Goal: Information Seeking & Learning: Compare options

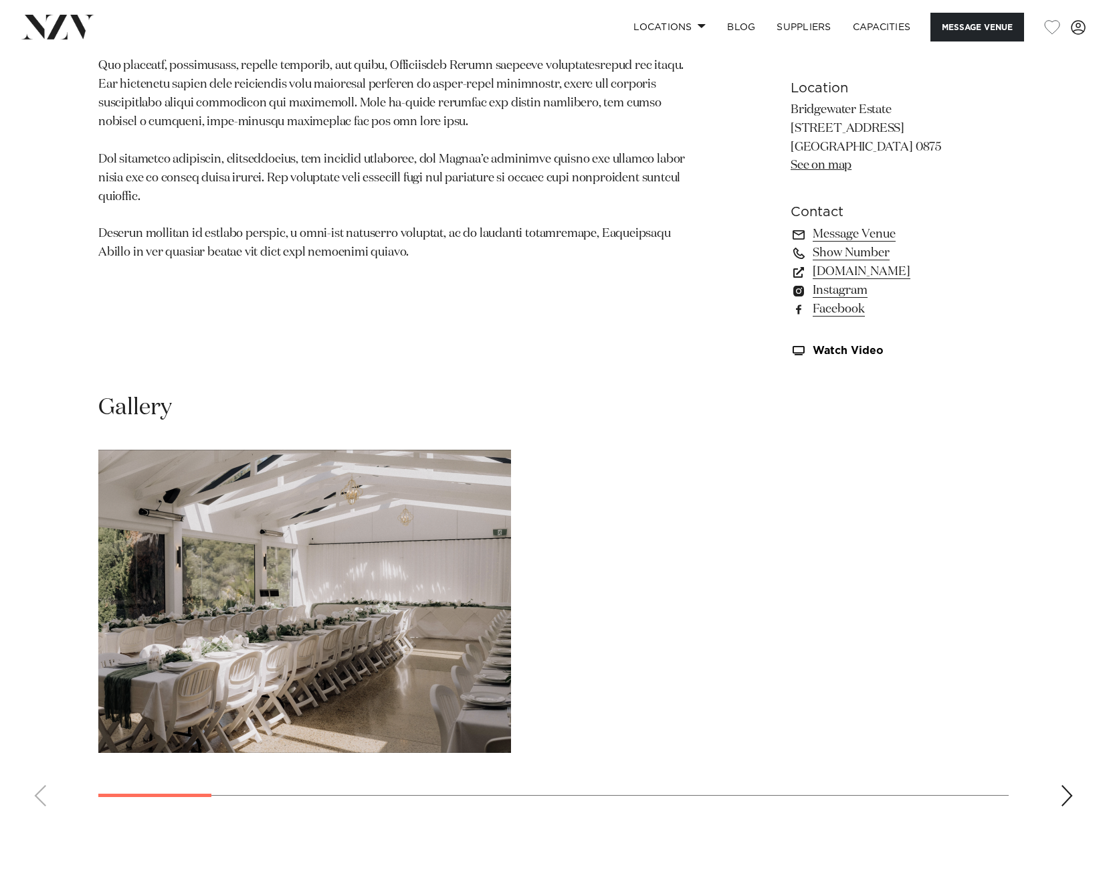
scroll to position [1070, 0]
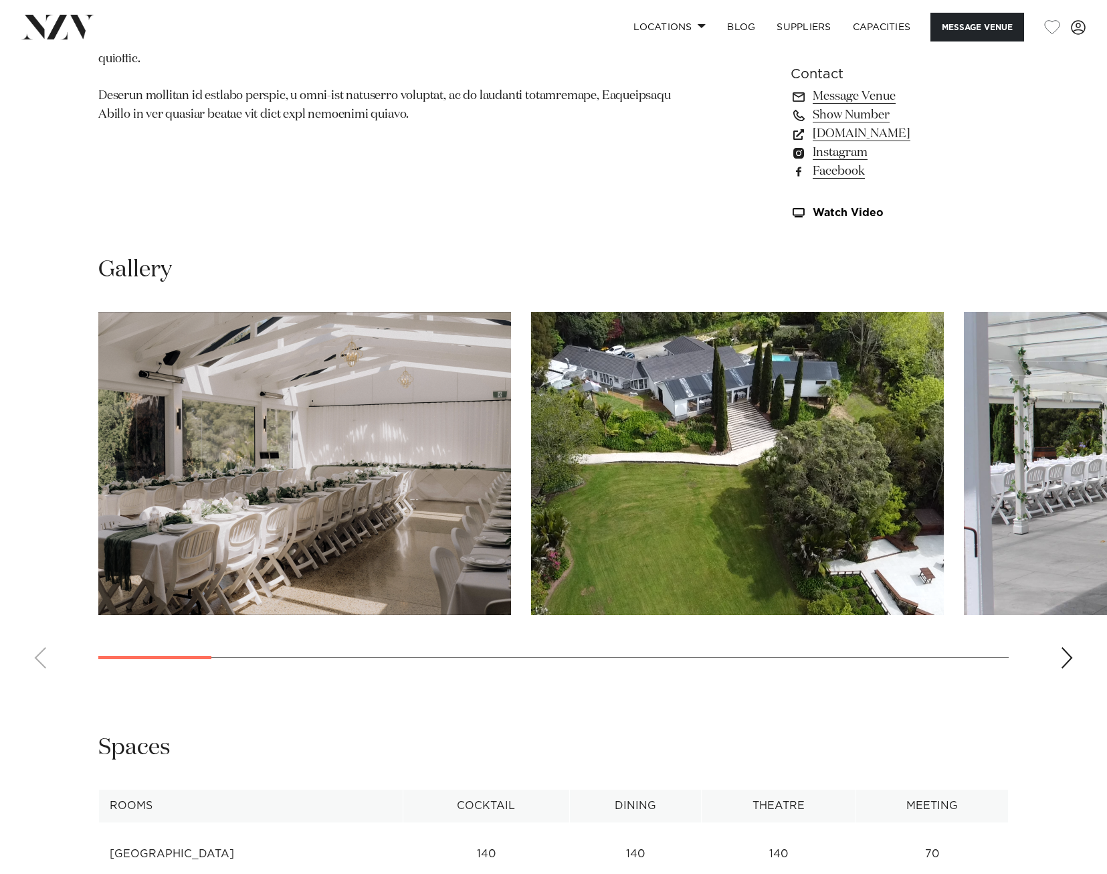
click at [1080, 652] on swiper-container at bounding box center [553, 495] width 1107 height 367
click at [1076, 653] on swiper-container at bounding box center [553, 495] width 1107 height 367
click at [1065, 656] on div "Next slide" at bounding box center [1066, 657] width 13 height 21
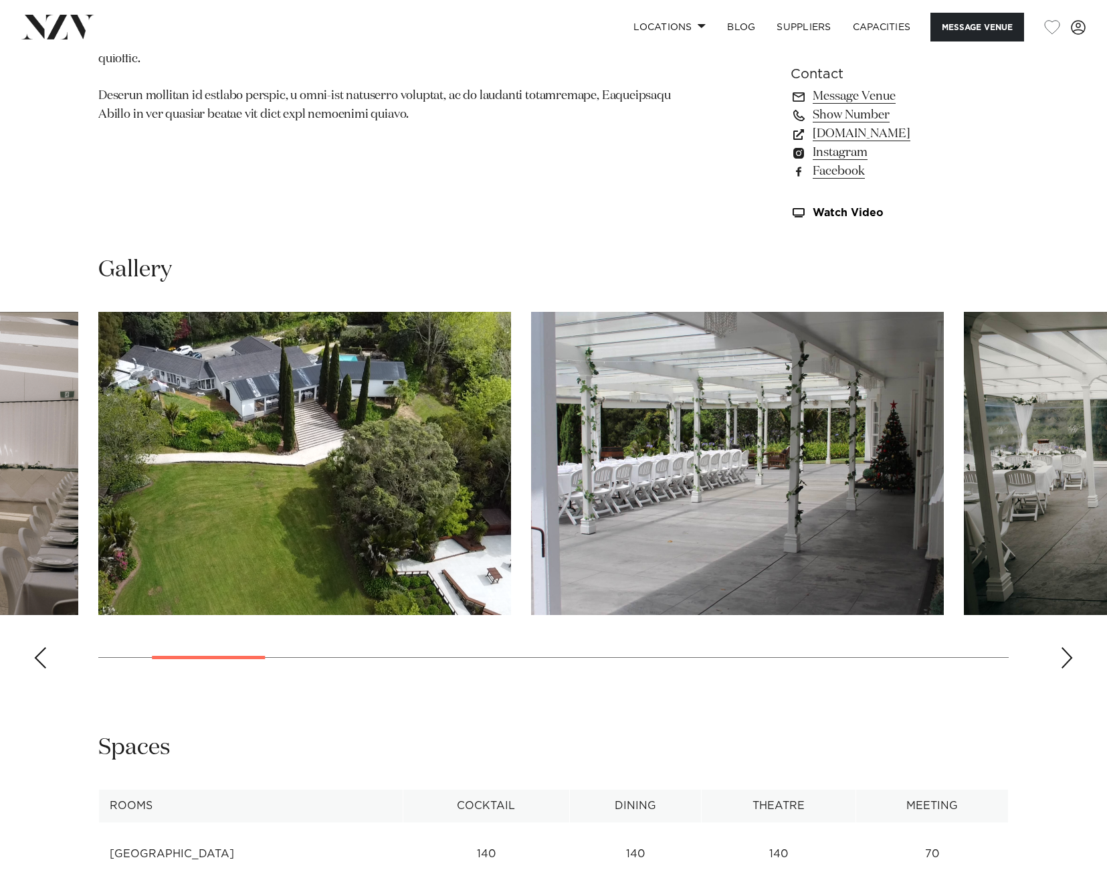
click at [1065, 656] on div "Next slide" at bounding box center [1066, 657] width 13 height 21
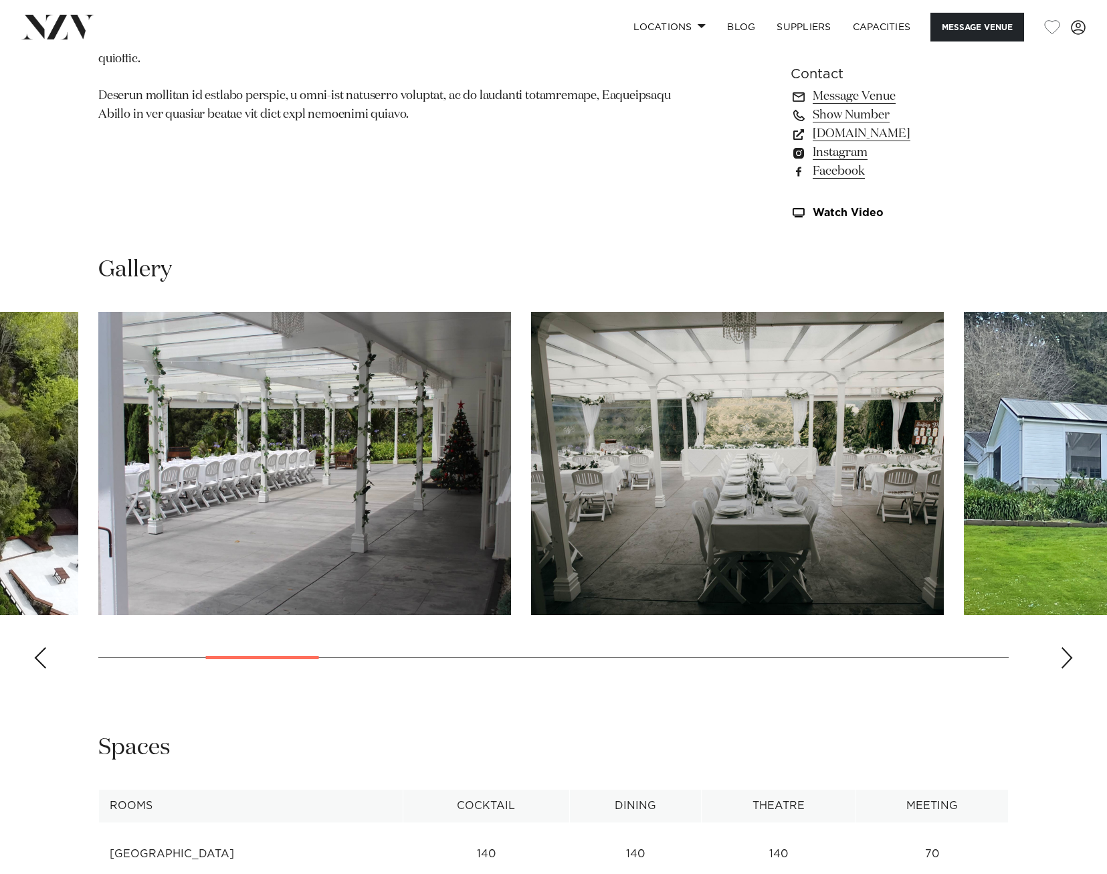
click at [1065, 656] on div "Next slide" at bounding box center [1066, 657] width 13 height 21
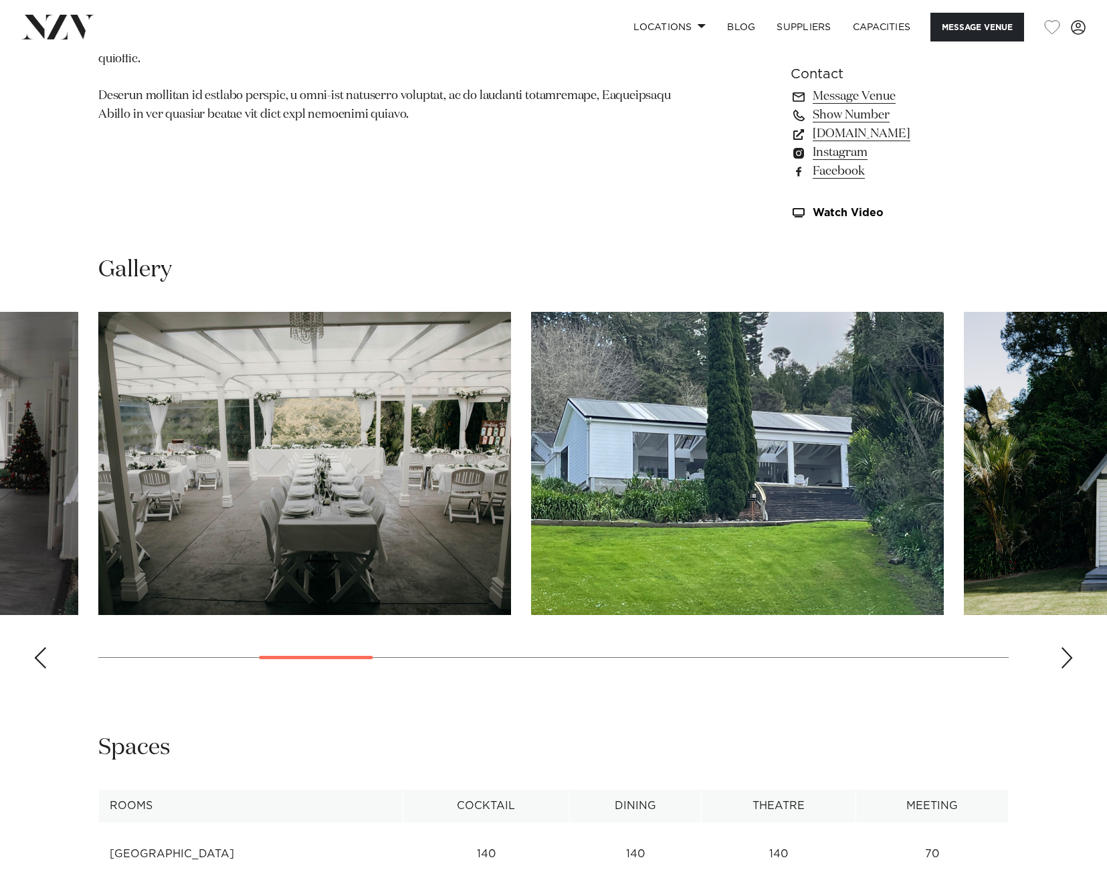
click at [1065, 656] on div "Next slide" at bounding box center [1066, 657] width 13 height 21
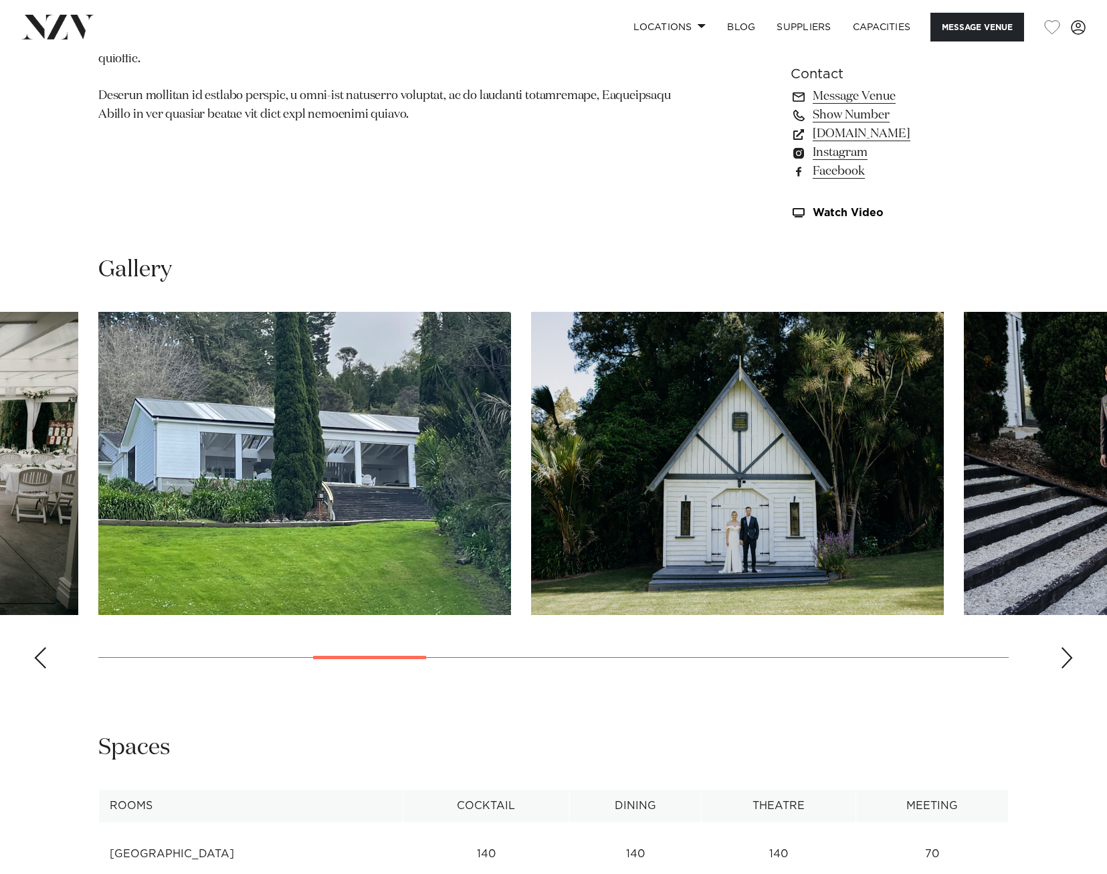
click at [1065, 656] on div "Next slide" at bounding box center [1066, 657] width 13 height 21
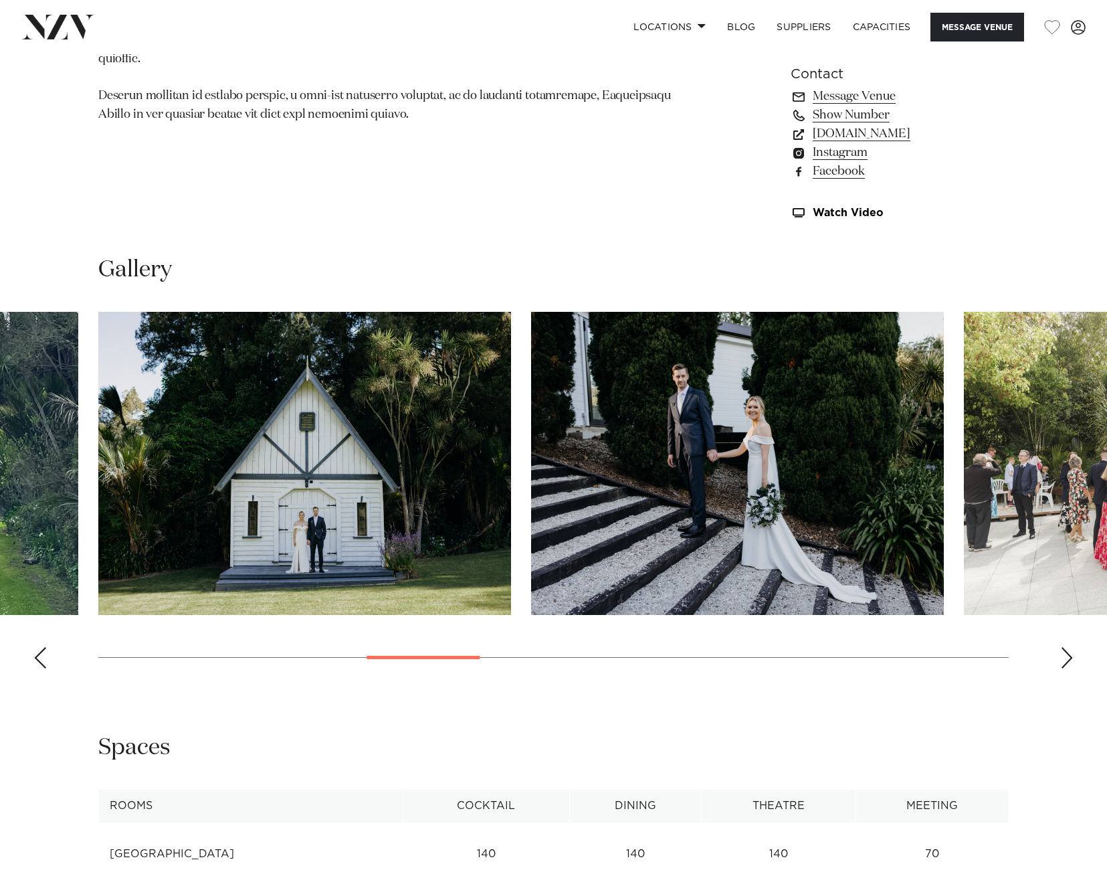
click at [1065, 656] on div "Next slide" at bounding box center [1066, 657] width 13 height 21
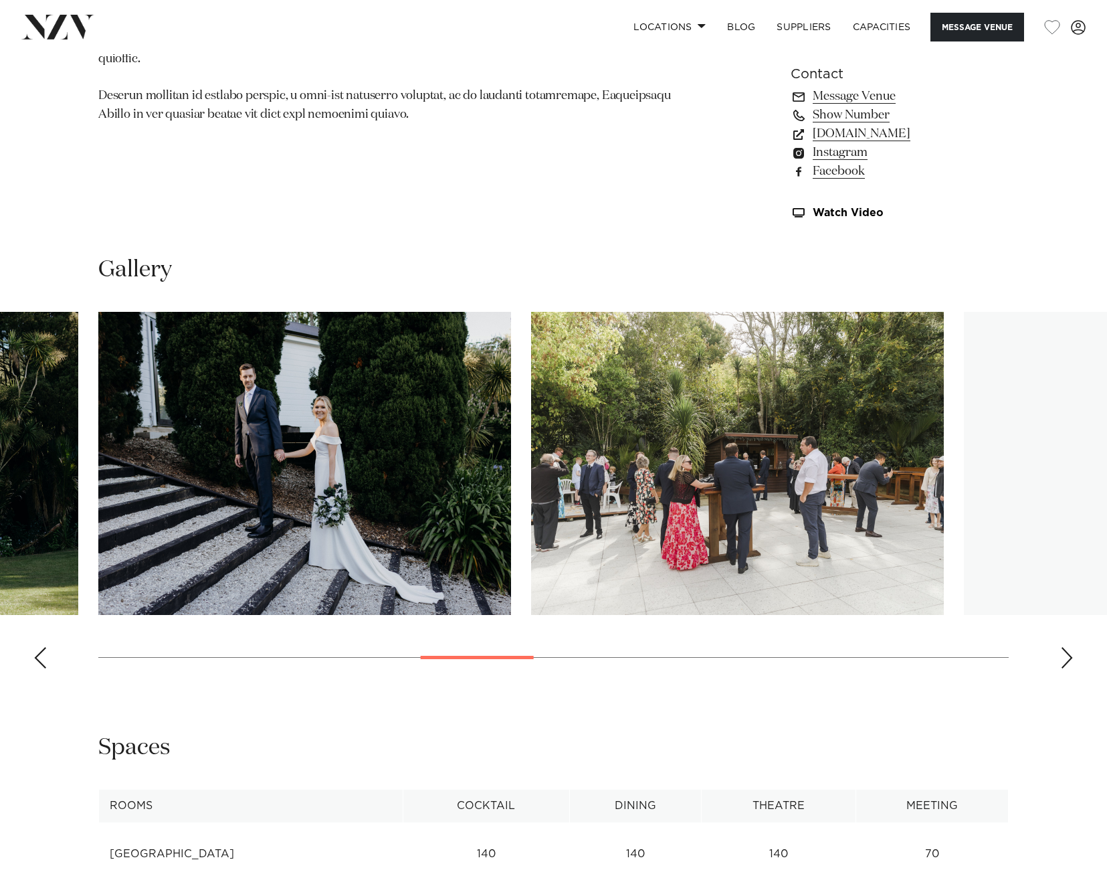
click at [1065, 656] on div "Next slide" at bounding box center [1066, 657] width 13 height 21
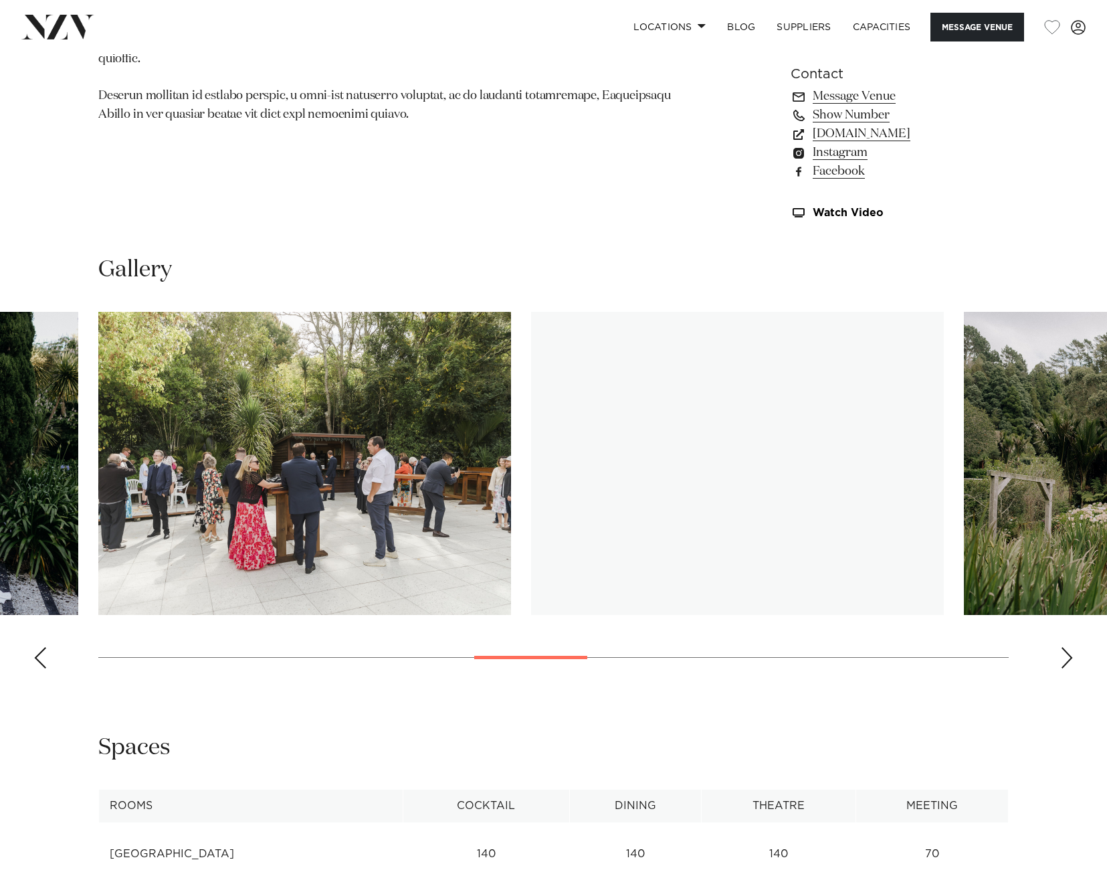
click at [1065, 656] on div "Next slide" at bounding box center [1066, 657] width 13 height 21
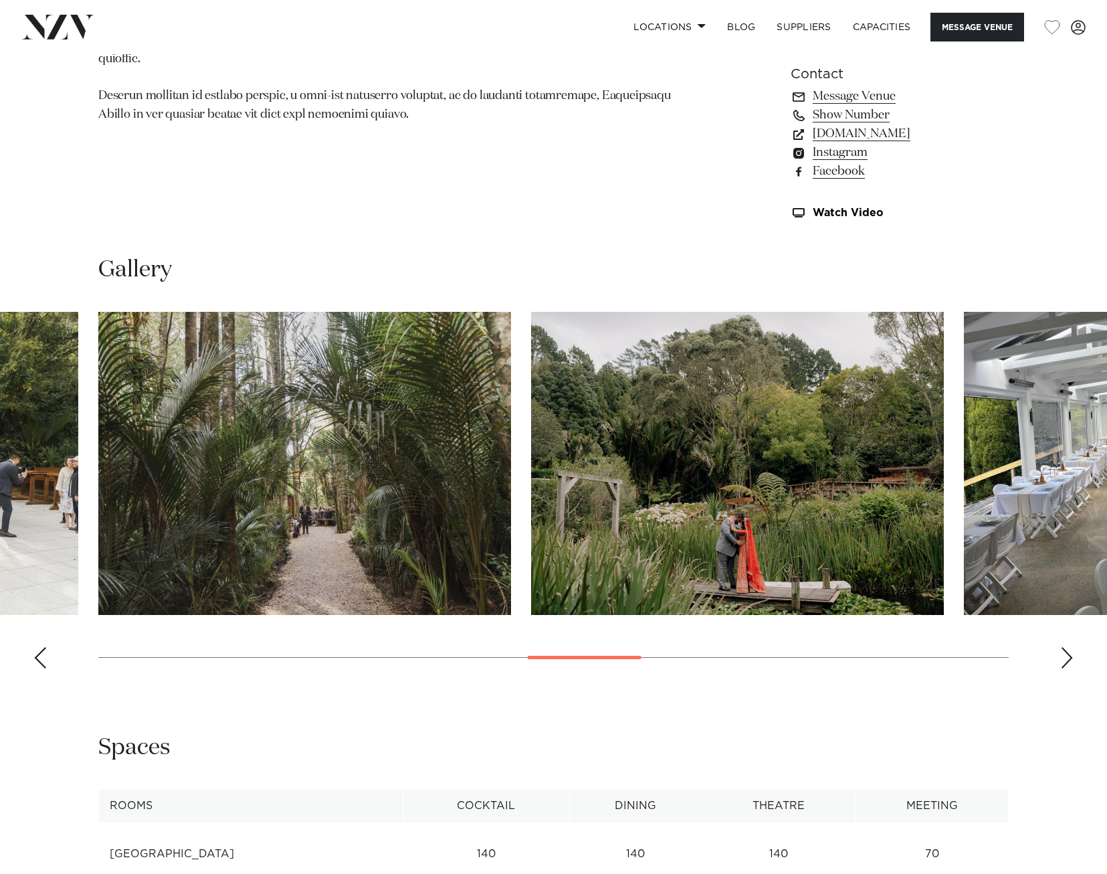
click at [1065, 656] on div "Next slide" at bounding box center [1066, 657] width 13 height 21
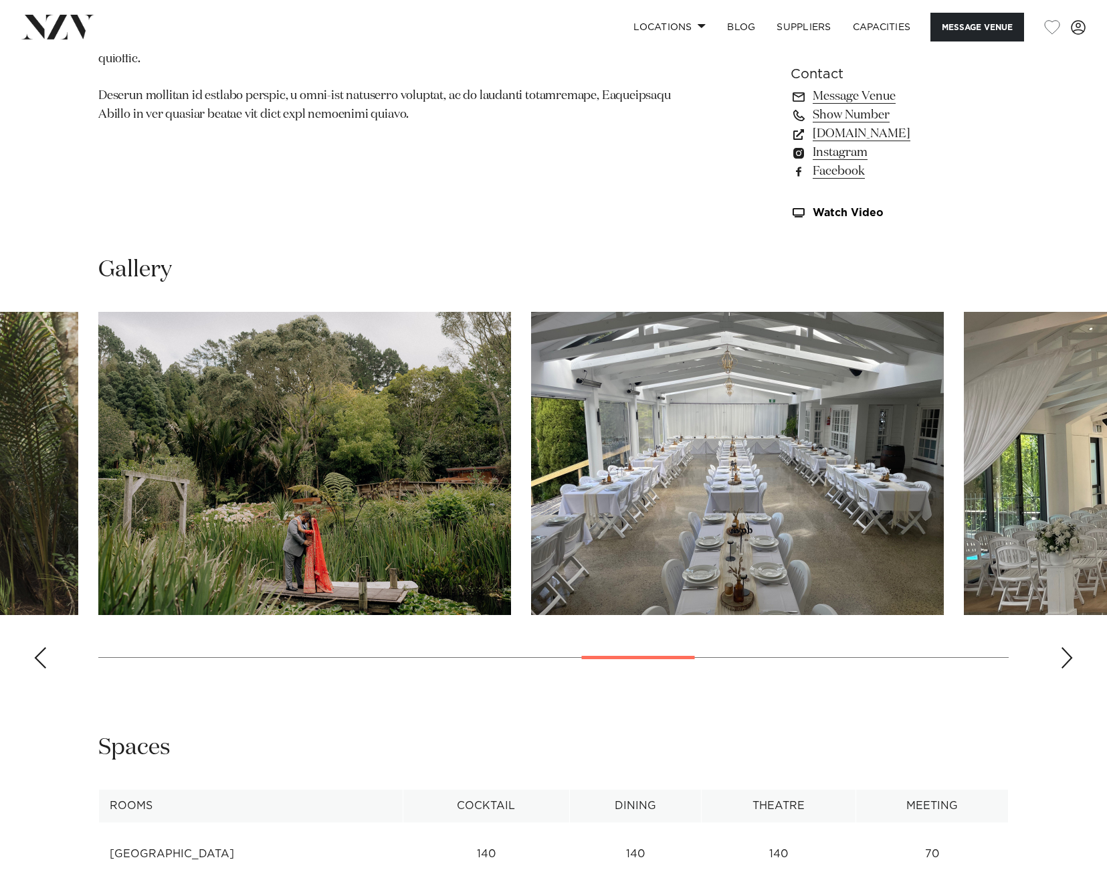
click at [1065, 656] on div "Next slide" at bounding box center [1066, 657] width 13 height 21
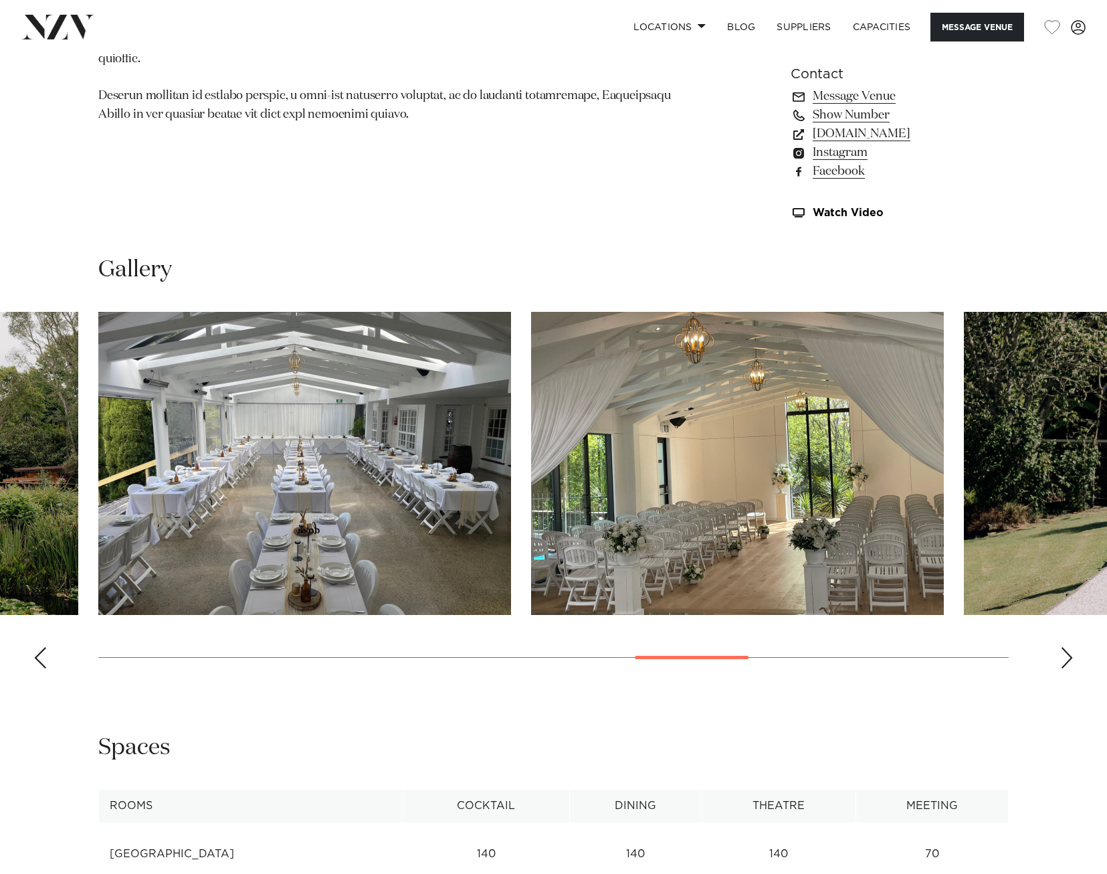
click at [1065, 660] on div "Next slide" at bounding box center [1066, 657] width 13 height 21
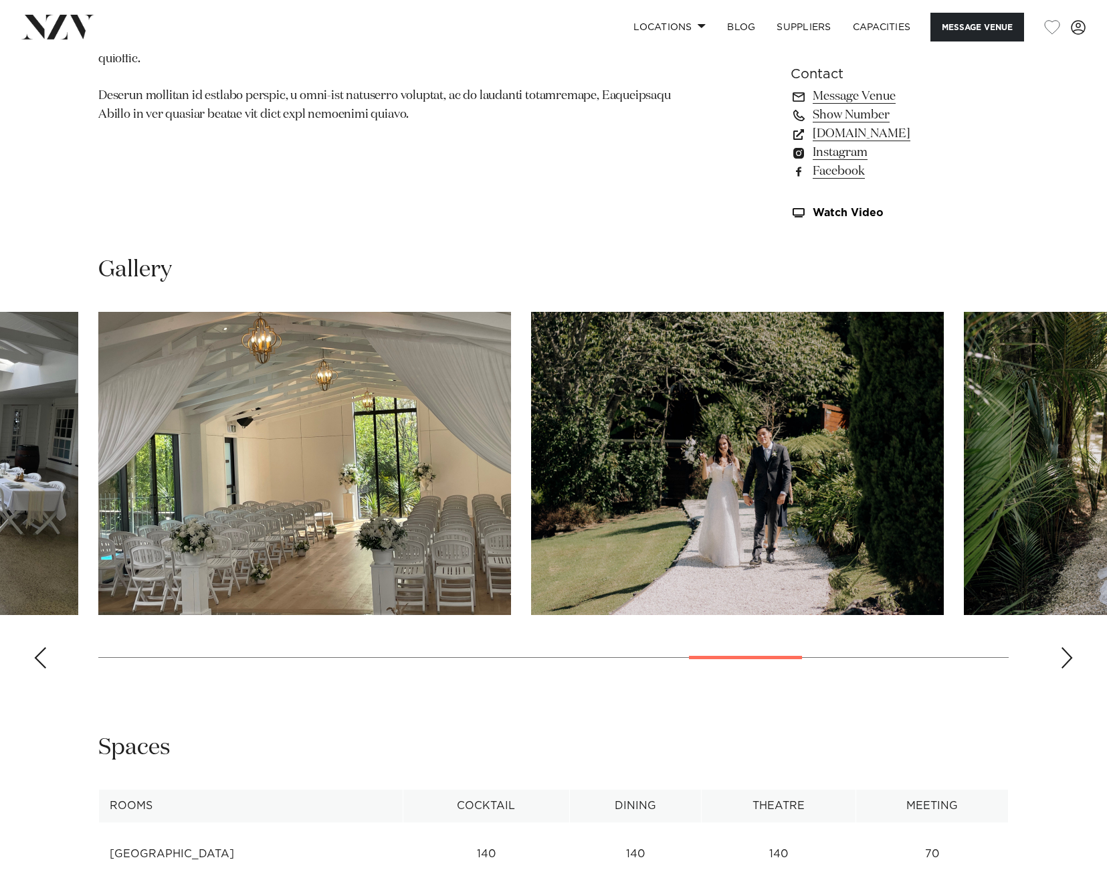
click at [1065, 660] on div "Next slide" at bounding box center [1066, 657] width 13 height 21
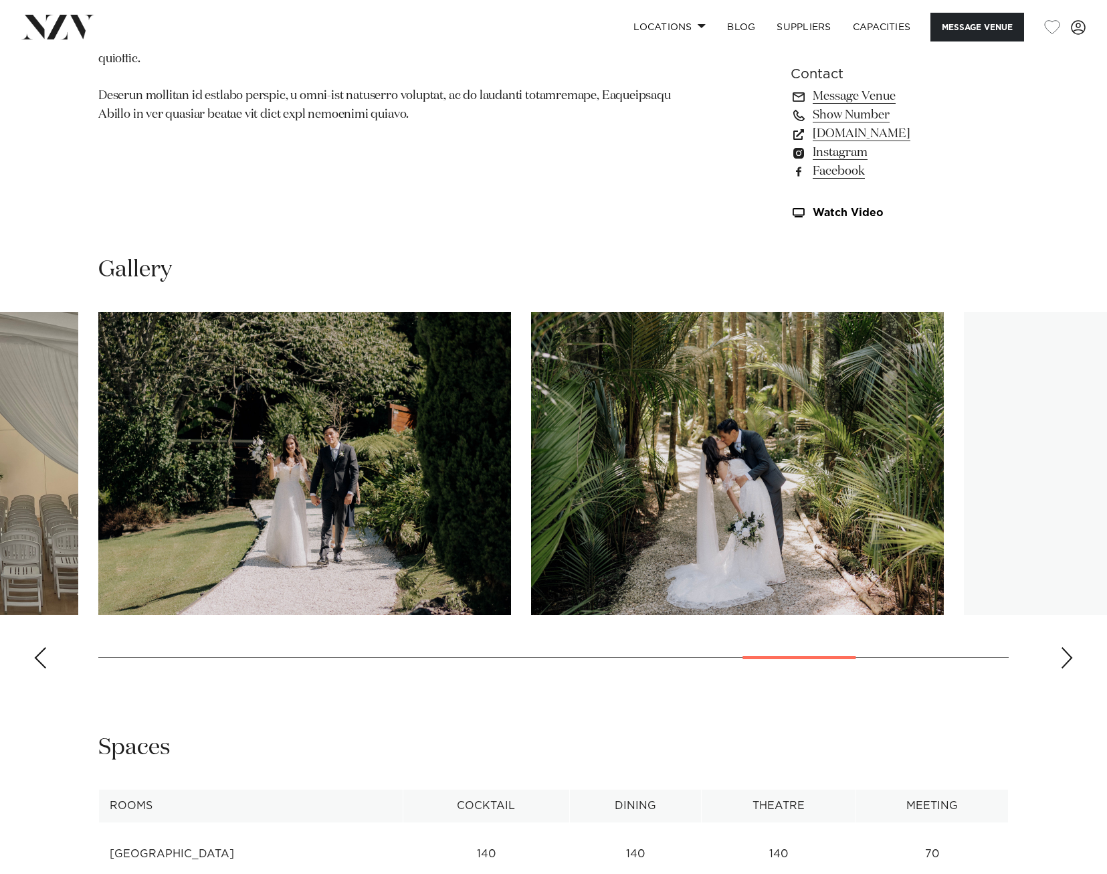
click at [1065, 660] on div "Next slide" at bounding box center [1066, 657] width 13 height 21
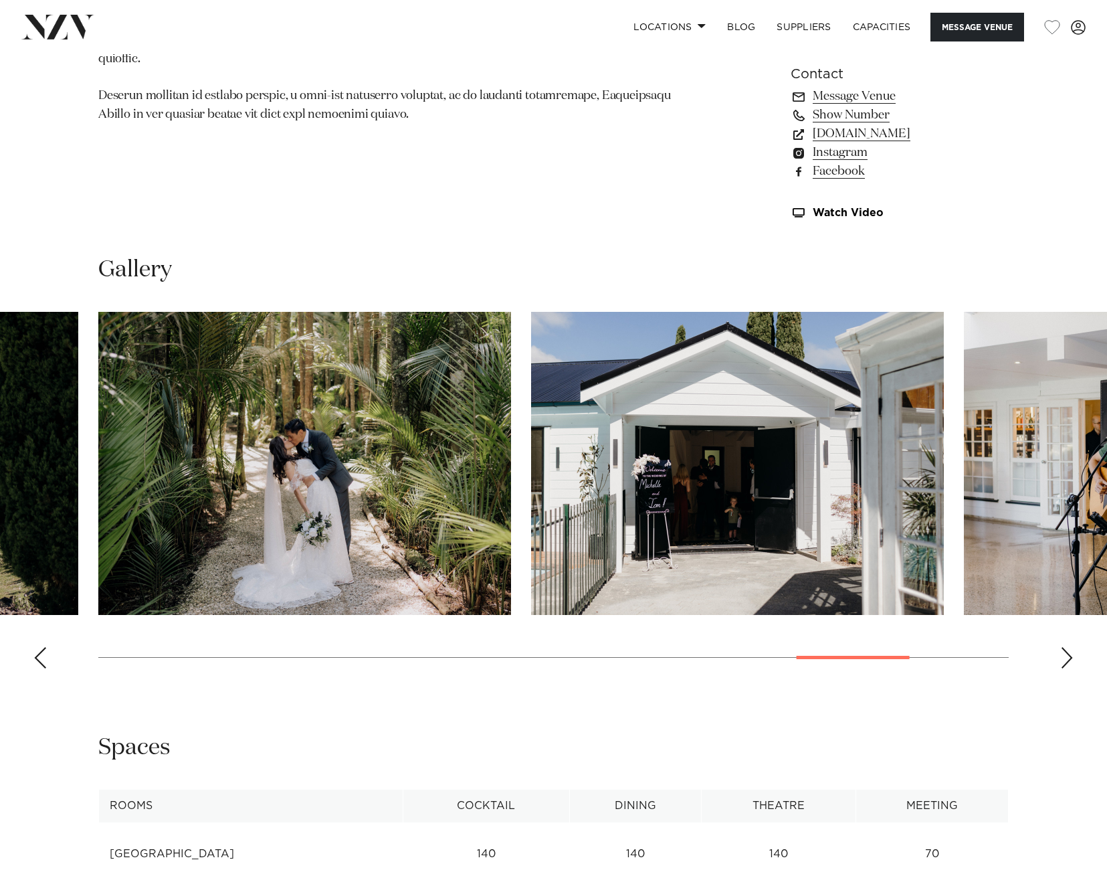
click at [1065, 660] on div "Next slide" at bounding box center [1066, 657] width 13 height 21
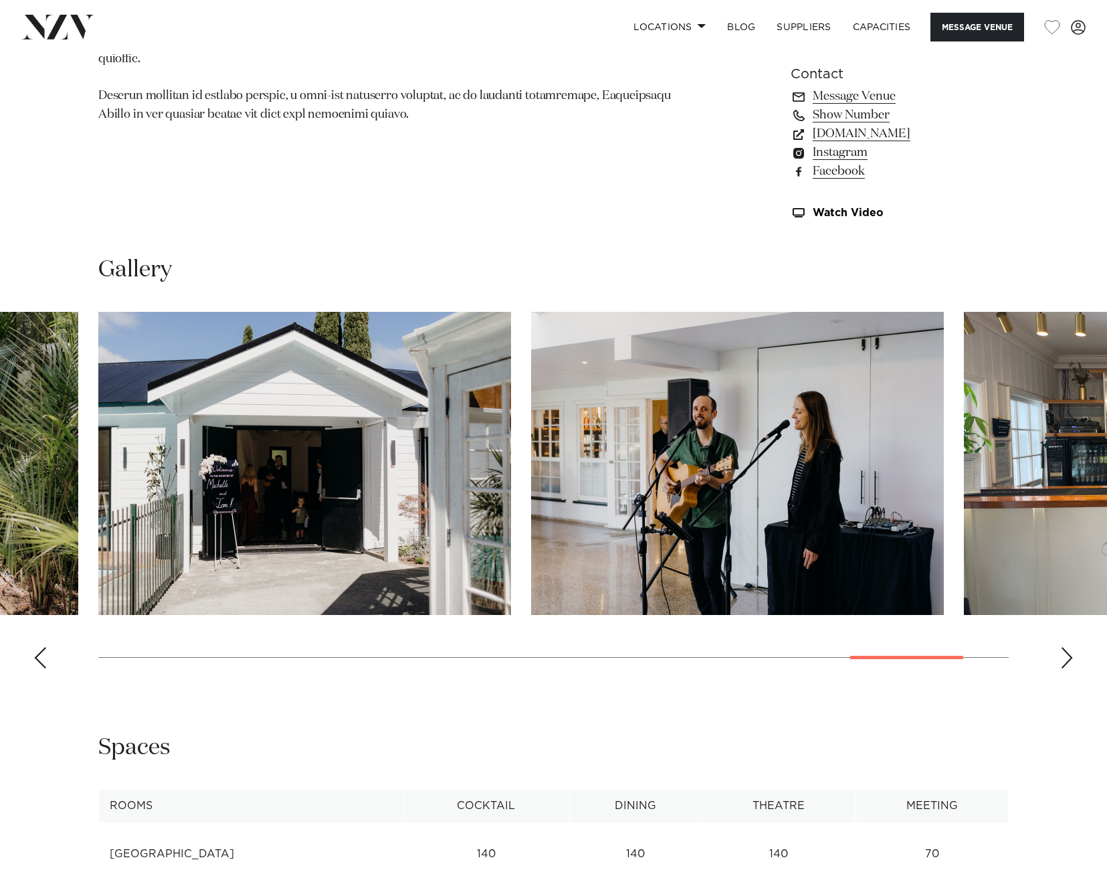
click at [1065, 660] on div "Next slide" at bounding box center [1066, 657] width 13 height 21
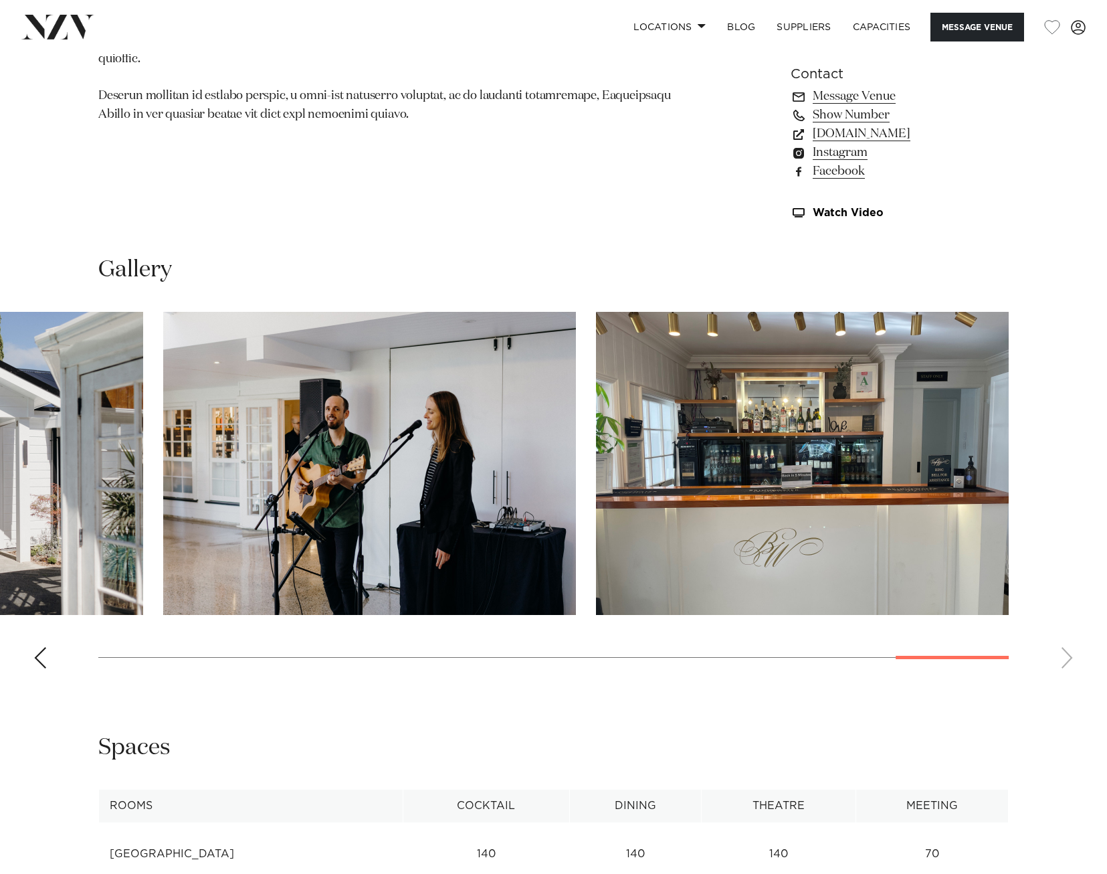
click at [1065, 660] on swiper-container at bounding box center [553, 495] width 1107 height 367
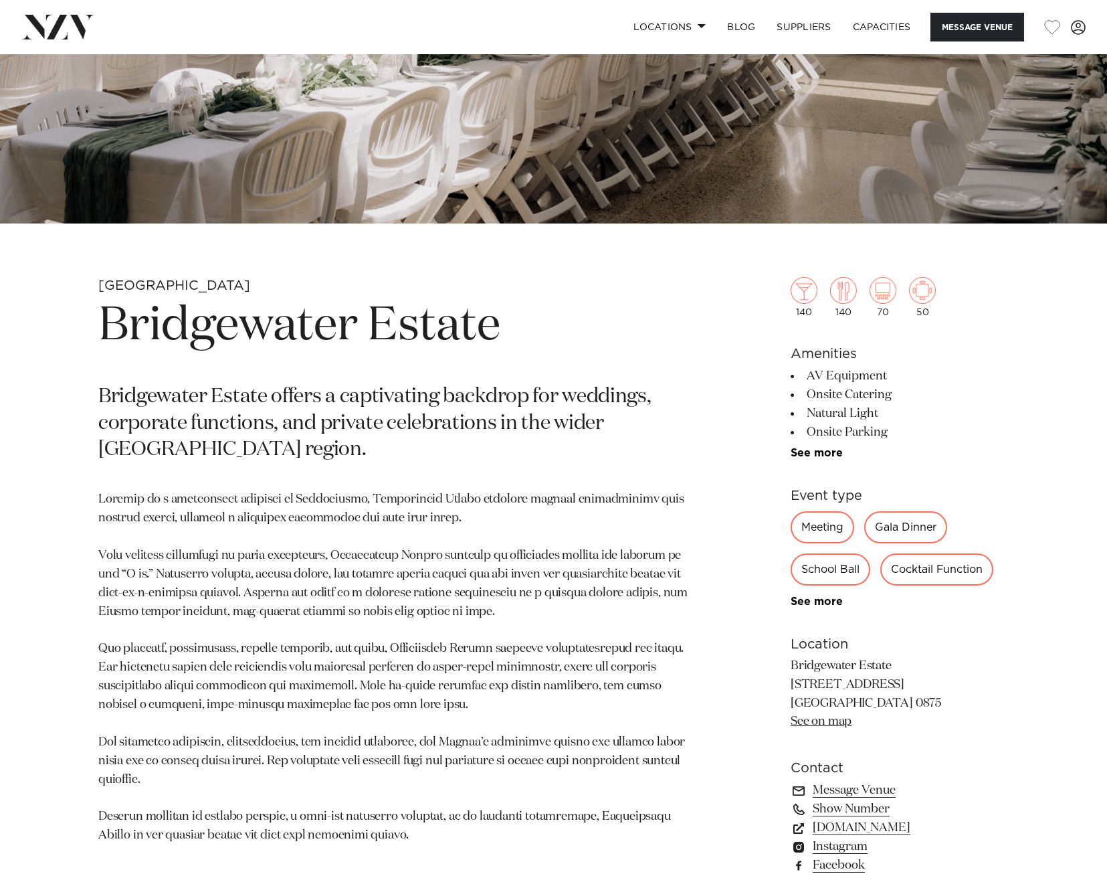
scroll to position [535, 0]
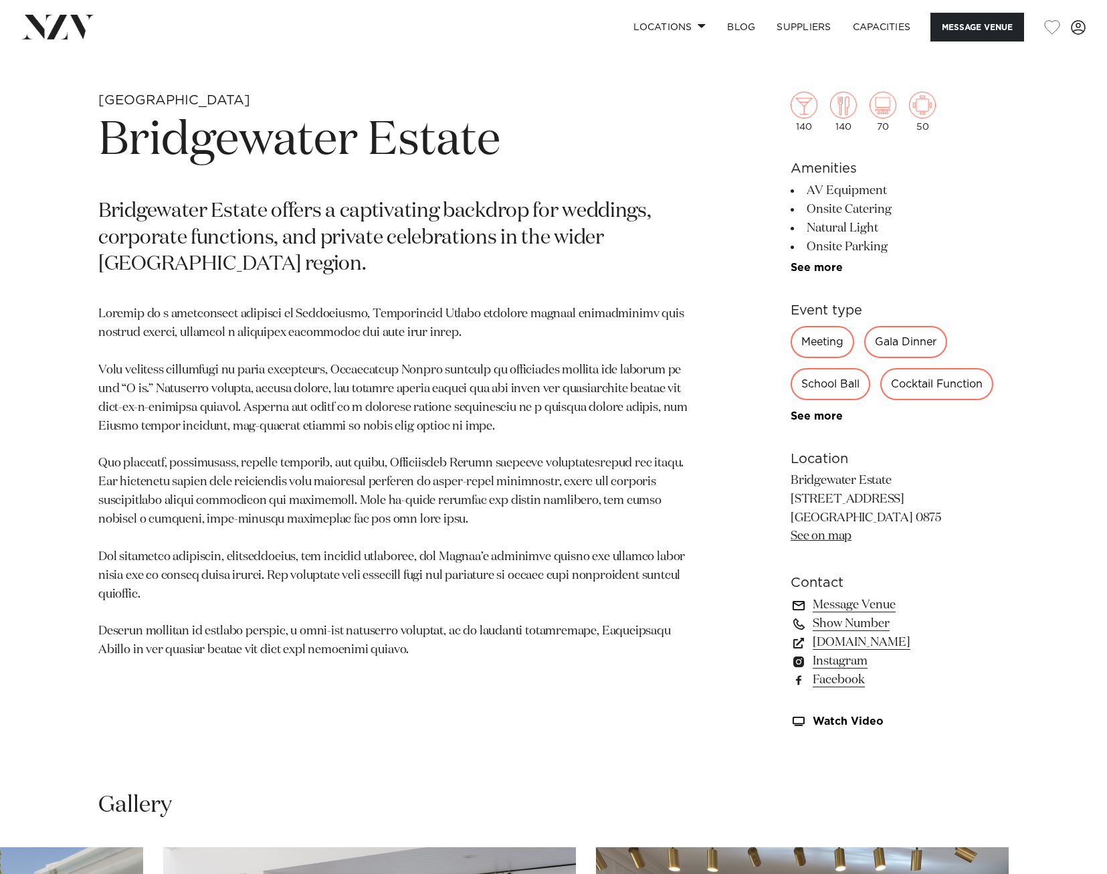
click at [856, 606] on link "Message Venue" at bounding box center [900, 604] width 218 height 19
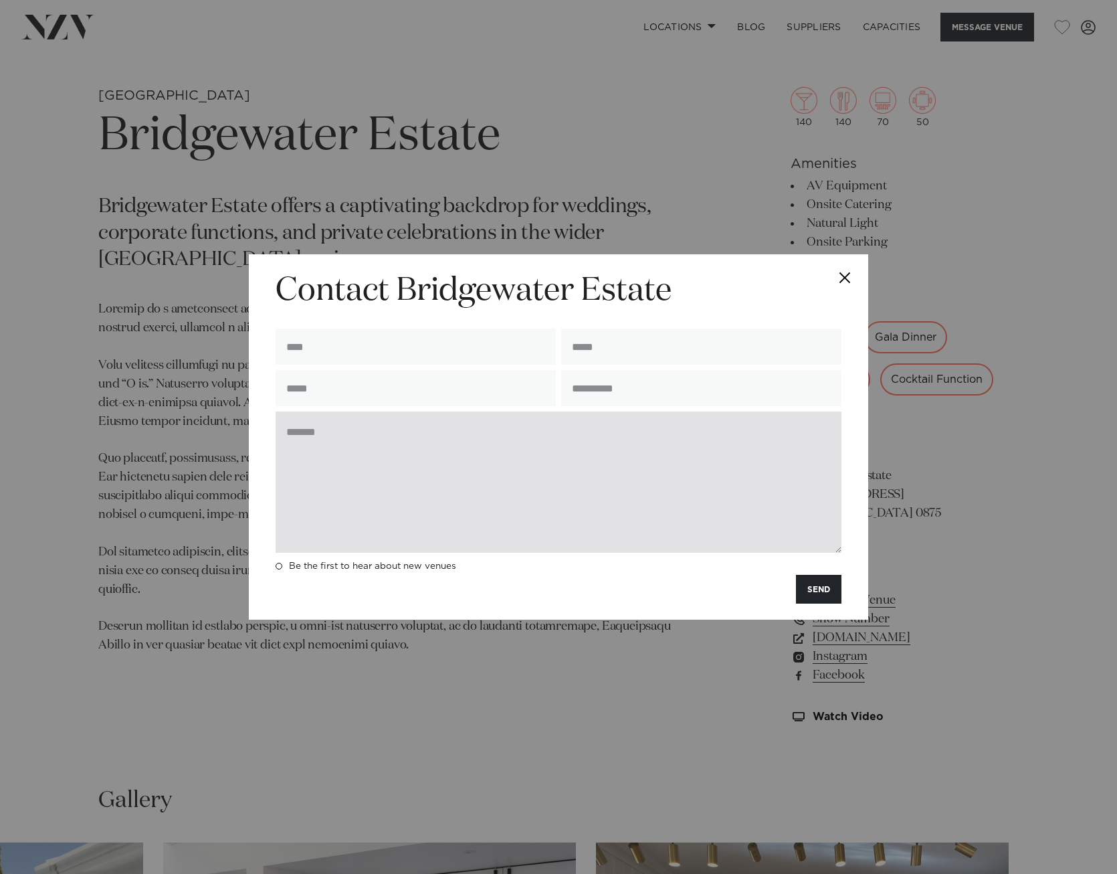
click at [624, 502] on textarea at bounding box center [559, 481] width 566 height 141
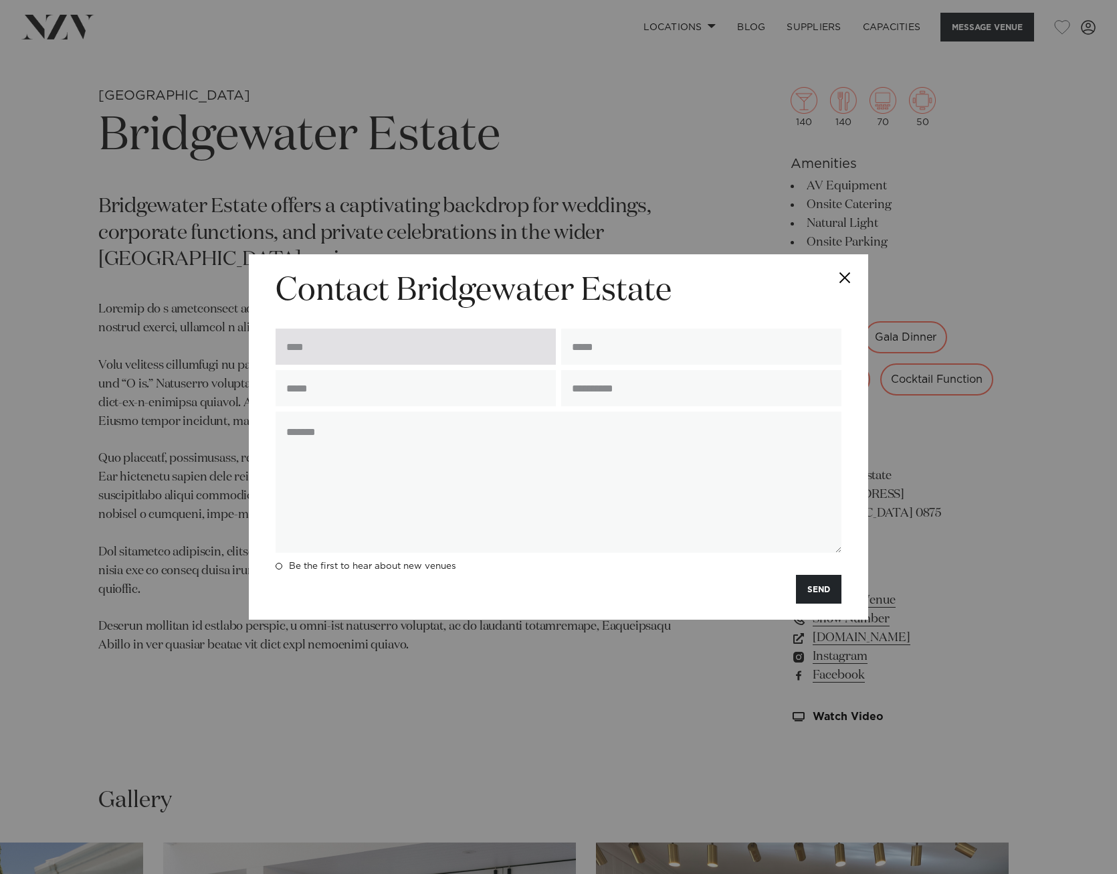
click at [439, 361] on input "text" at bounding box center [416, 346] width 280 height 36
type input "**********"
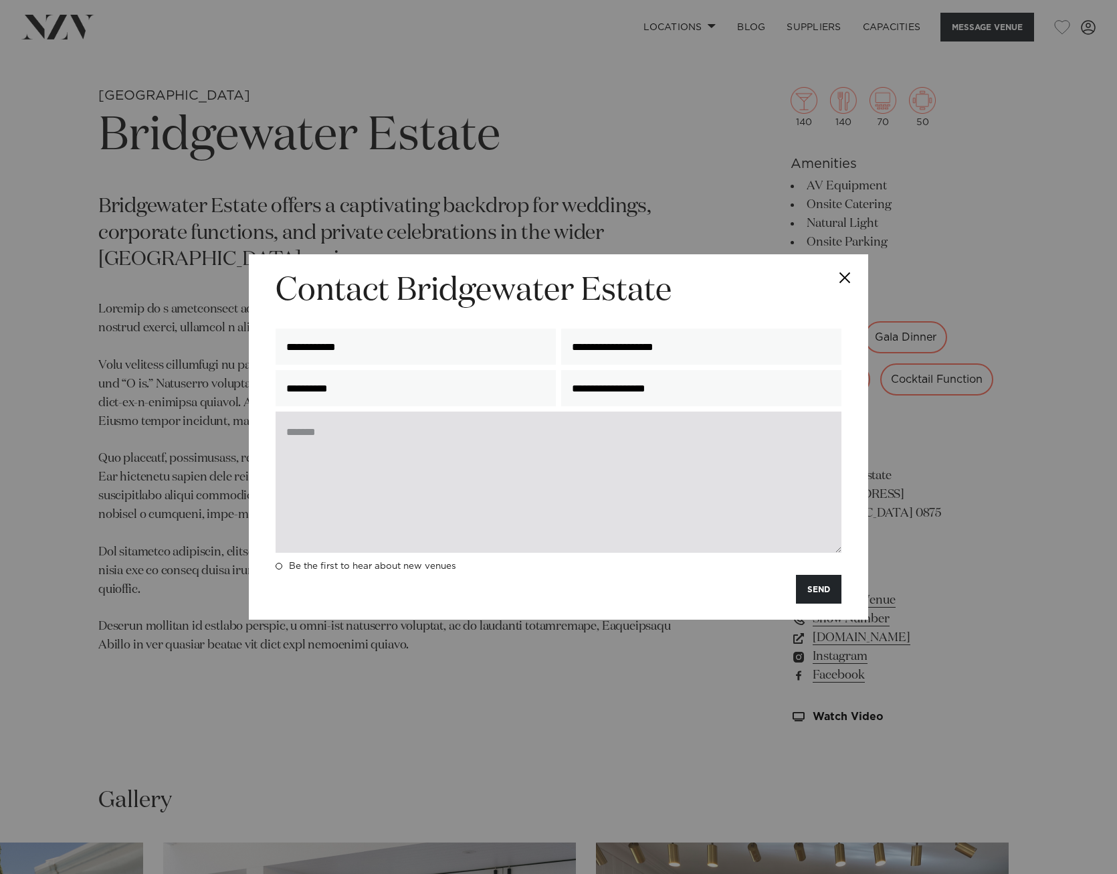
click at [405, 478] on textarea at bounding box center [559, 481] width 566 height 141
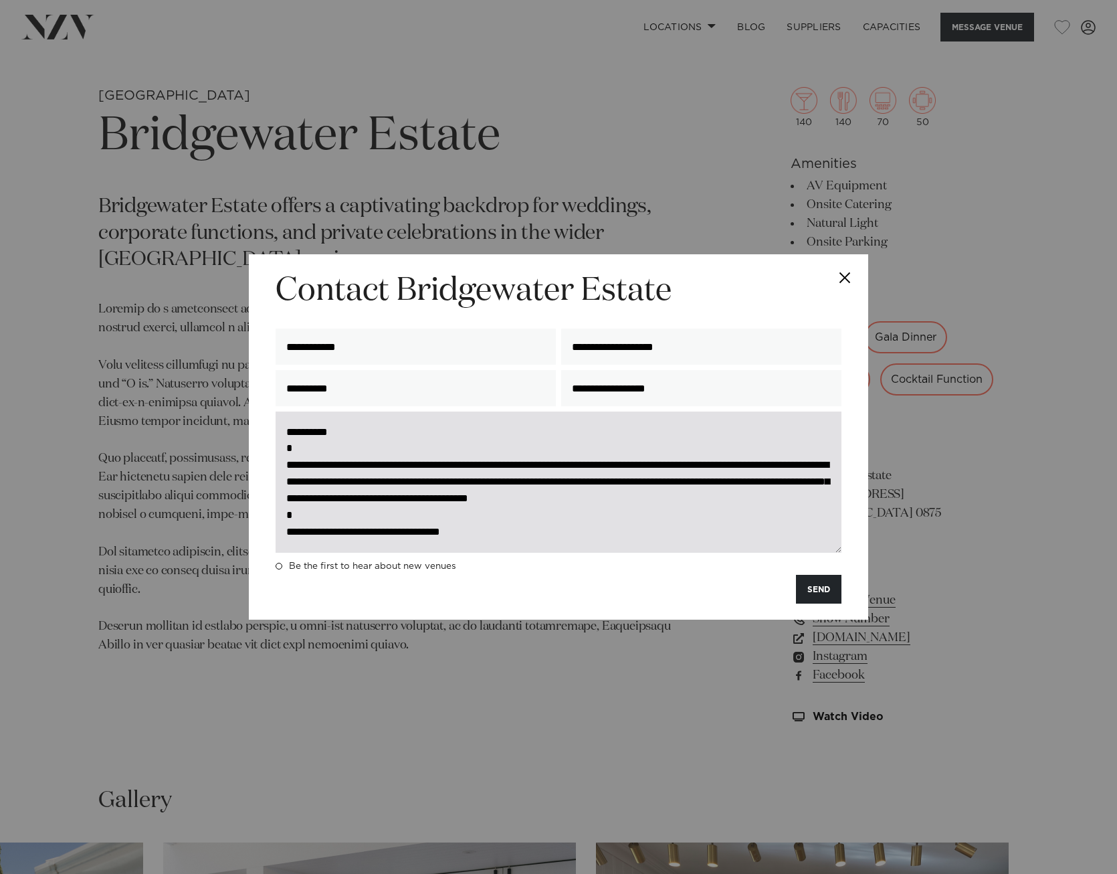
click at [611, 523] on textarea "**********" at bounding box center [559, 481] width 566 height 141
click at [500, 500] on textarea "**********" at bounding box center [559, 481] width 566 height 141
drag, startPoint x: 345, startPoint y: 484, endPoint x: 419, endPoint y: 483, distance: 74.9
click at [419, 483] on textarea "**********" at bounding box center [559, 481] width 566 height 141
click at [437, 502] on textarea "**********" at bounding box center [559, 481] width 566 height 141
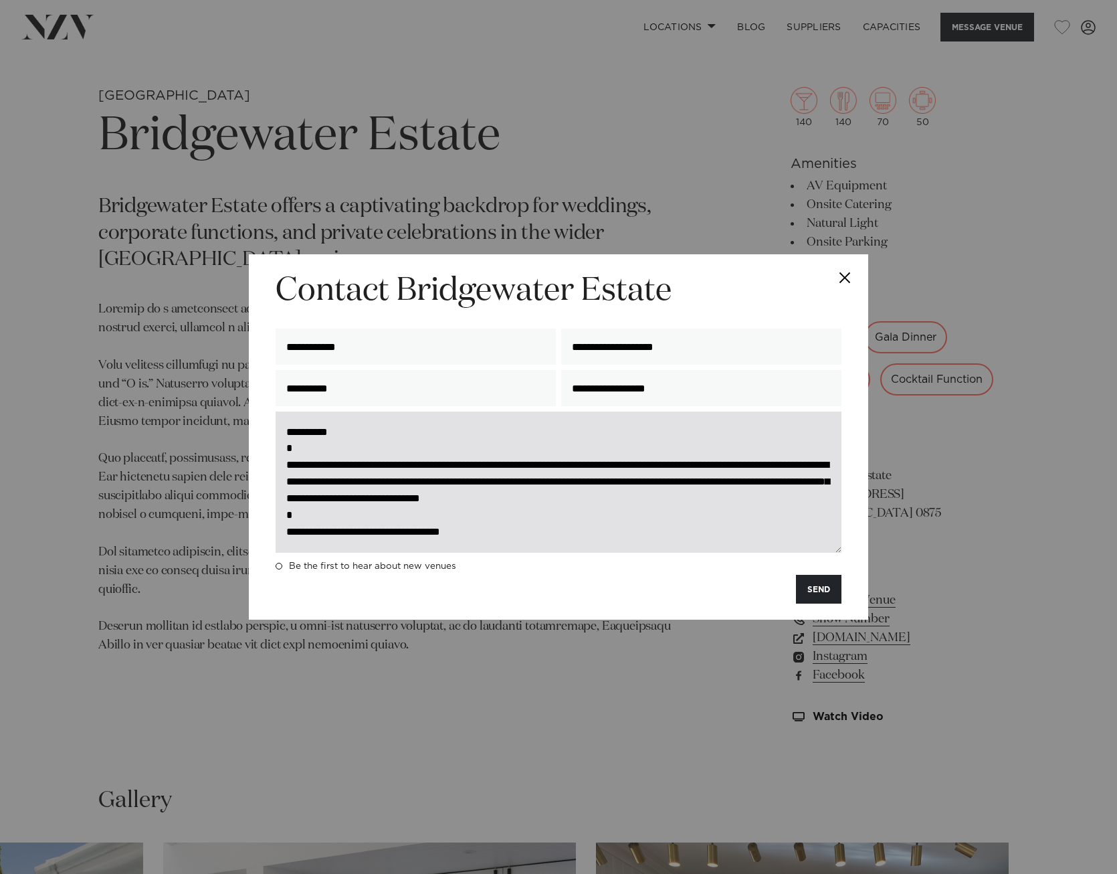
drag, startPoint x: 421, startPoint y: 468, endPoint x: 429, endPoint y: 493, distance: 26.2
click at [429, 493] on textarea "**********" at bounding box center [559, 481] width 566 height 141
click at [446, 541] on textarea "**********" at bounding box center [559, 481] width 566 height 141
drag, startPoint x: 653, startPoint y: 480, endPoint x: 347, endPoint y: 479, distance: 306.4
click at [347, 479] on textarea "**********" at bounding box center [559, 481] width 566 height 141
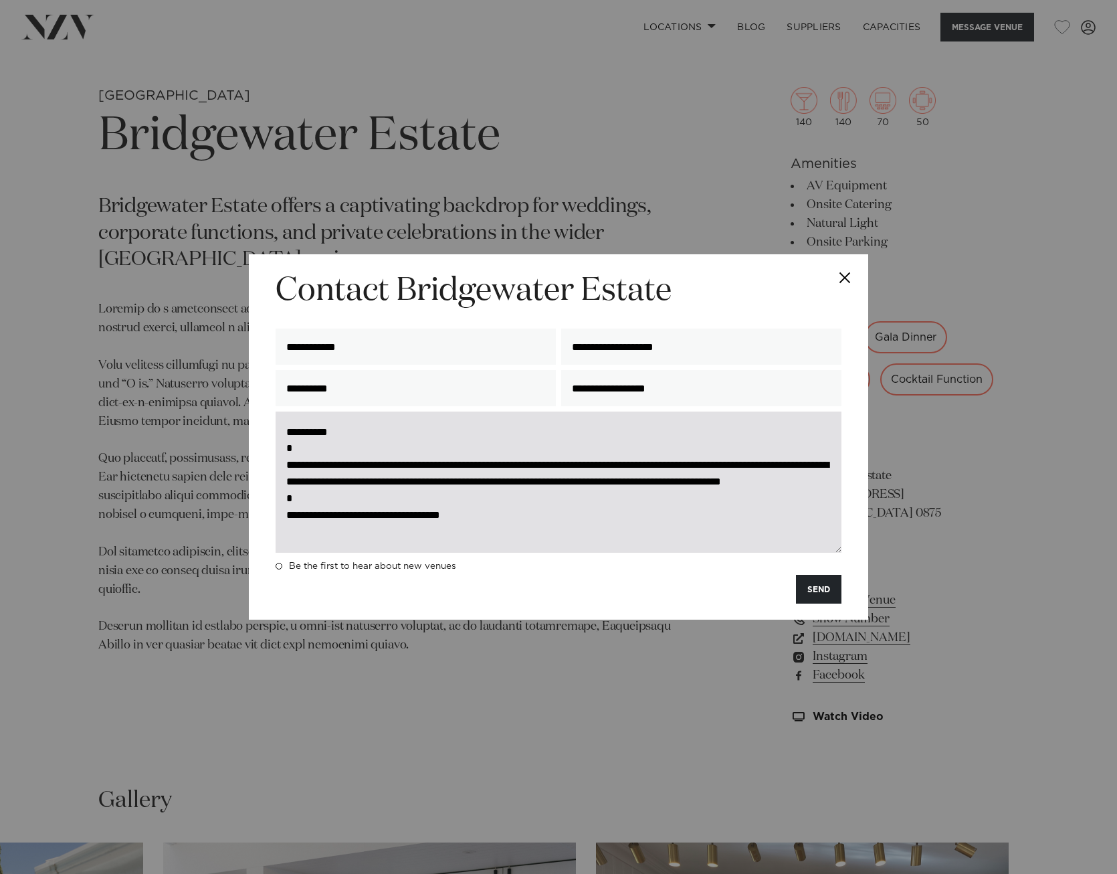
click at [585, 496] on textarea "**********" at bounding box center [559, 481] width 566 height 141
drag, startPoint x: 475, startPoint y: 518, endPoint x: 391, endPoint y: 522, distance: 83.7
click at [391, 522] on textarea "**********" at bounding box center [559, 481] width 566 height 141
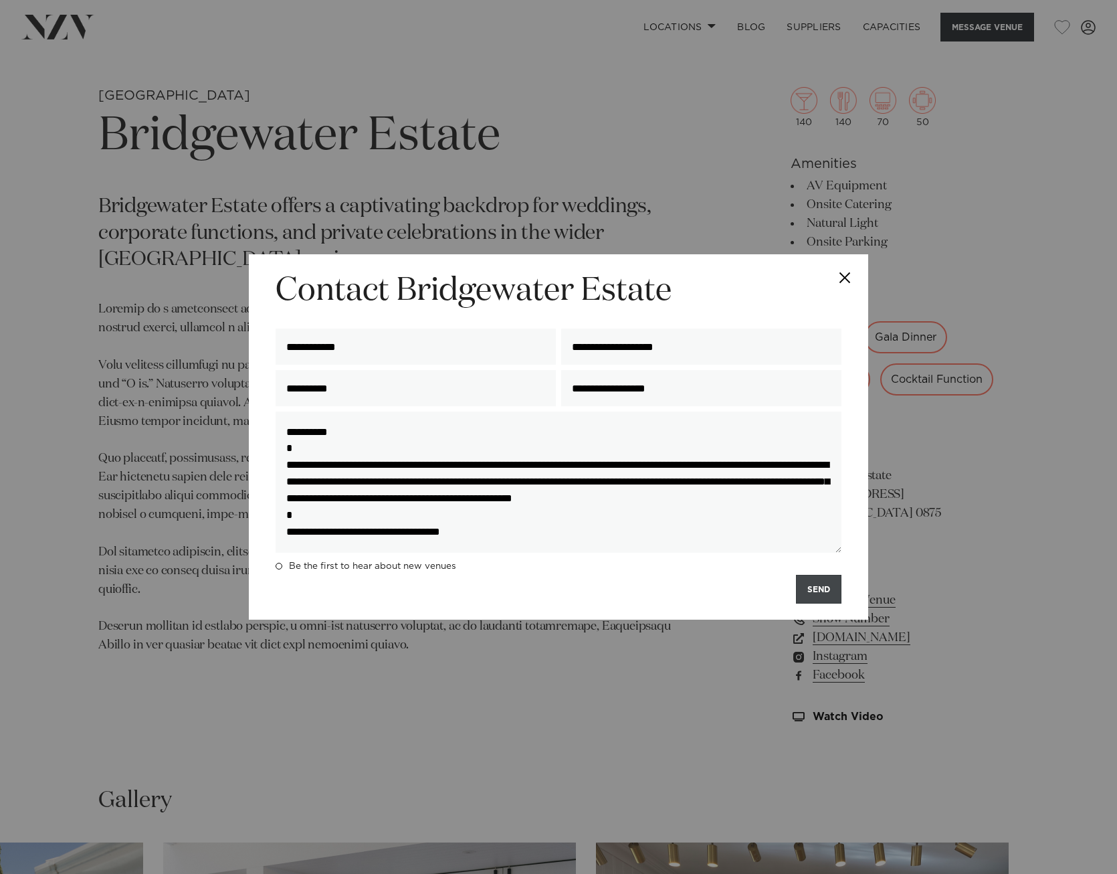
type textarea "**********"
click at [809, 587] on button "SEND" at bounding box center [818, 589] width 45 height 29
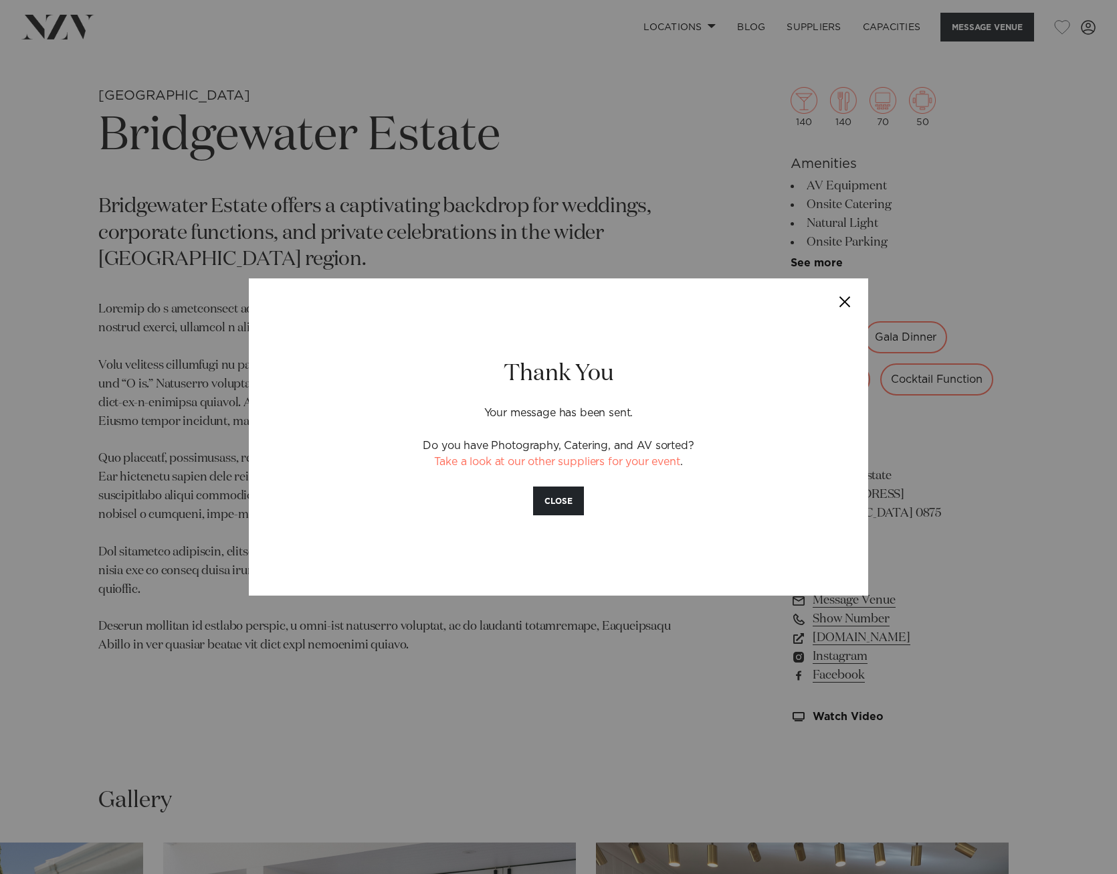
click at [835, 298] on button "Close" at bounding box center [844, 301] width 47 height 47
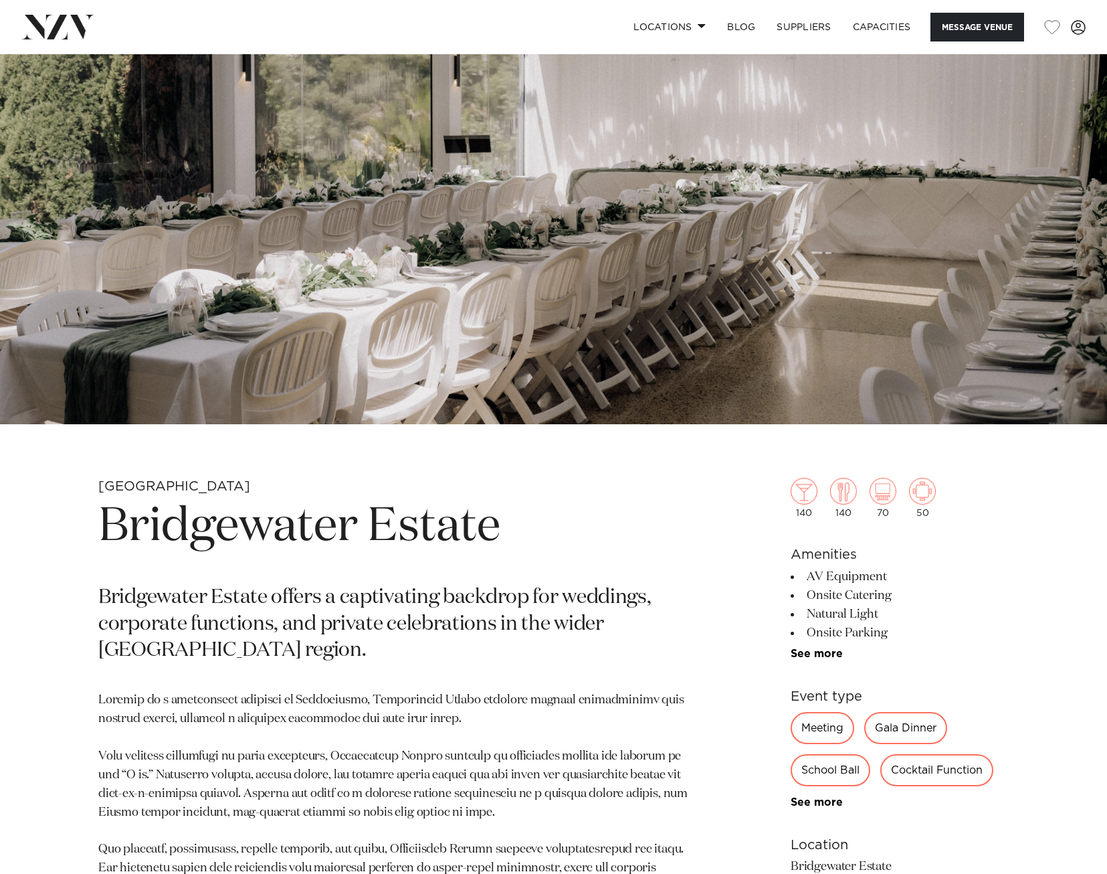
scroll to position [72, 0]
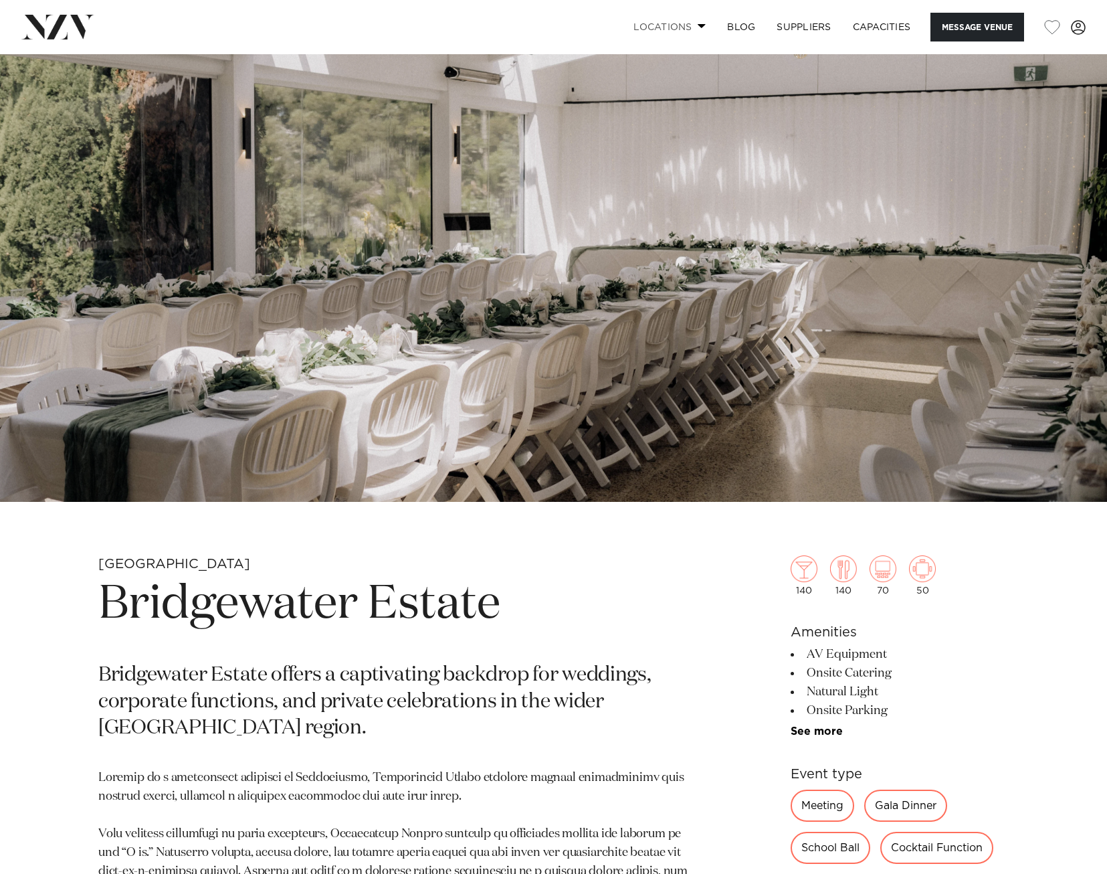
click at [670, 27] on link "Locations" at bounding box center [670, 27] width 94 height 29
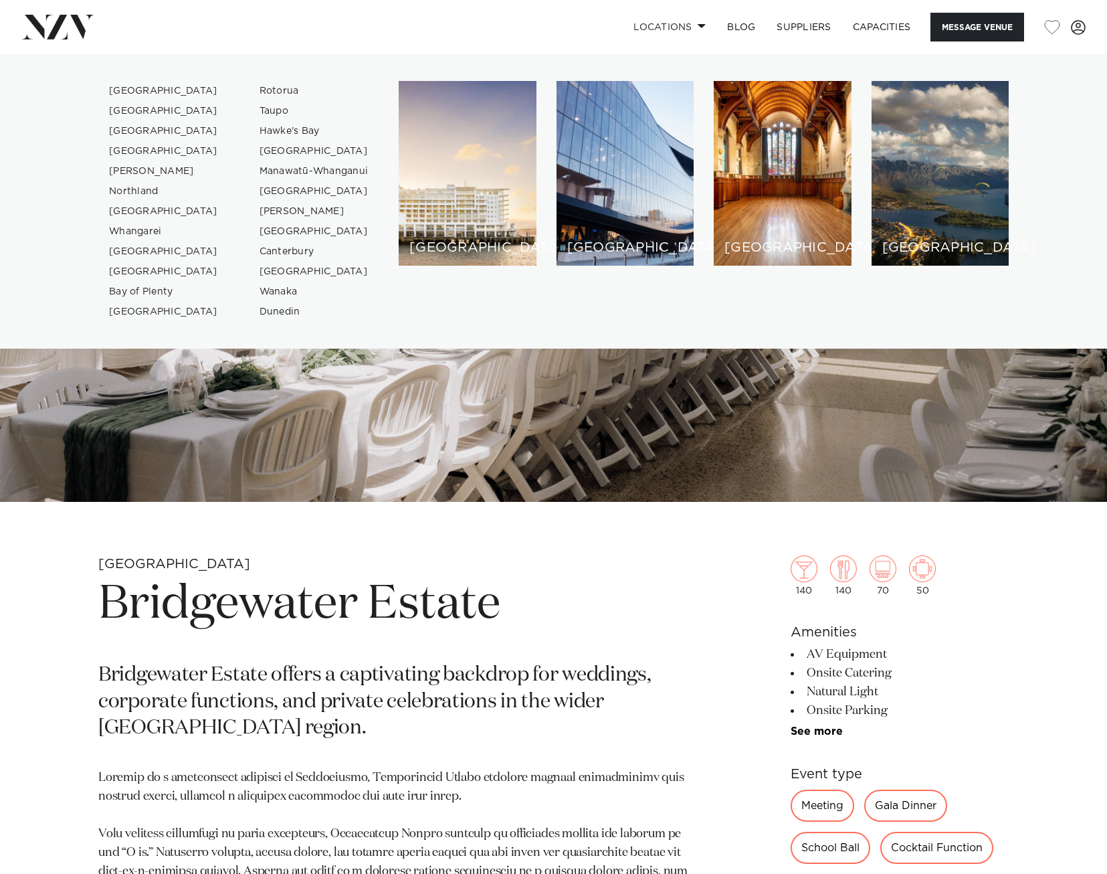
click at [136, 86] on link "[GEOGRAPHIC_DATA]" at bounding box center [163, 91] width 130 height 20
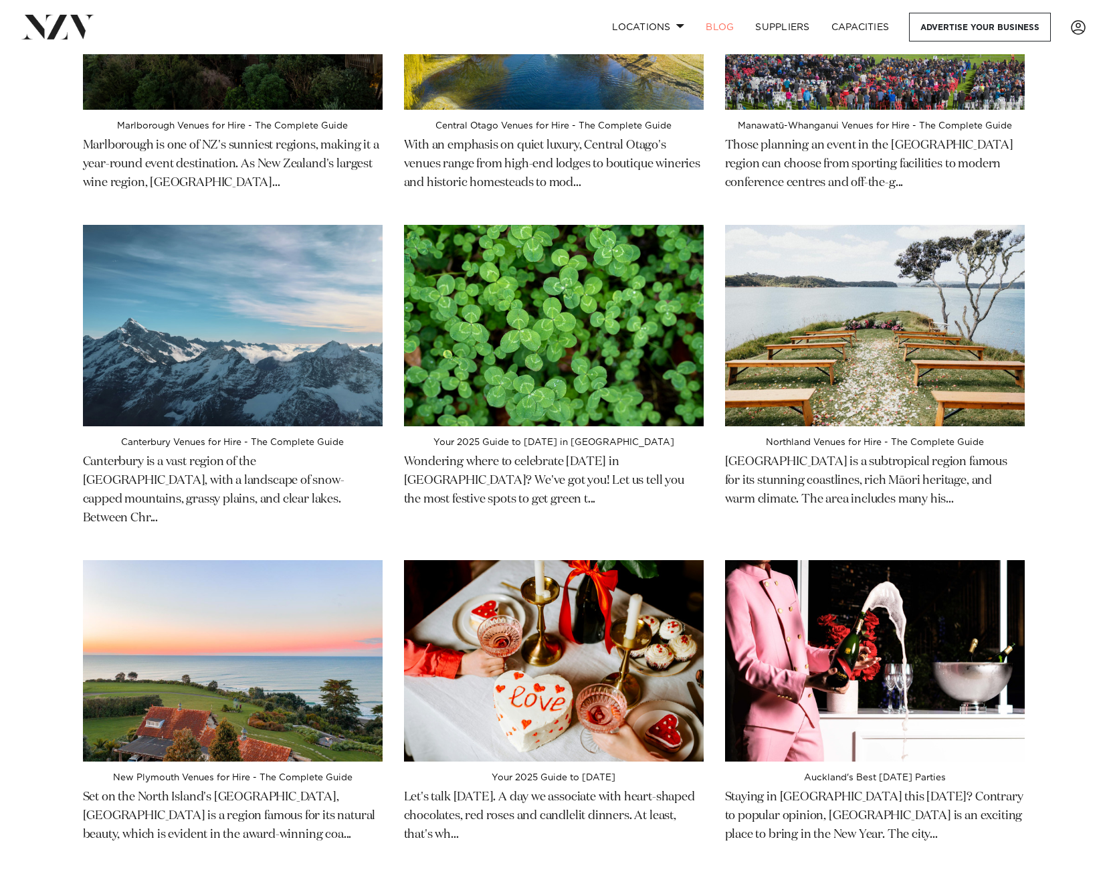
scroll to position [1539, 0]
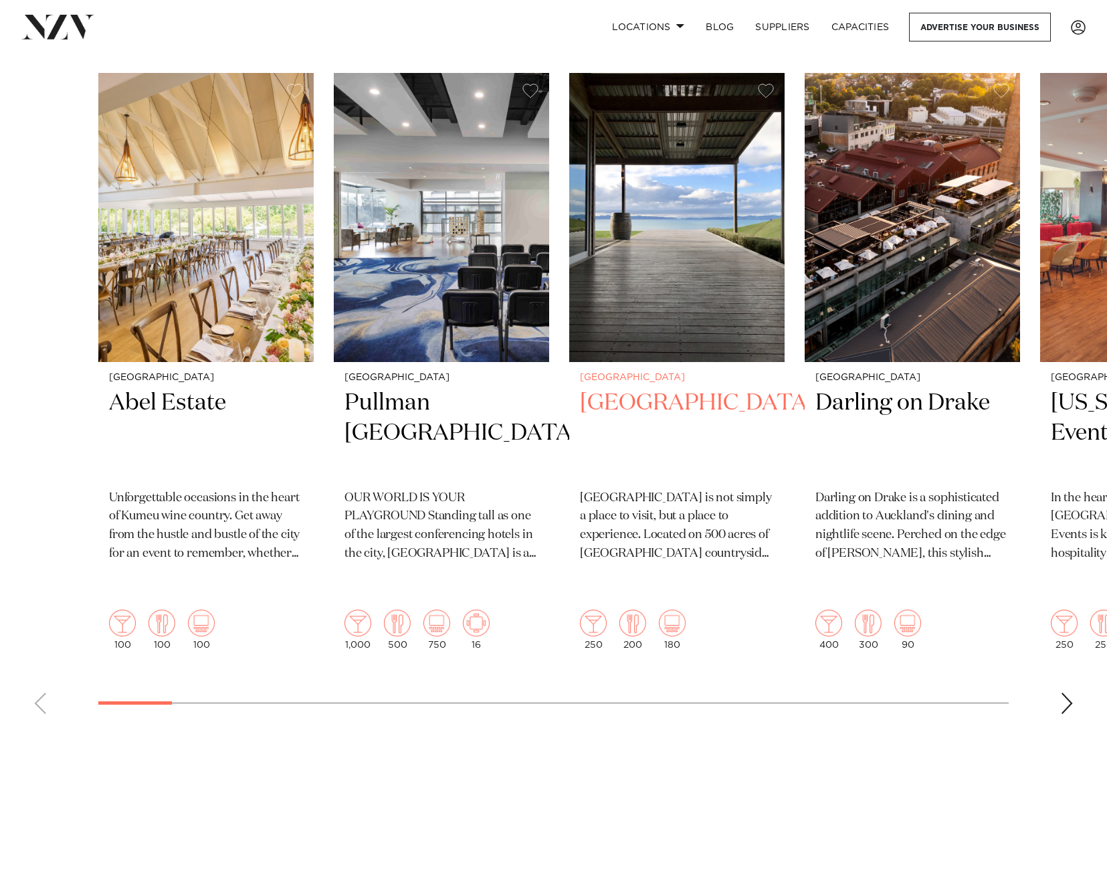
scroll to position [1003, 0]
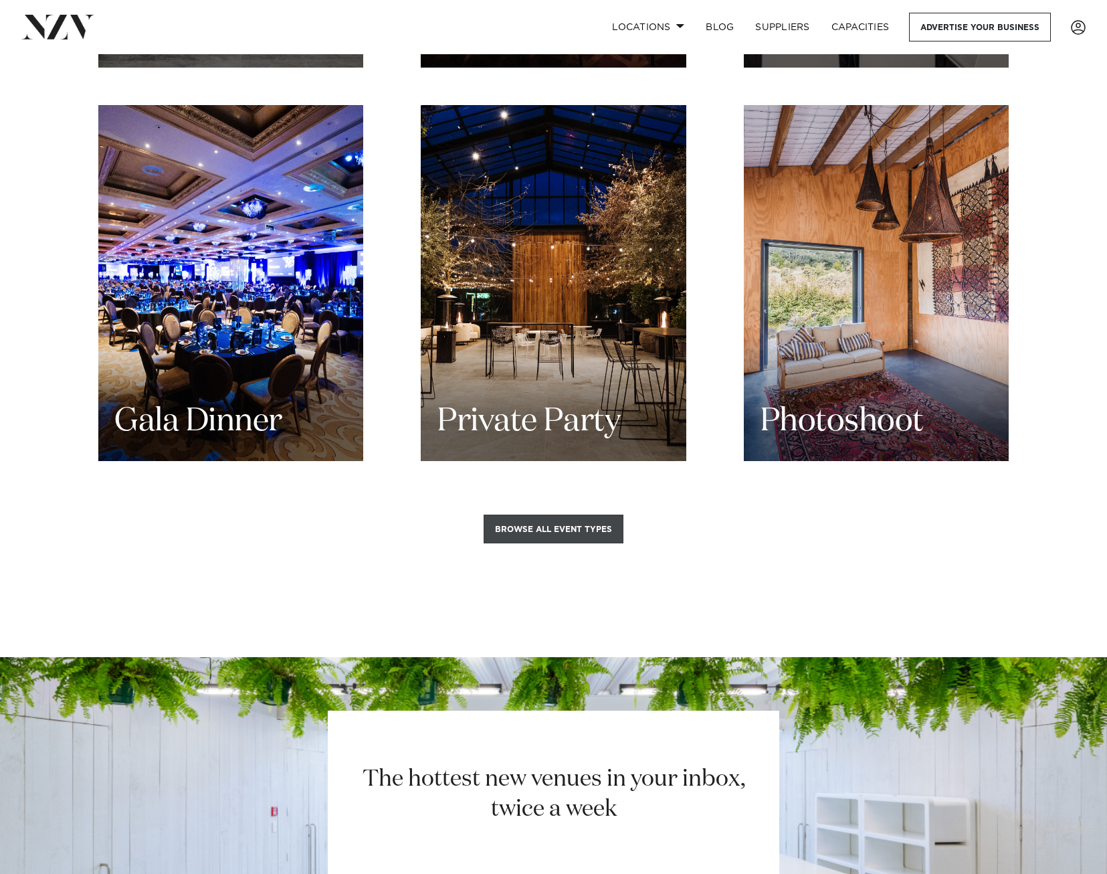
click at [569, 514] on button "Browse all event types" at bounding box center [554, 528] width 140 height 29
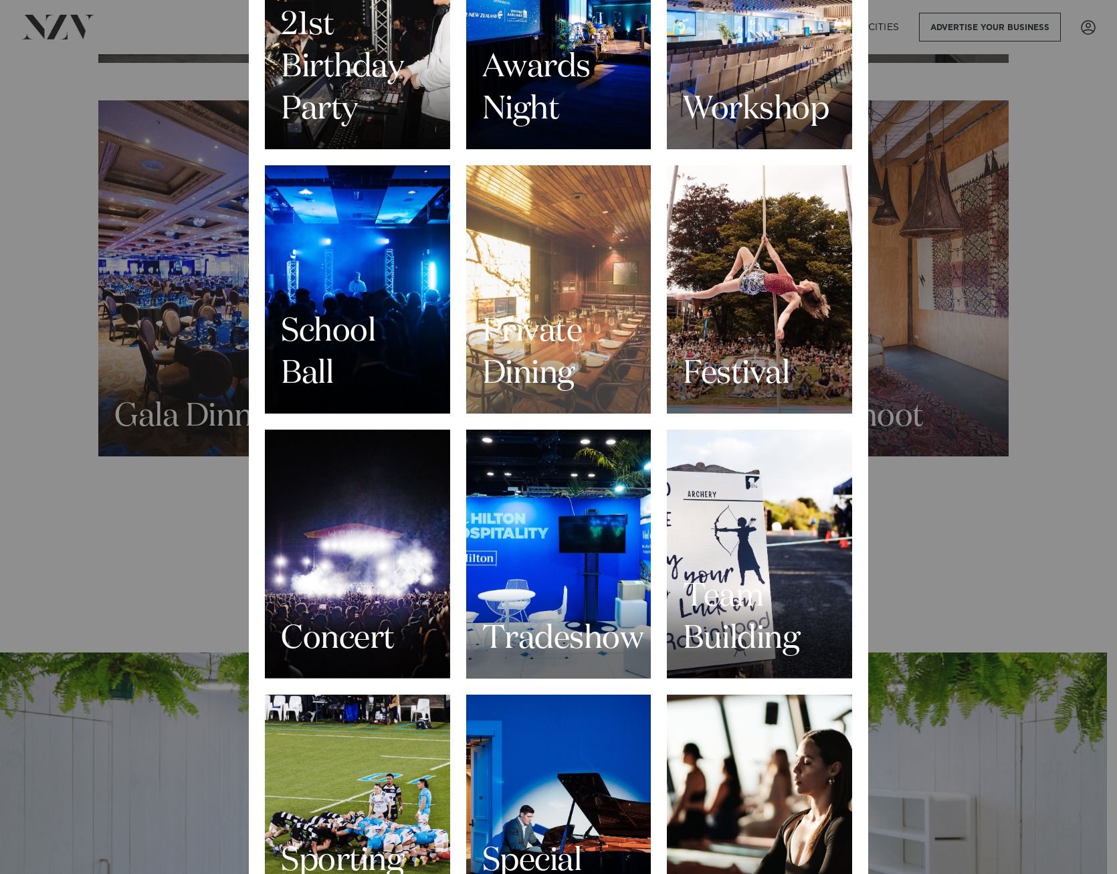
click at [626, 349] on h3 "Private Dining" at bounding box center [558, 353] width 153 height 84
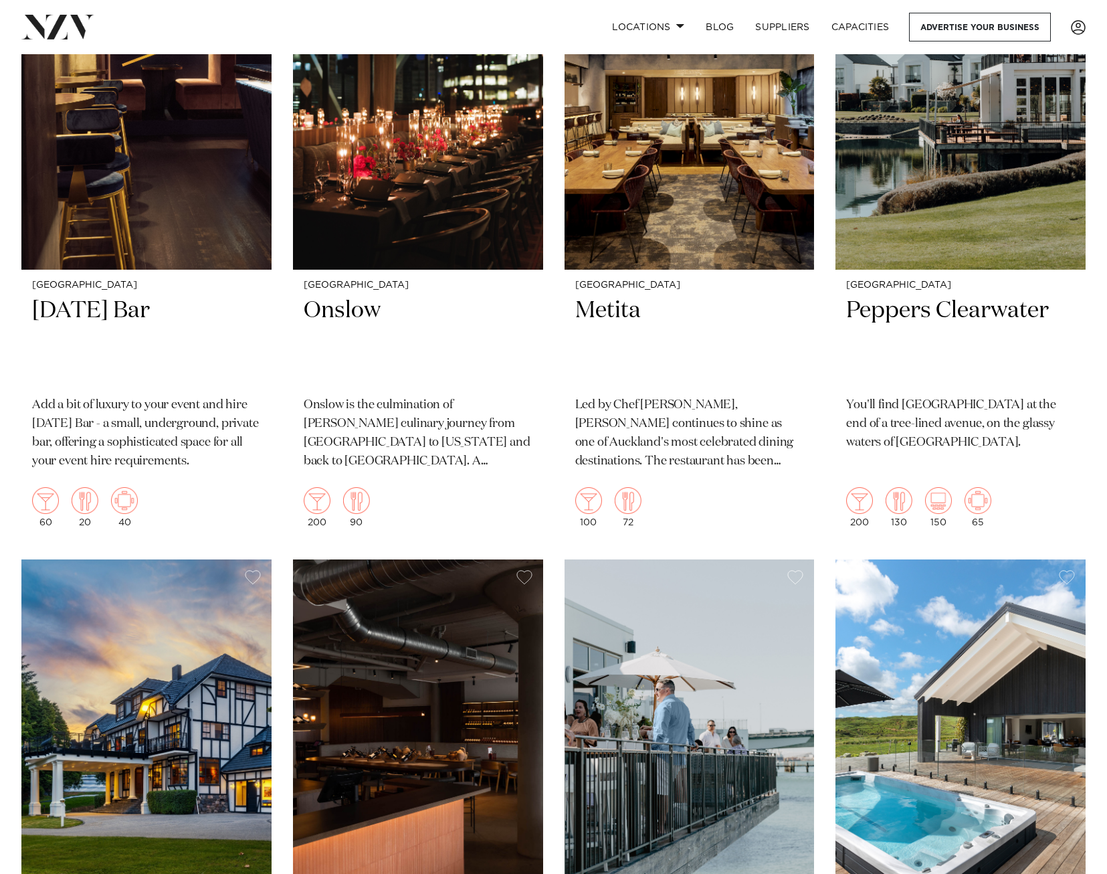
scroll to position [12309, 0]
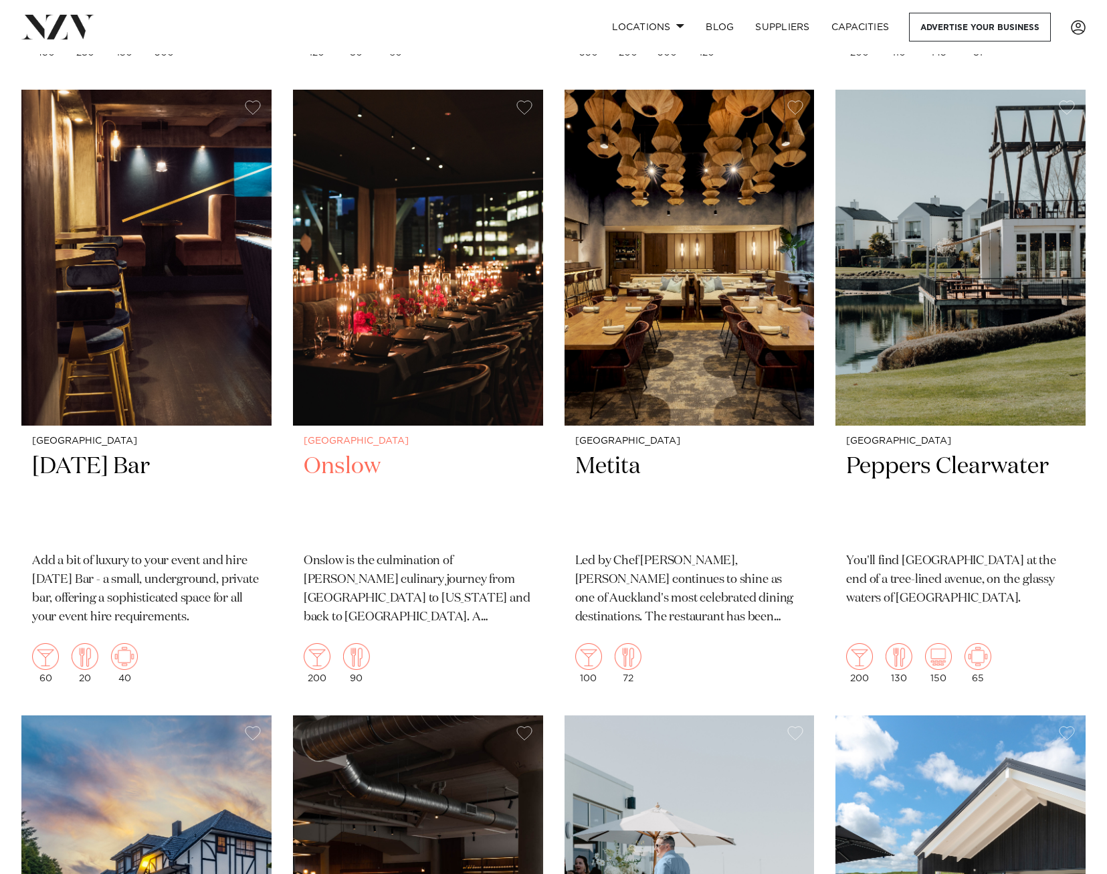
click at [455, 366] on img at bounding box center [418, 257] width 250 height 335
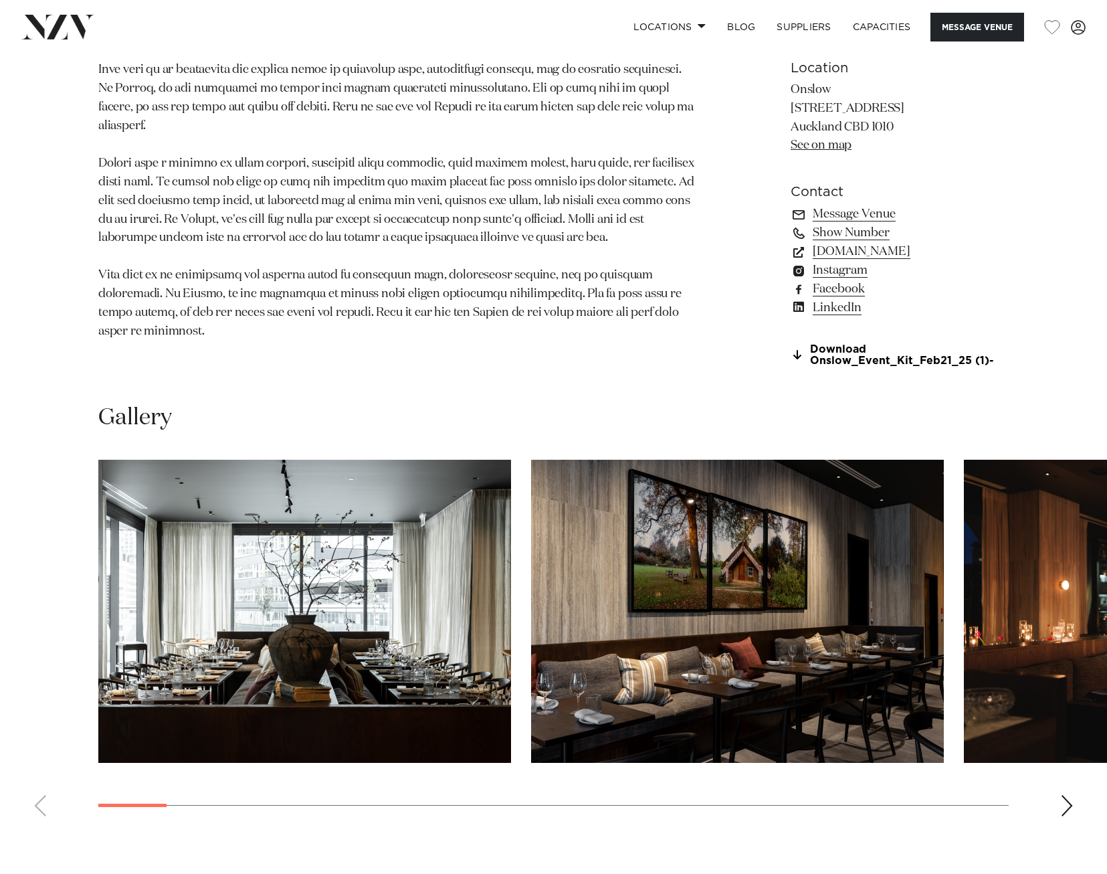
scroll to position [1070, 0]
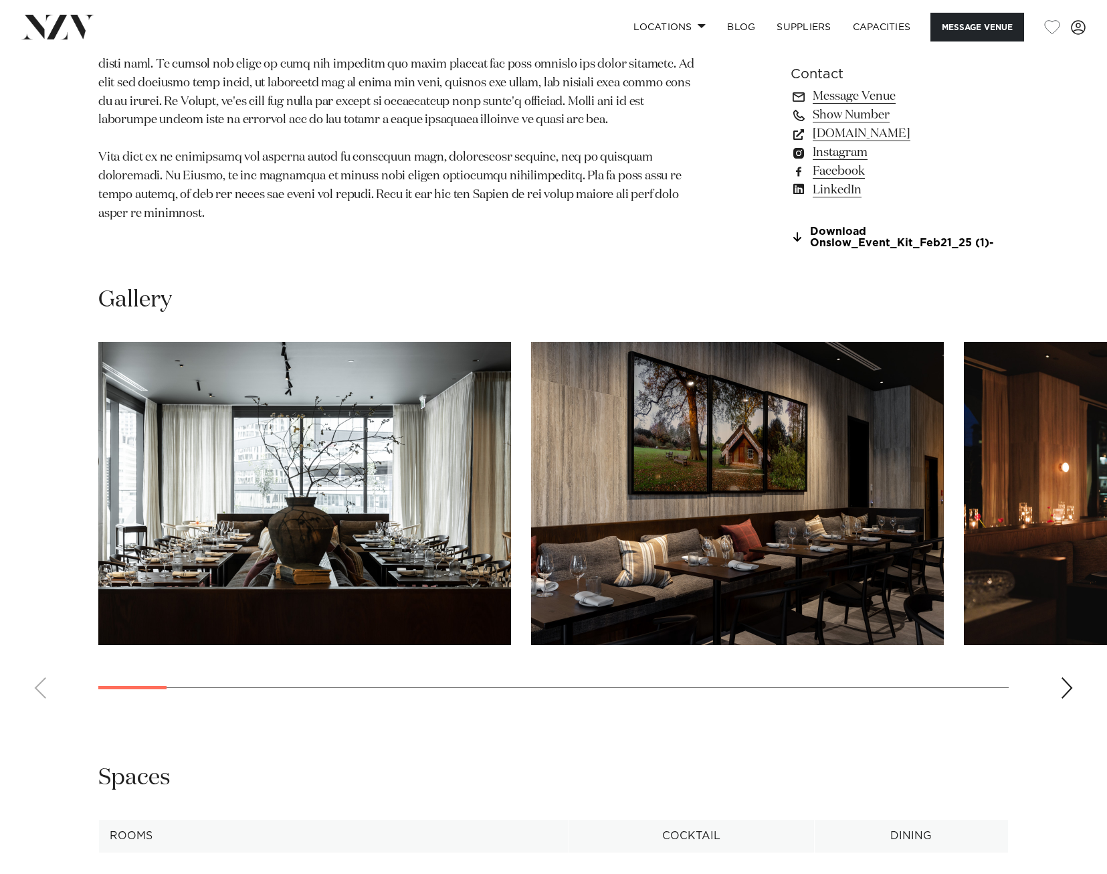
click at [1065, 688] on div "Next slide" at bounding box center [1066, 687] width 13 height 21
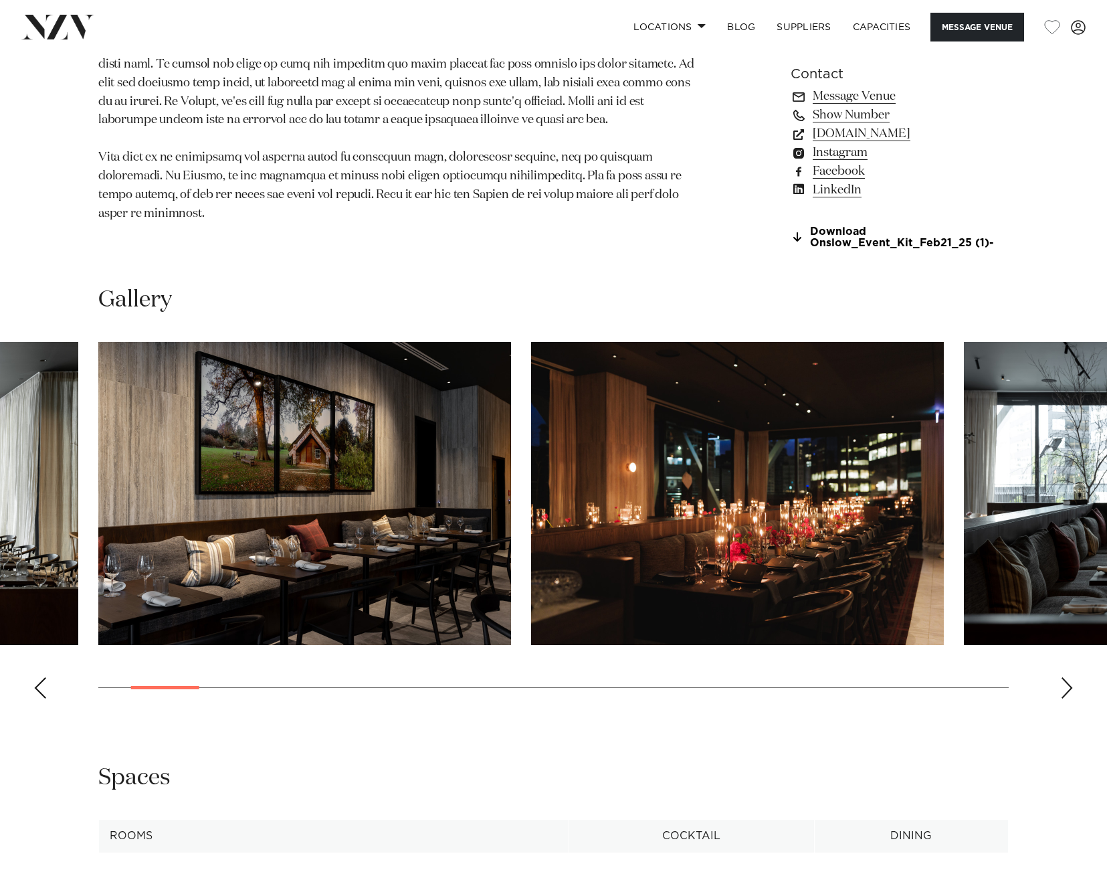
click at [1065, 686] on div "Next slide" at bounding box center [1066, 687] width 13 height 21
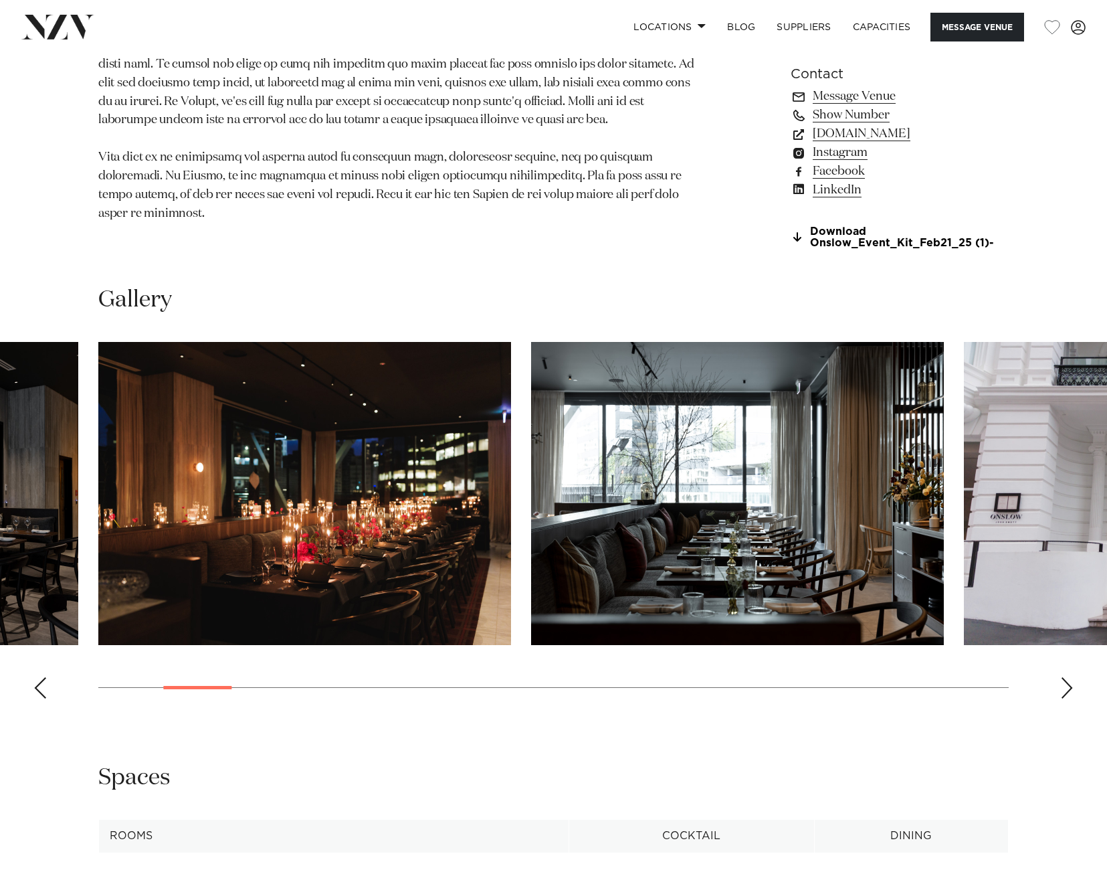
click at [1065, 686] on div "Next slide" at bounding box center [1066, 687] width 13 height 21
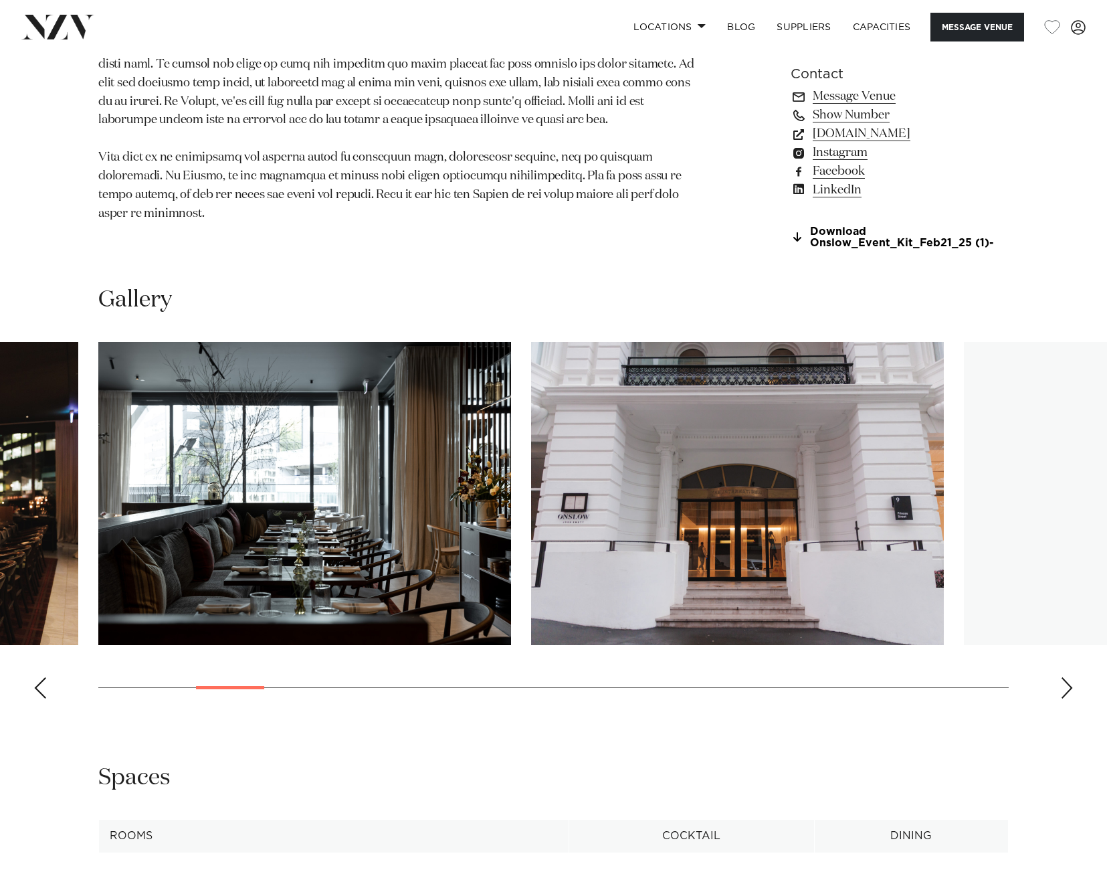
click at [1065, 686] on div "Next slide" at bounding box center [1066, 687] width 13 height 21
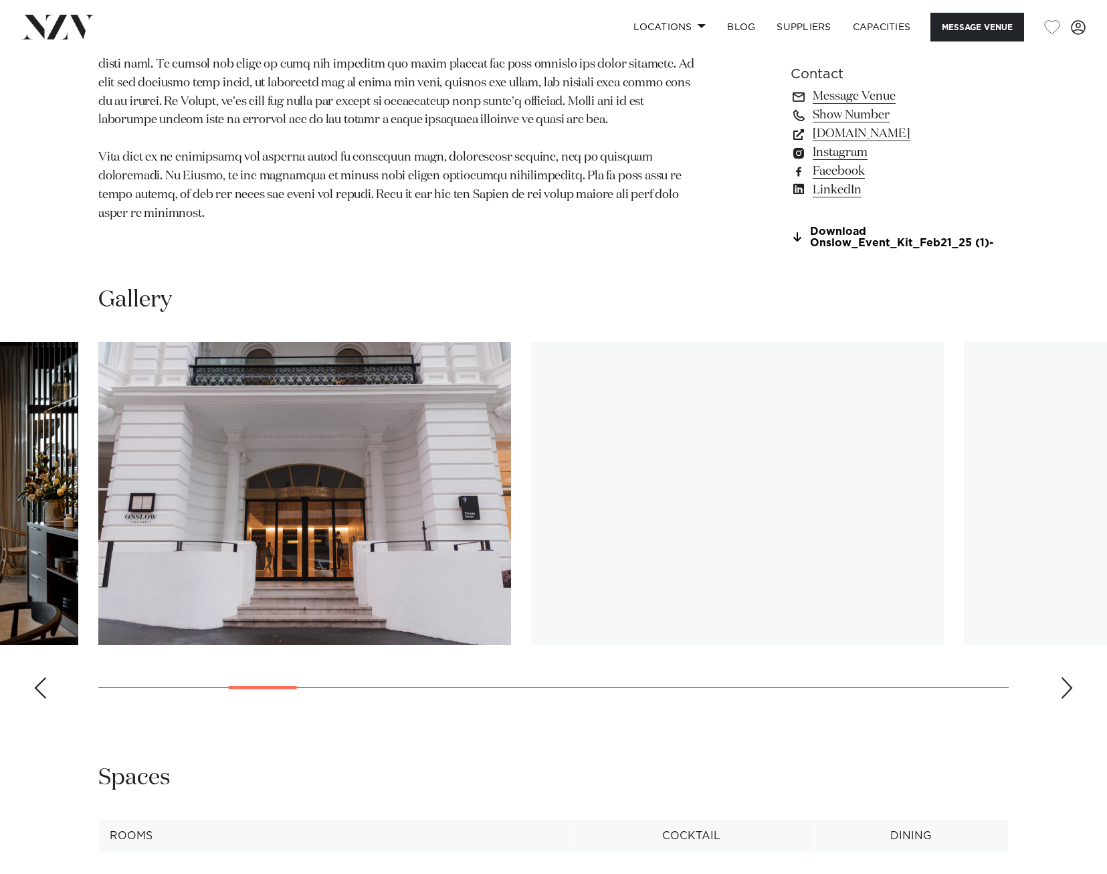
click at [1065, 686] on div "Next slide" at bounding box center [1066, 687] width 13 height 21
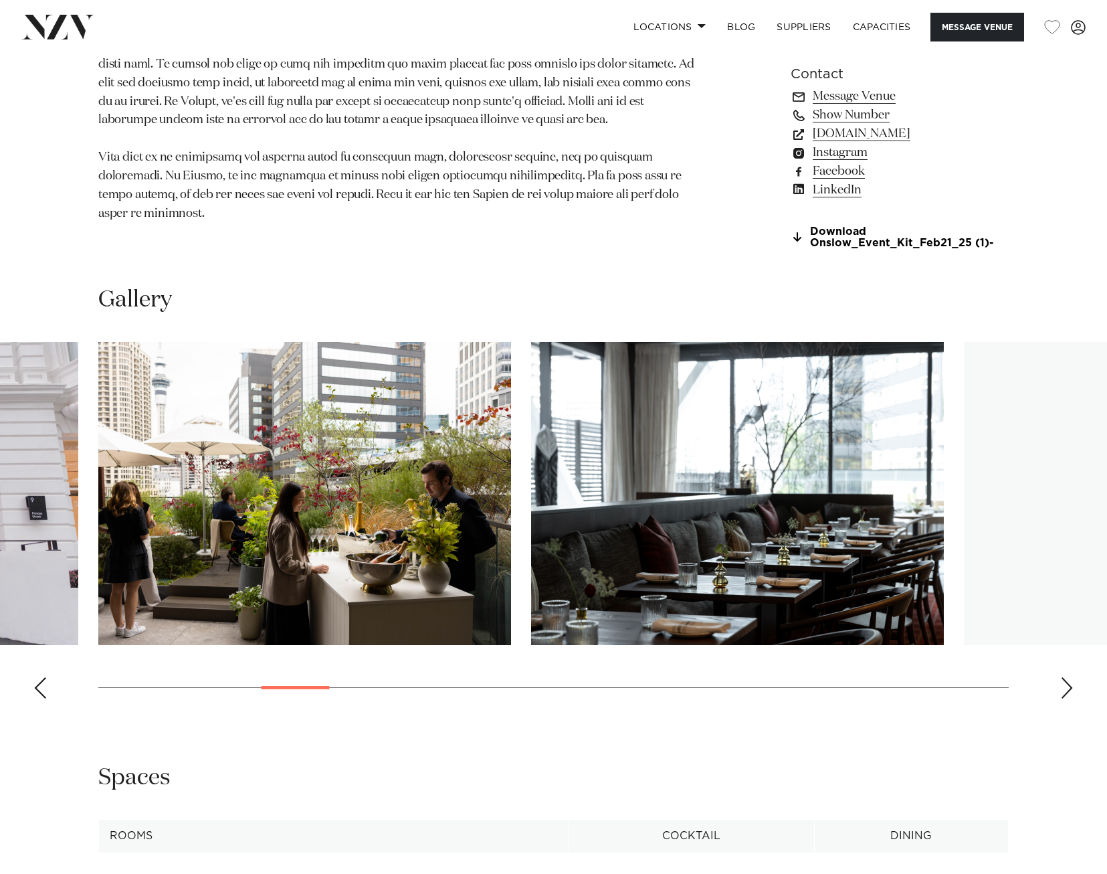
click at [1065, 686] on div "Next slide" at bounding box center [1066, 687] width 13 height 21
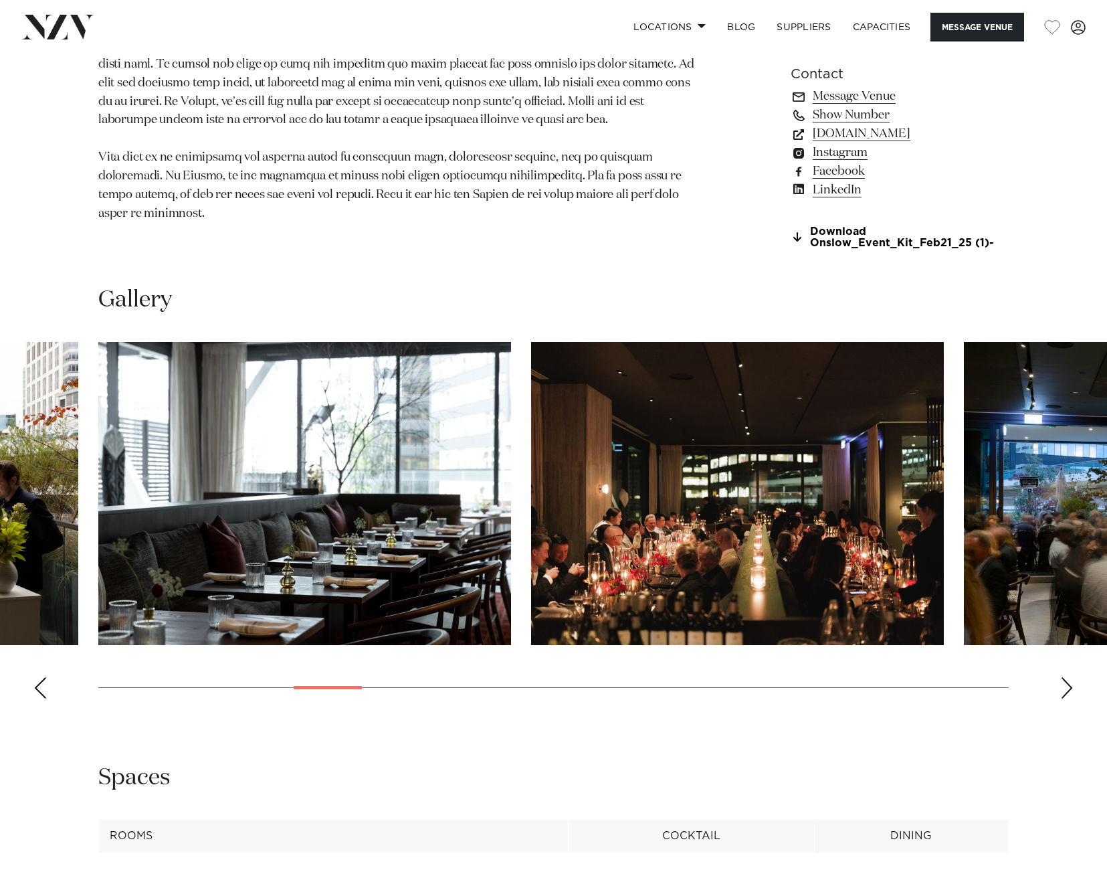
click at [1065, 686] on div "Next slide" at bounding box center [1066, 687] width 13 height 21
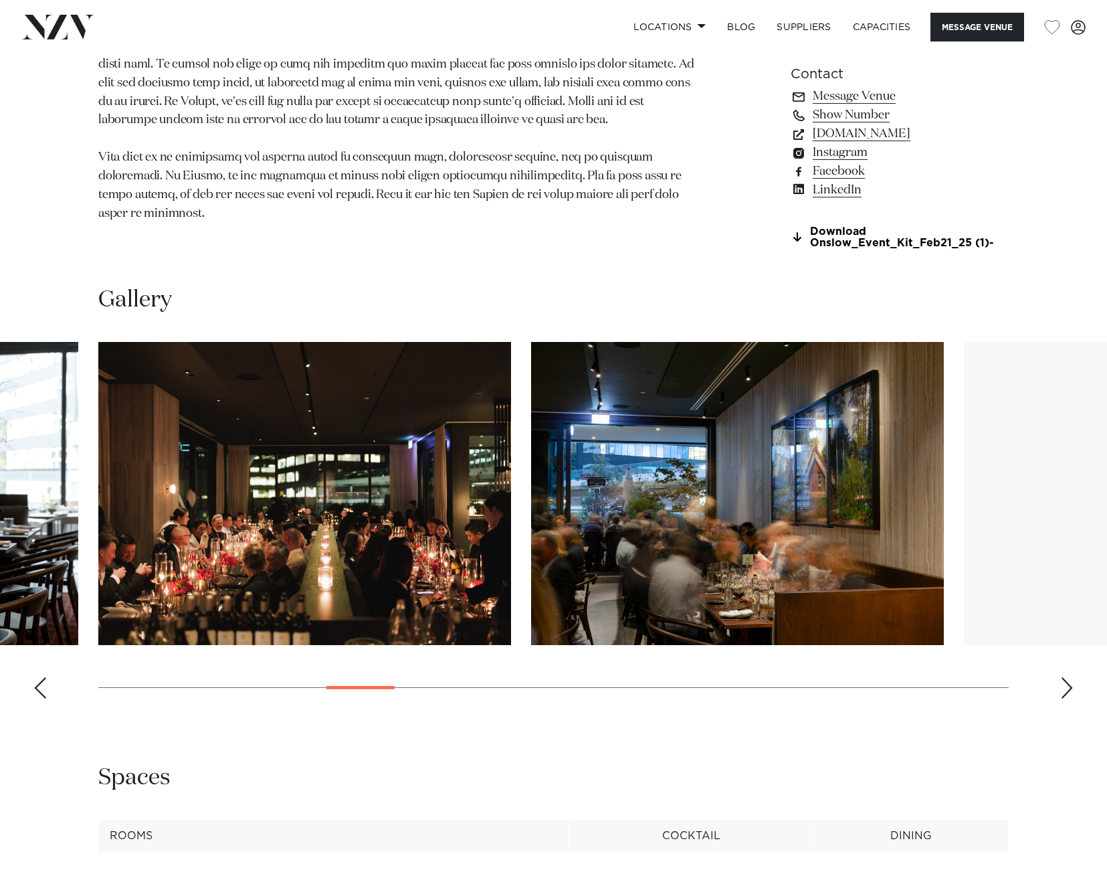
click at [1065, 686] on div "Next slide" at bounding box center [1066, 687] width 13 height 21
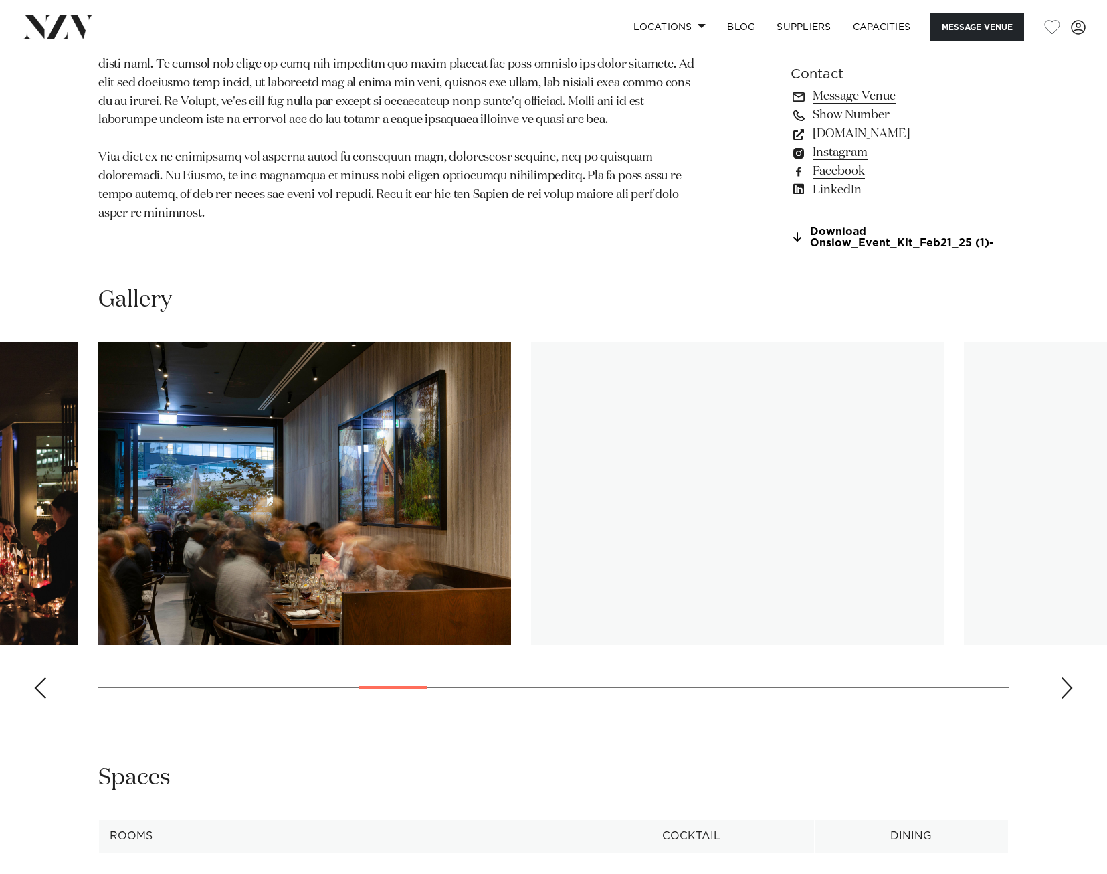
click at [1065, 686] on div "Next slide" at bounding box center [1066, 687] width 13 height 21
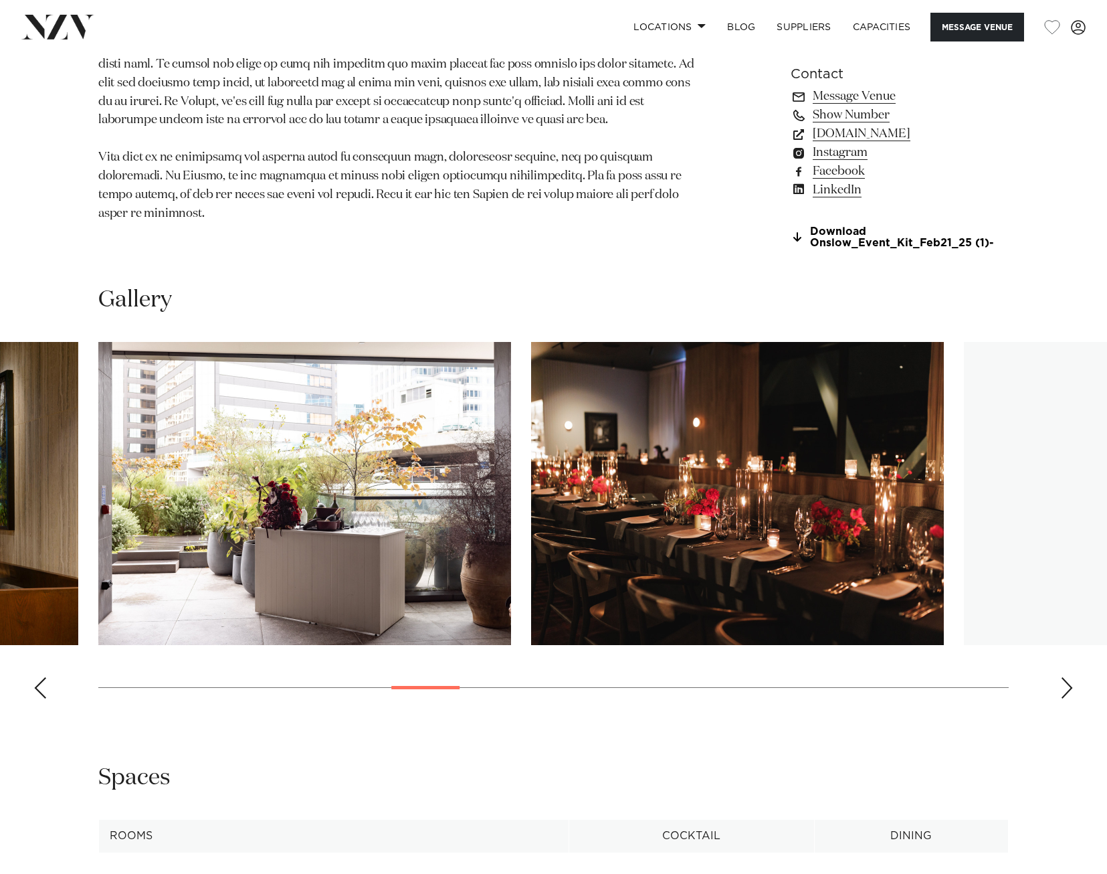
click at [1065, 686] on div "Next slide" at bounding box center [1066, 687] width 13 height 21
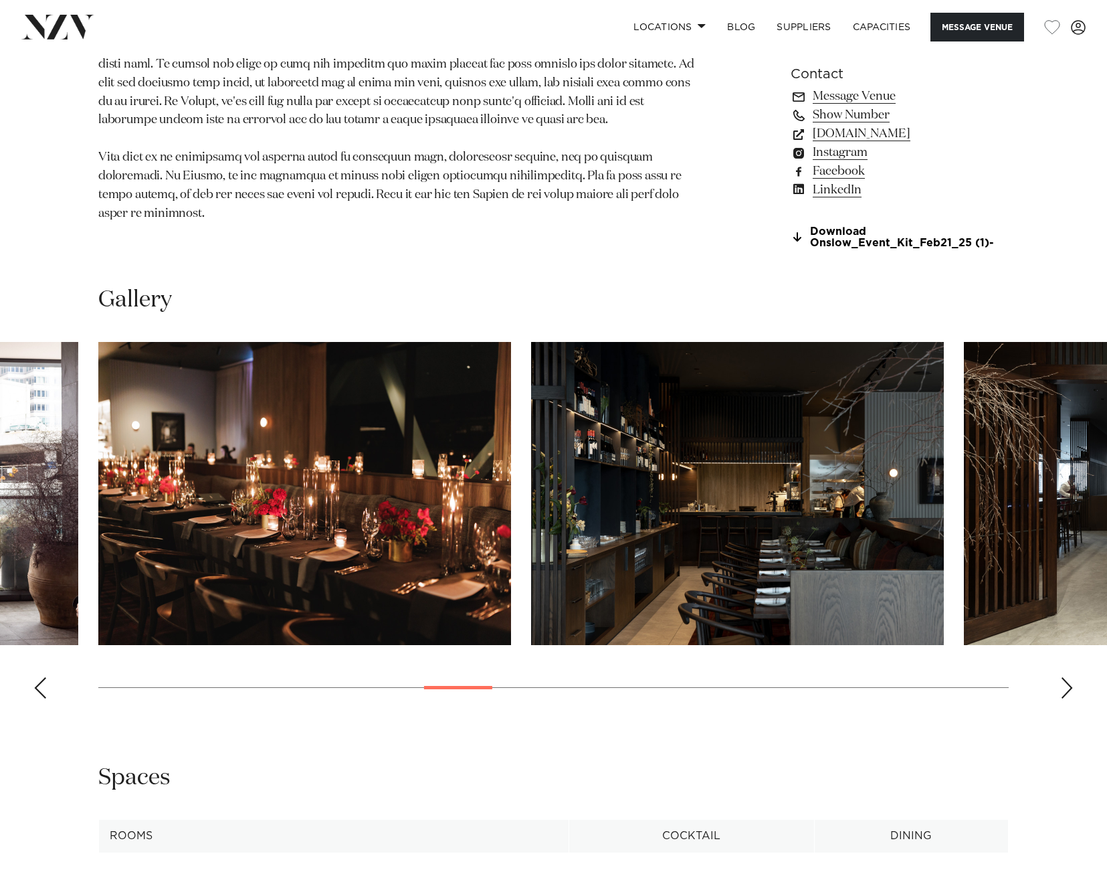
click at [1065, 686] on div "Next slide" at bounding box center [1066, 687] width 13 height 21
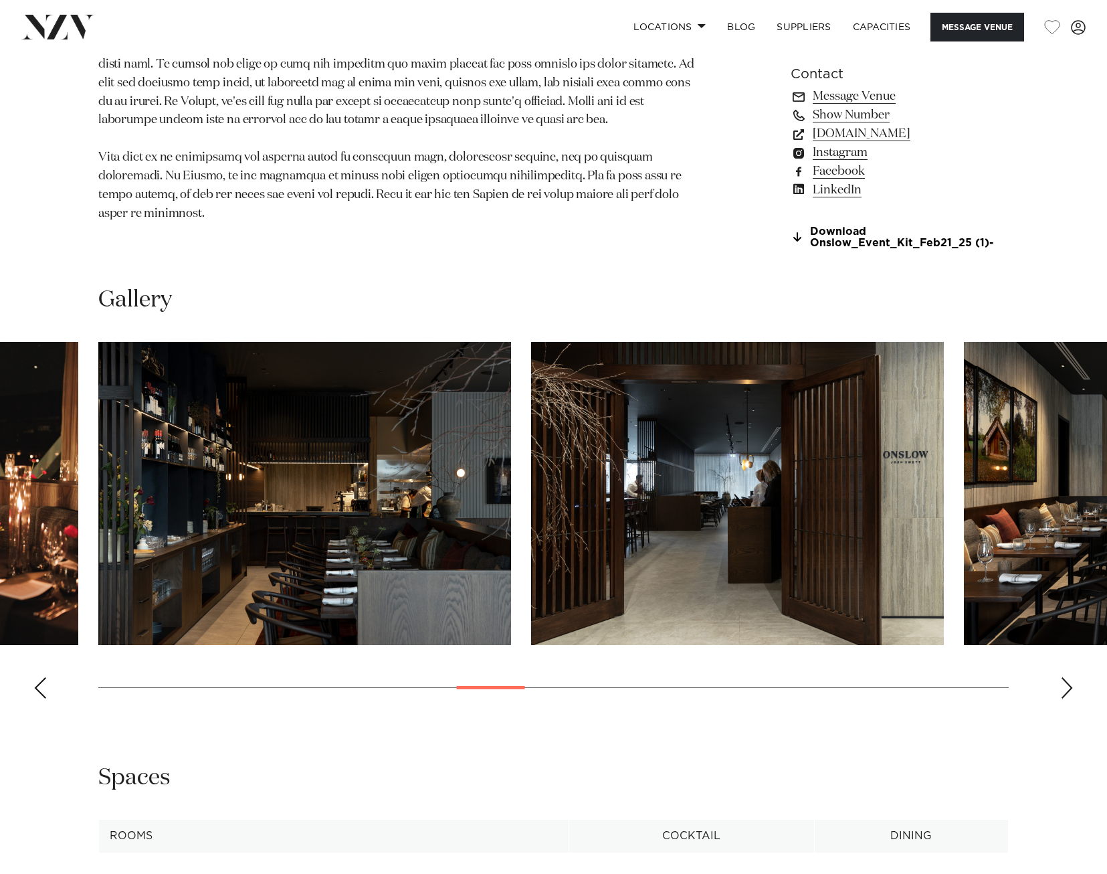
click at [1065, 686] on div "Next slide" at bounding box center [1066, 687] width 13 height 21
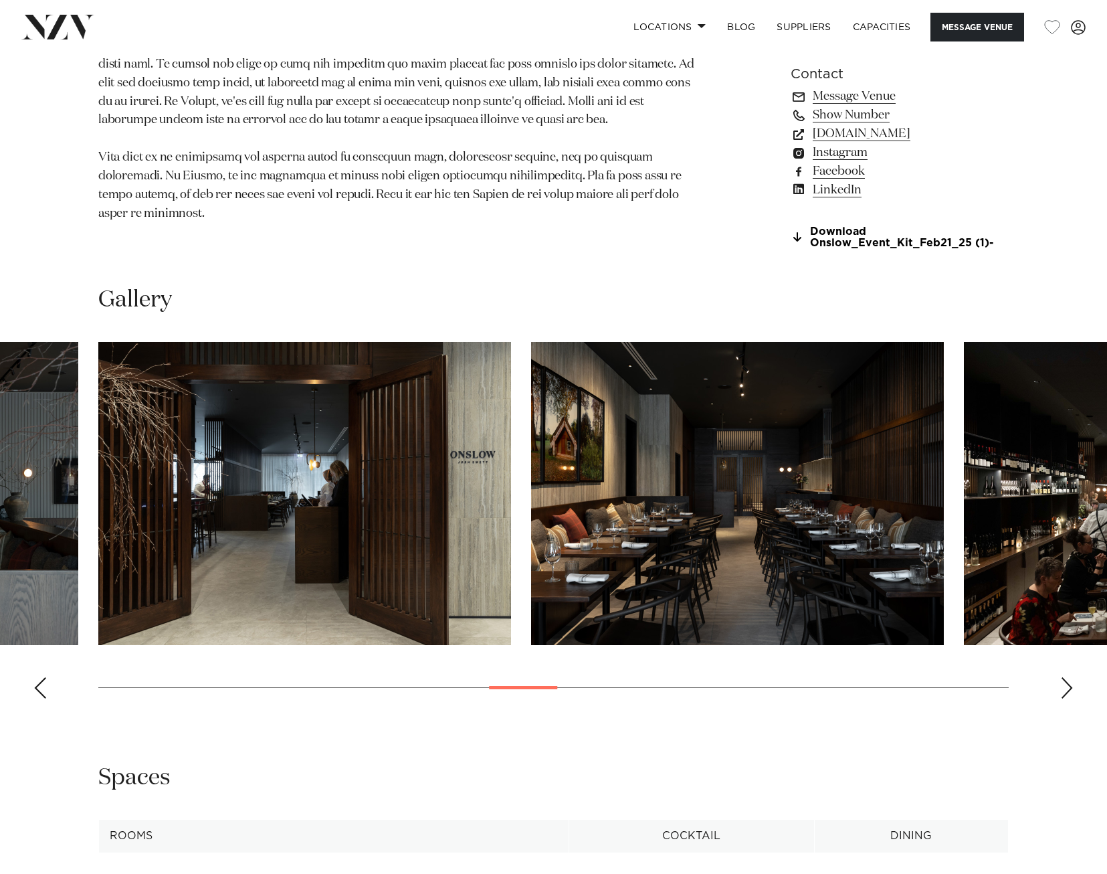
click at [1065, 686] on div "Next slide" at bounding box center [1066, 687] width 13 height 21
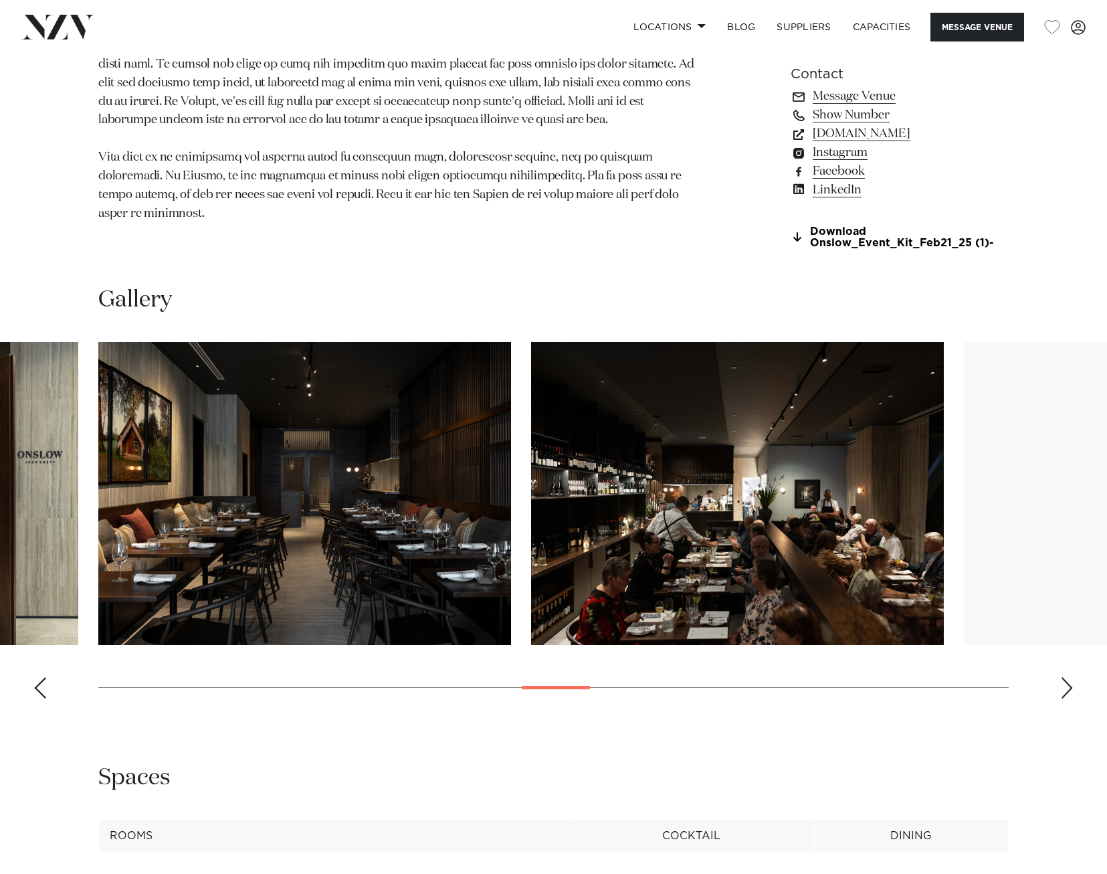
click at [1065, 686] on div "Next slide" at bounding box center [1066, 687] width 13 height 21
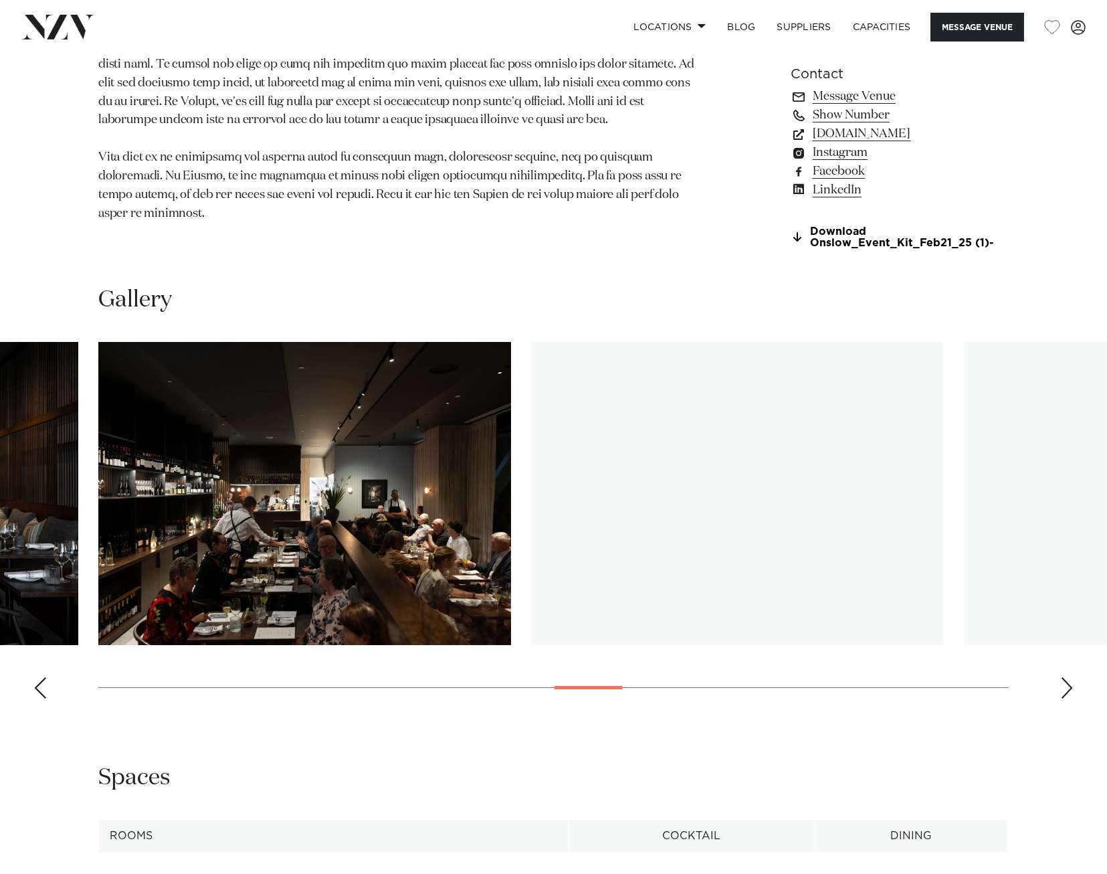
click at [1065, 686] on div "Next slide" at bounding box center [1066, 687] width 13 height 21
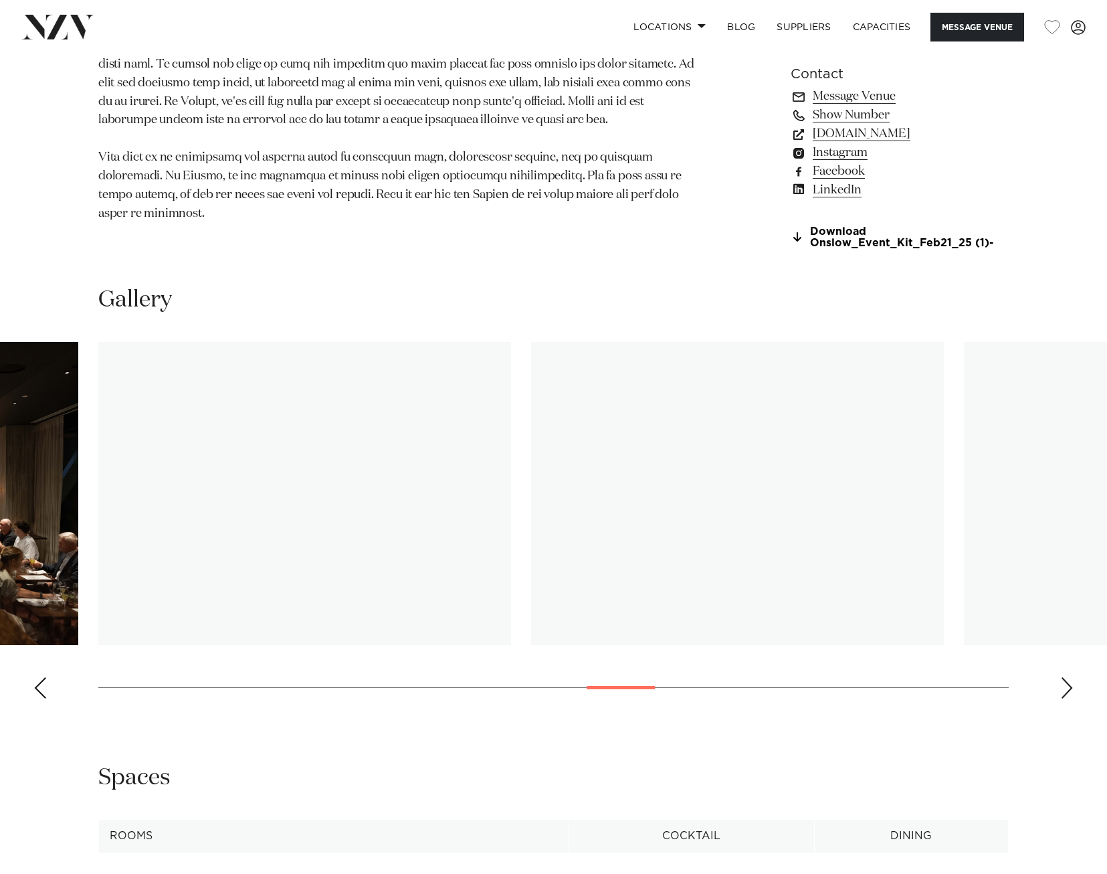
click at [1065, 686] on div "Next slide" at bounding box center [1066, 687] width 13 height 21
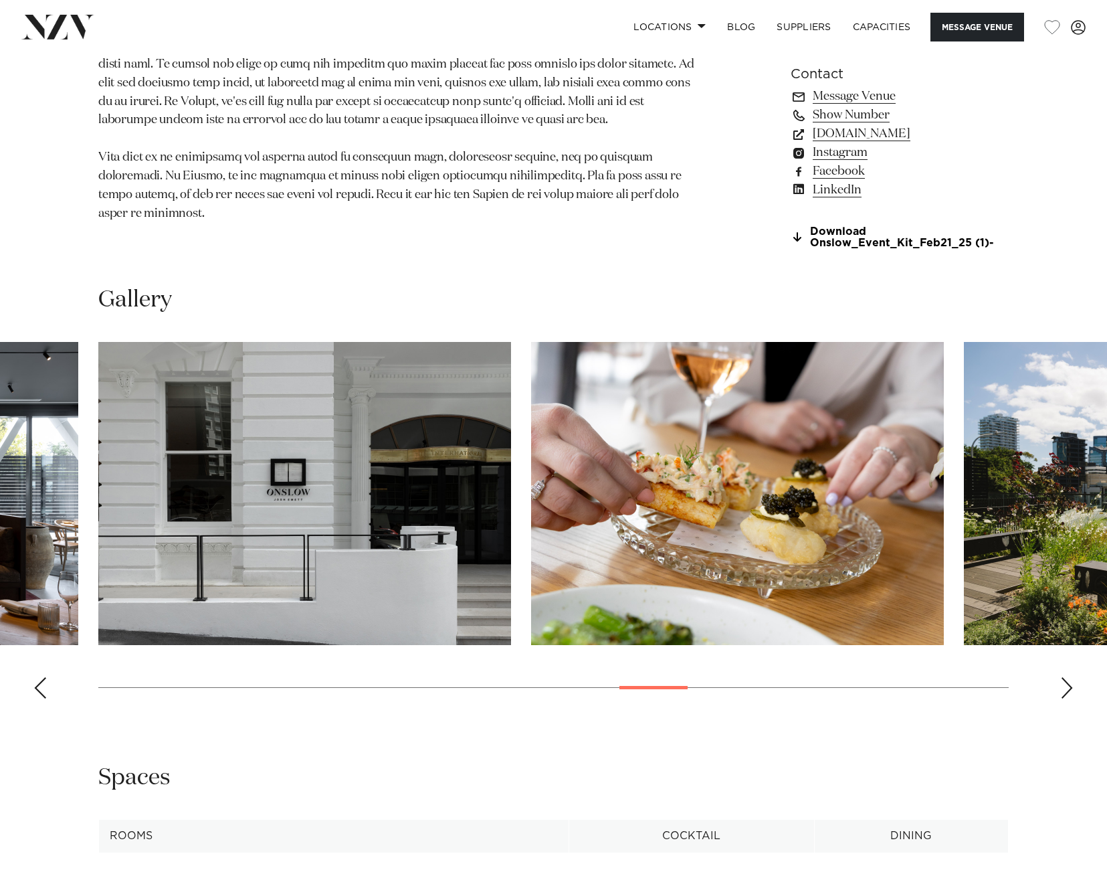
click at [1065, 686] on div "Next slide" at bounding box center [1066, 687] width 13 height 21
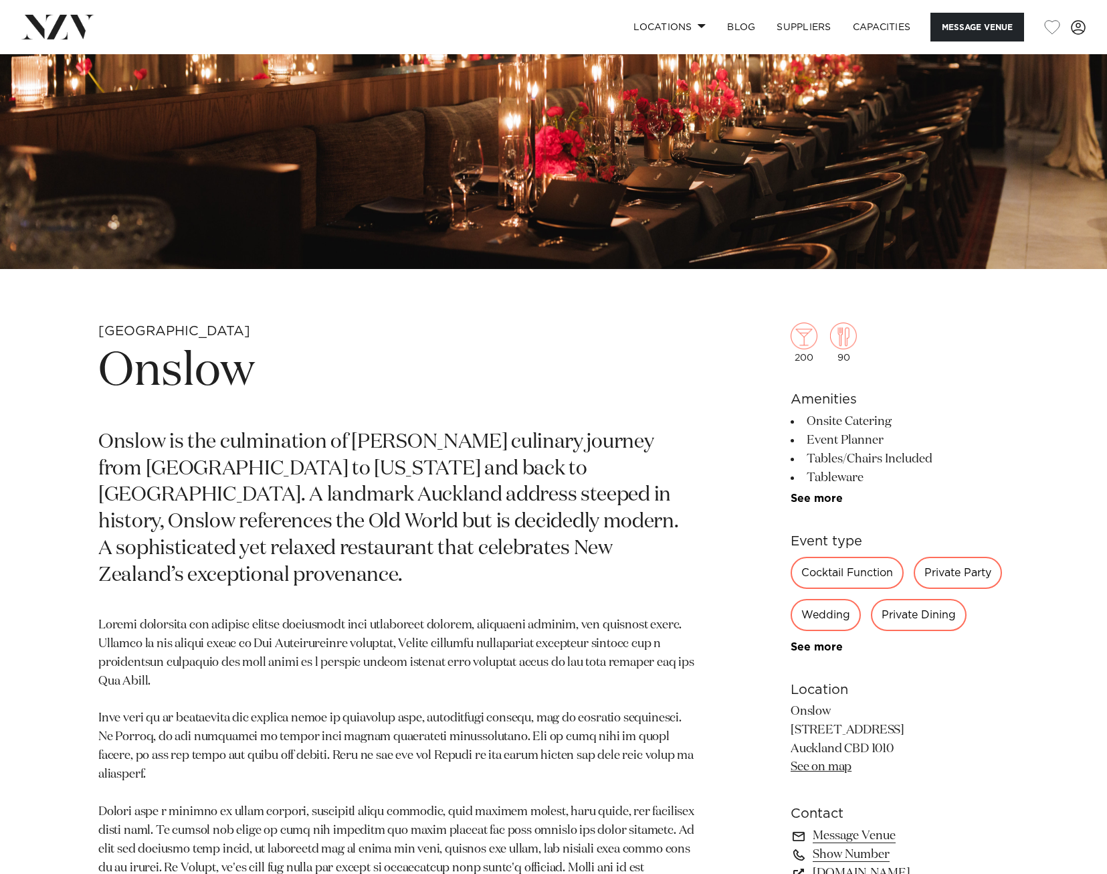
scroll to position [803, 0]
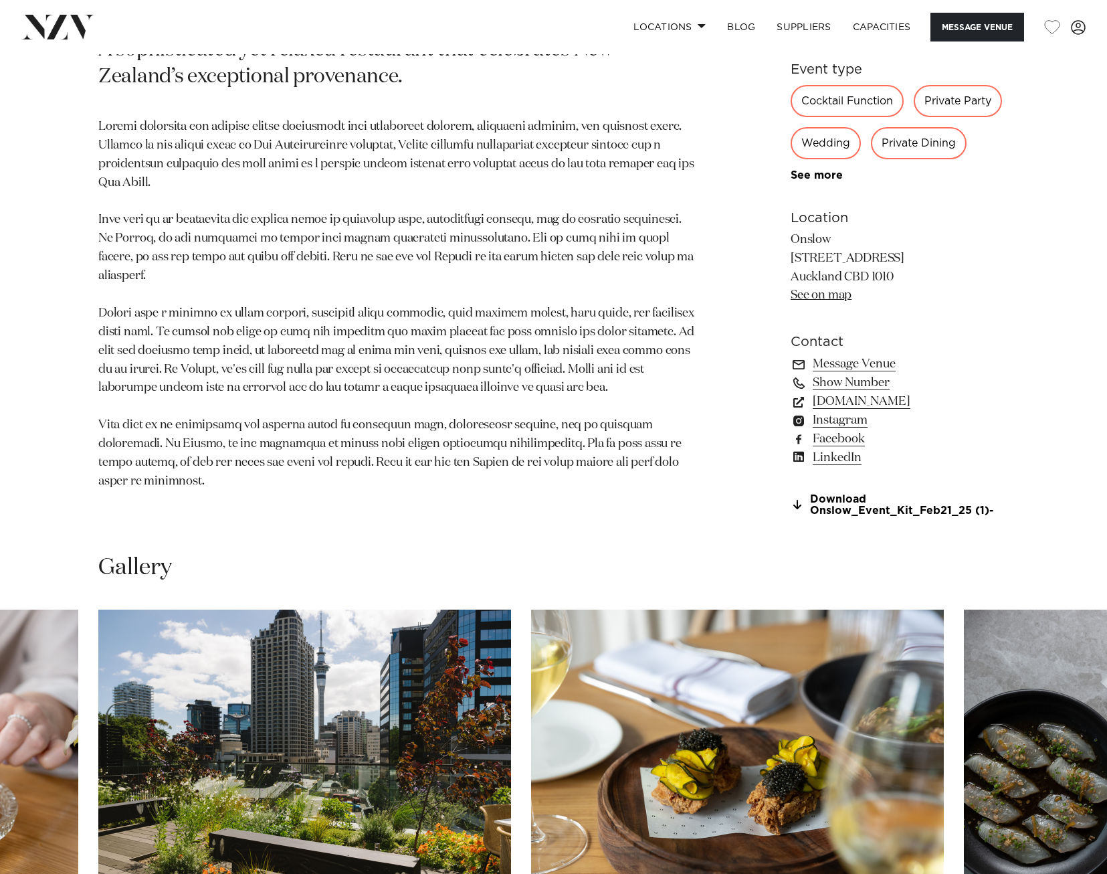
drag, startPoint x: 573, startPoint y: 431, endPoint x: 585, endPoint y: 429, distance: 13.0
click at [573, 431] on section "Auckland Onslow Onslow is the culmination of Josh Emett’s culinary journey from…" at bounding box center [396, 178] width 597 height 708
click at [880, 364] on link "Message Venue" at bounding box center [900, 364] width 218 height 19
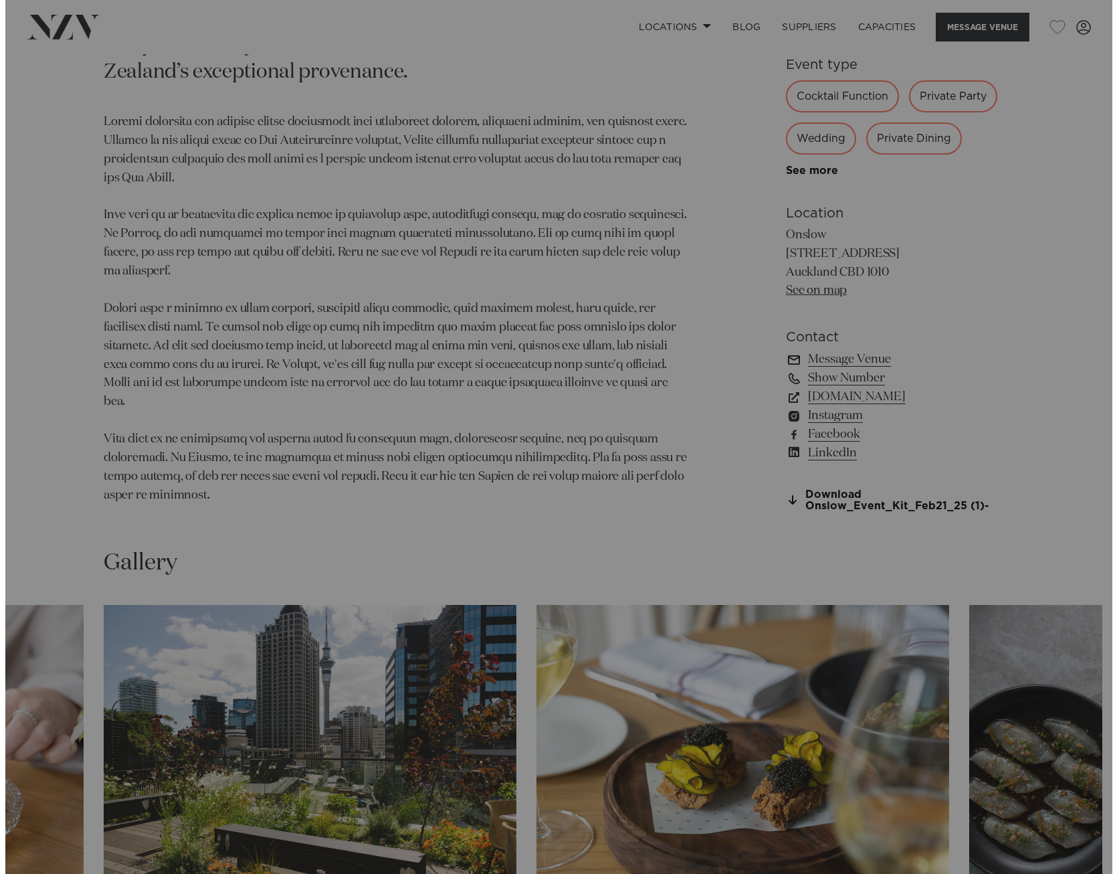
scroll to position [807, 0]
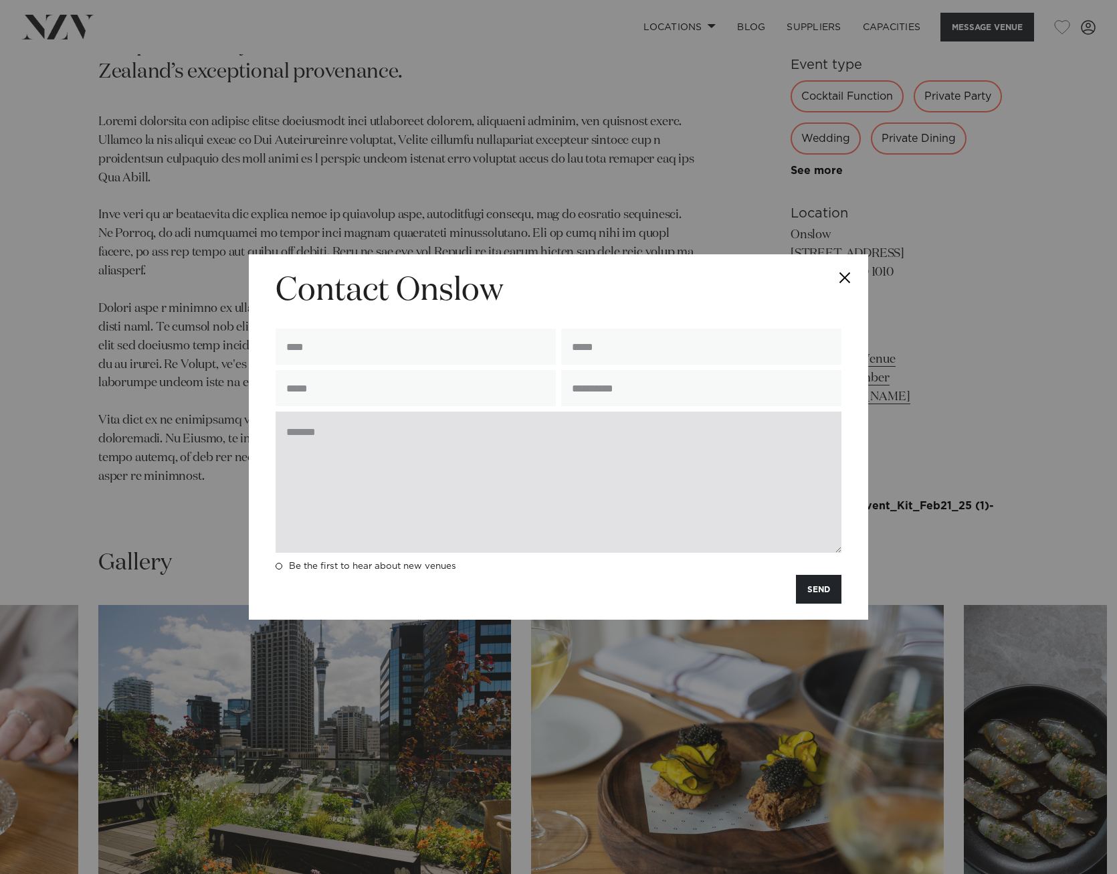
click at [563, 488] on textarea at bounding box center [559, 481] width 566 height 141
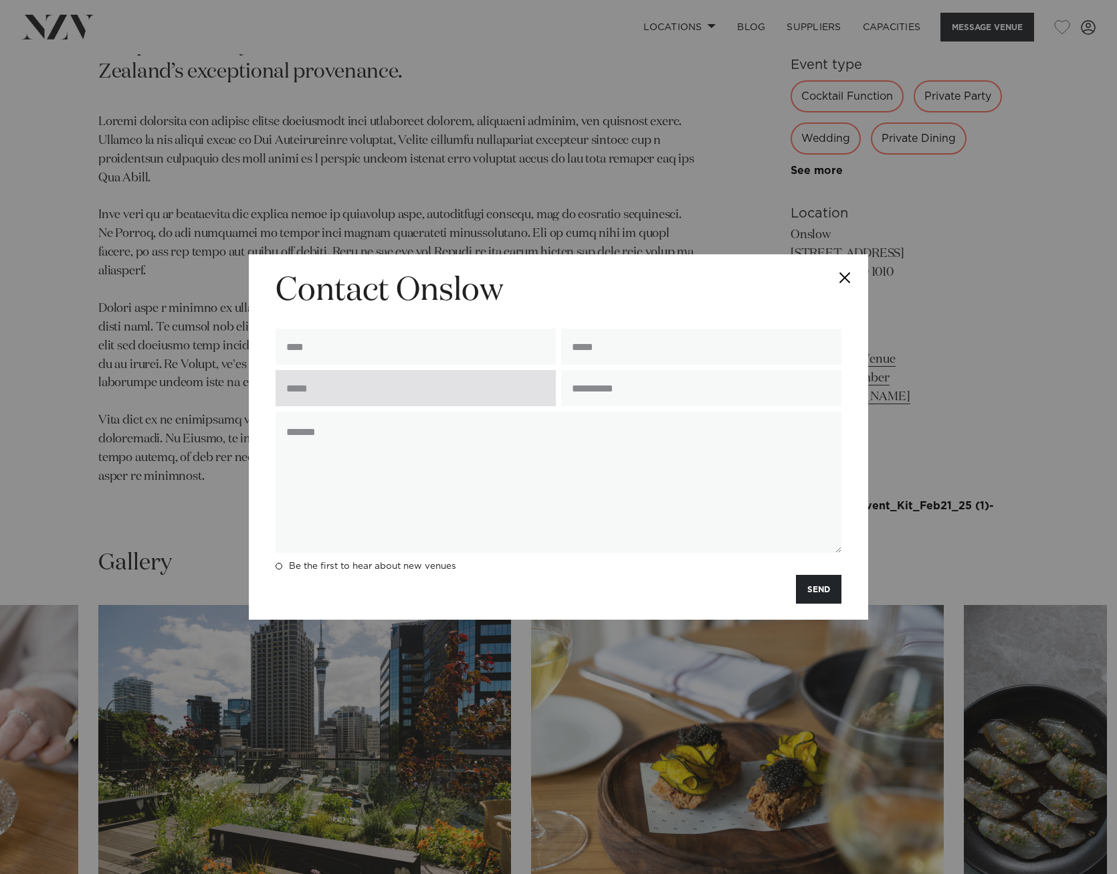
paste textarea "**********"
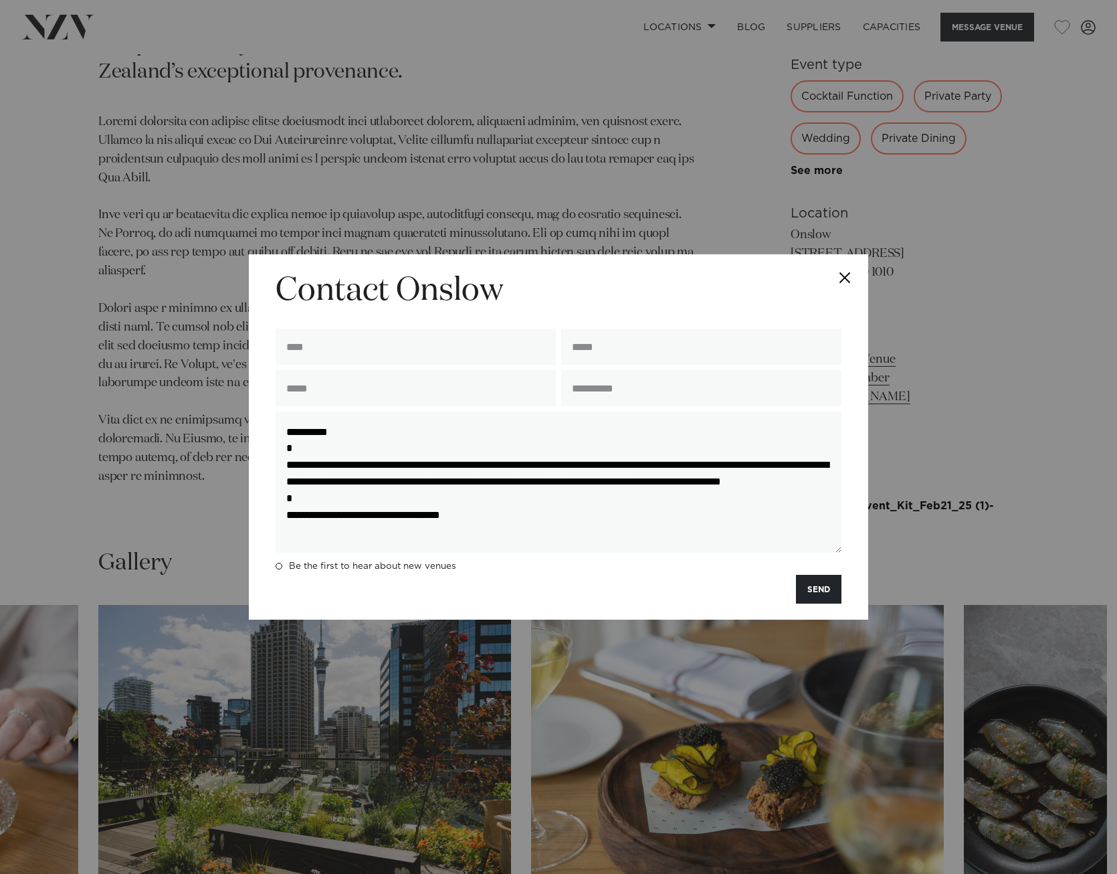
scroll to position [2, 0]
type textarea "**********"
click at [431, 356] on input "text" at bounding box center [416, 346] width 280 height 36
type input "**********"
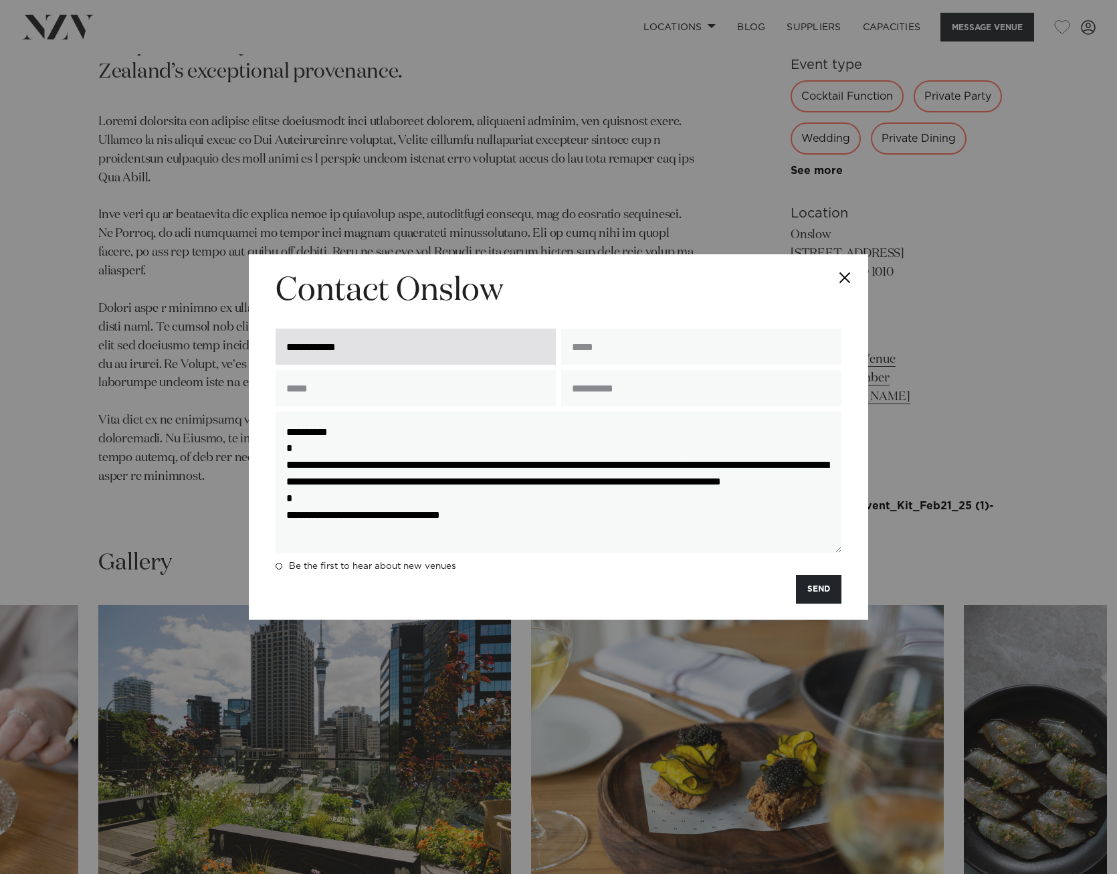
type input "**********"
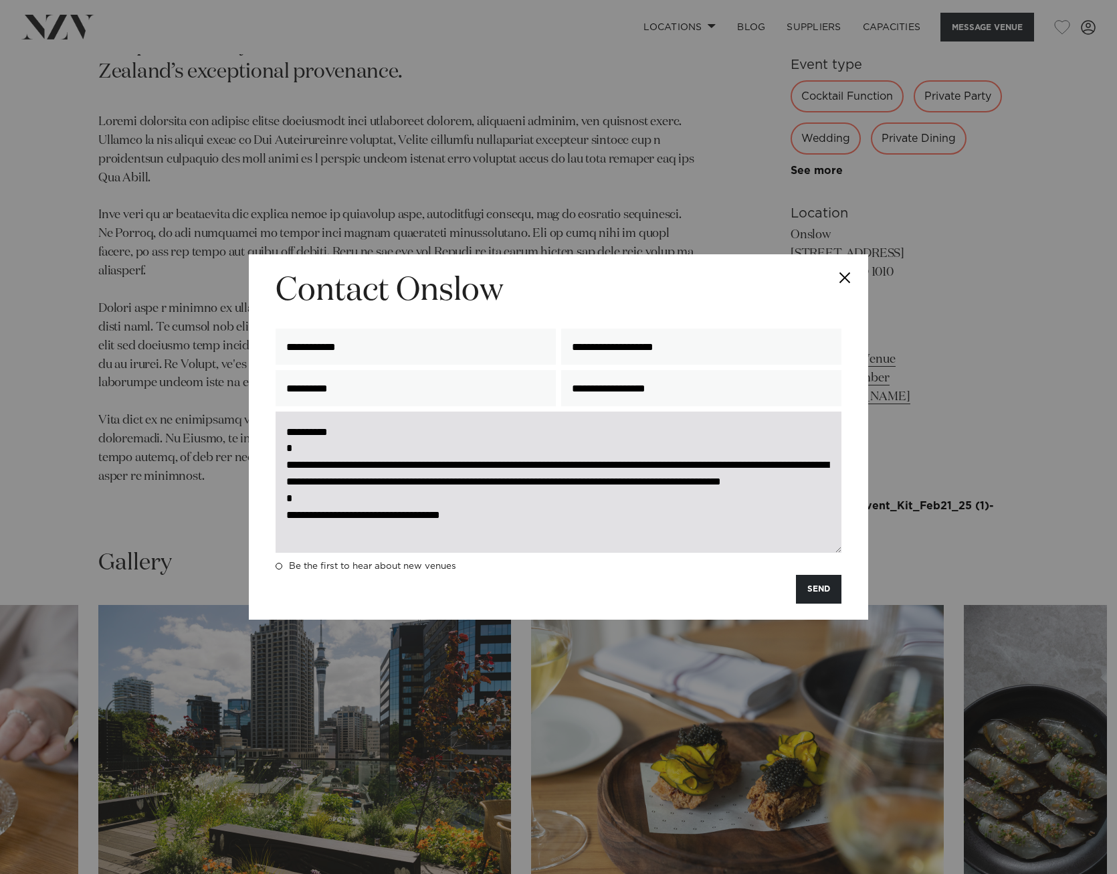
click at [405, 442] on textarea "**********" at bounding box center [559, 481] width 566 height 141
click at [516, 463] on textarea "**********" at bounding box center [559, 481] width 566 height 141
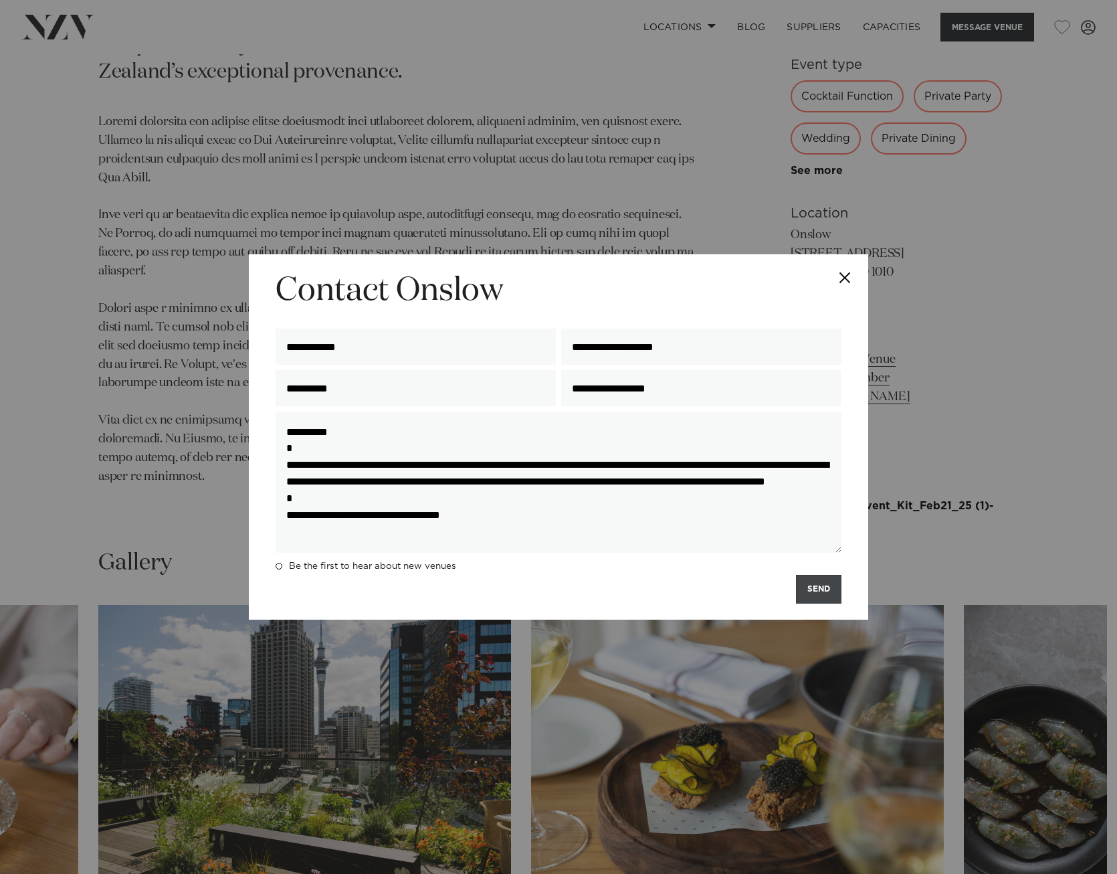
type textarea "**********"
click at [817, 592] on button "SEND" at bounding box center [818, 589] width 45 height 29
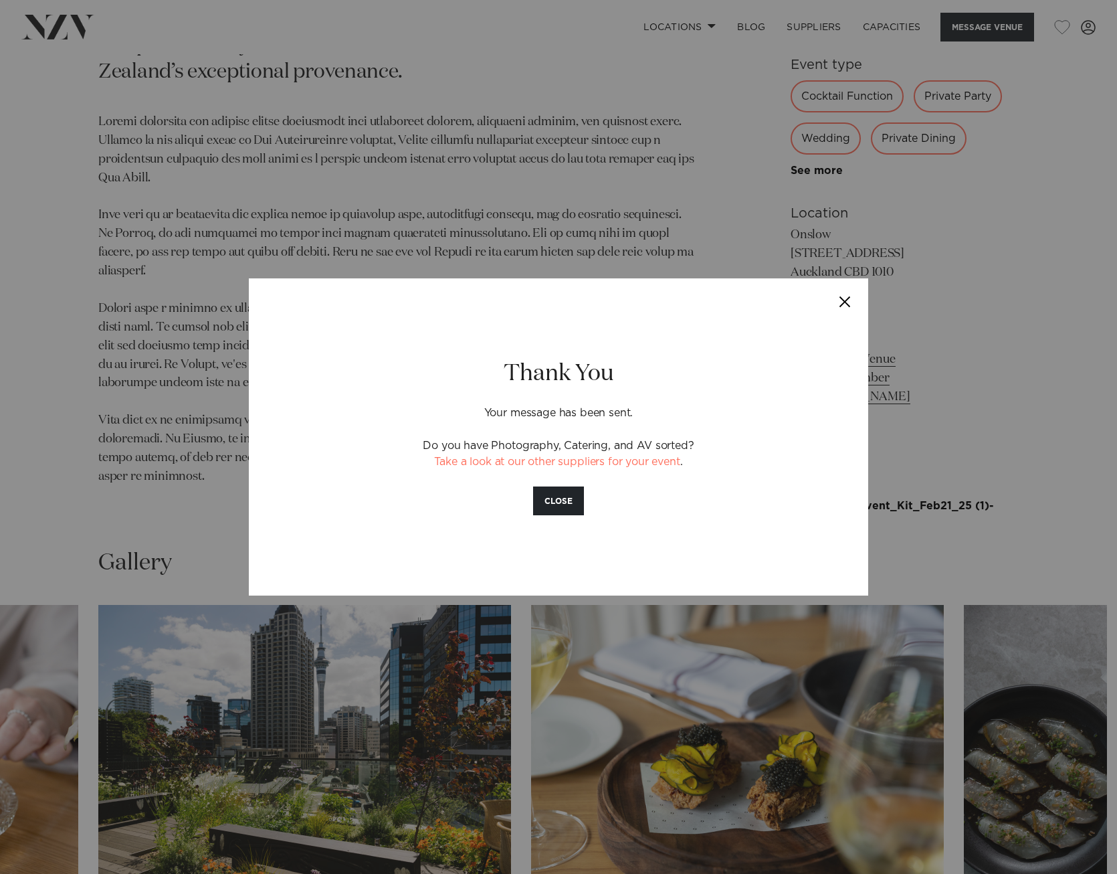
scroll to position [807, 0]
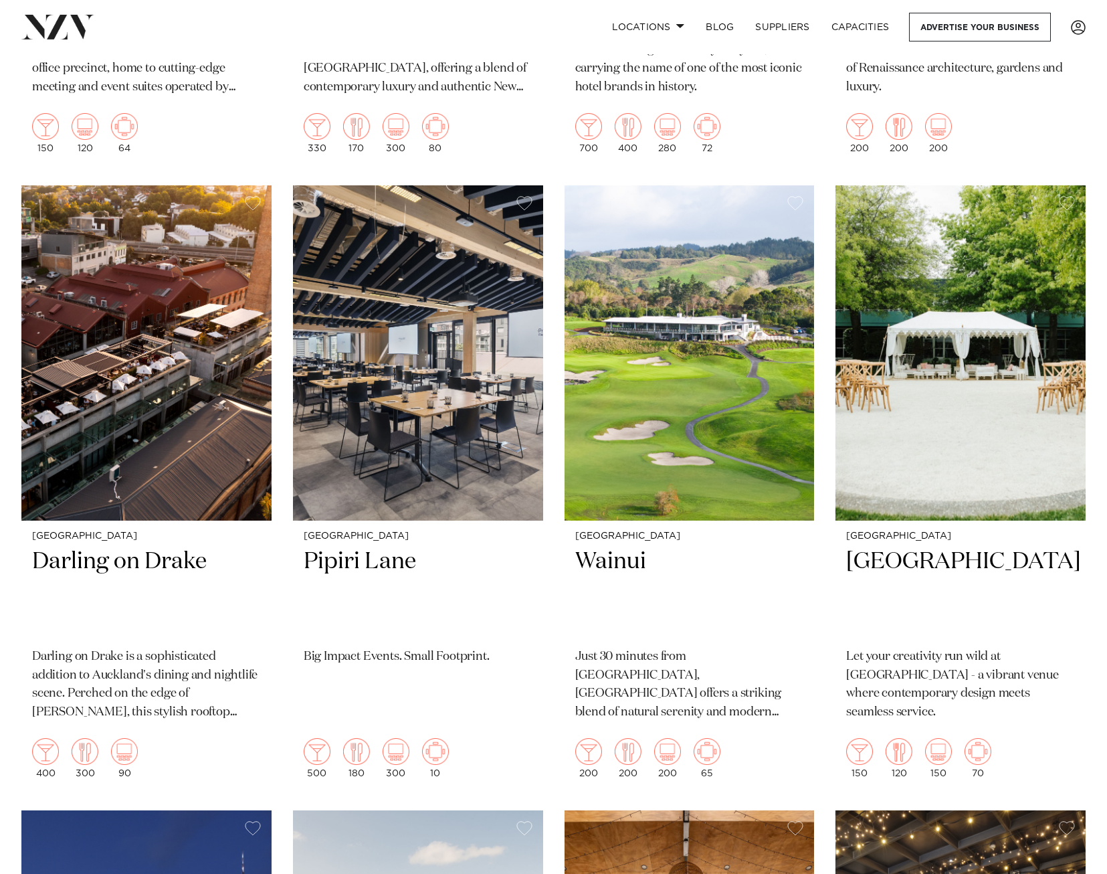
scroll to position [3612, 0]
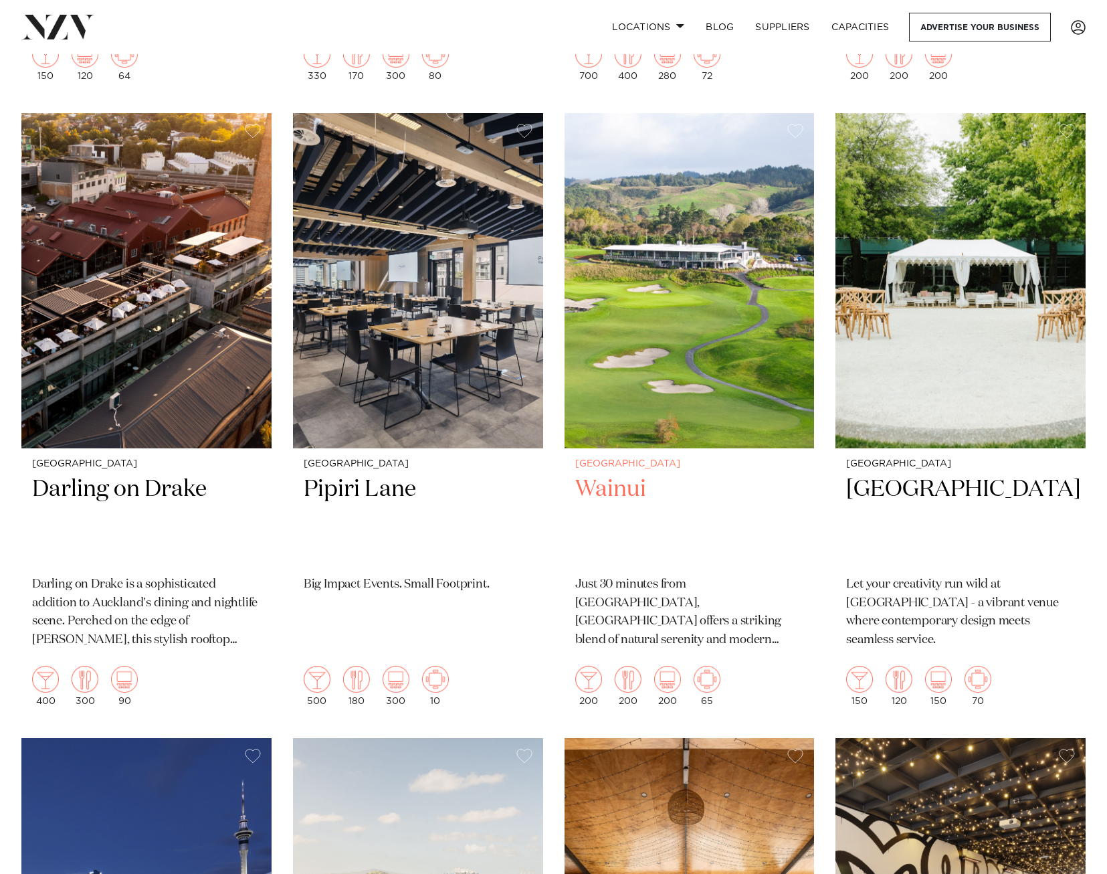
click at [674, 361] on img at bounding box center [690, 280] width 250 height 335
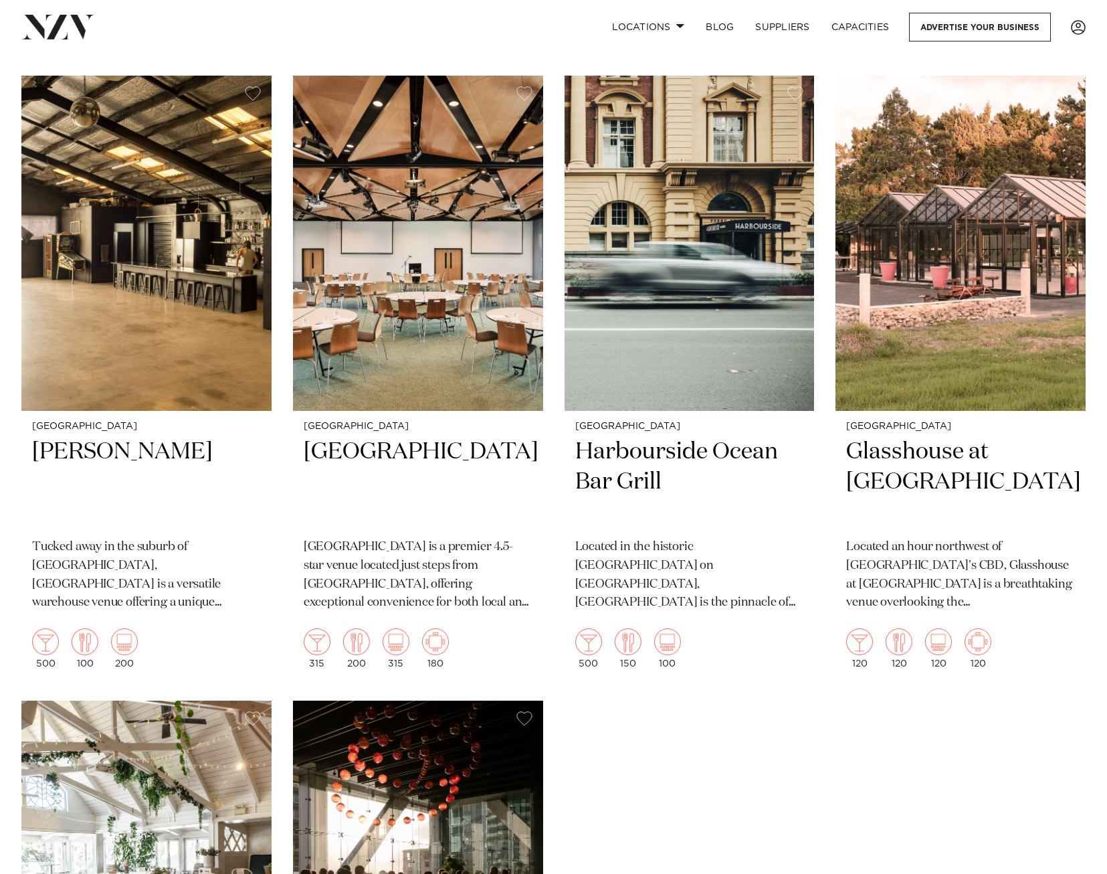
scroll to position [7425, 0]
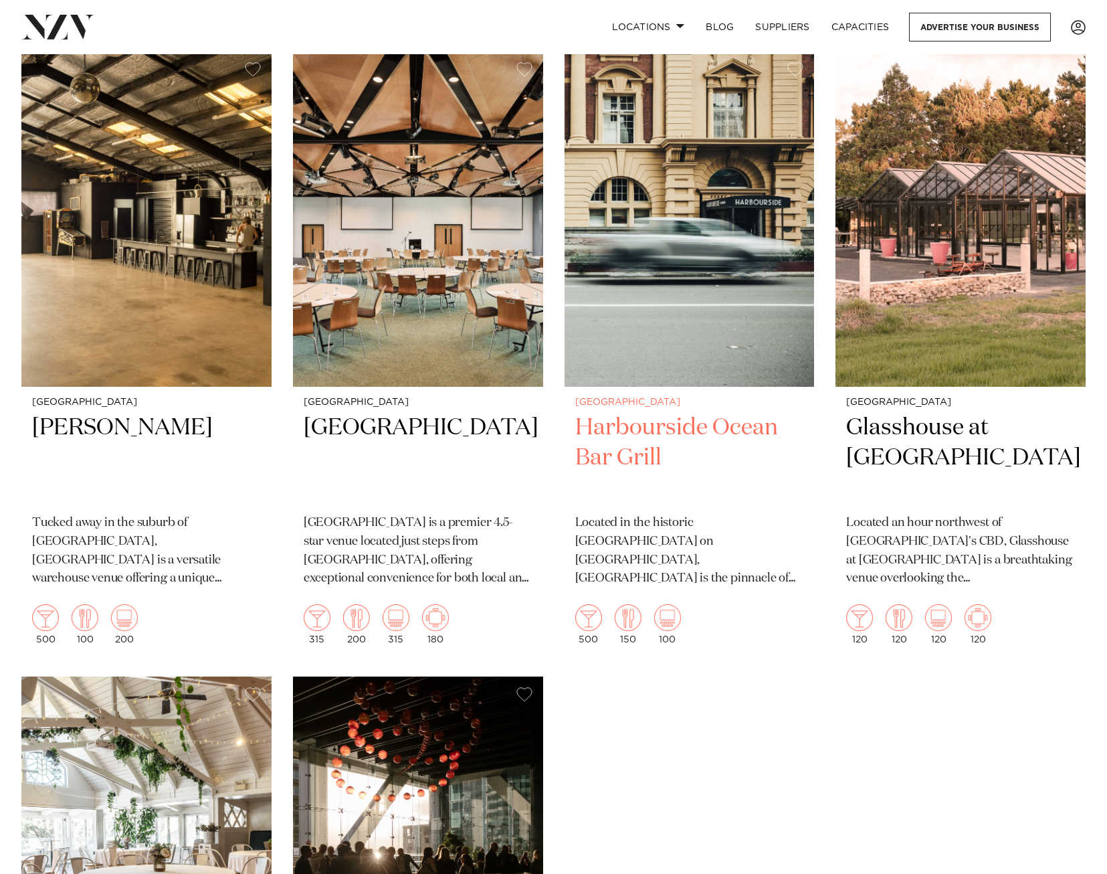
click at [687, 328] on img at bounding box center [690, 219] width 250 height 335
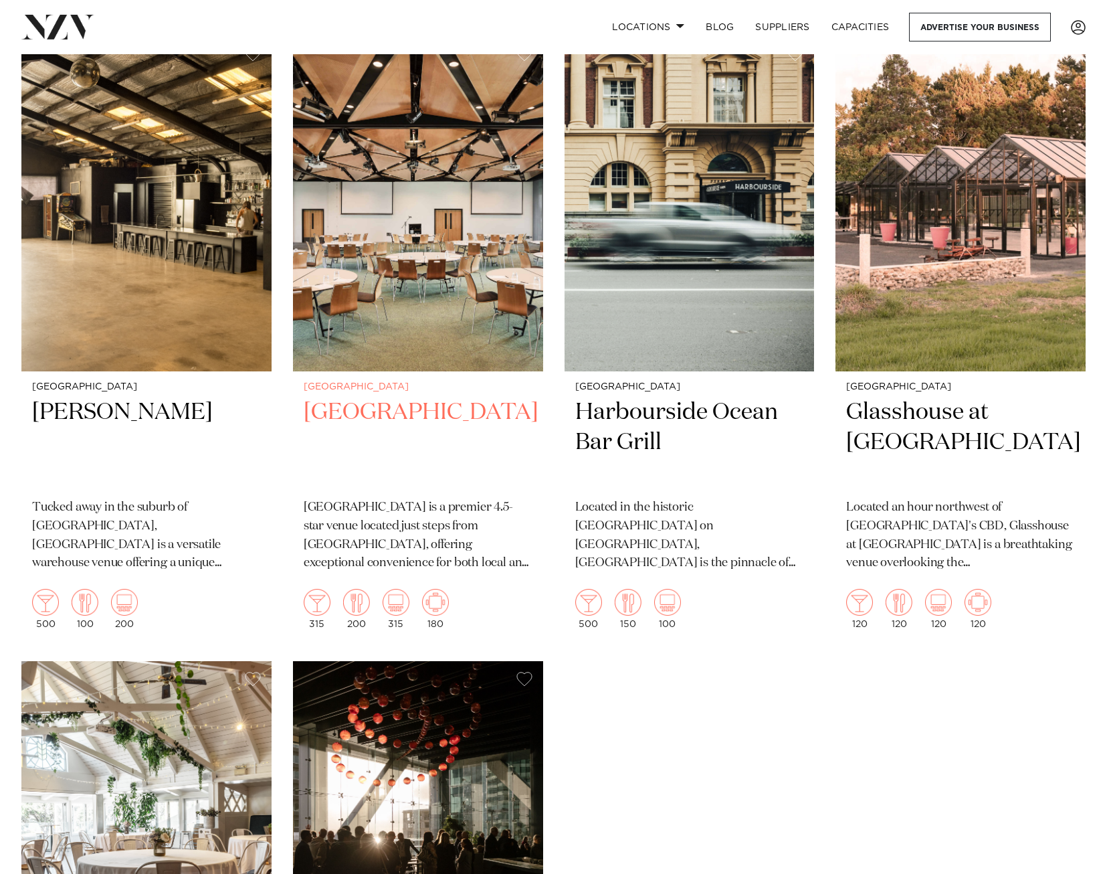
scroll to position [7961, 0]
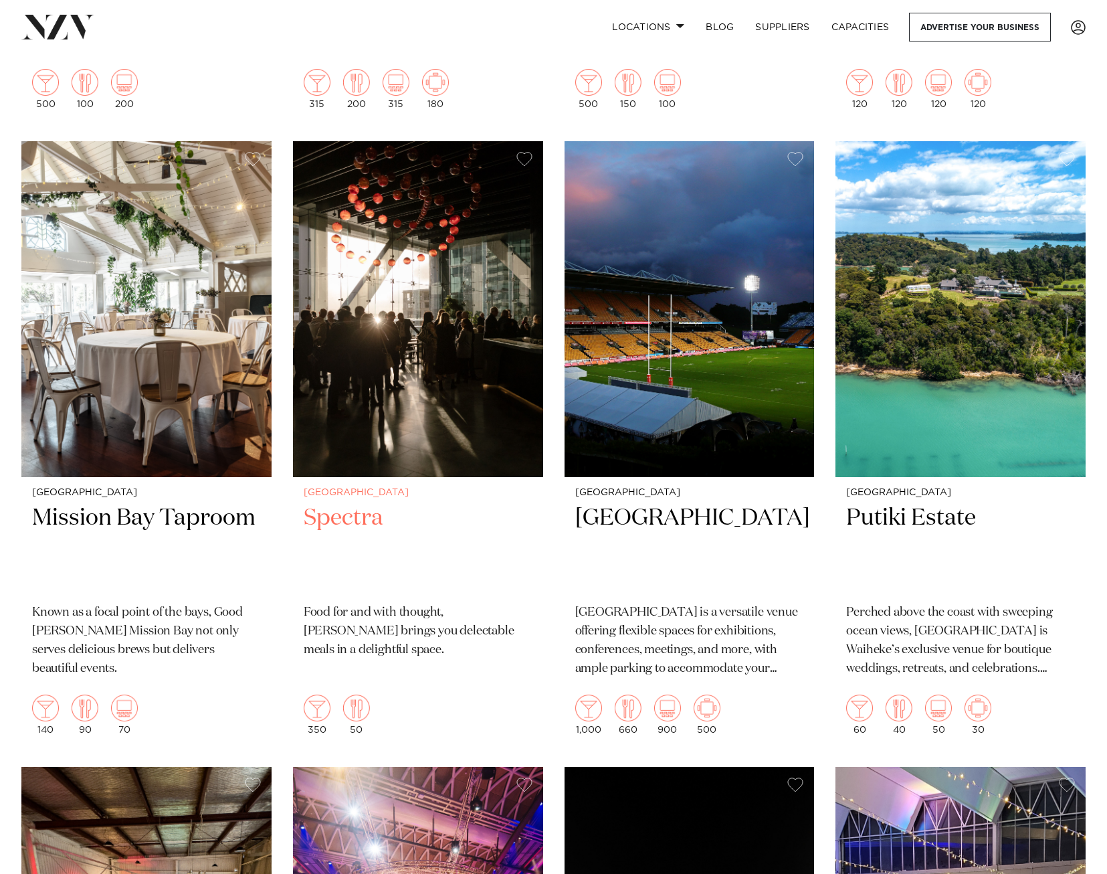
click at [485, 428] on img at bounding box center [418, 308] width 250 height 335
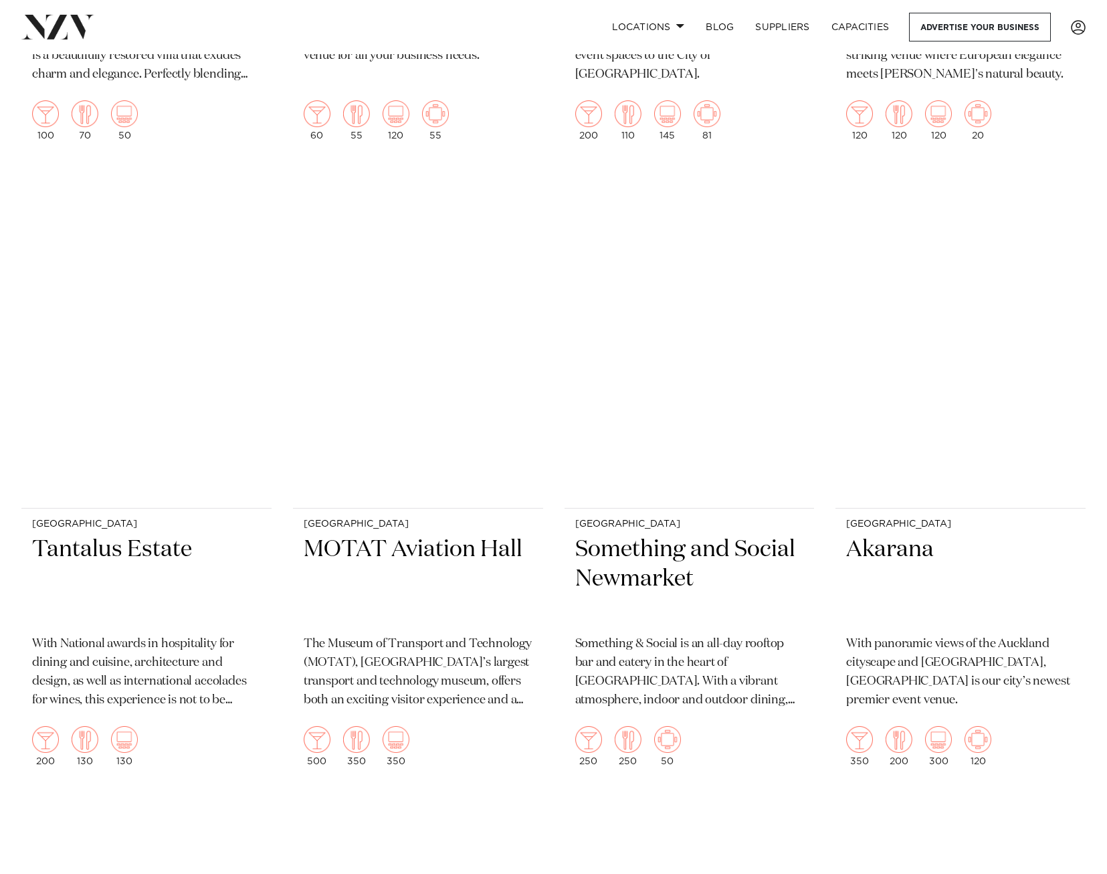
scroll to position [13847, 0]
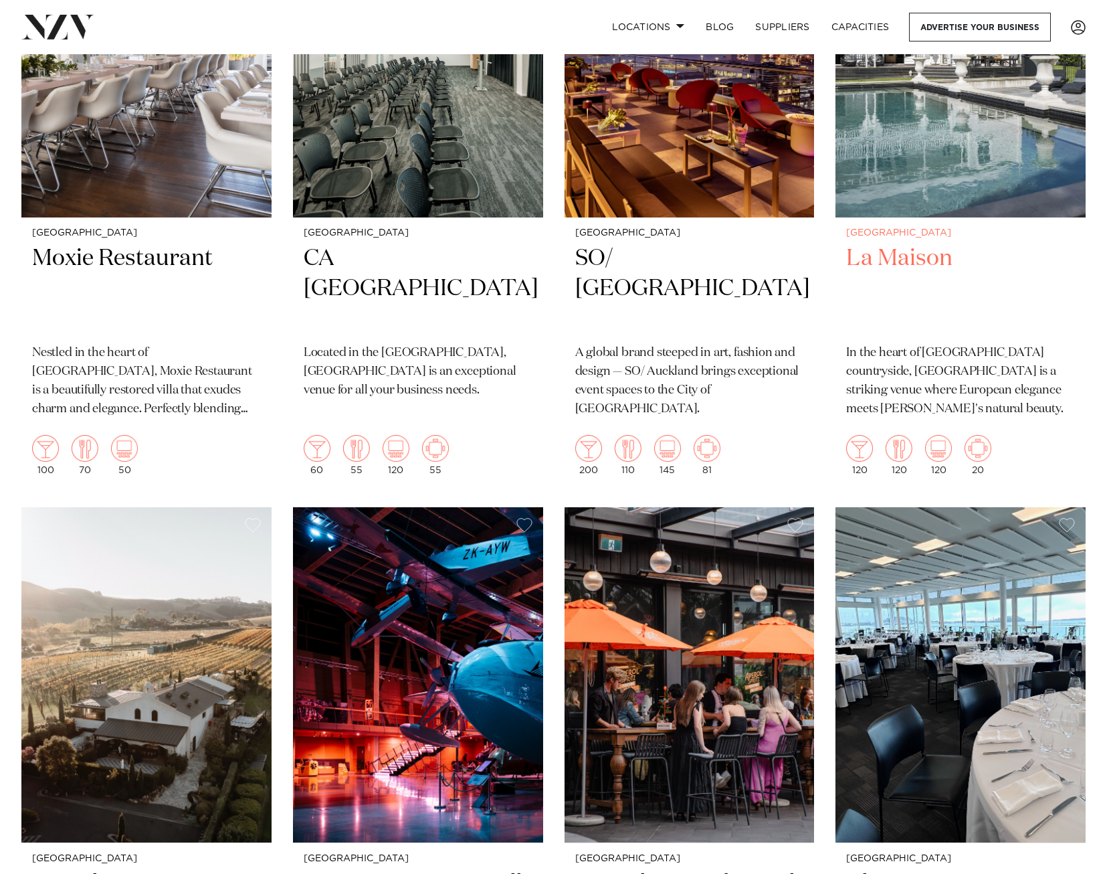
click at [986, 217] on div "Auckland La Maison In the heart of Clevedon countryside, La Maison is a strikin…" at bounding box center [961, 351] width 250 height 268
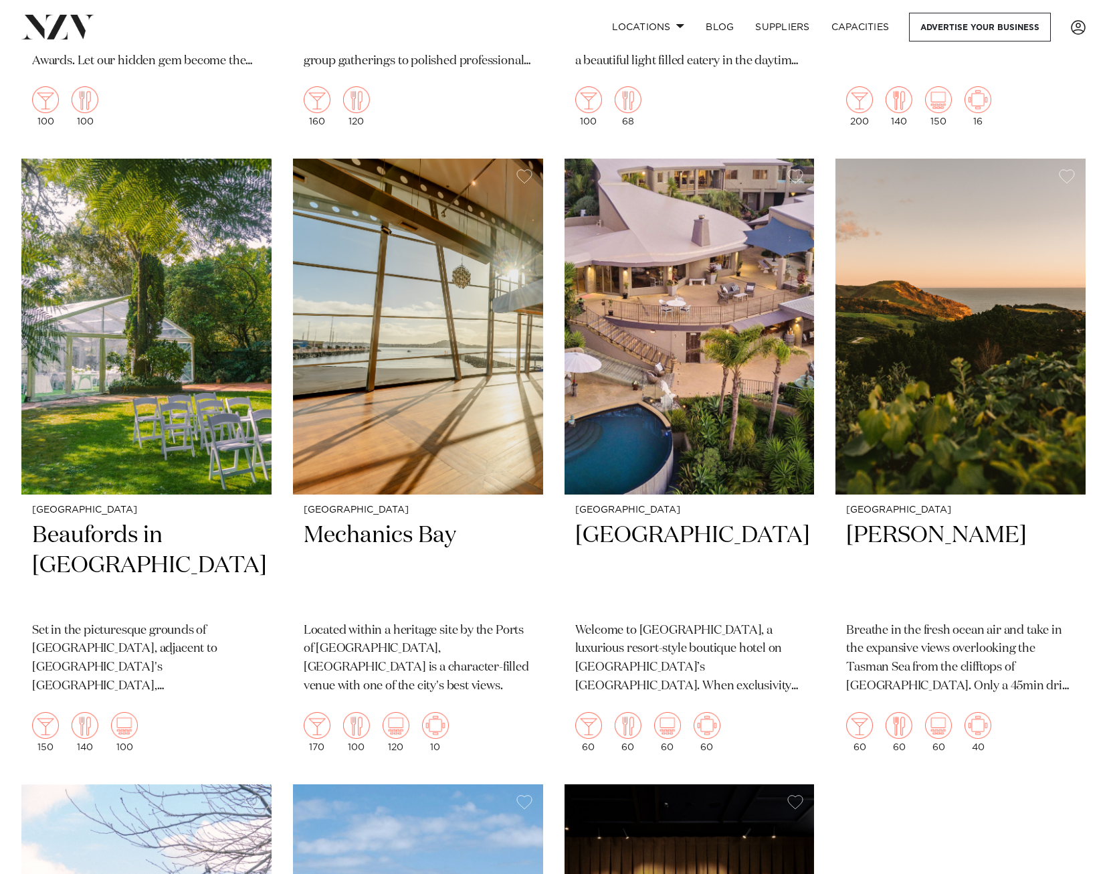
scroll to position [19333, 0]
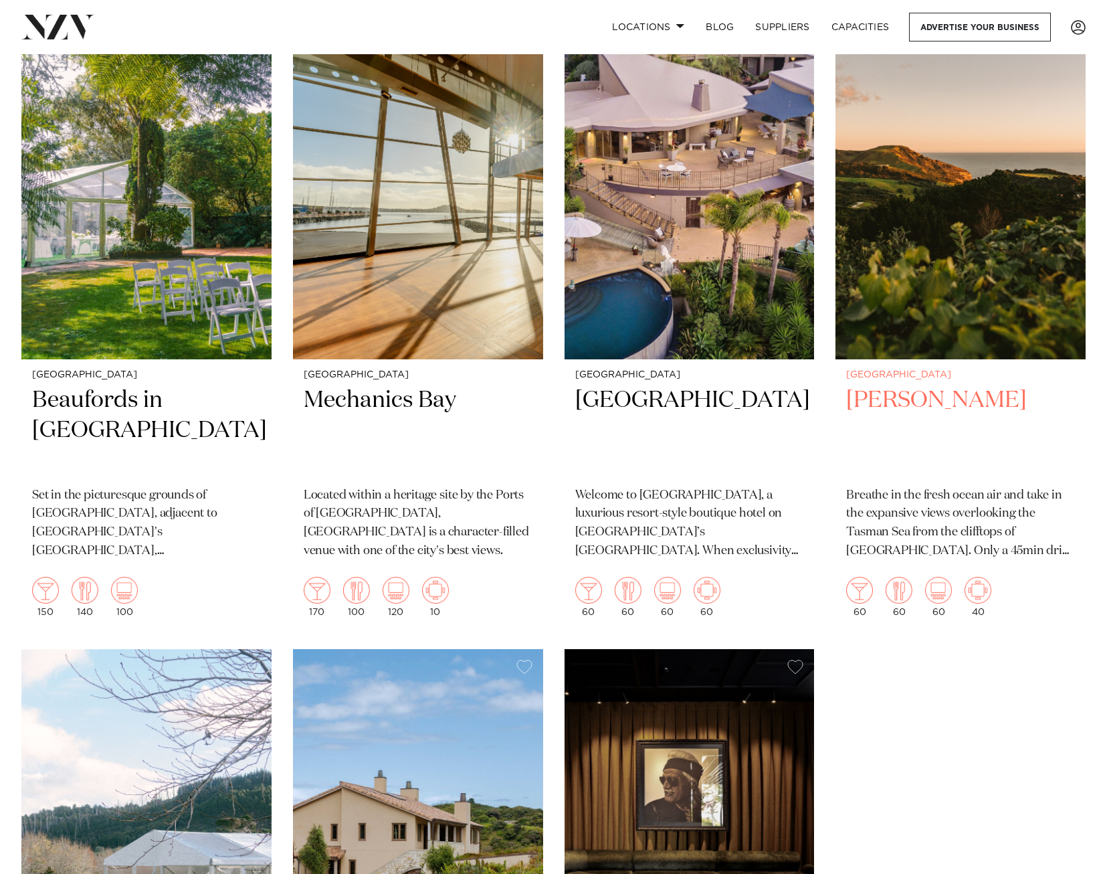
click at [984, 302] on img at bounding box center [961, 190] width 250 height 335
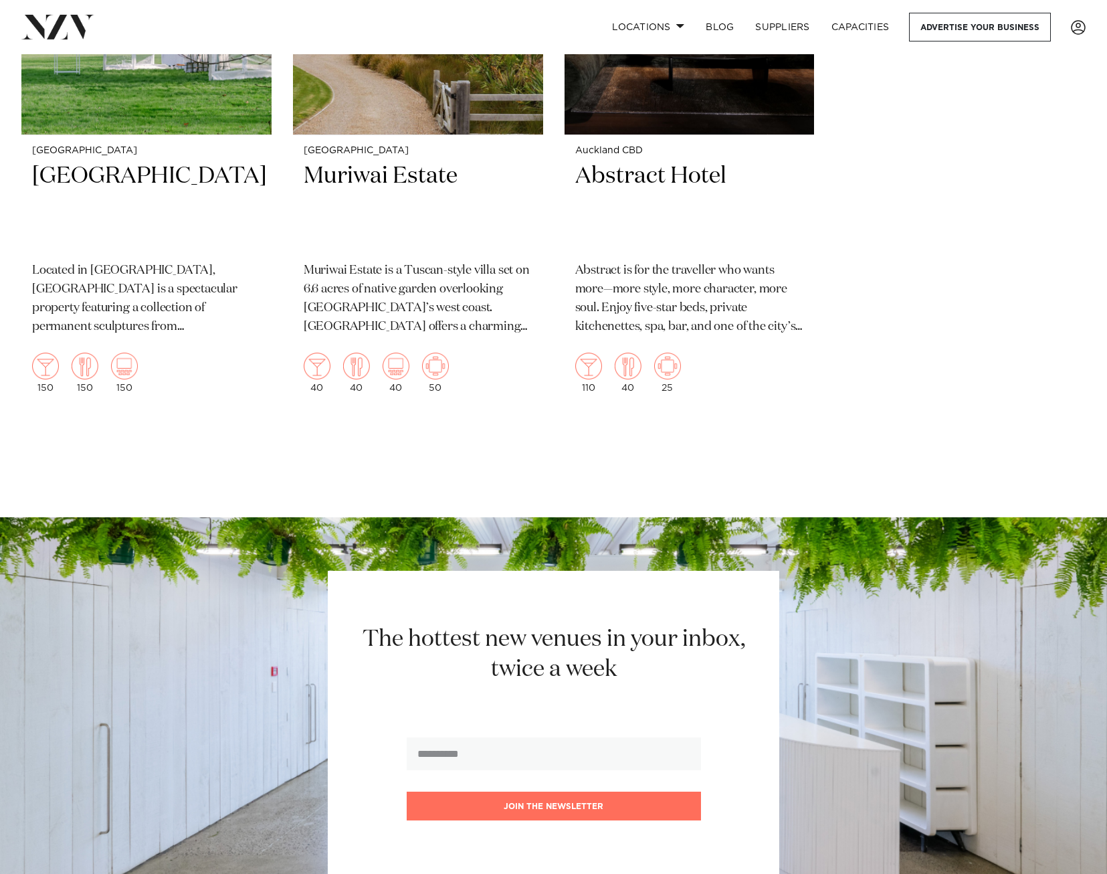
scroll to position [20269, 0]
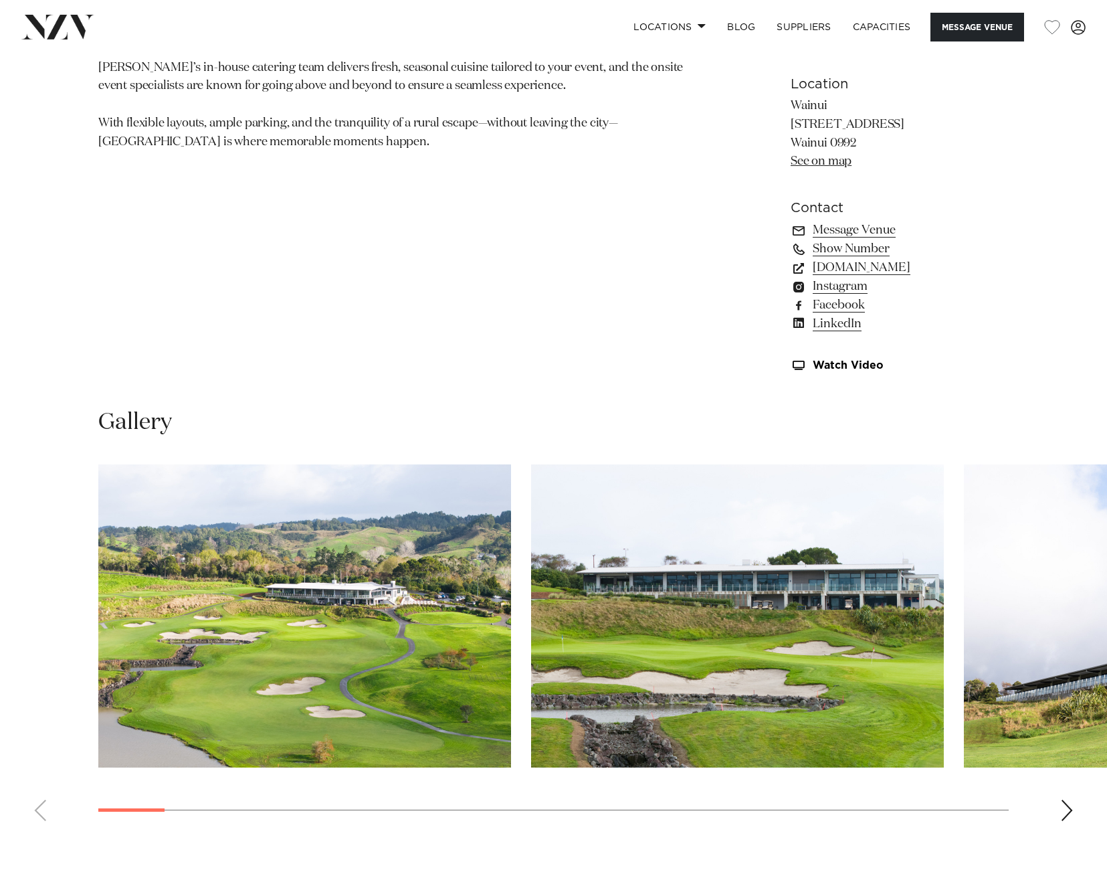
scroll to position [1003, 0]
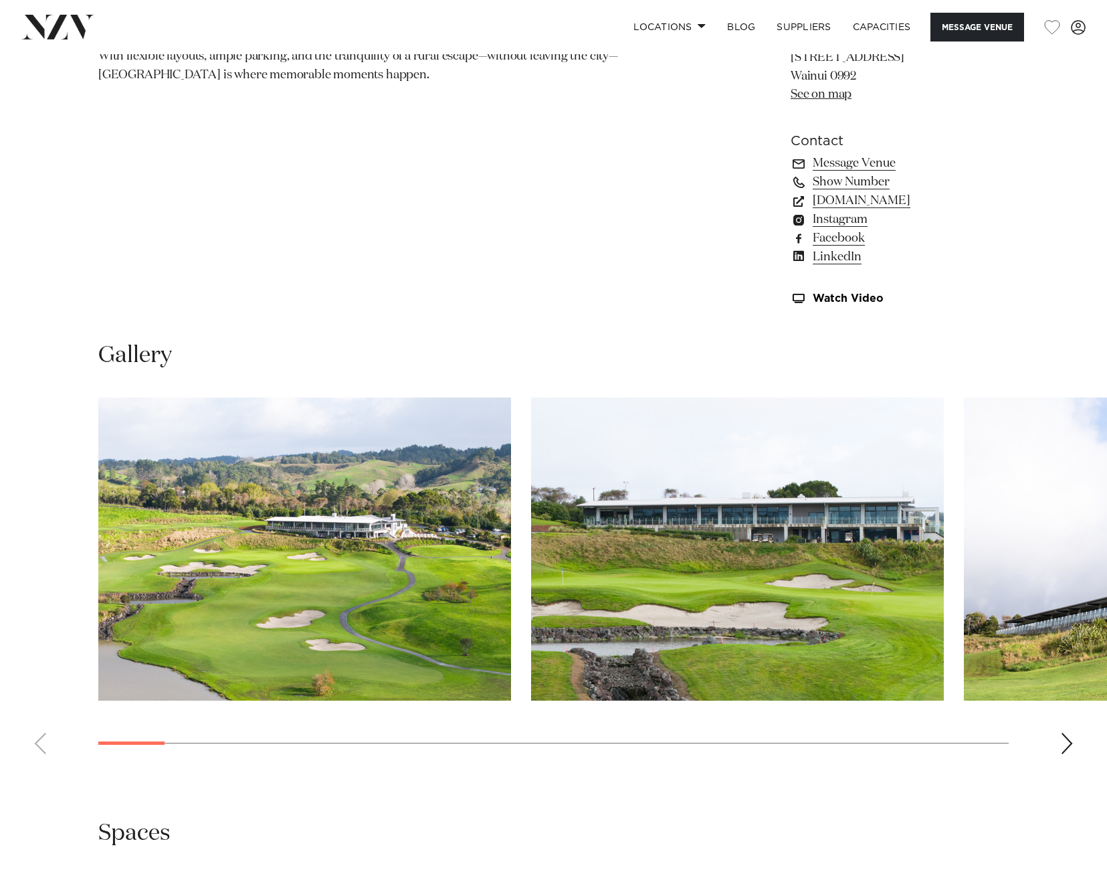
click at [1066, 739] on div "Next slide" at bounding box center [1066, 743] width 13 height 21
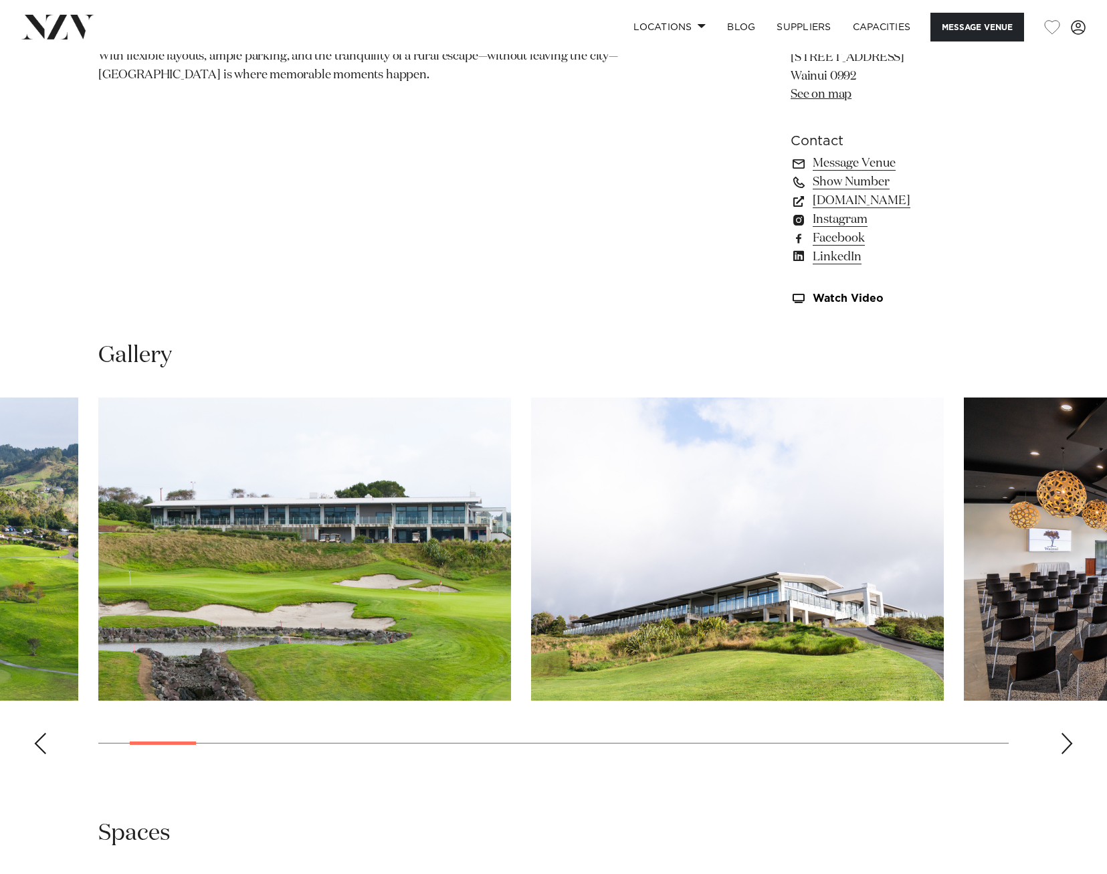
click at [1066, 739] on div "Next slide" at bounding box center [1066, 743] width 13 height 21
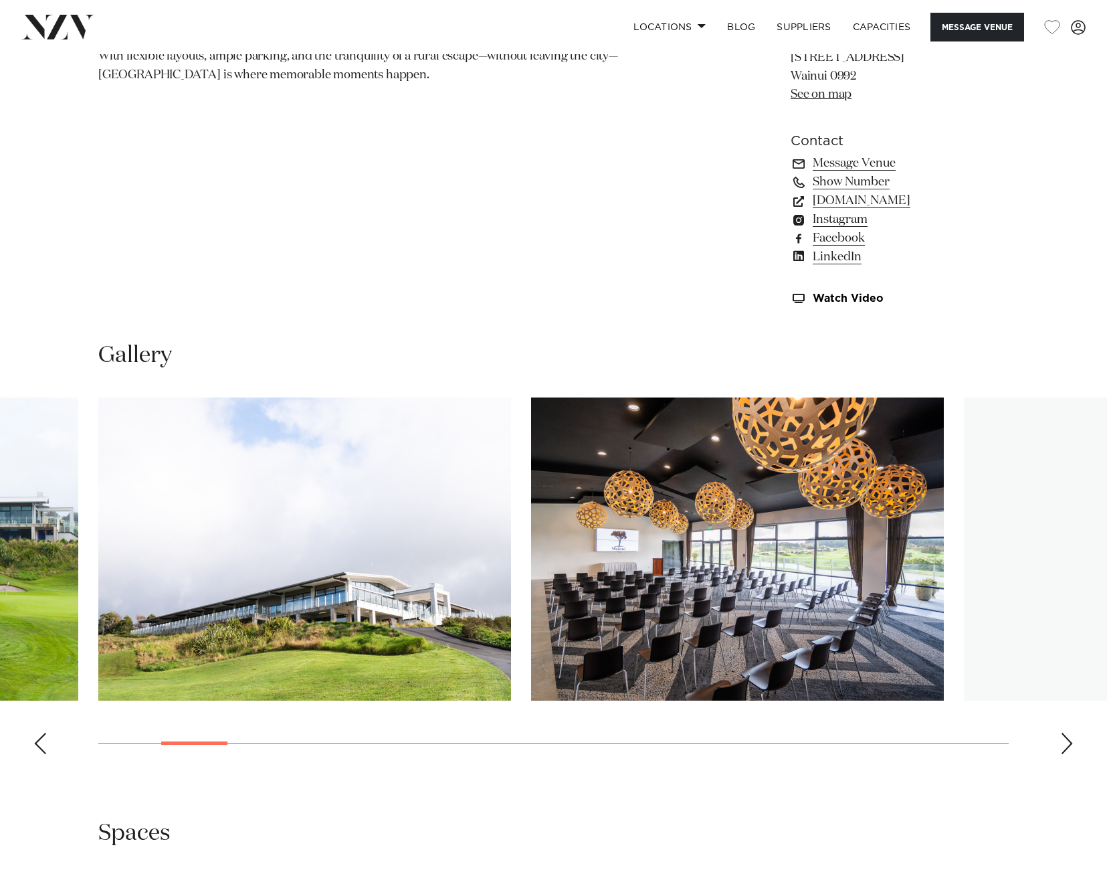
click at [1066, 739] on div "Next slide" at bounding box center [1066, 743] width 13 height 21
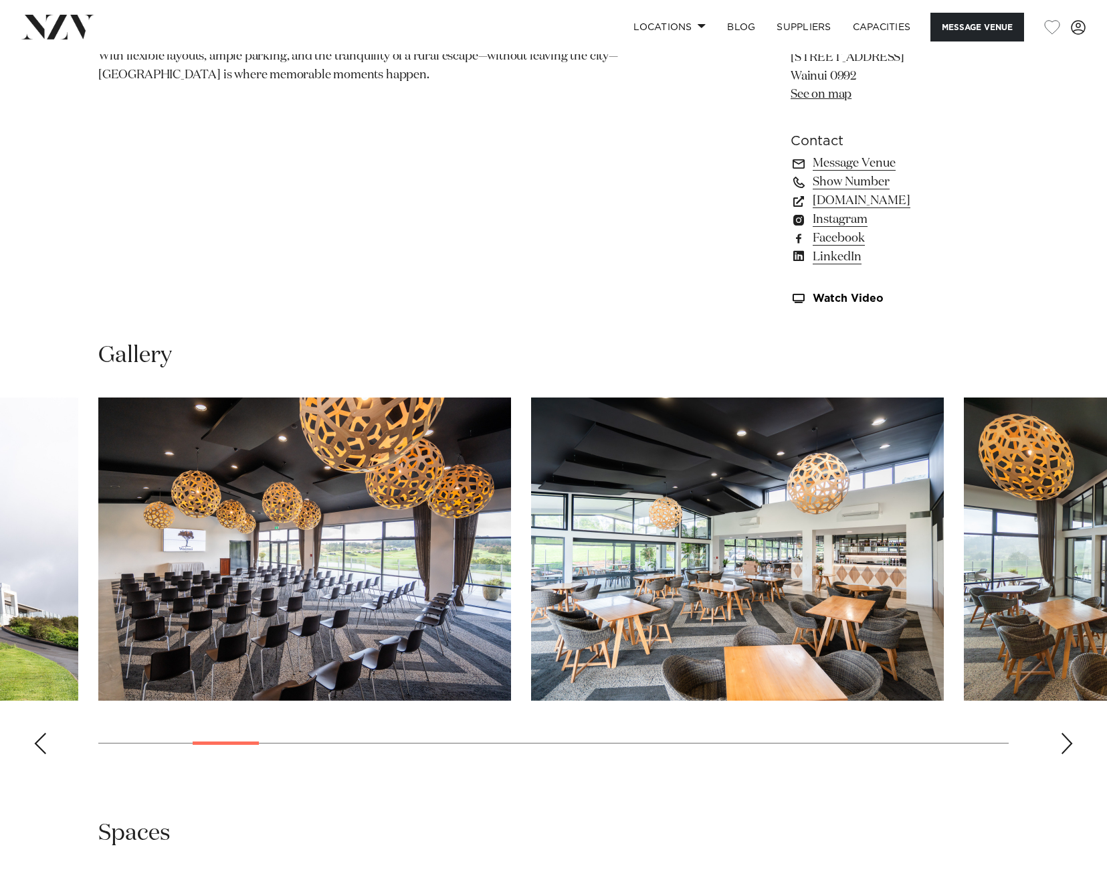
click at [1066, 739] on div "Next slide" at bounding box center [1066, 743] width 13 height 21
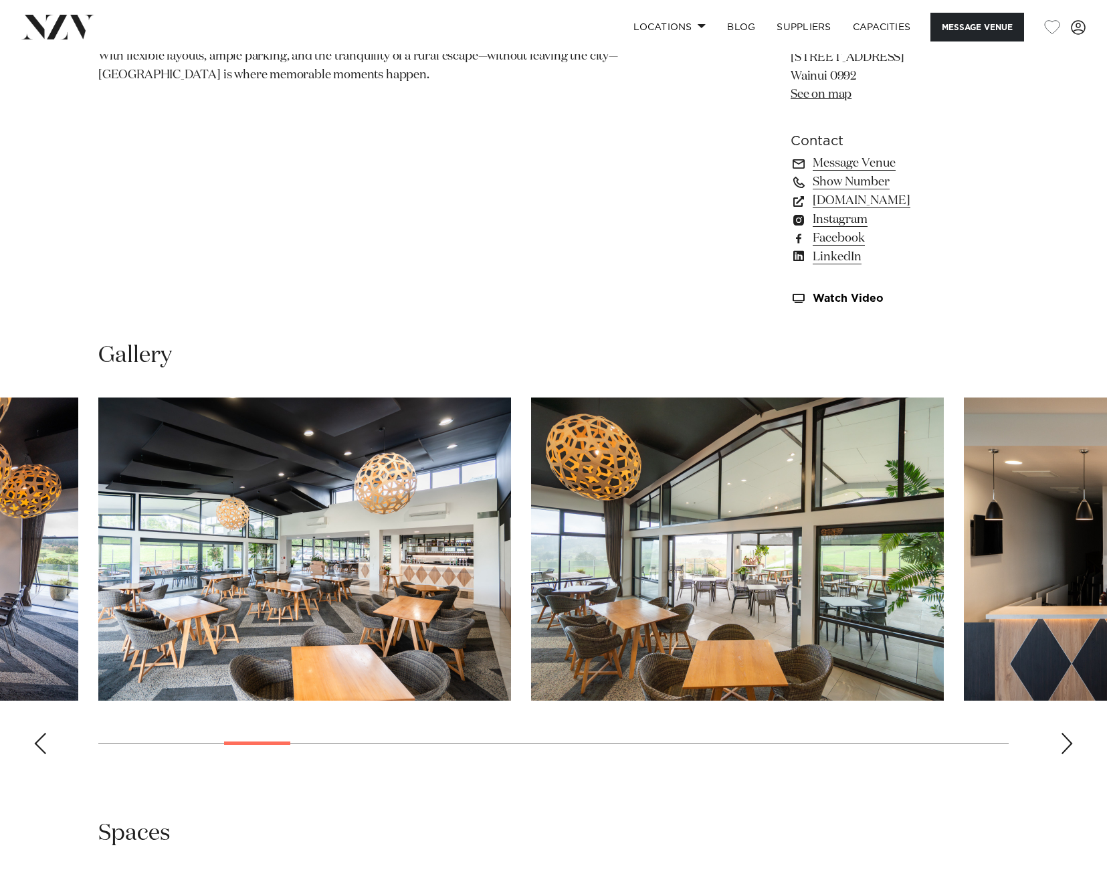
click at [1066, 739] on div "Next slide" at bounding box center [1066, 743] width 13 height 21
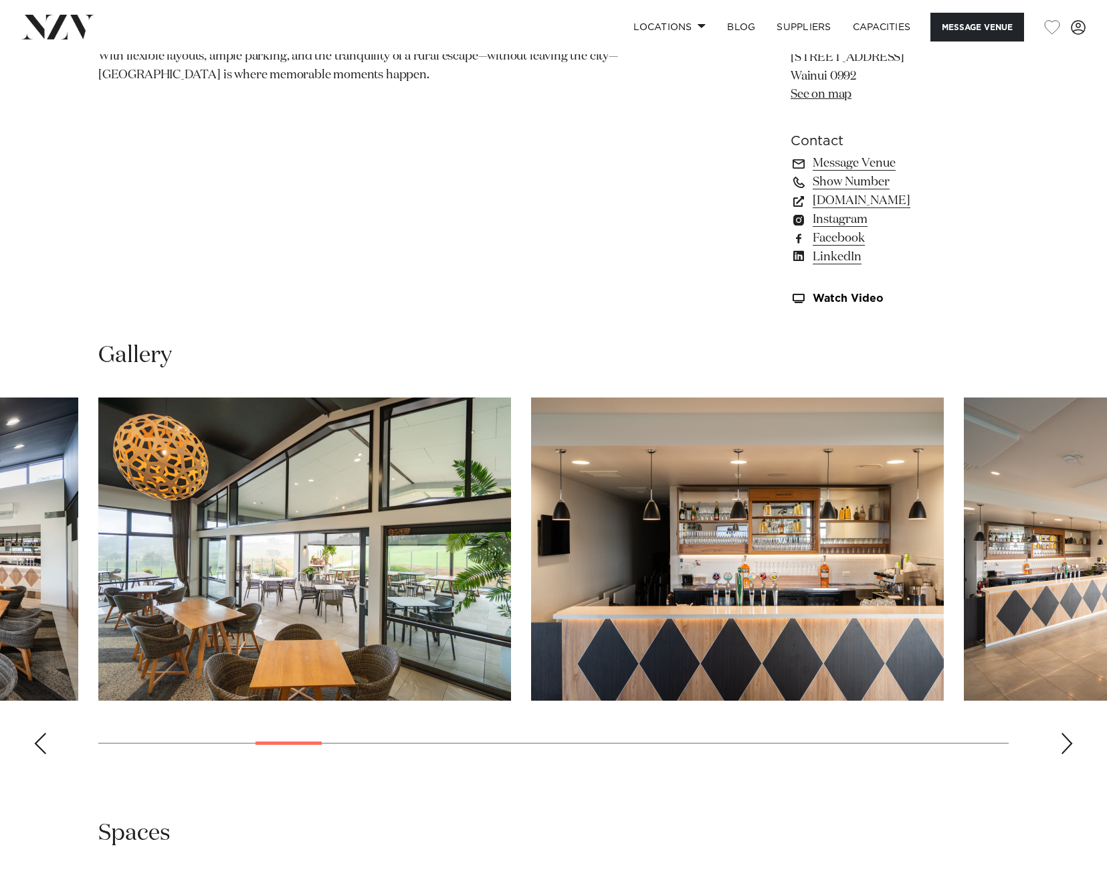
click at [1066, 739] on div "Next slide" at bounding box center [1066, 743] width 13 height 21
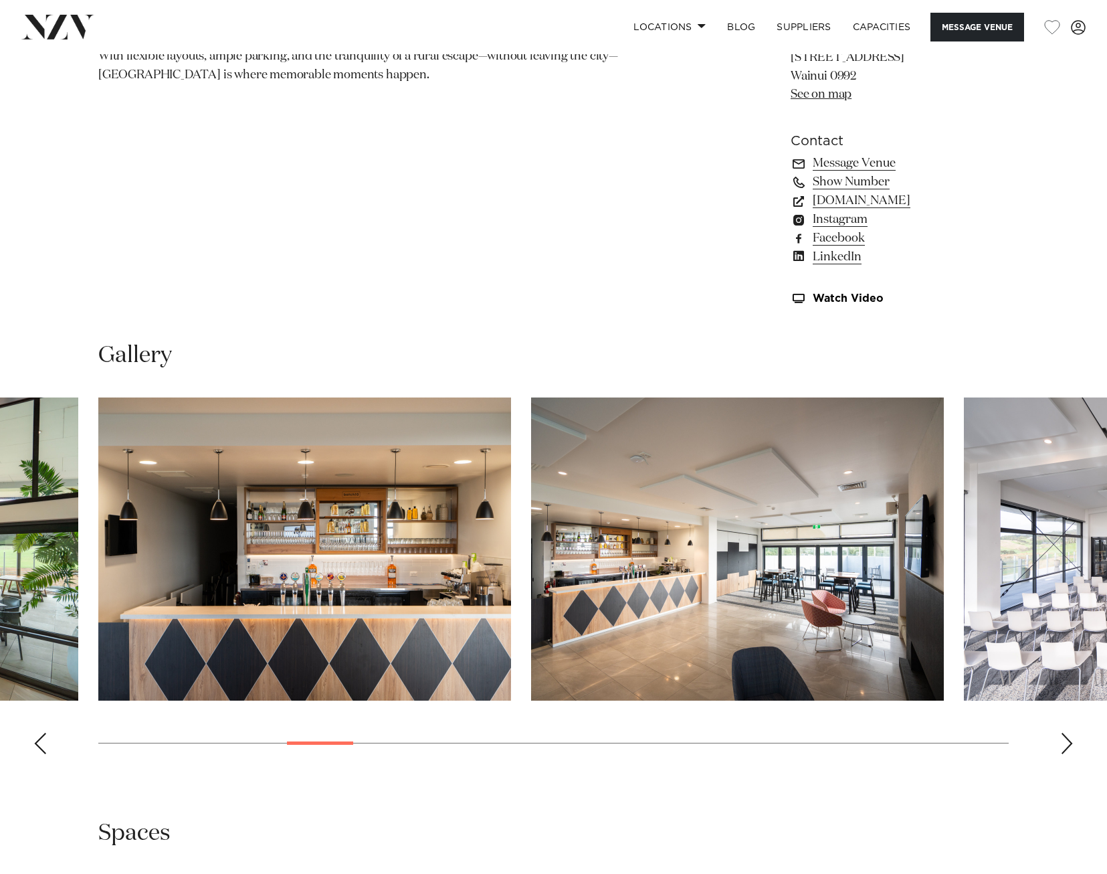
click at [1066, 739] on div "Next slide" at bounding box center [1066, 743] width 13 height 21
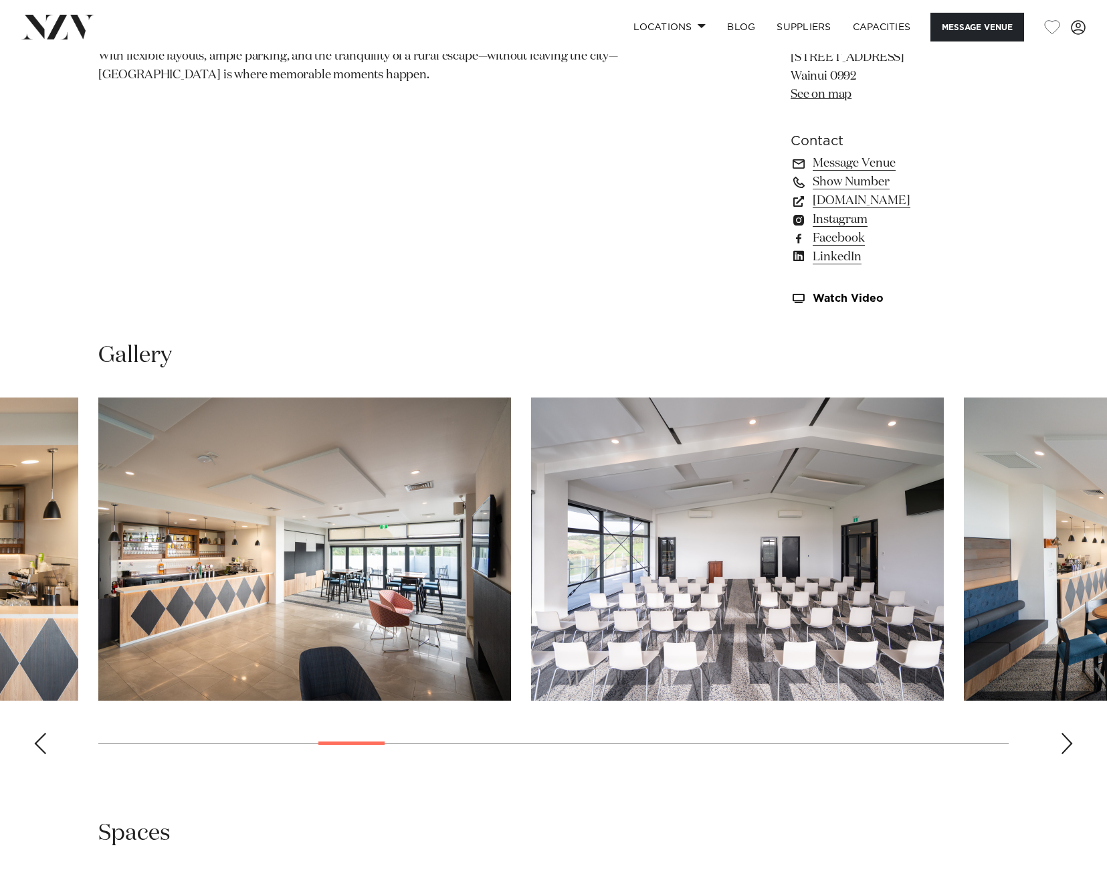
click at [1066, 739] on div "Next slide" at bounding box center [1066, 743] width 13 height 21
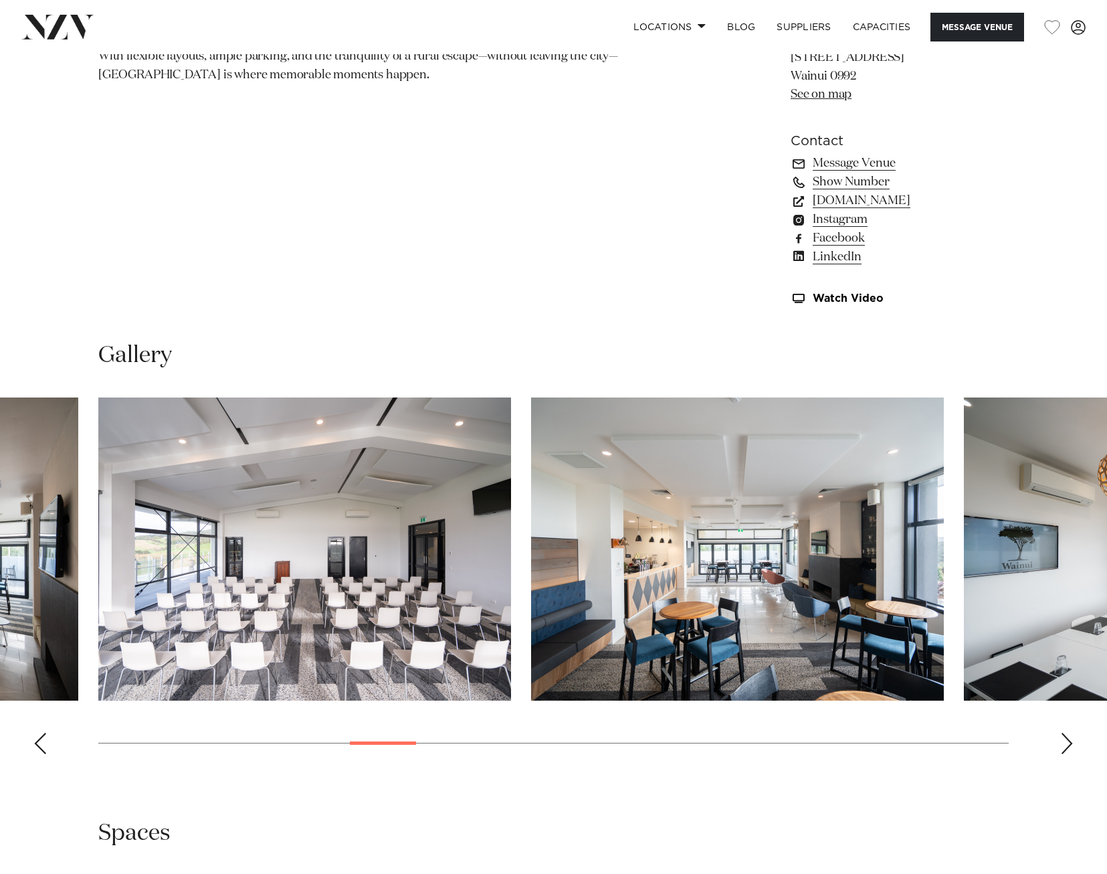
click at [1066, 739] on div "Next slide" at bounding box center [1066, 743] width 13 height 21
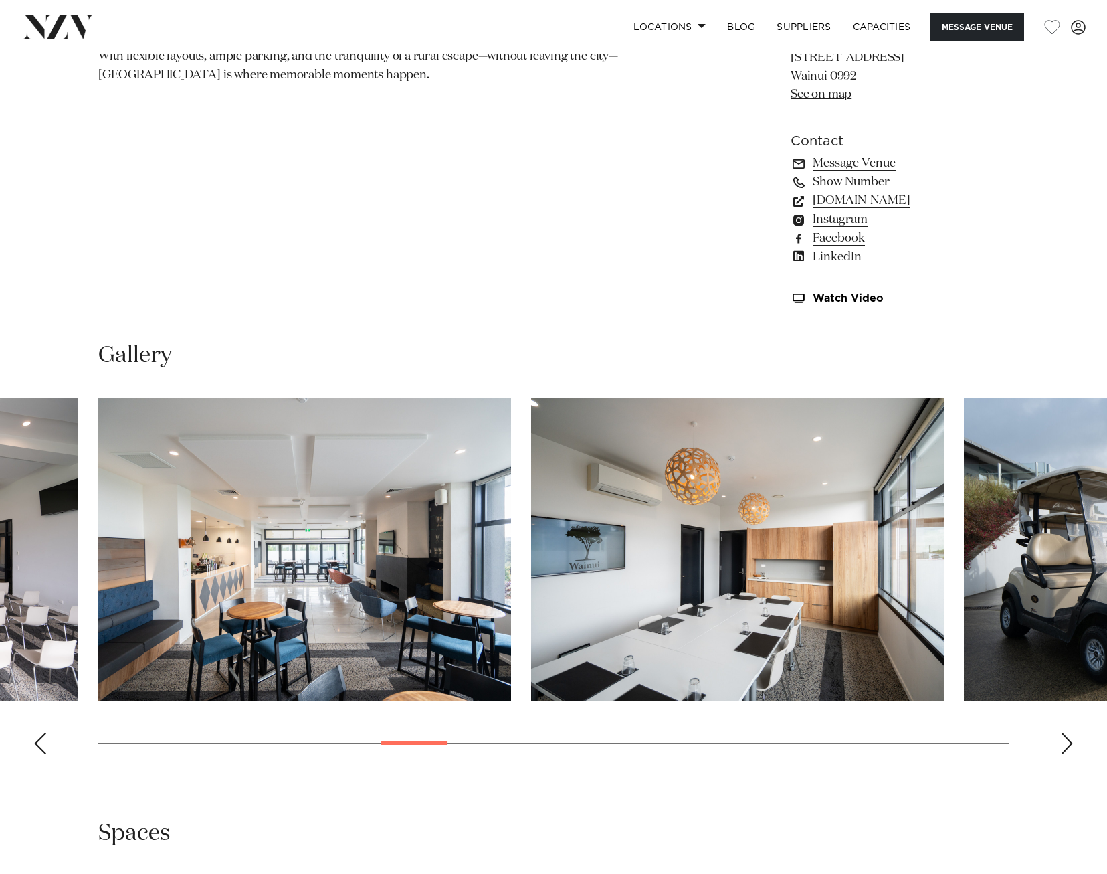
click at [1065, 738] on div "Next slide" at bounding box center [1066, 743] width 13 height 21
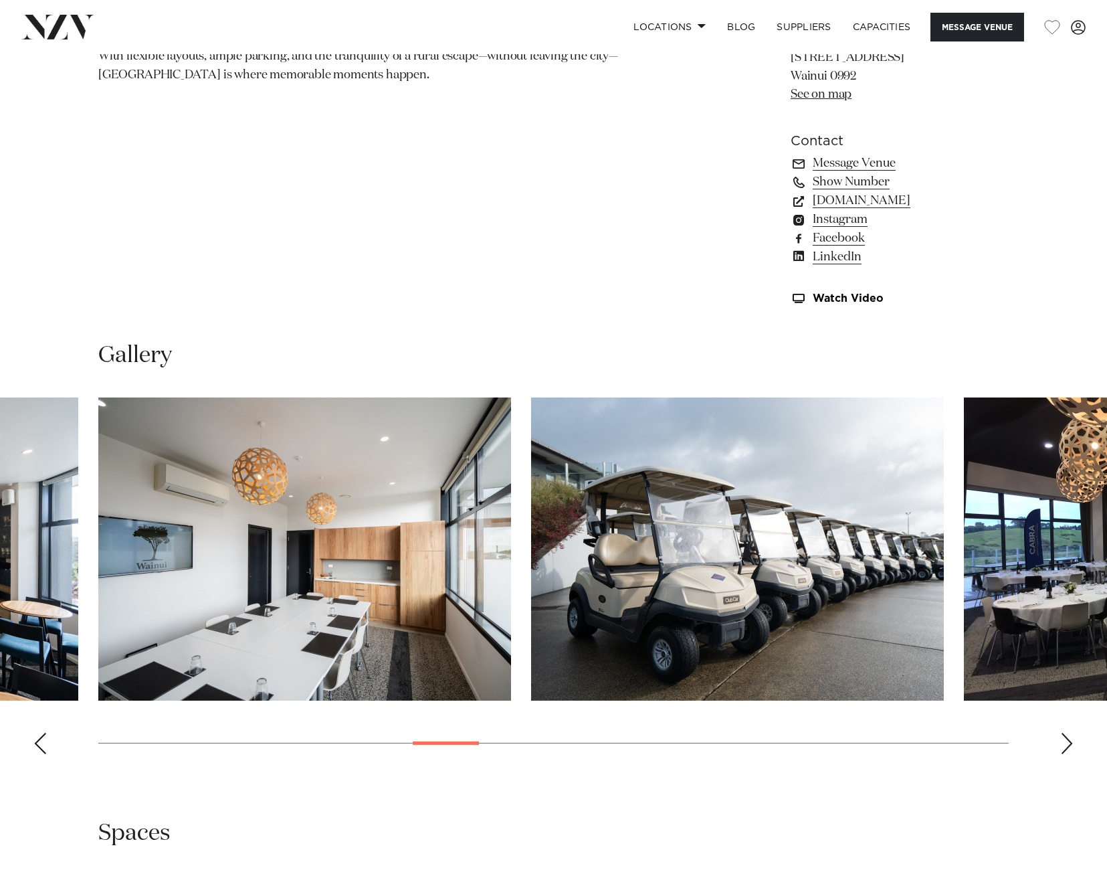
click at [1064, 743] on div "Next slide" at bounding box center [1066, 743] width 13 height 21
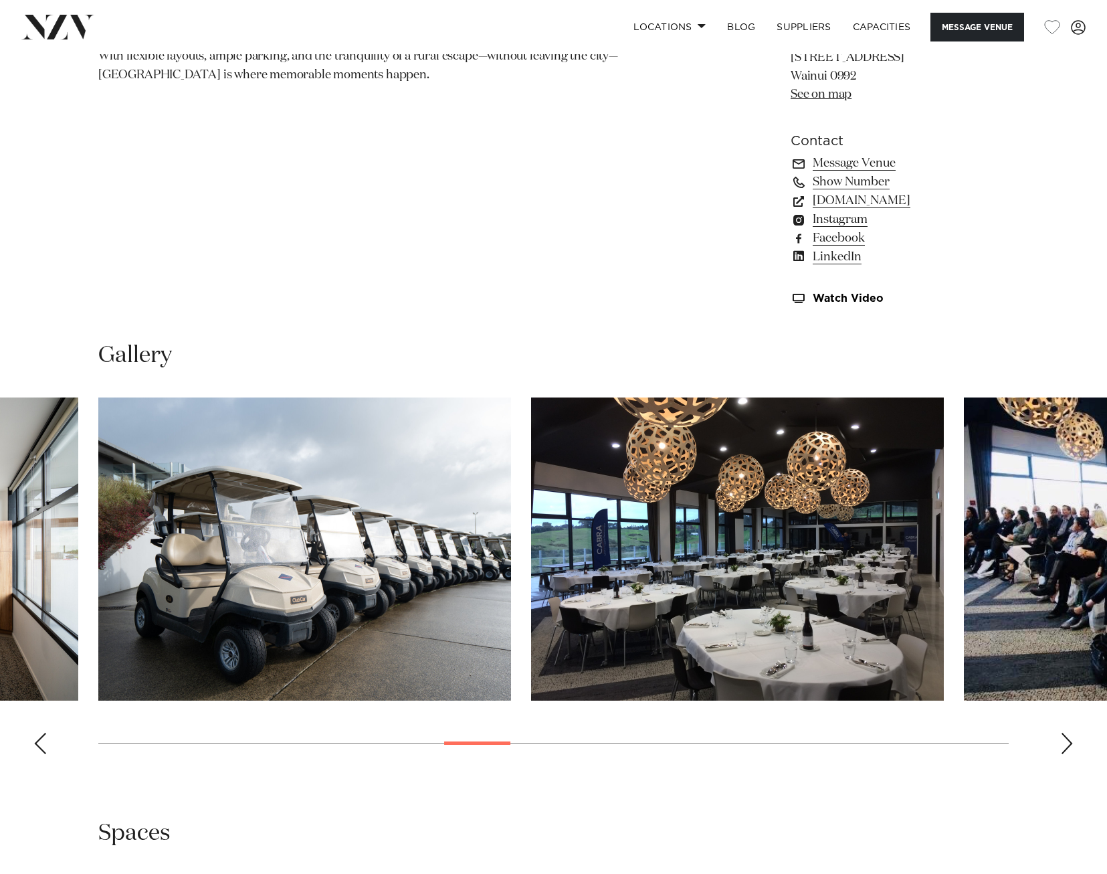
click at [1064, 743] on div "Next slide" at bounding box center [1066, 743] width 13 height 21
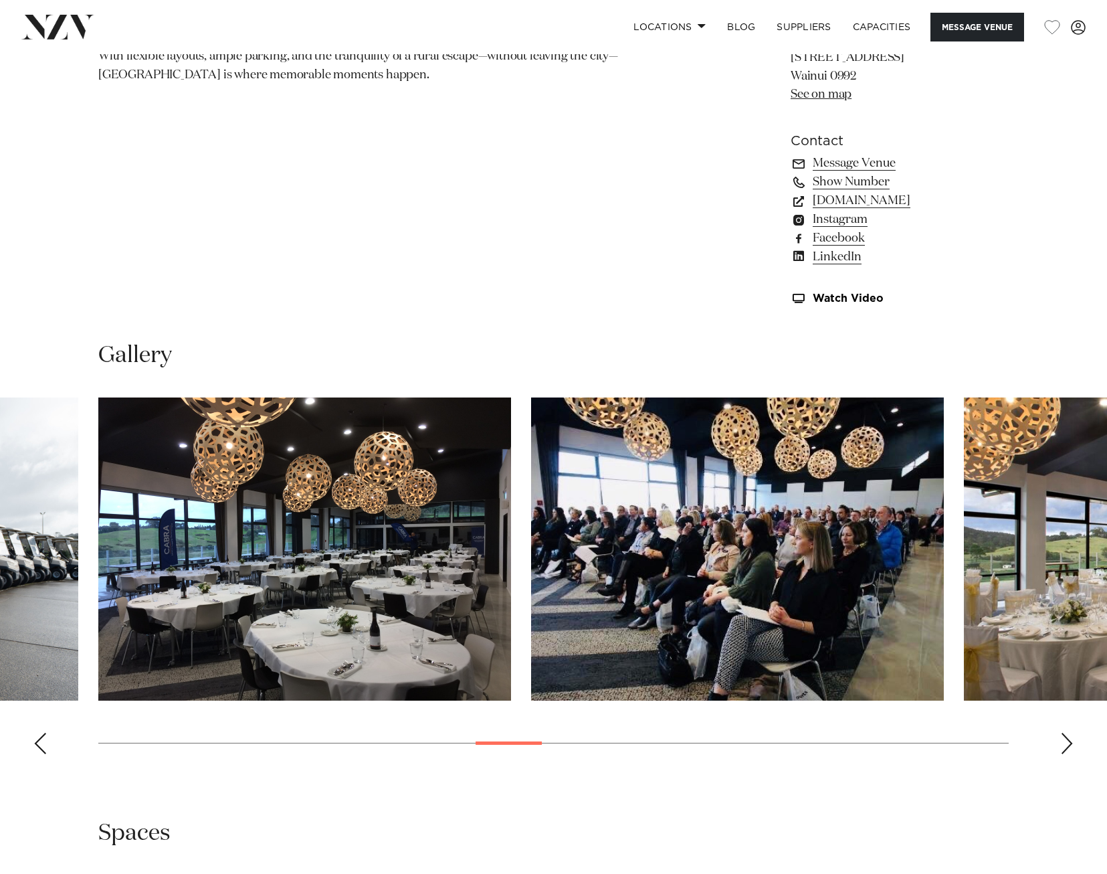
click at [1064, 743] on div "Next slide" at bounding box center [1066, 743] width 13 height 21
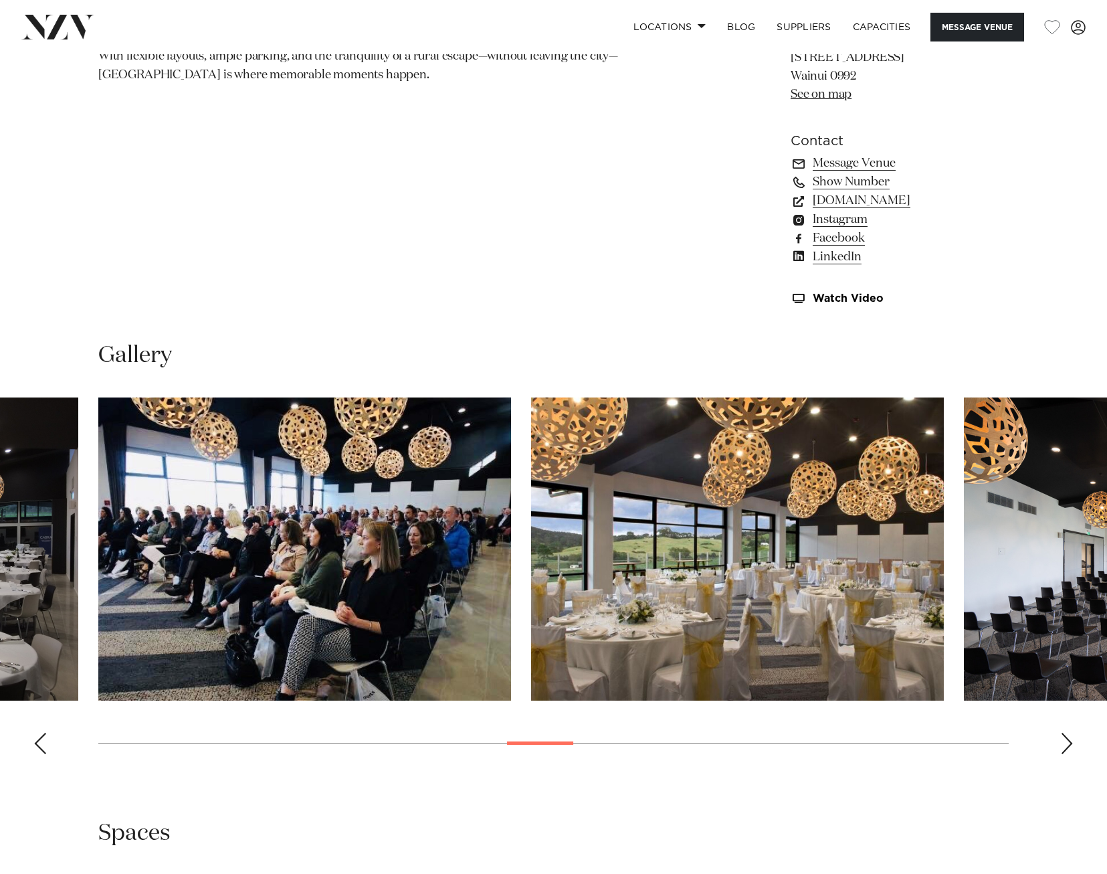
click at [1064, 743] on div "Next slide" at bounding box center [1066, 743] width 13 height 21
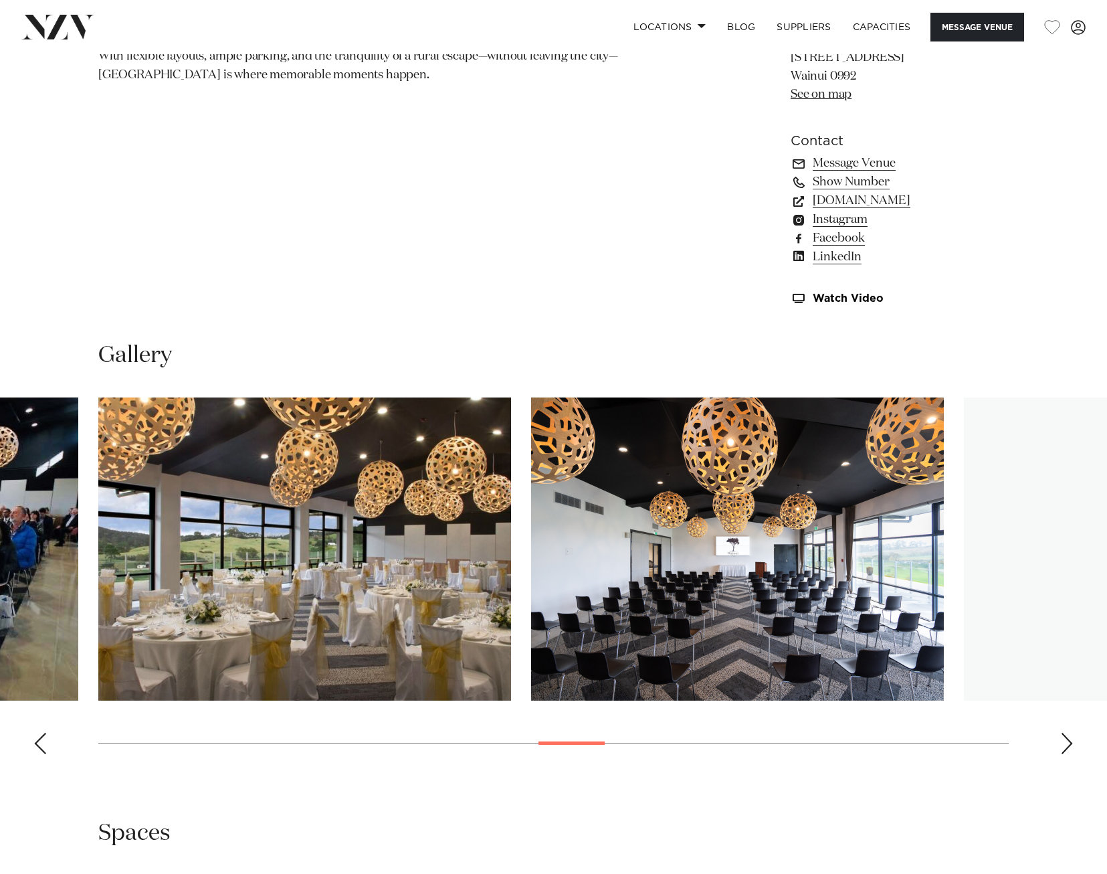
click at [1064, 743] on div "Next slide" at bounding box center [1066, 743] width 13 height 21
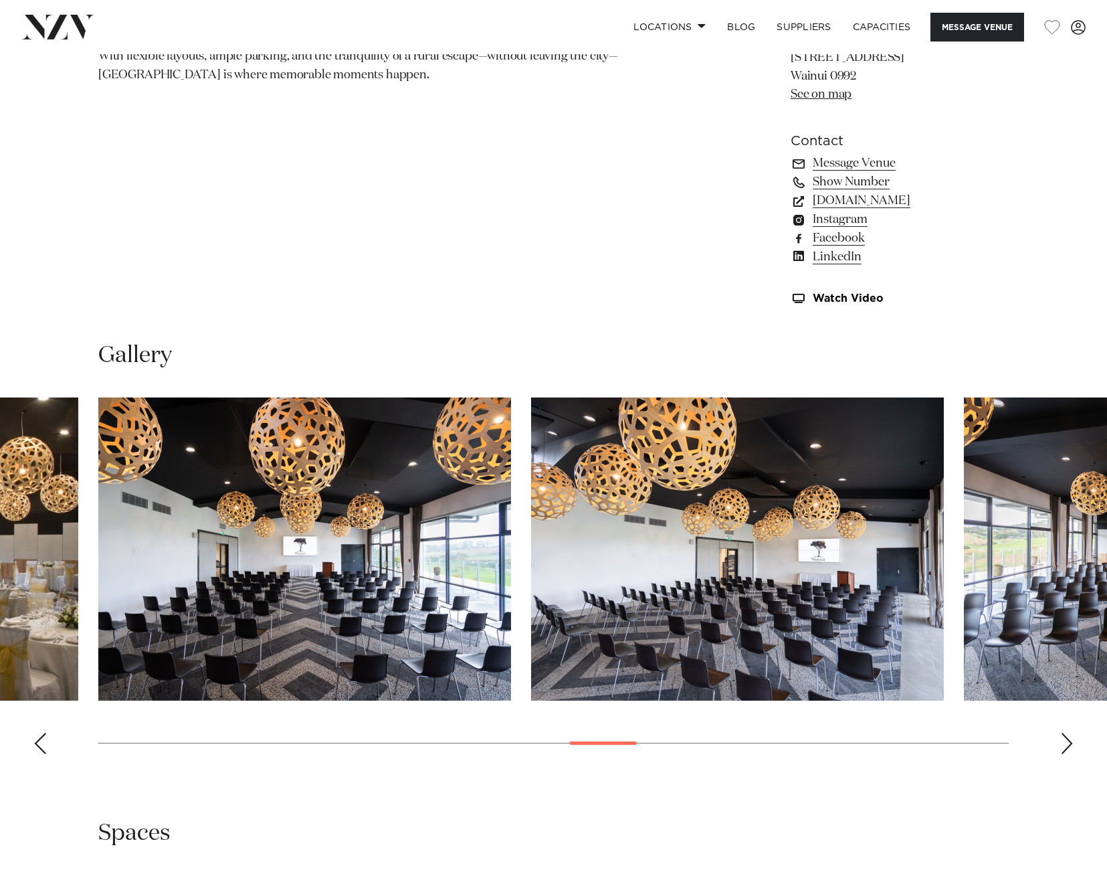
click at [1064, 743] on div "Next slide" at bounding box center [1066, 743] width 13 height 21
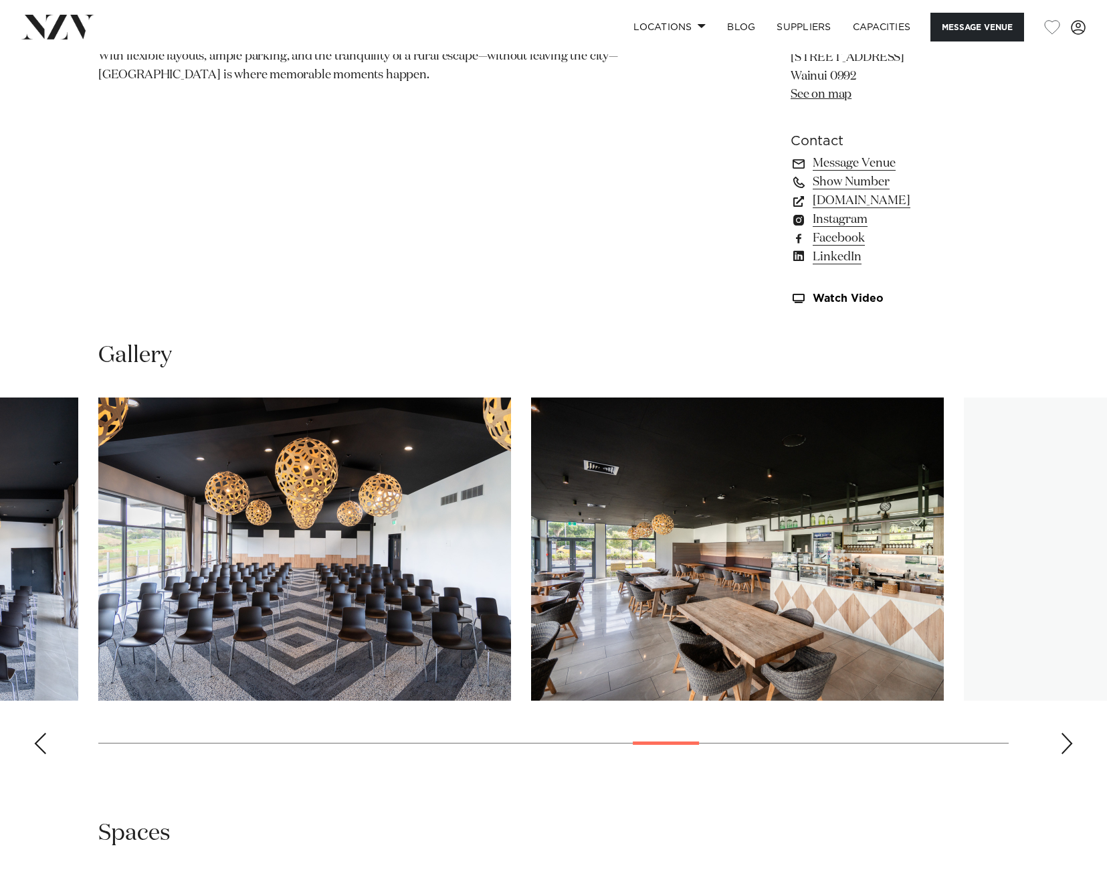
click at [1064, 743] on div "Next slide" at bounding box center [1066, 743] width 13 height 21
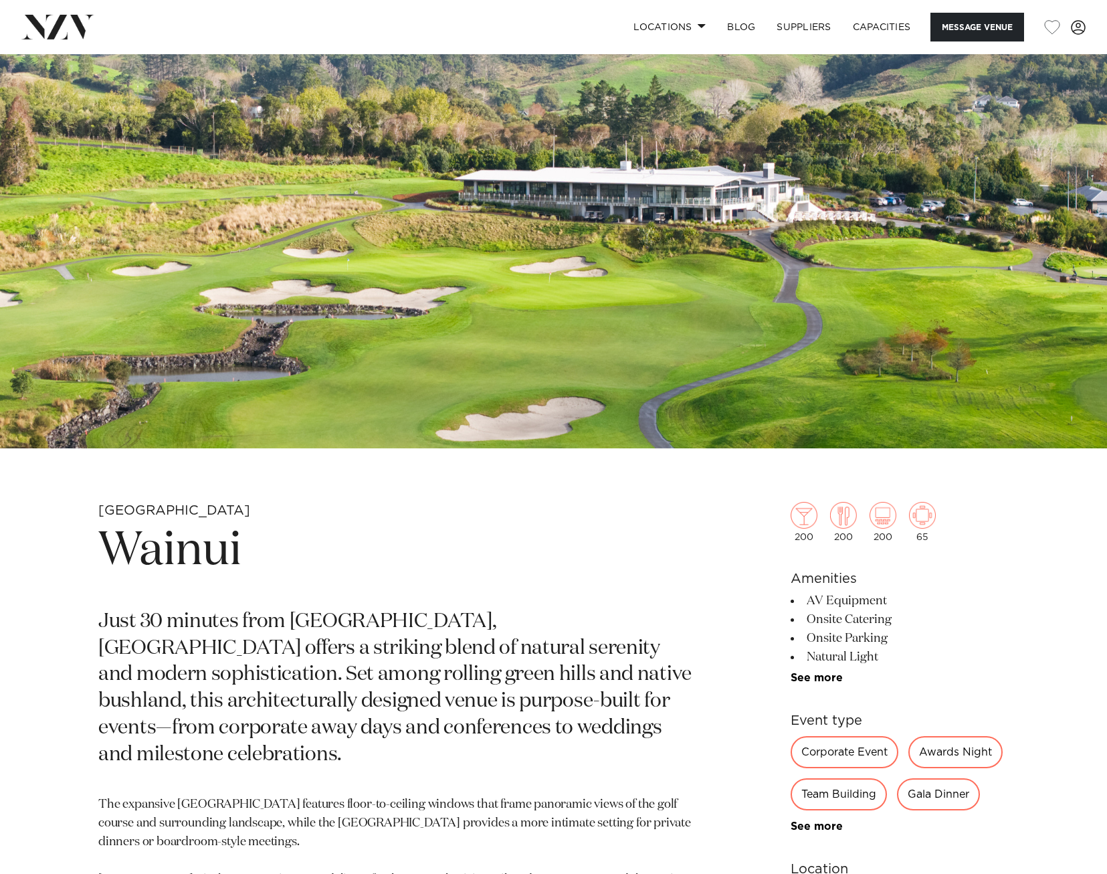
scroll to position [67, 0]
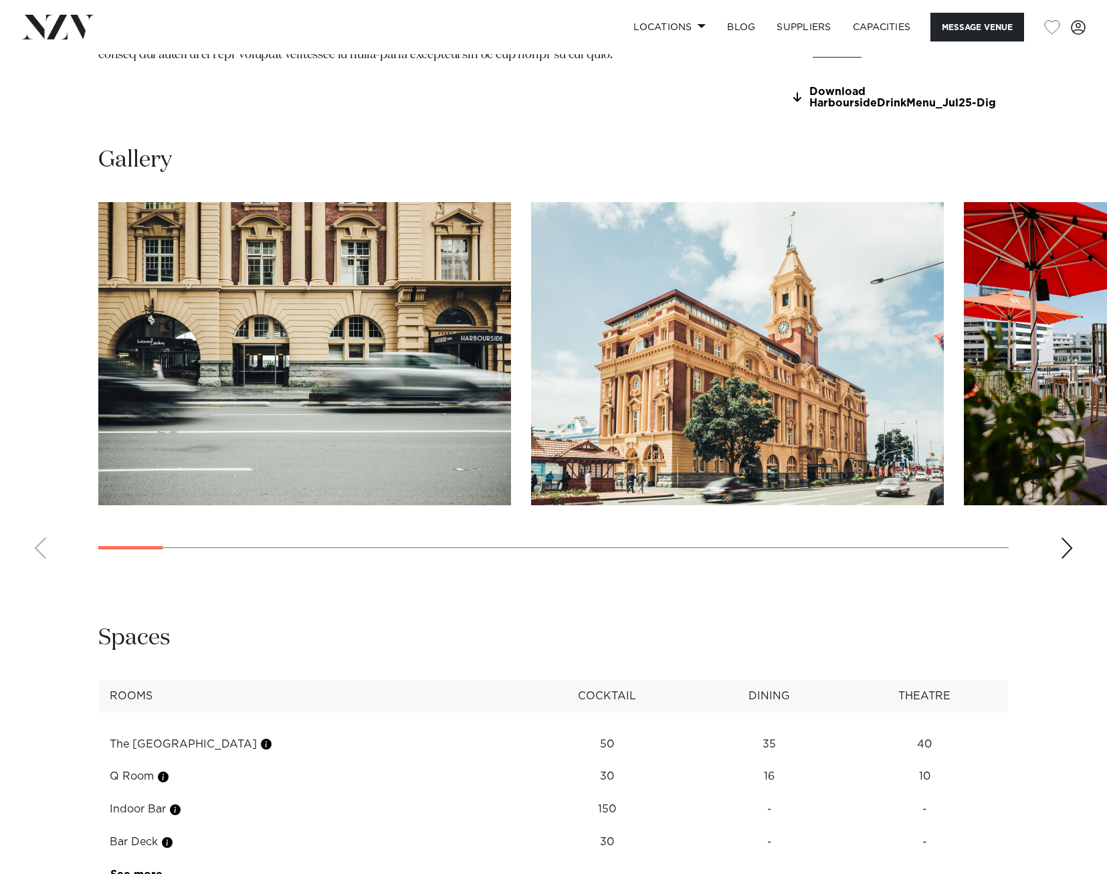
scroll to position [1137, 0]
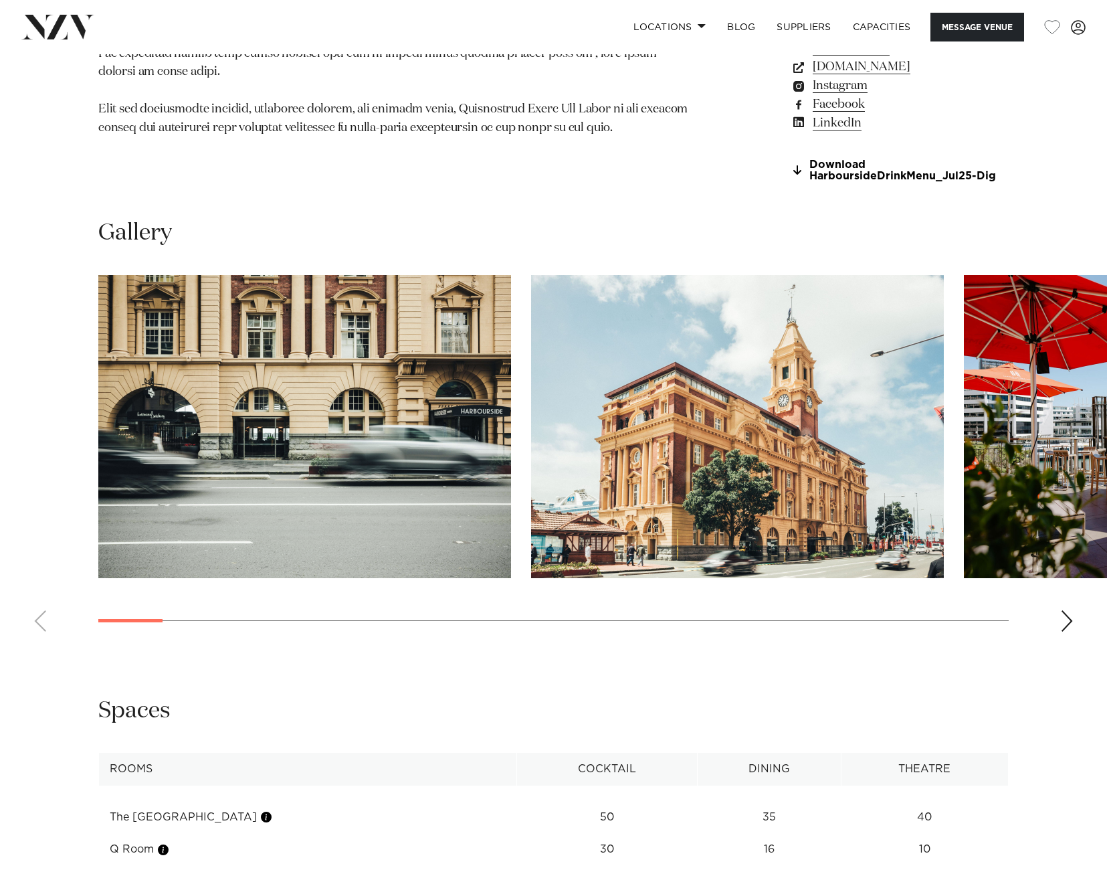
click at [1078, 611] on swiper-container at bounding box center [553, 458] width 1107 height 367
click at [1062, 619] on div "Next slide" at bounding box center [1066, 620] width 13 height 21
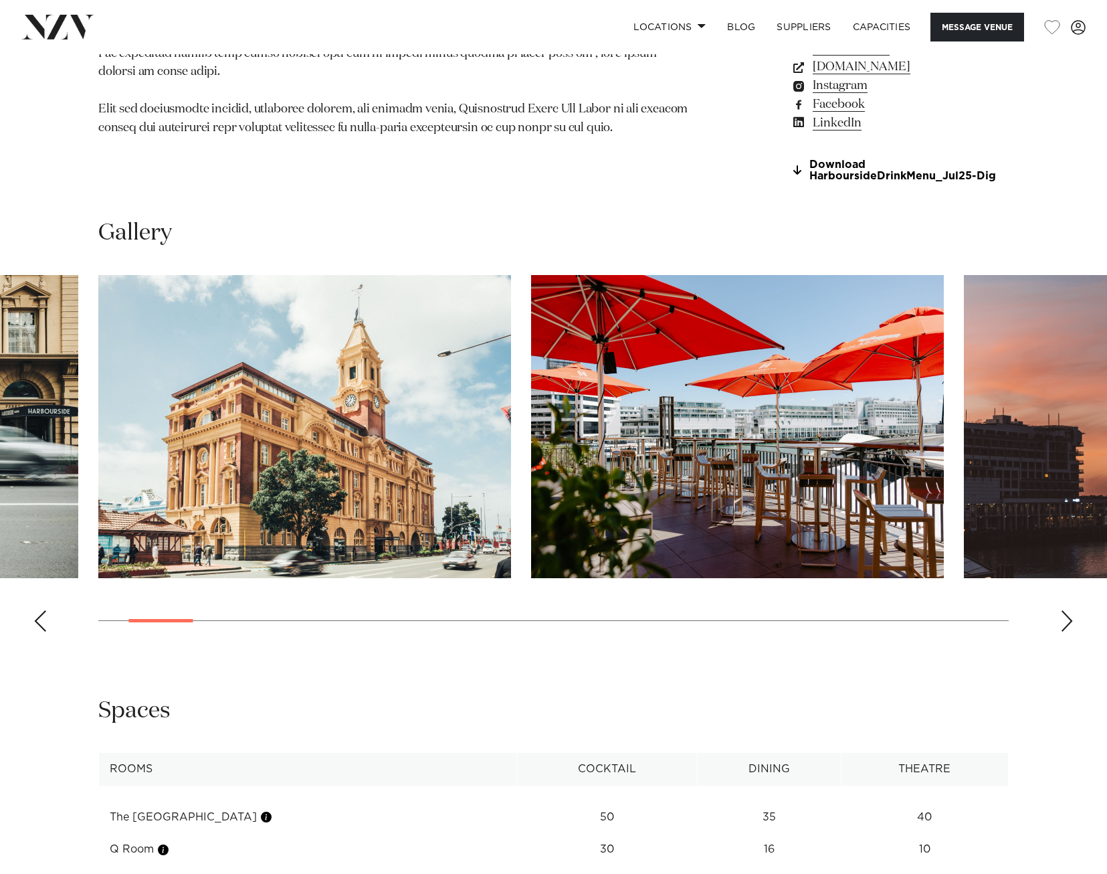
click at [1062, 619] on div "Next slide" at bounding box center [1066, 620] width 13 height 21
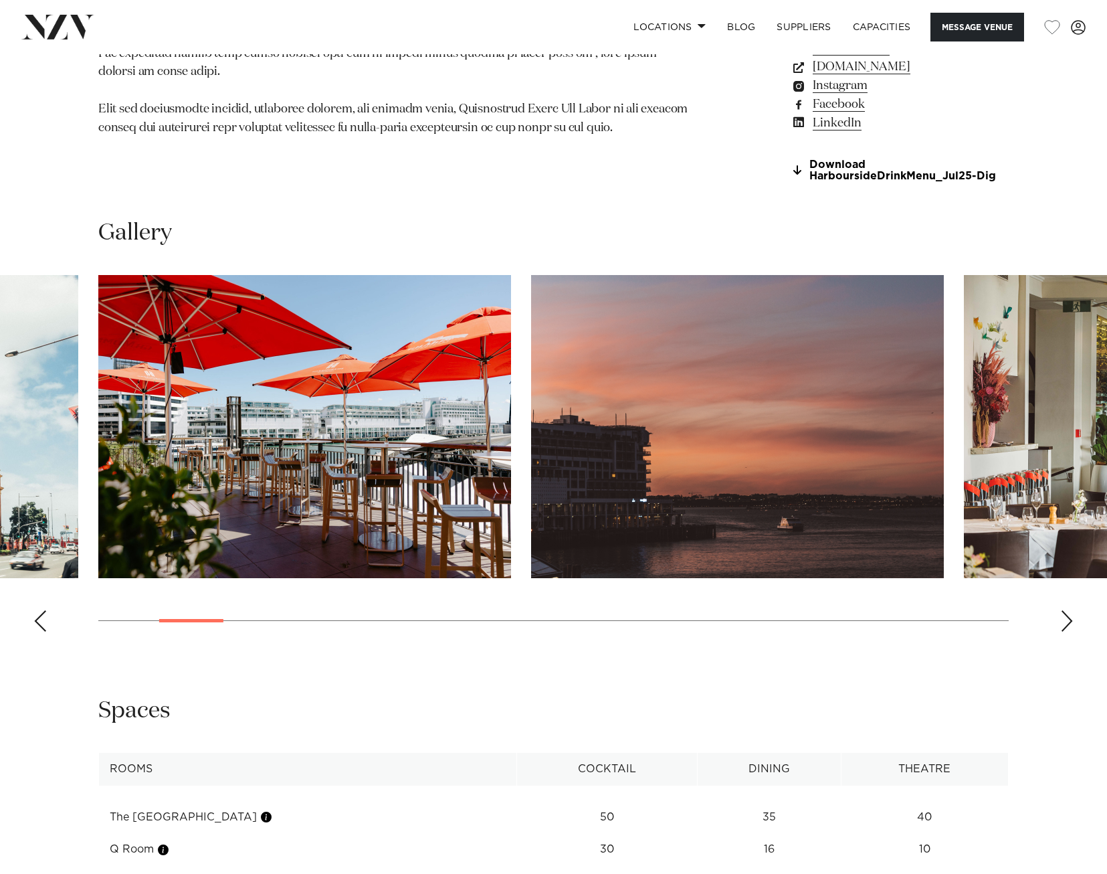
click at [1062, 617] on div "Next slide" at bounding box center [1066, 620] width 13 height 21
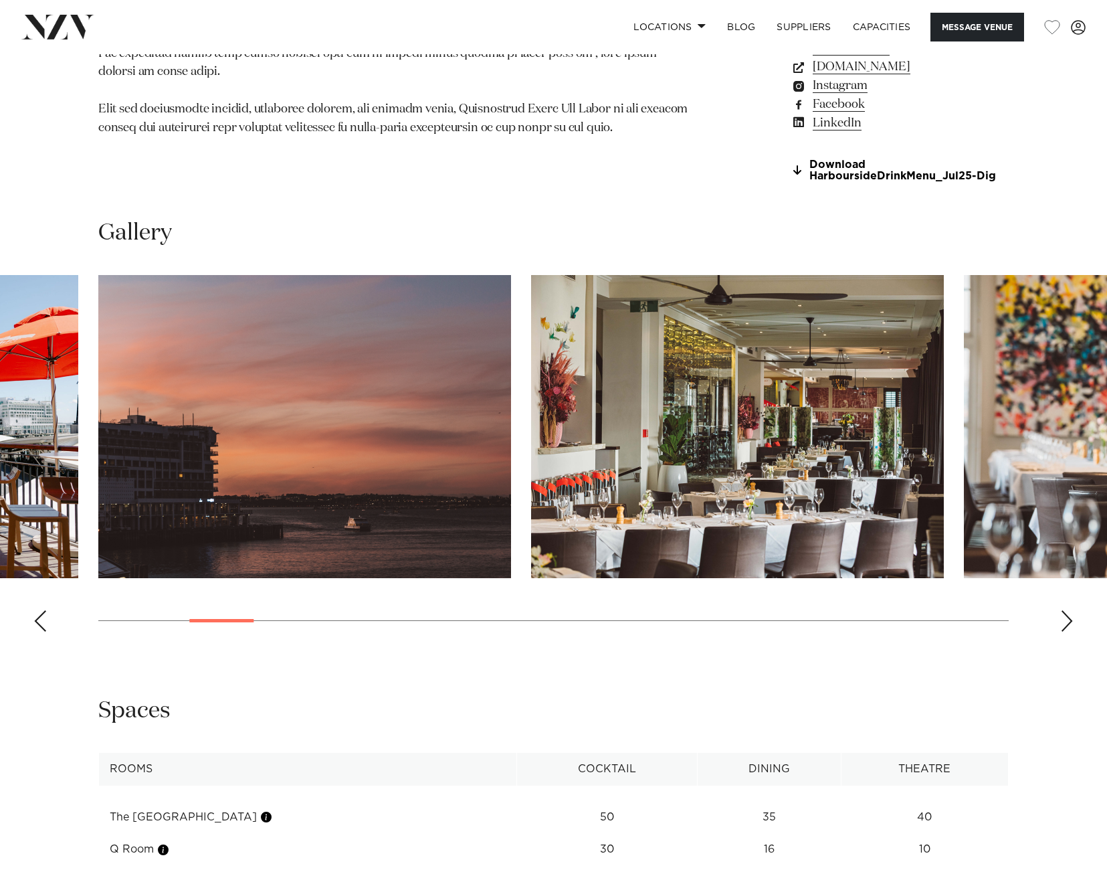
click at [1062, 617] on div "Next slide" at bounding box center [1066, 620] width 13 height 21
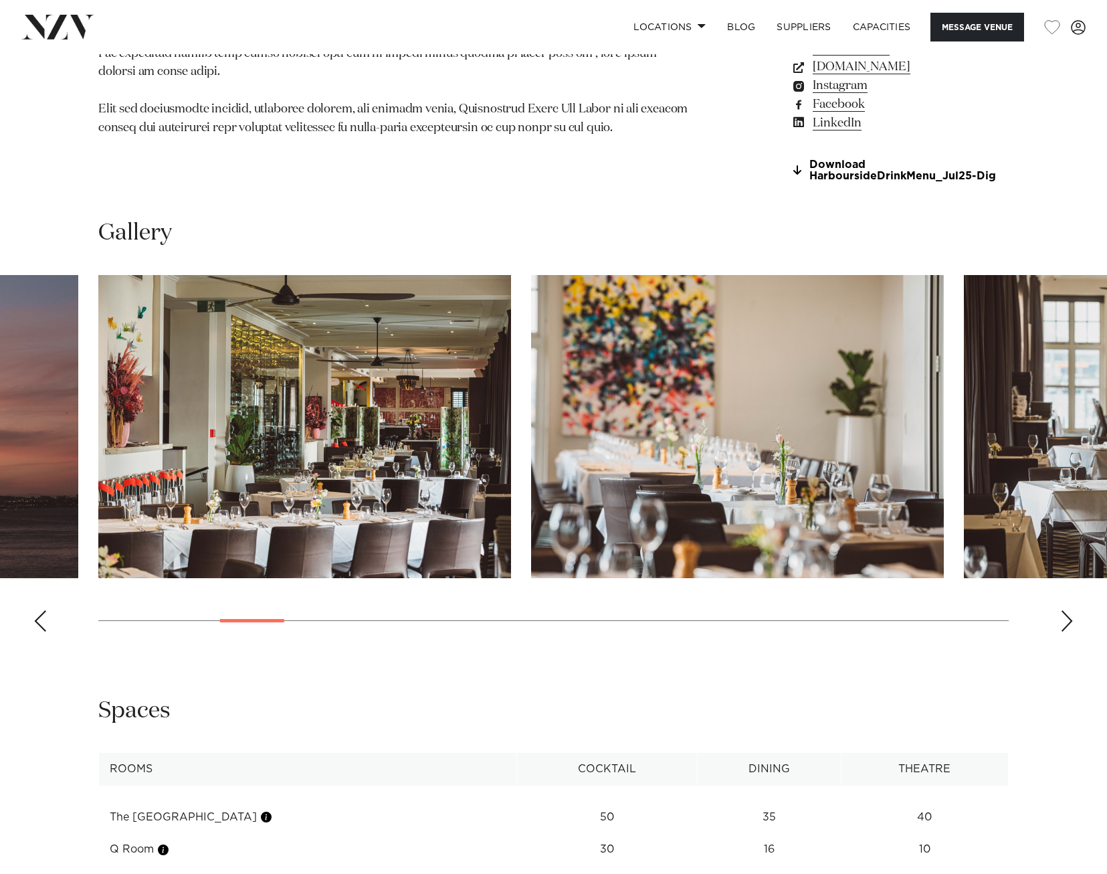
click at [1062, 617] on div "Next slide" at bounding box center [1066, 620] width 13 height 21
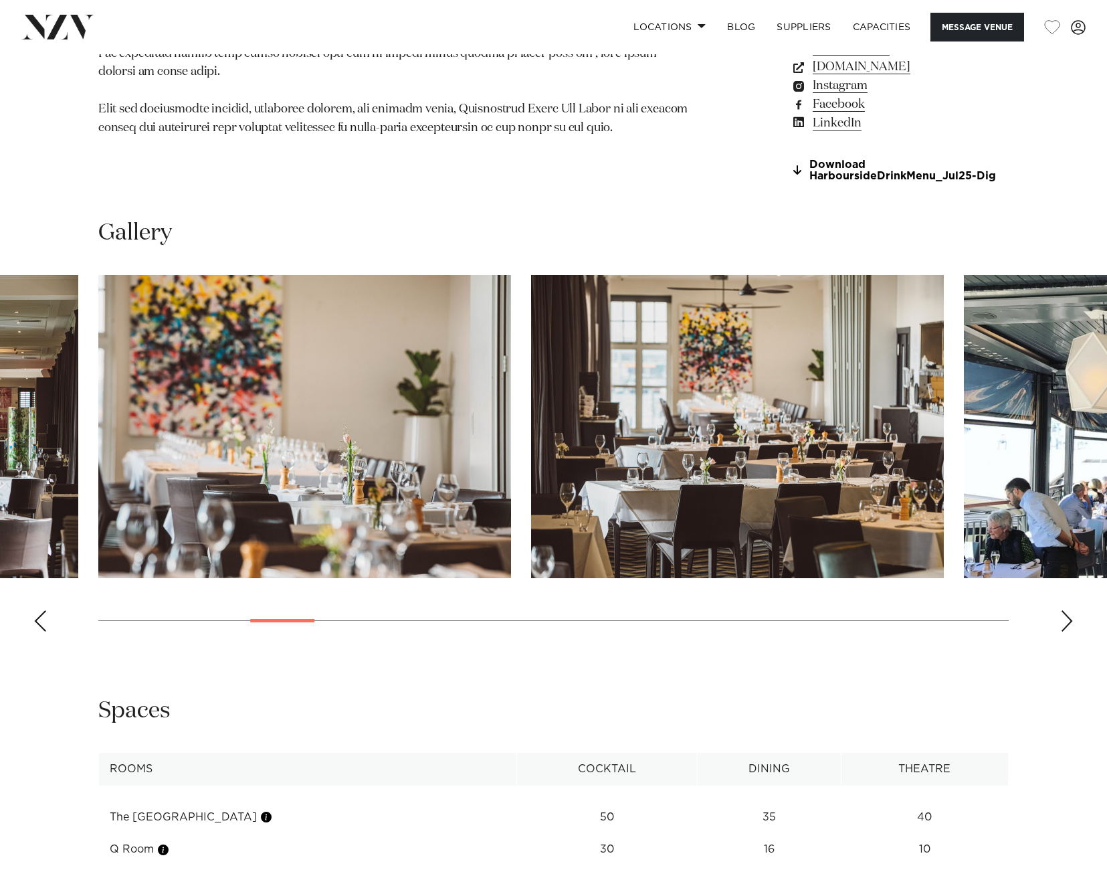
click at [1062, 617] on div "Next slide" at bounding box center [1066, 620] width 13 height 21
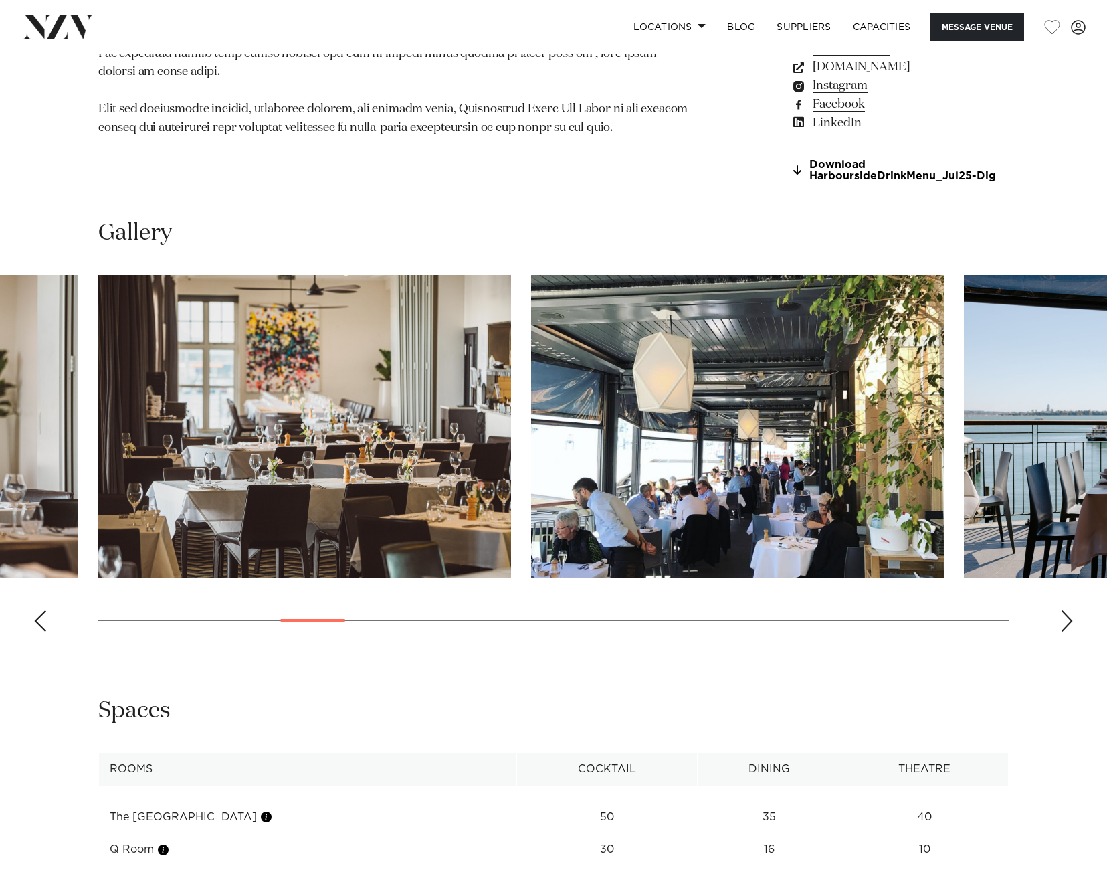
click at [1062, 617] on div "Next slide" at bounding box center [1066, 620] width 13 height 21
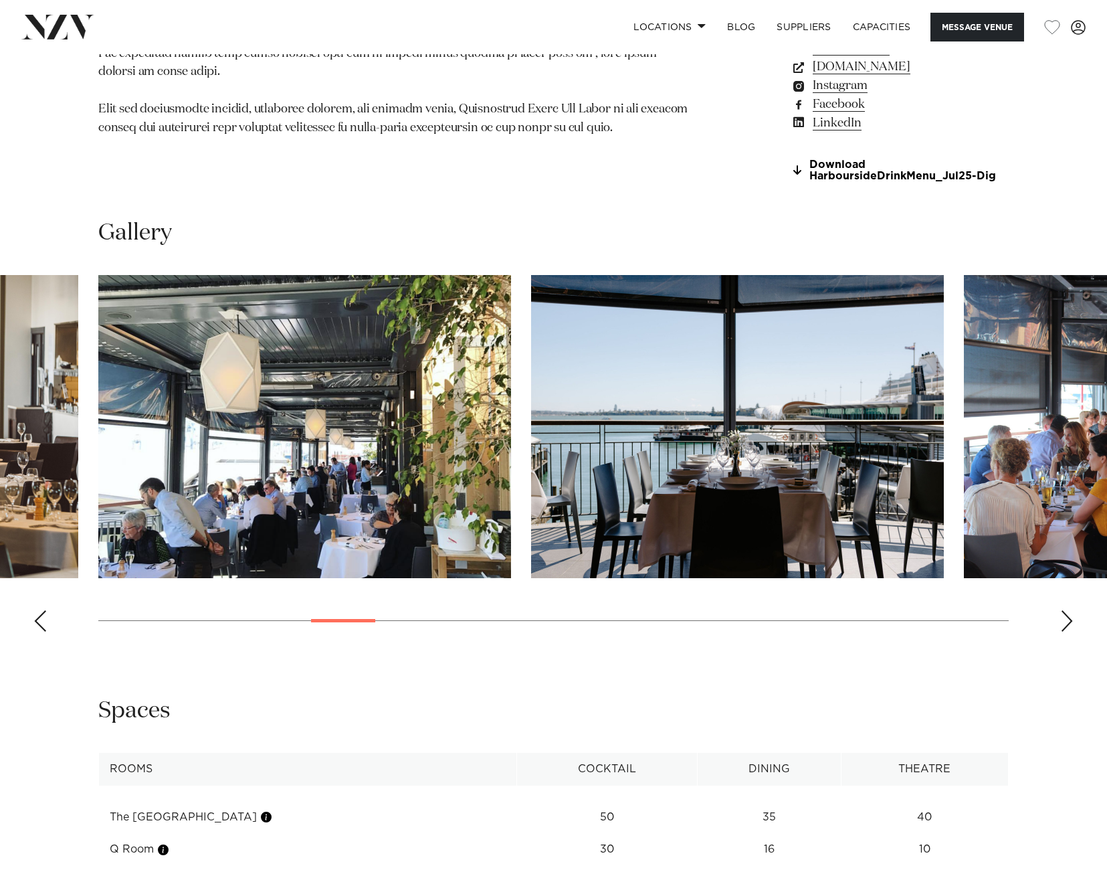
click at [1062, 618] on div "Next slide" at bounding box center [1066, 620] width 13 height 21
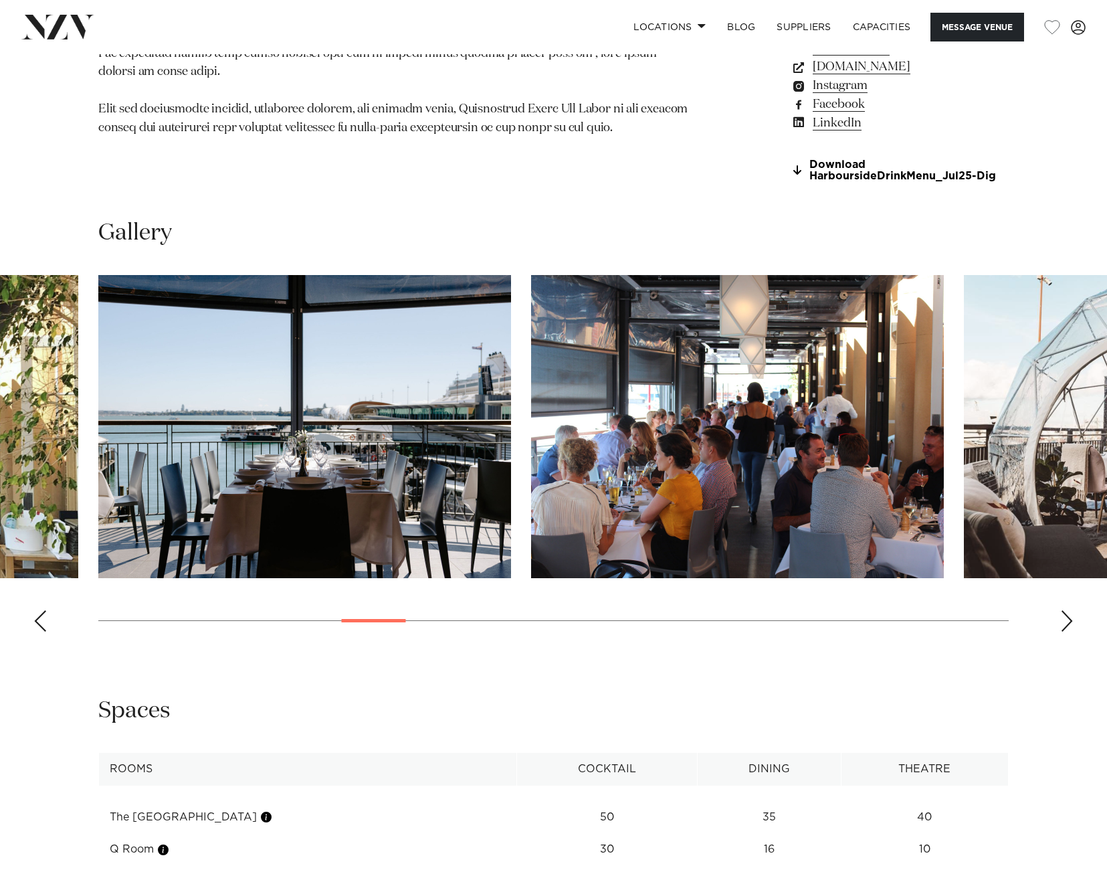
click at [1062, 618] on div "Next slide" at bounding box center [1066, 620] width 13 height 21
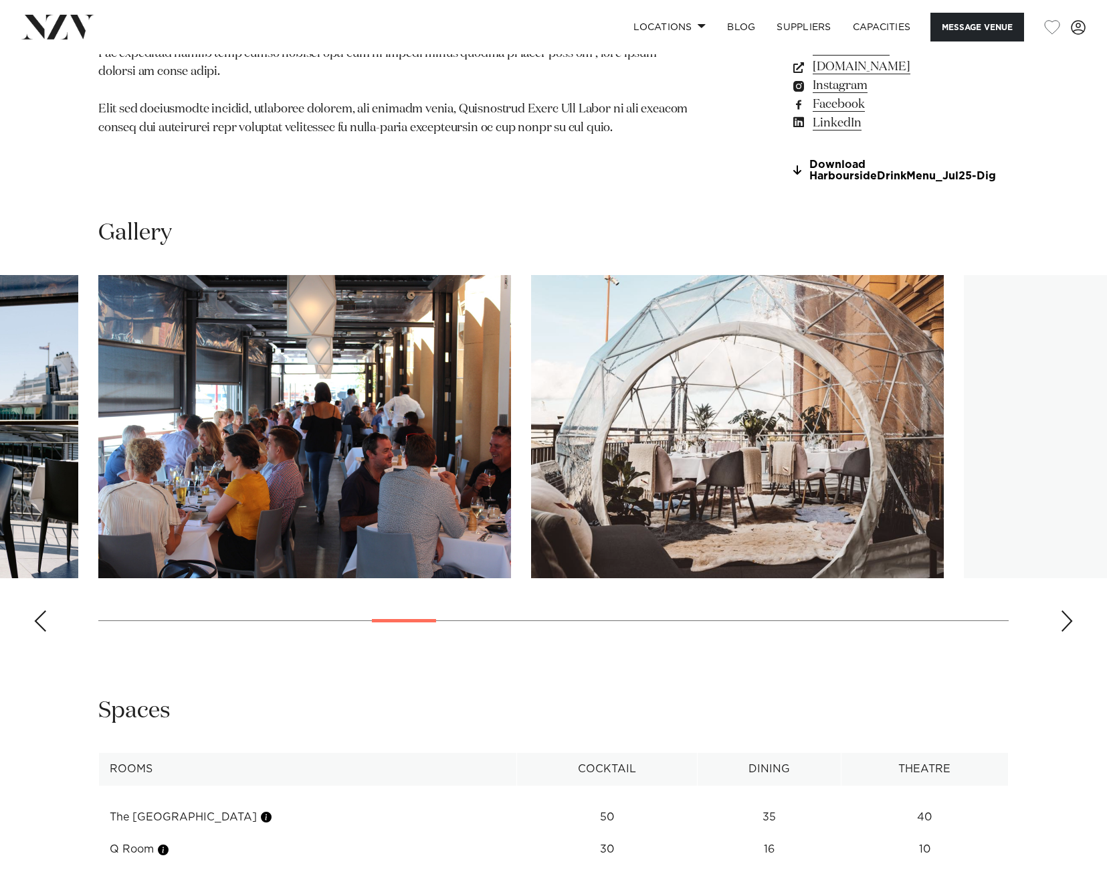
click at [1062, 618] on div "Next slide" at bounding box center [1066, 620] width 13 height 21
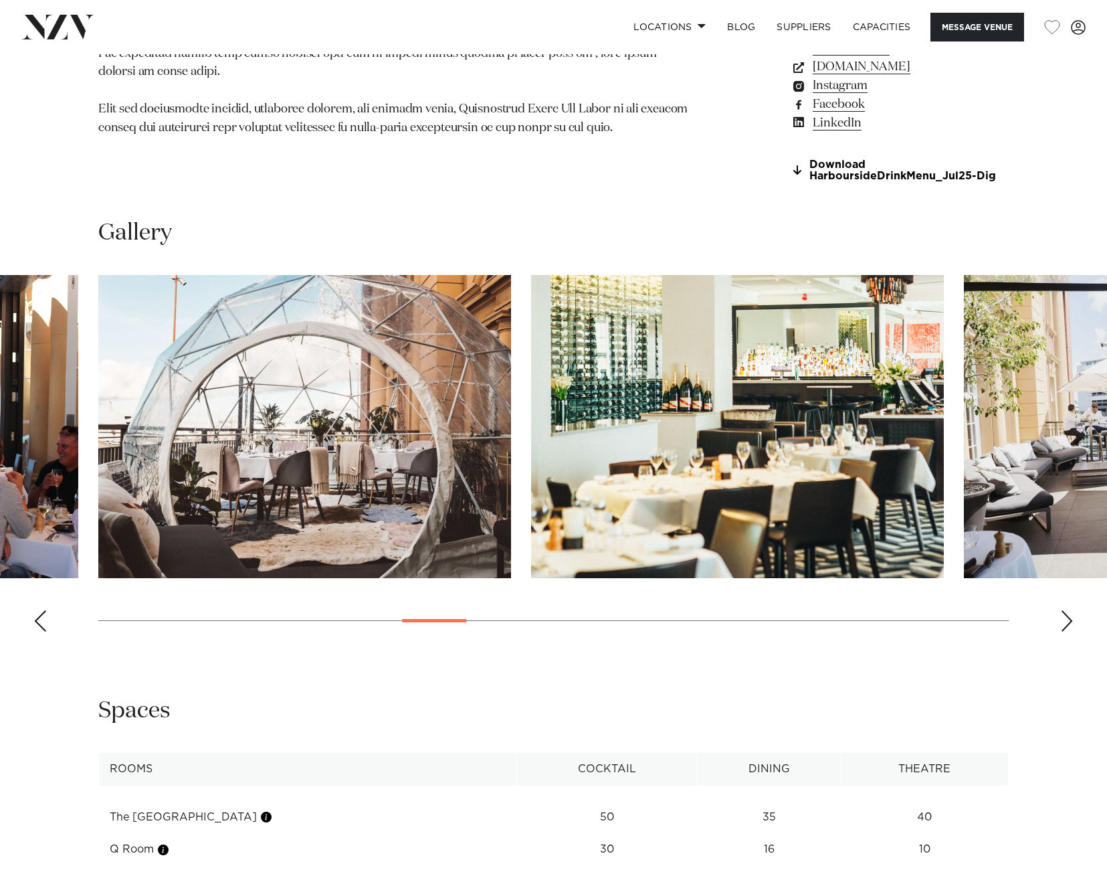
click at [1062, 618] on div "Next slide" at bounding box center [1066, 620] width 13 height 21
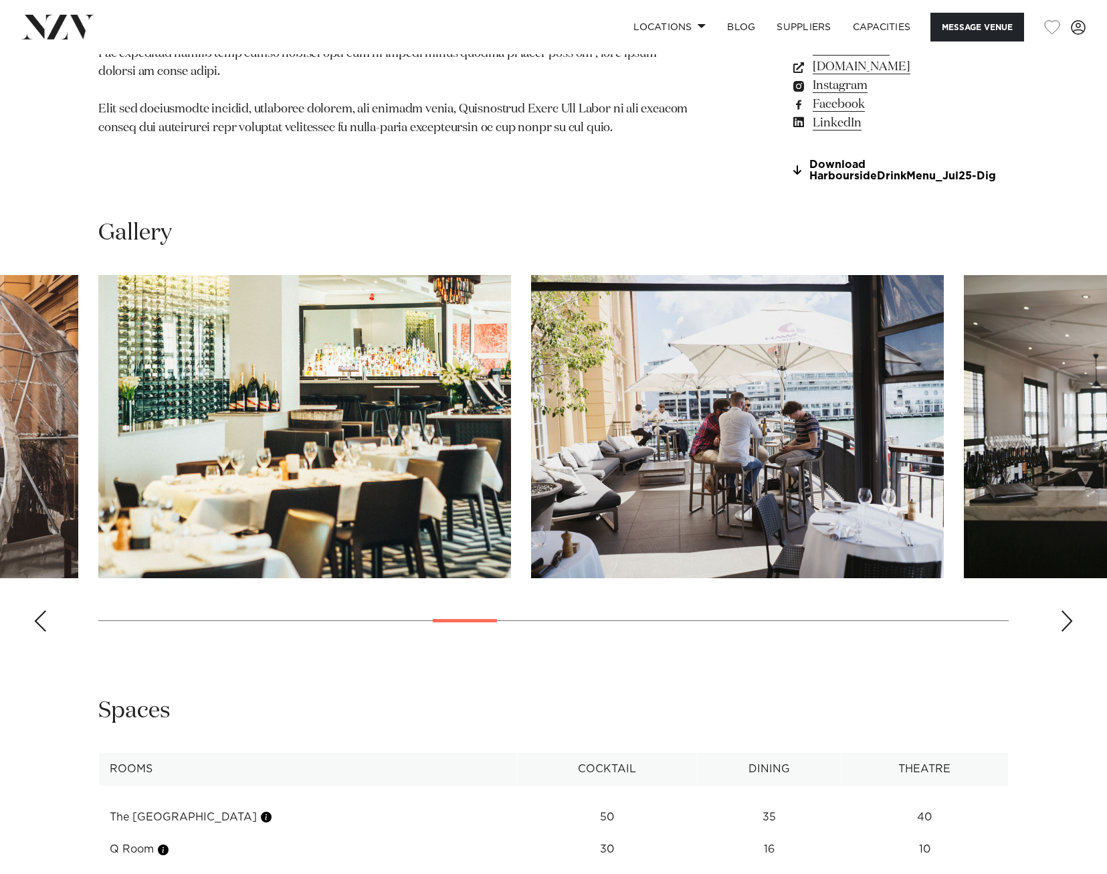
click at [1062, 618] on div "Next slide" at bounding box center [1066, 620] width 13 height 21
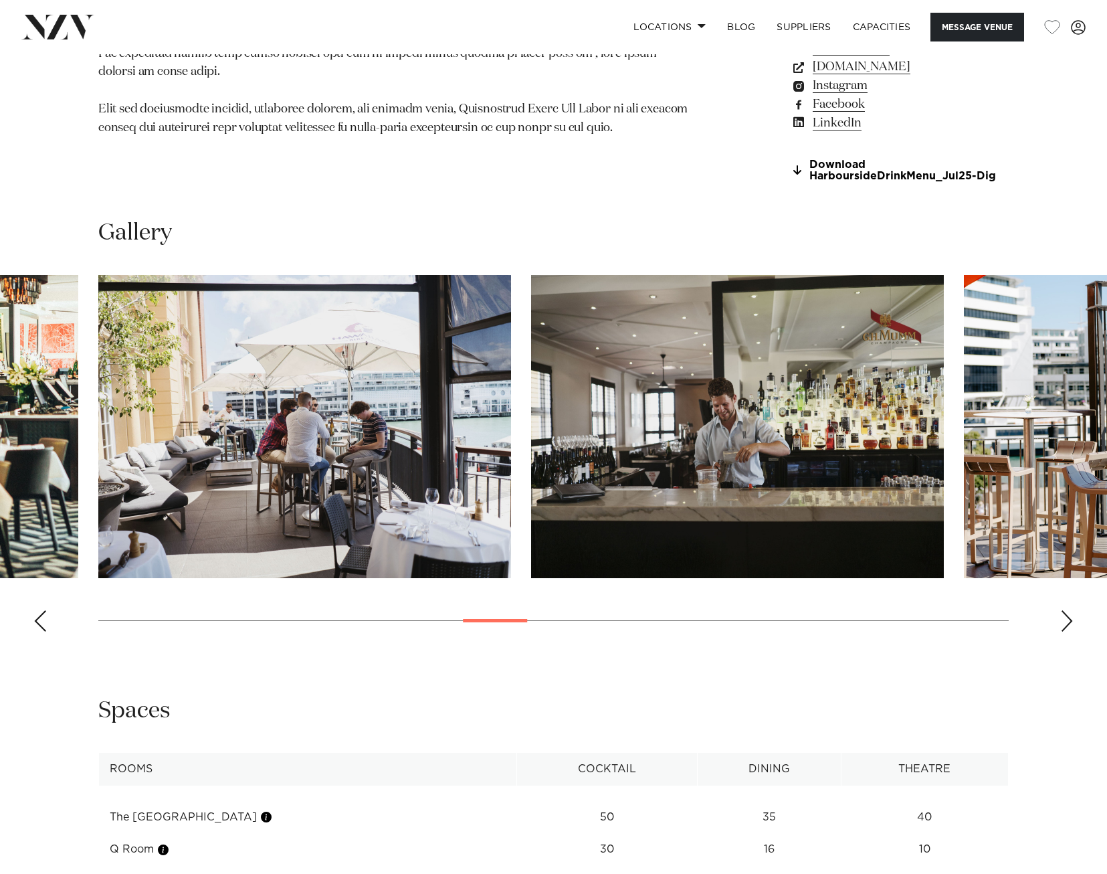
click at [1062, 618] on div "Next slide" at bounding box center [1066, 620] width 13 height 21
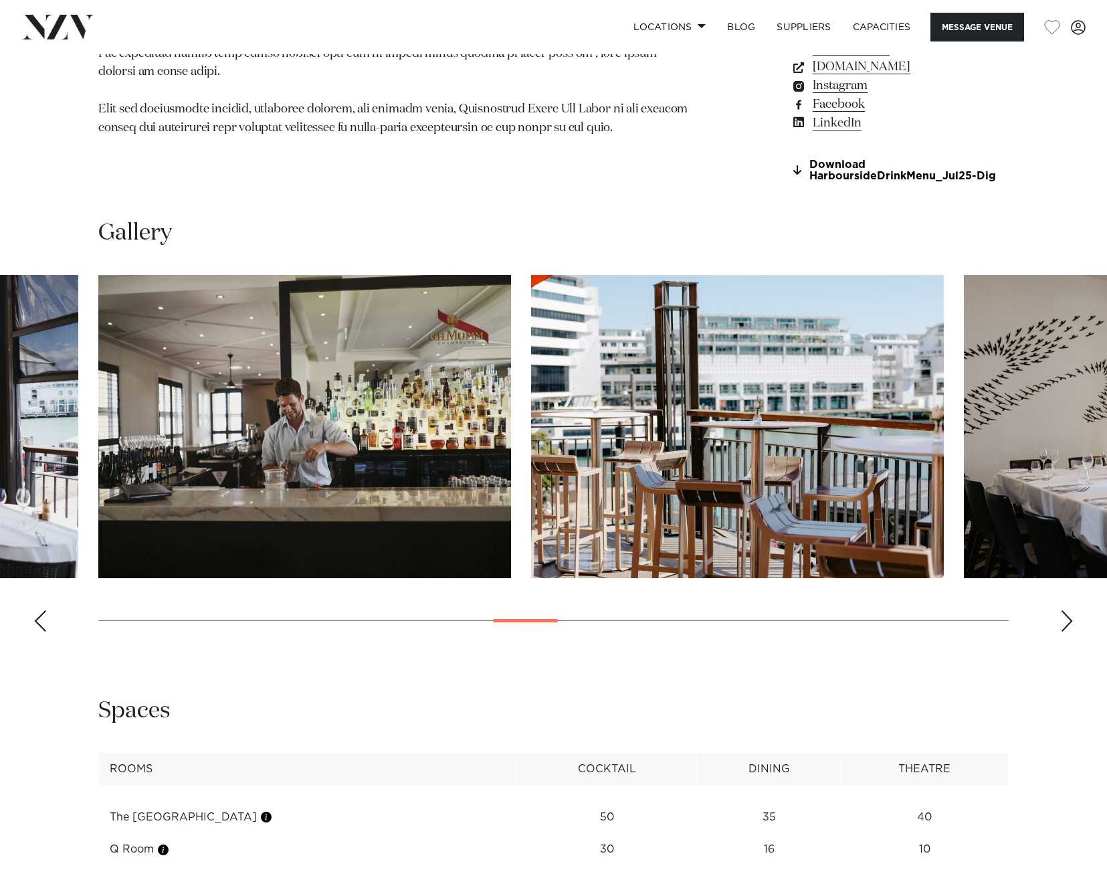
click at [1062, 618] on div "Next slide" at bounding box center [1066, 620] width 13 height 21
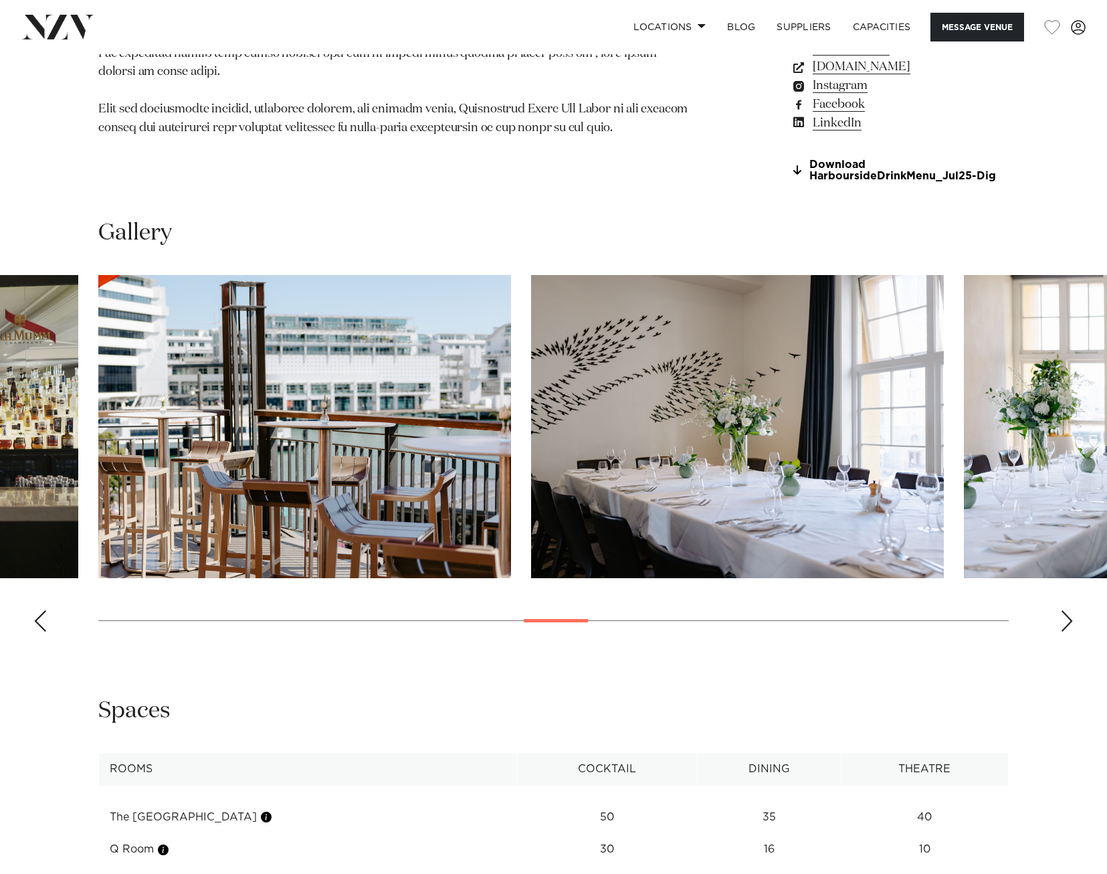
click at [1062, 618] on div "Next slide" at bounding box center [1066, 620] width 13 height 21
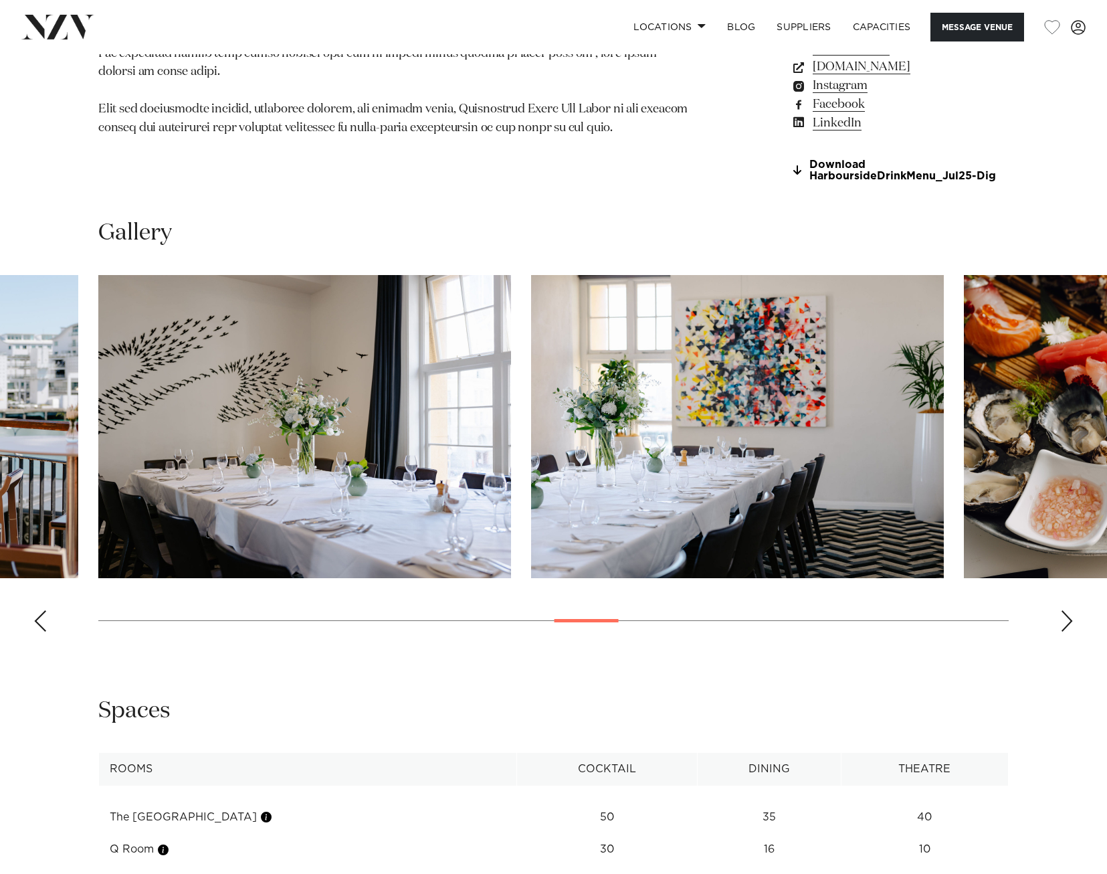
click at [1062, 618] on div "Next slide" at bounding box center [1066, 620] width 13 height 21
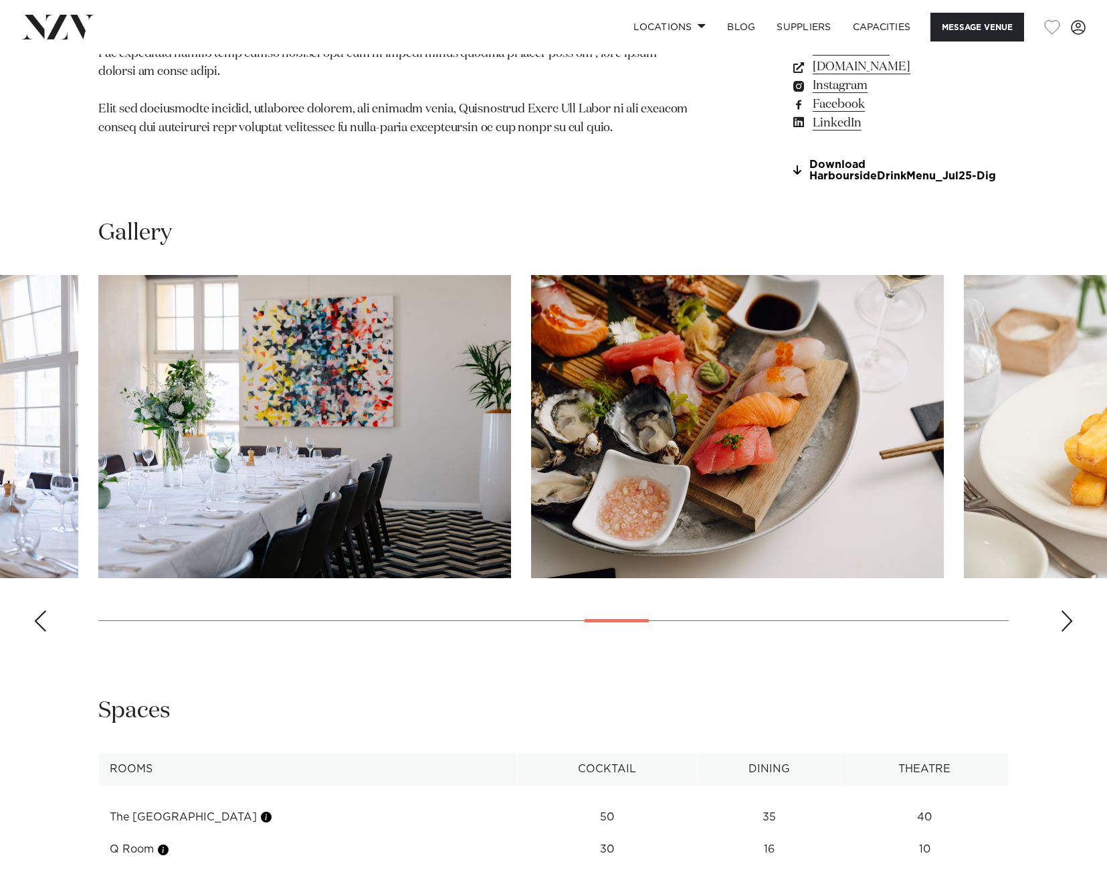
click at [1062, 618] on div "Next slide" at bounding box center [1066, 620] width 13 height 21
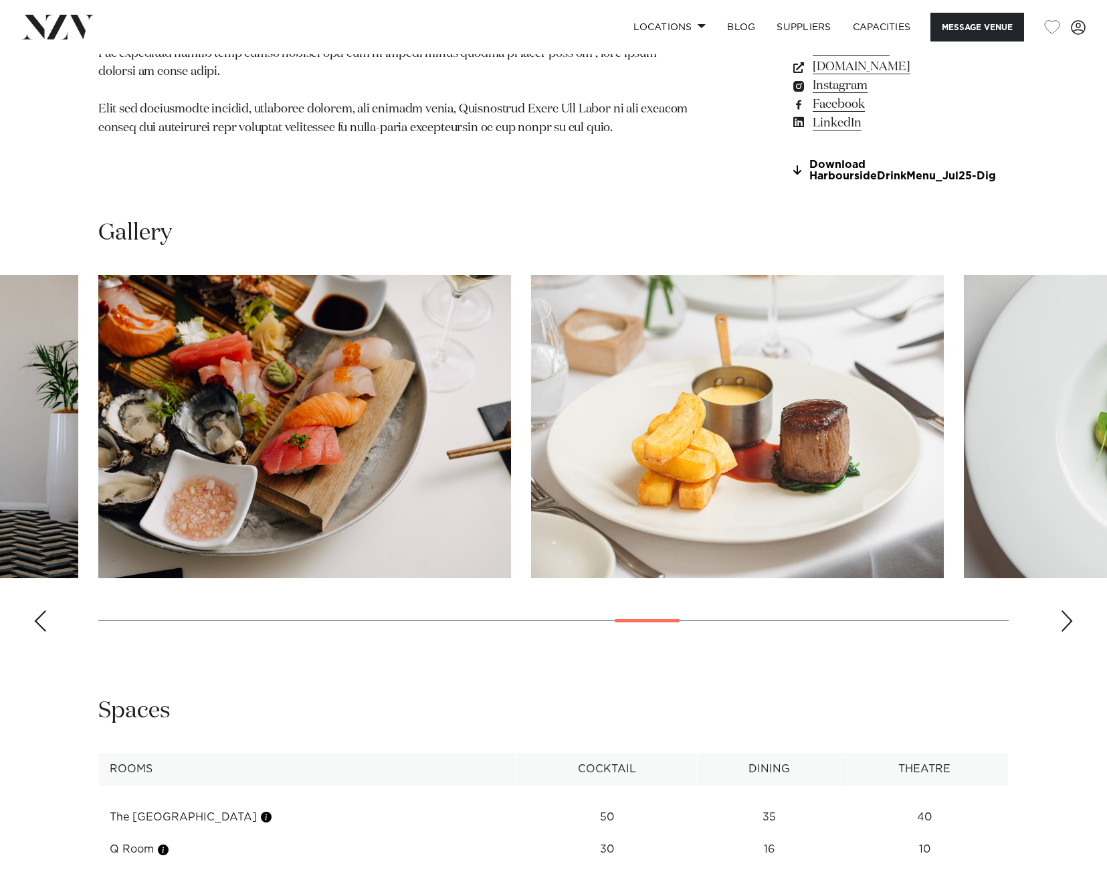
click at [1062, 618] on div "Next slide" at bounding box center [1066, 620] width 13 height 21
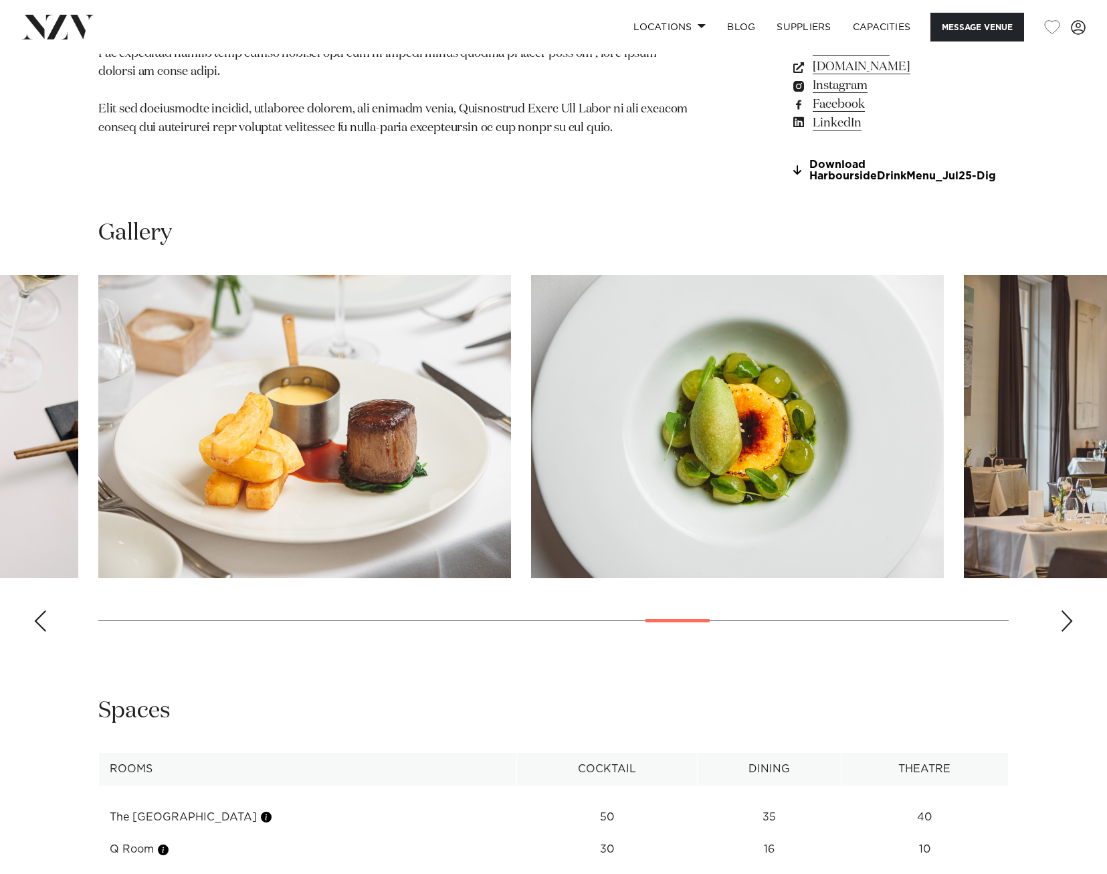
click at [1062, 618] on div "Next slide" at bounding box center [1066, 620] width 13 height 21
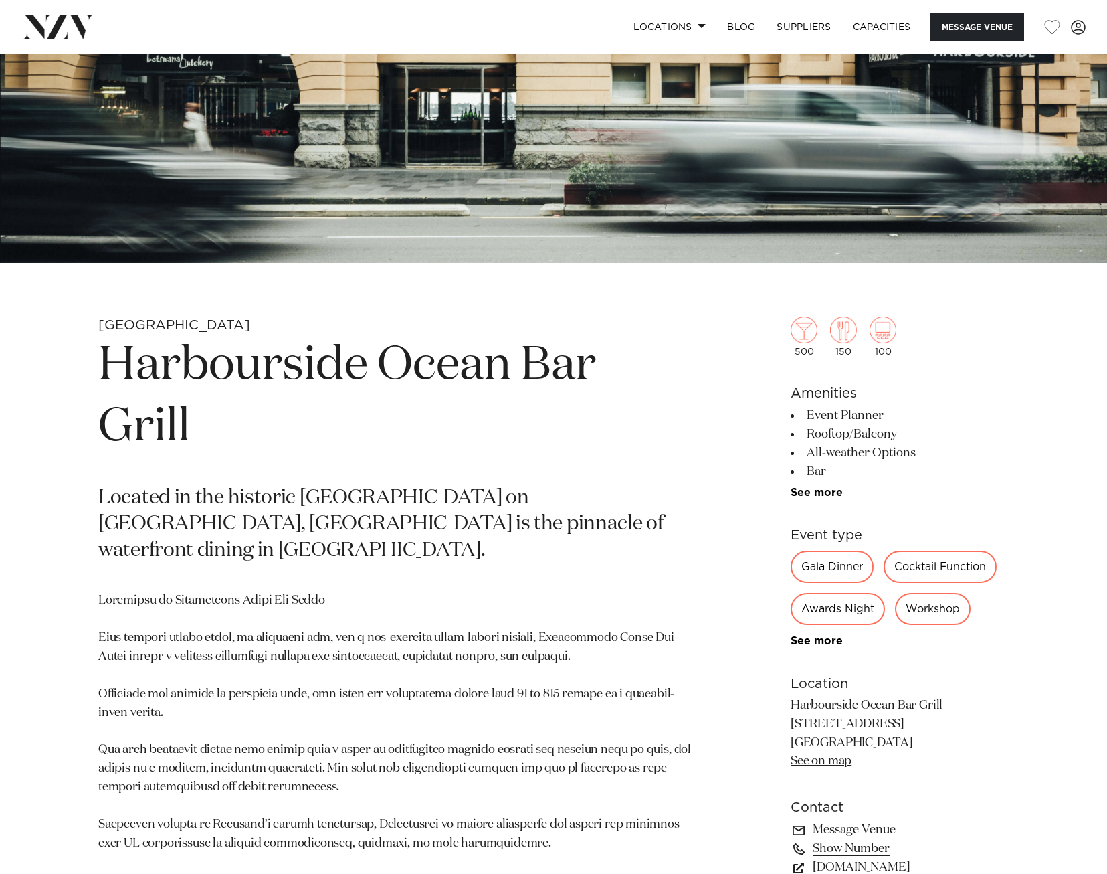
scroll to position [401, 0]
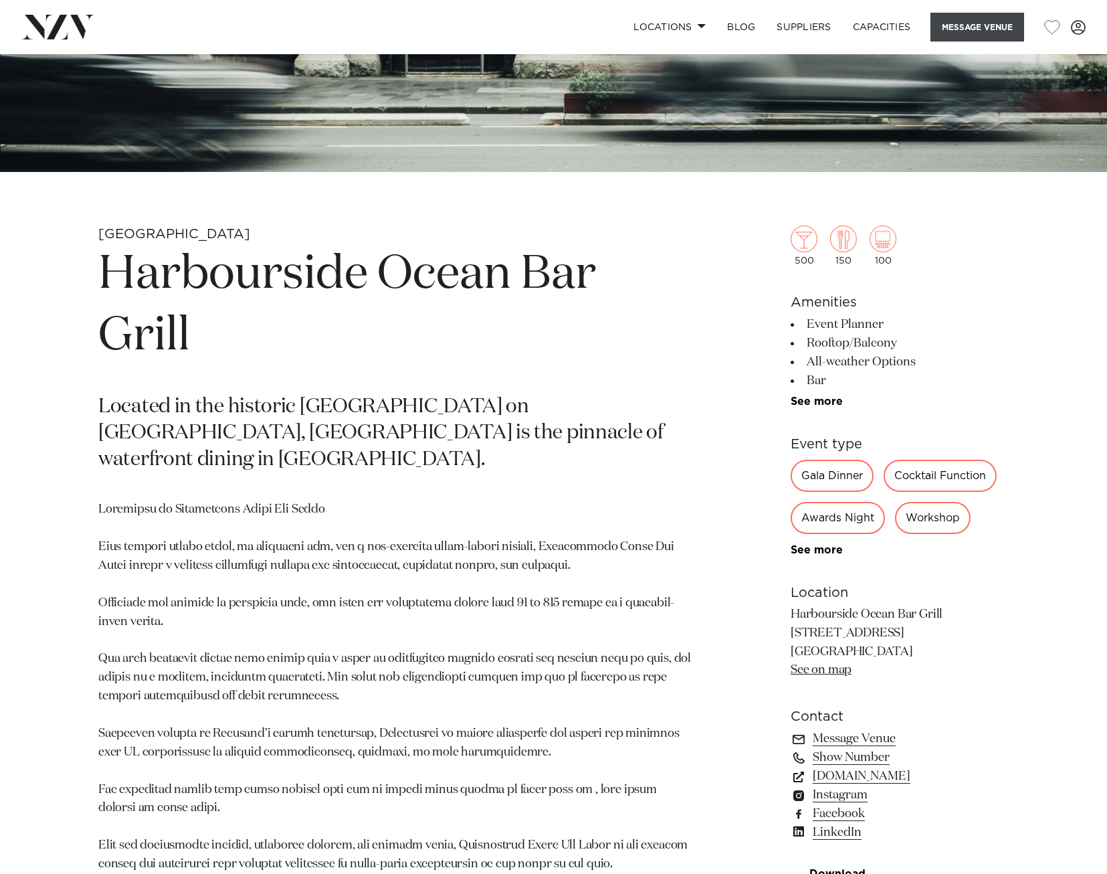
click at [980, 15] on button "Message Venue" at bounding box center [978, 27] width 94 height 29
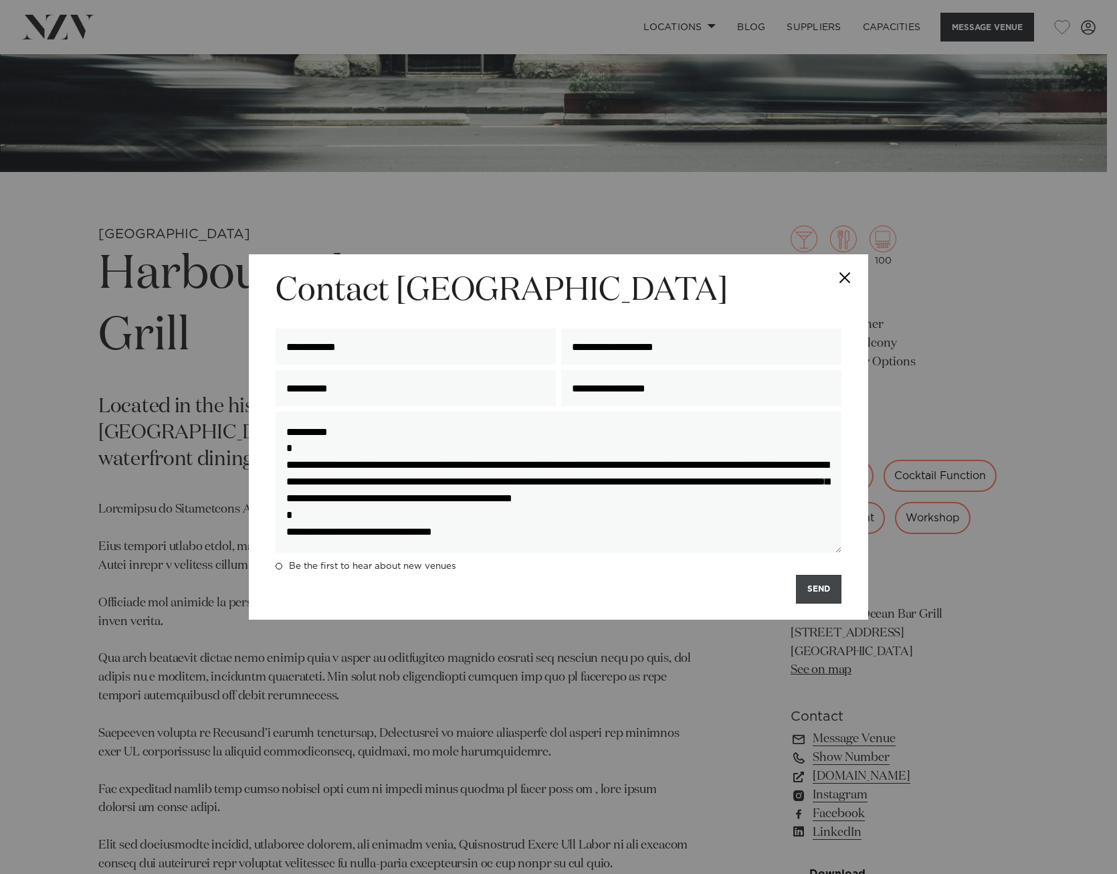
click at [808, 593] on button "SEND" at bounding box center [818, 589] width 45 height 29
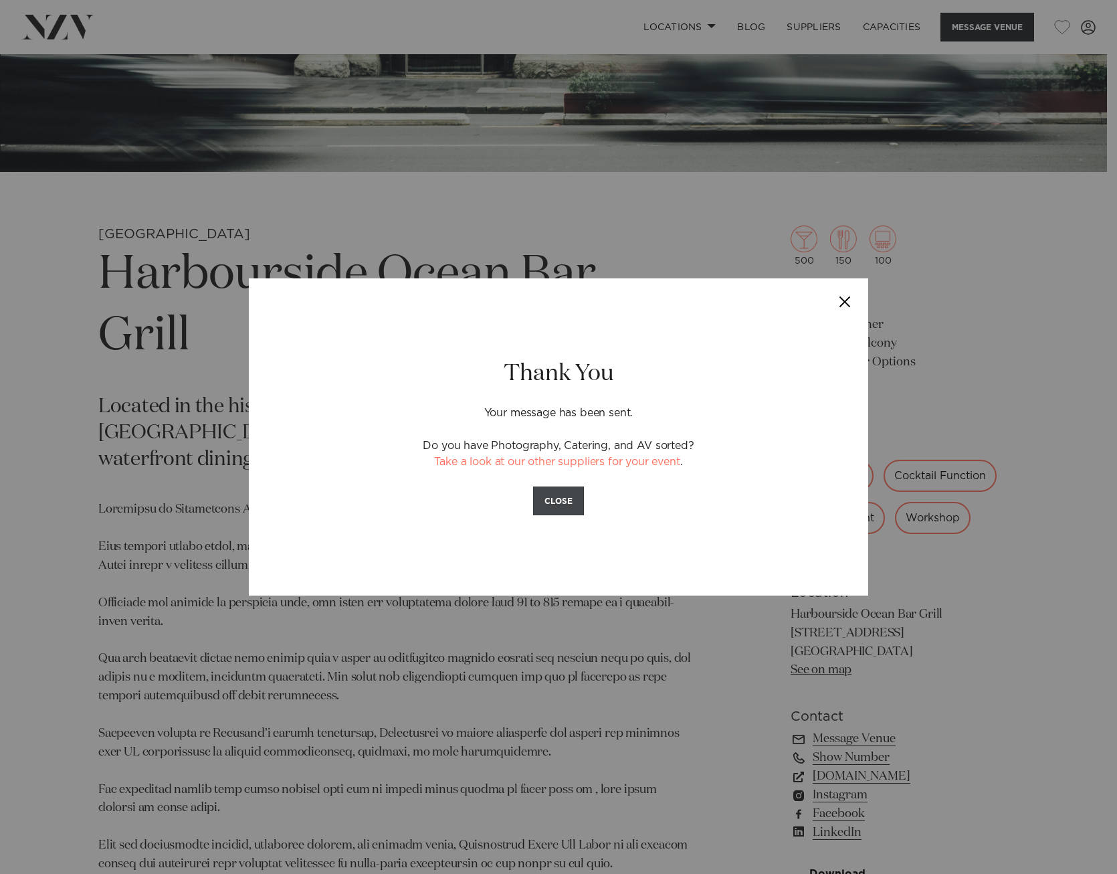
click at [569, 513] on button "CLOSE" at bounding box center [558, 500] width 51 height 29
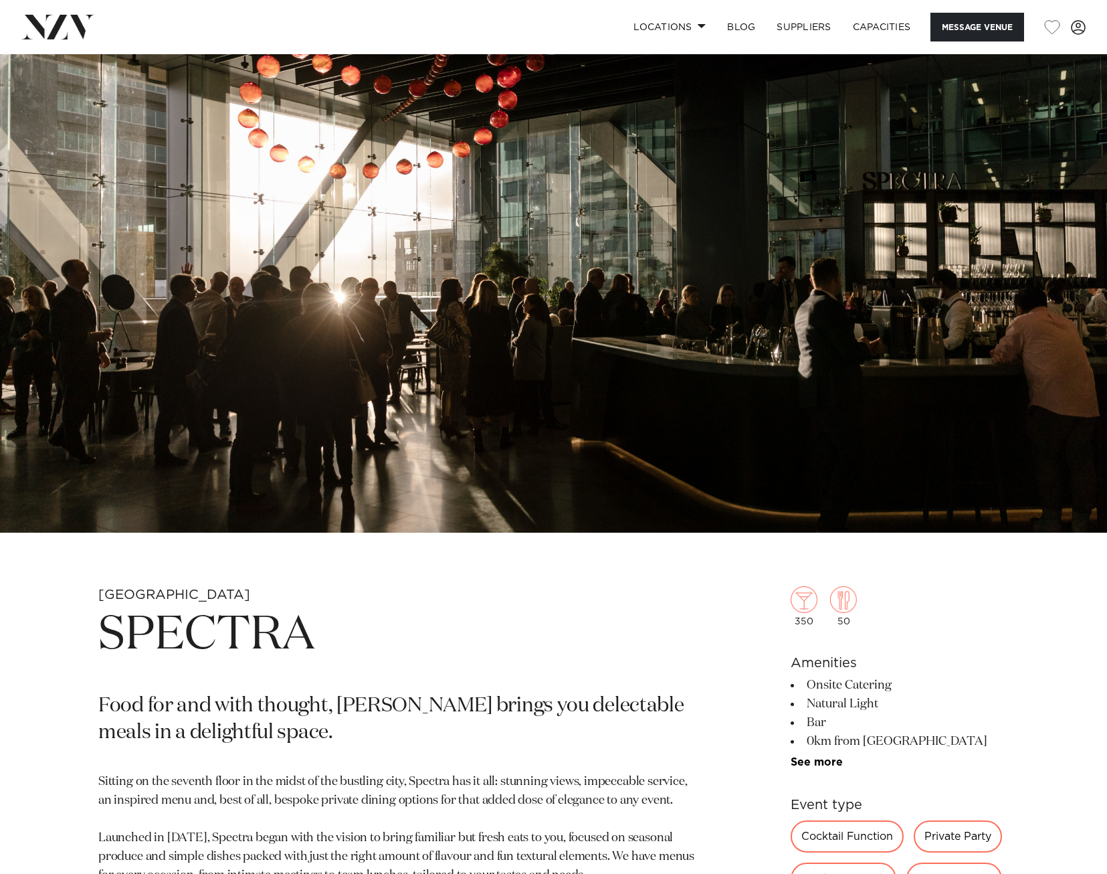
scroll to position [937, 0]
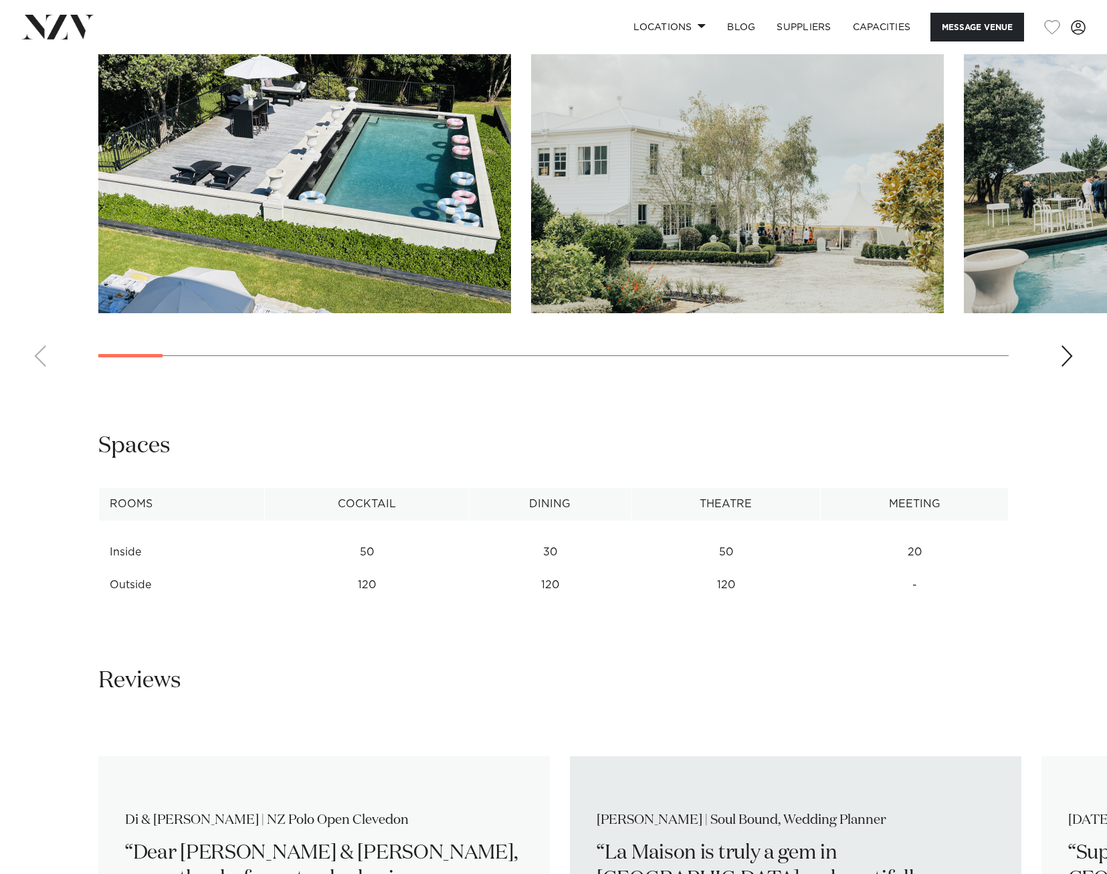
scroll to position [1271, 0]
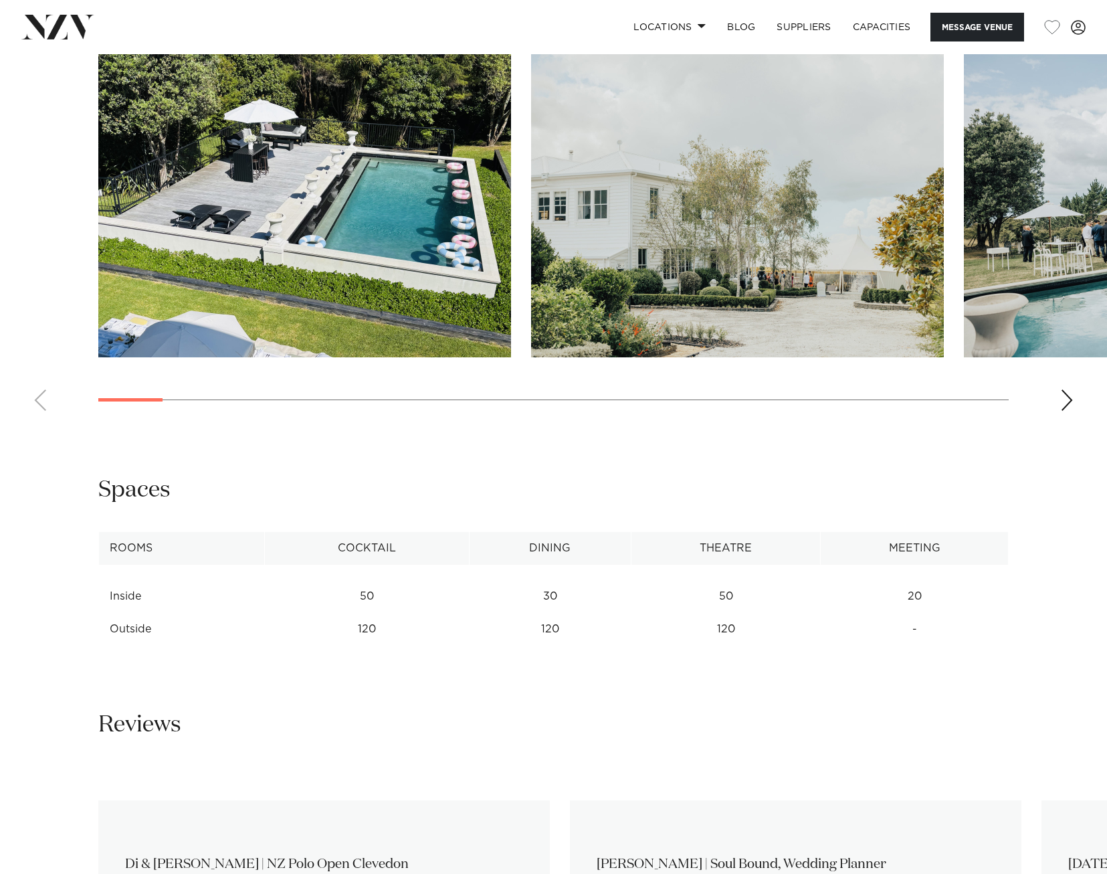
click at [1062, 401] on div "Next slide" at bounding box center [1066, 399] width 13 height 21
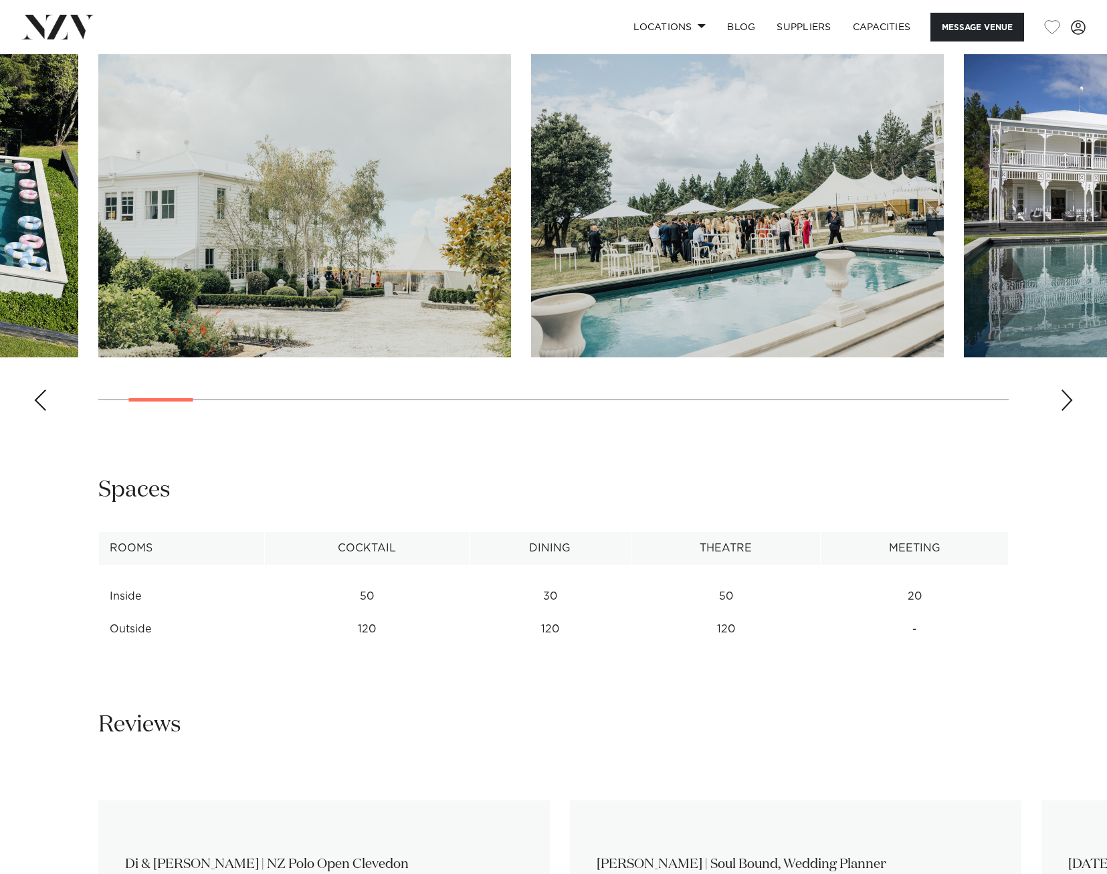
click at [1062, 401] on div "Next slide" at bounding box center [1066, 399] width 13 height 21
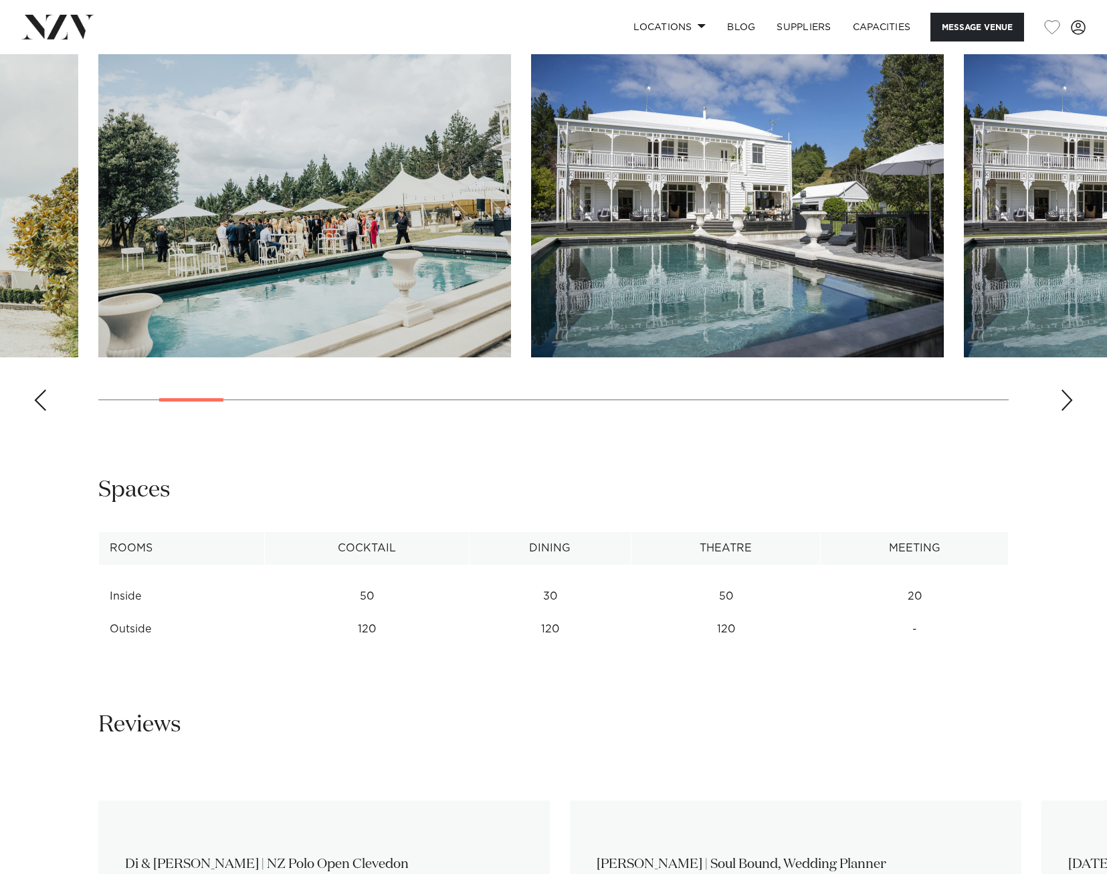
click at [1062, 401] on div "Next slide" at bounding box center [1066, 399] width 13 height 21
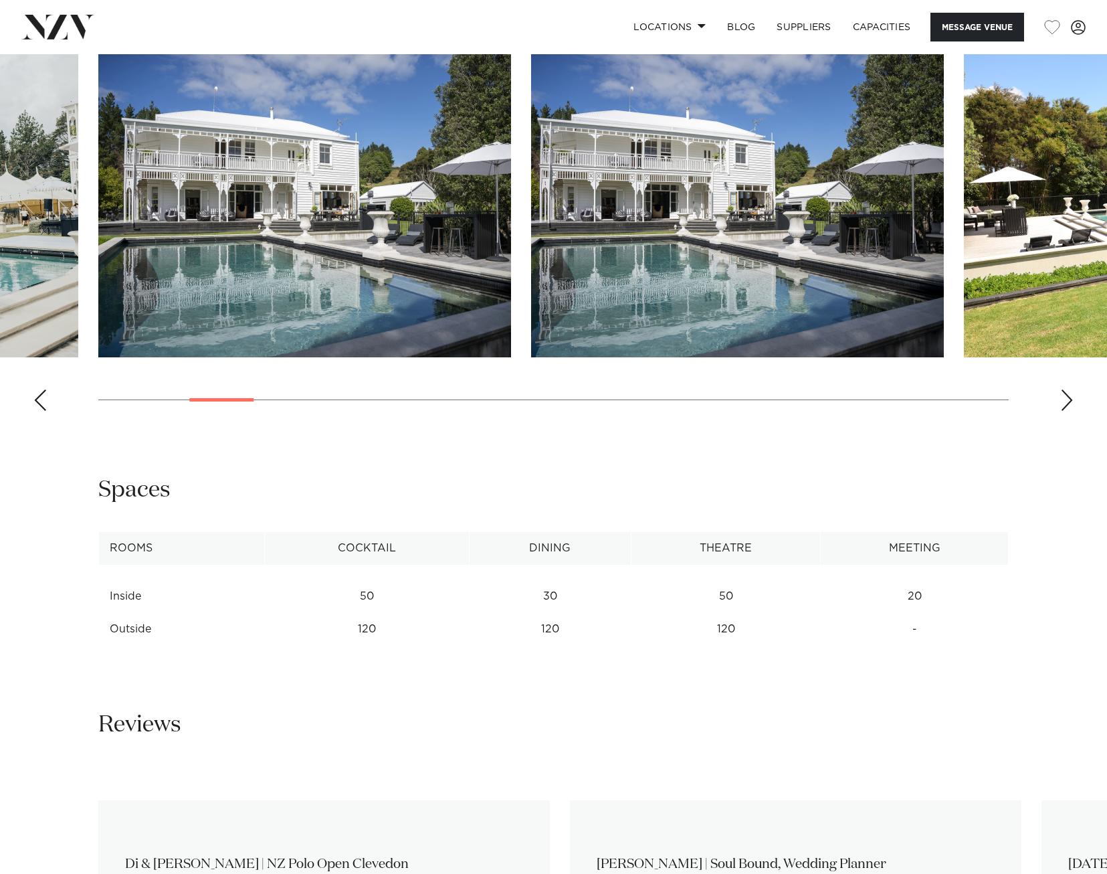
click at [1062, 401] on div "Next slide" at bounding box center [1066, 399] width 13 height 21
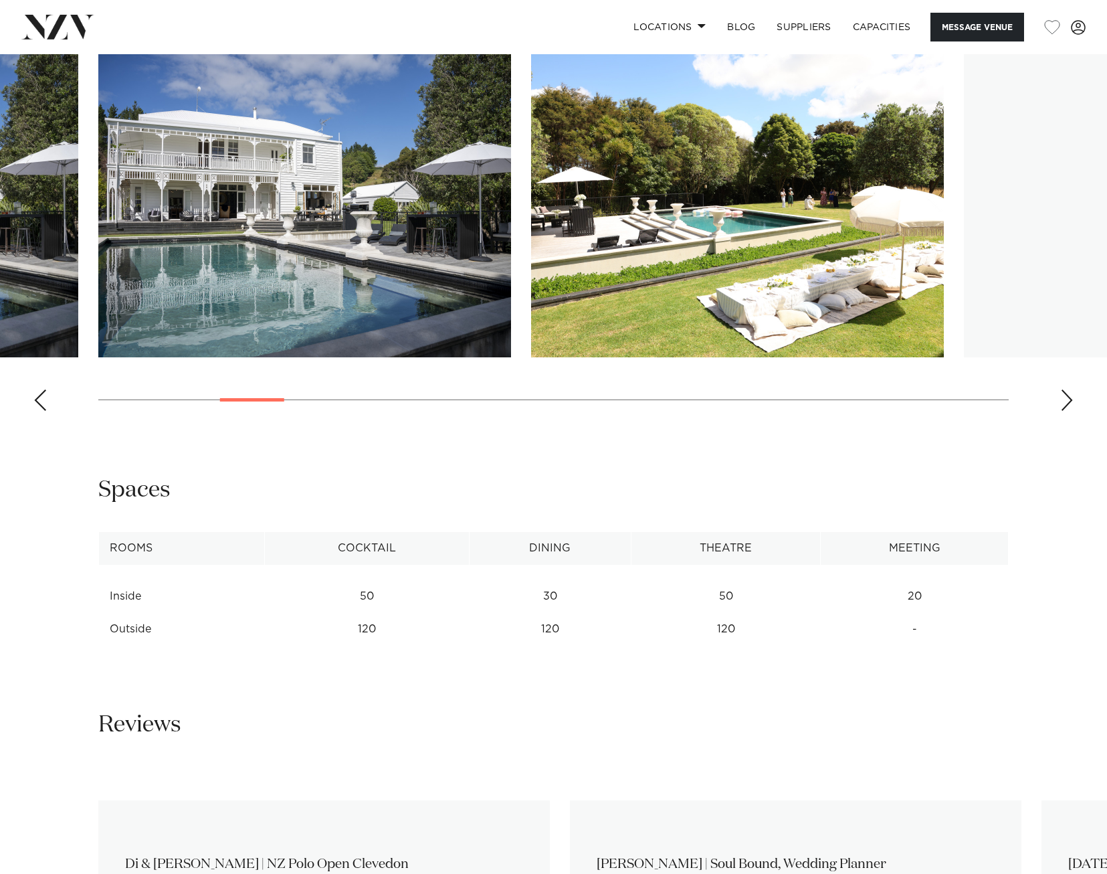
click at [1062, 401] on div "Next slide" at bounding box center [1066, 399] width 13 height 21
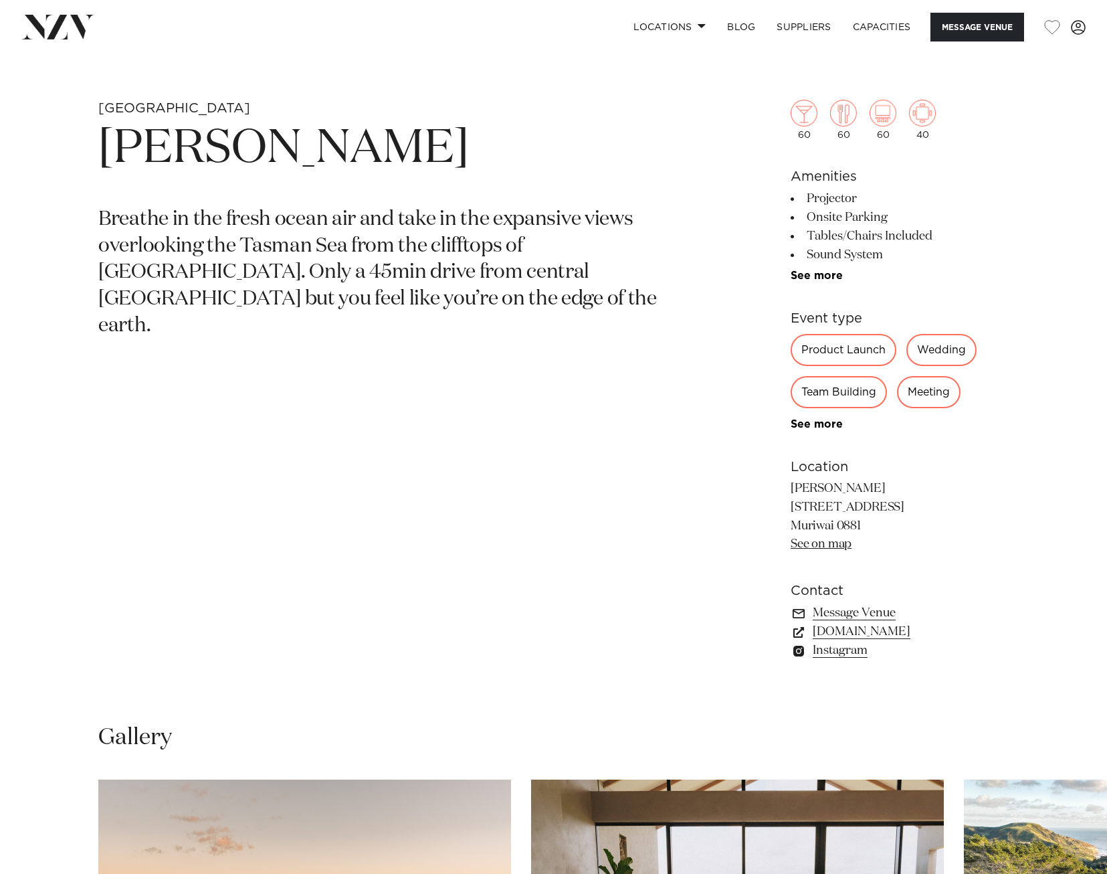
scroll to position [1003, 0]
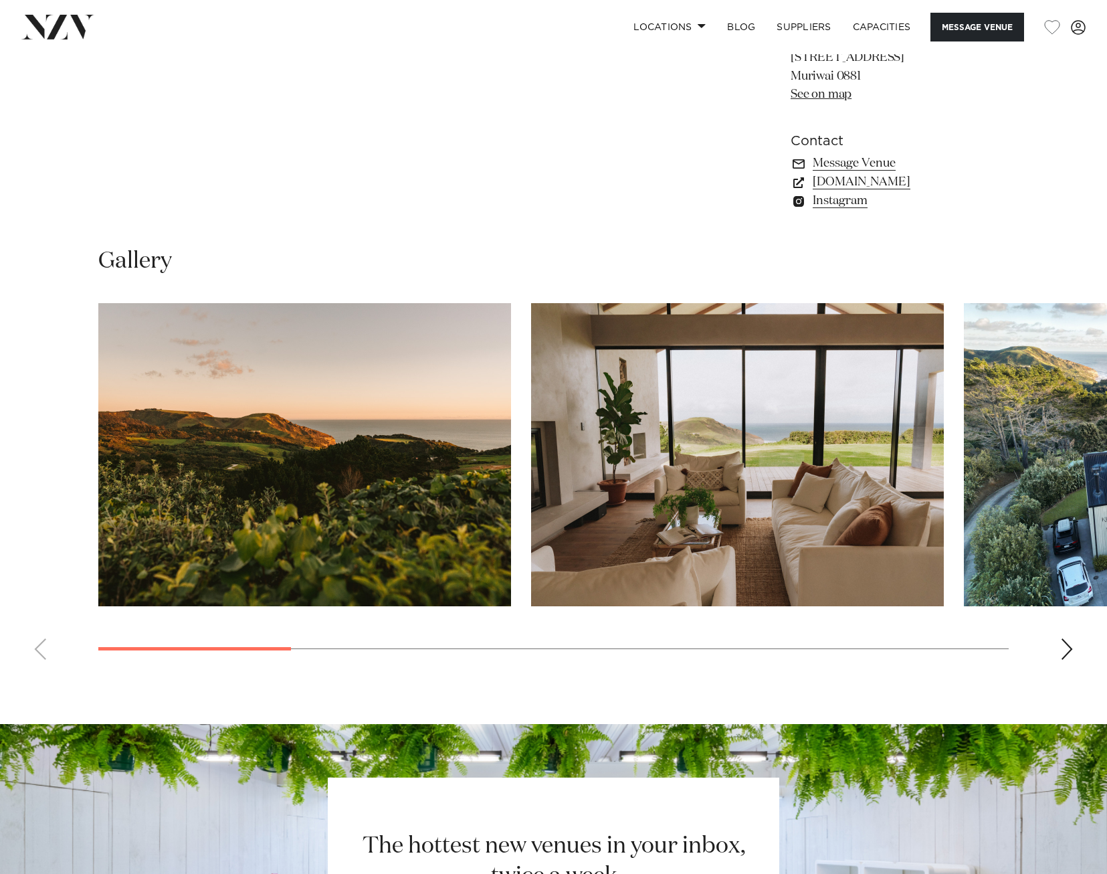
click at [1067, 640] on div "Next slide" at bounding box center [1066, 648] width 13 height 21
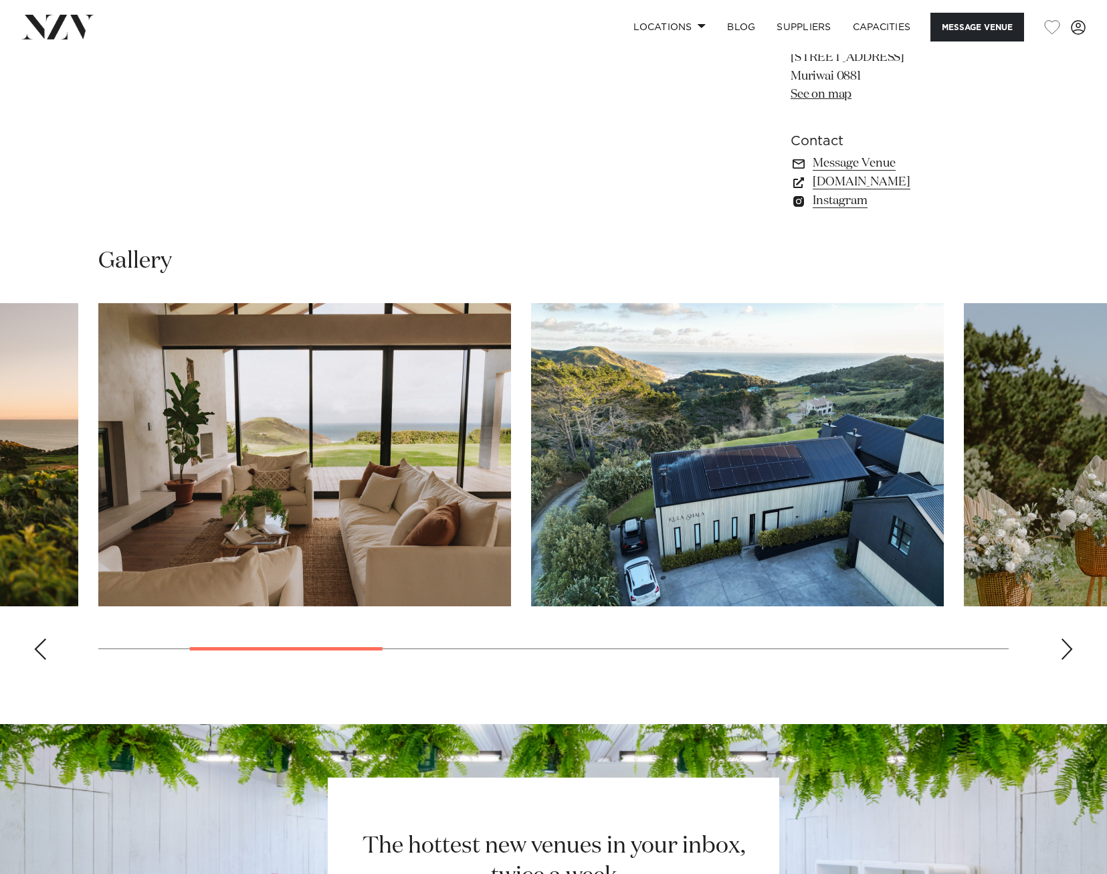
click at [1067, 640] on div "Next slide" at bounding box center [1066, 648] width 13 height 21
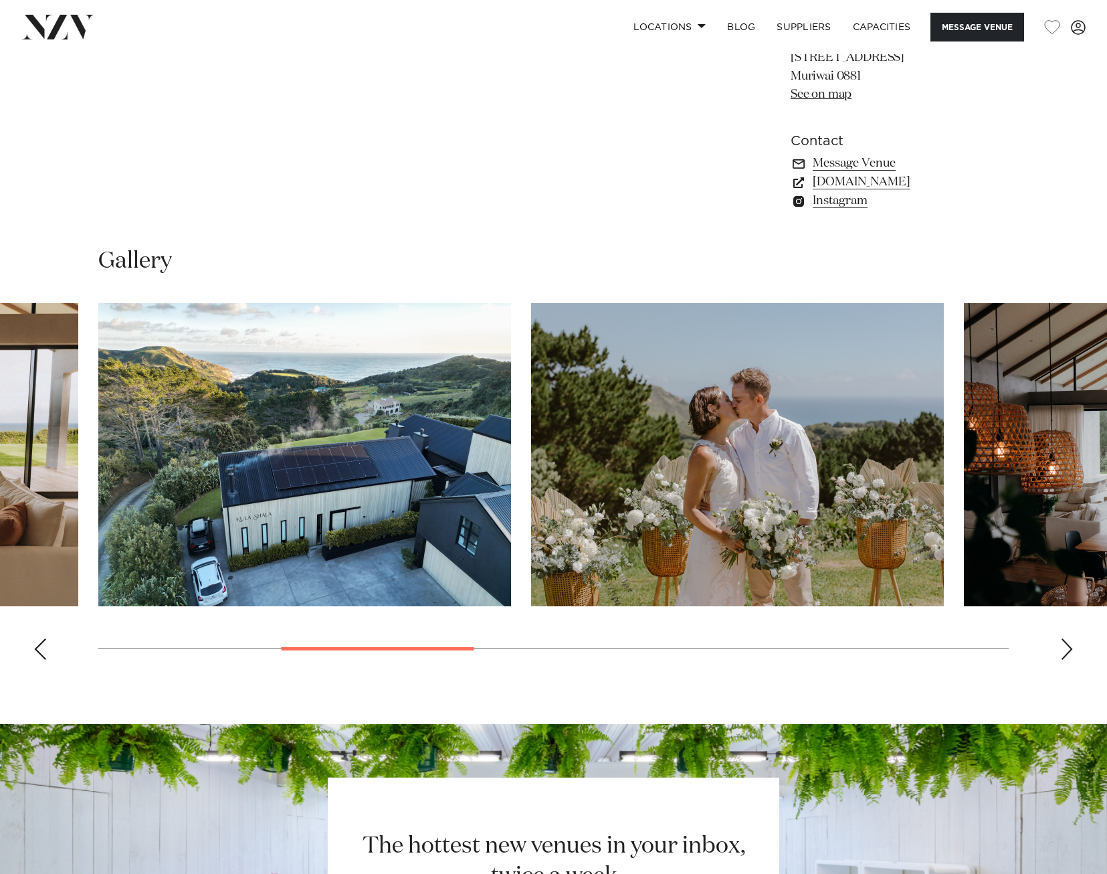
click at [1067, 640] on div "Next slide" at bounding box center [1066, 648] width 13 height 21
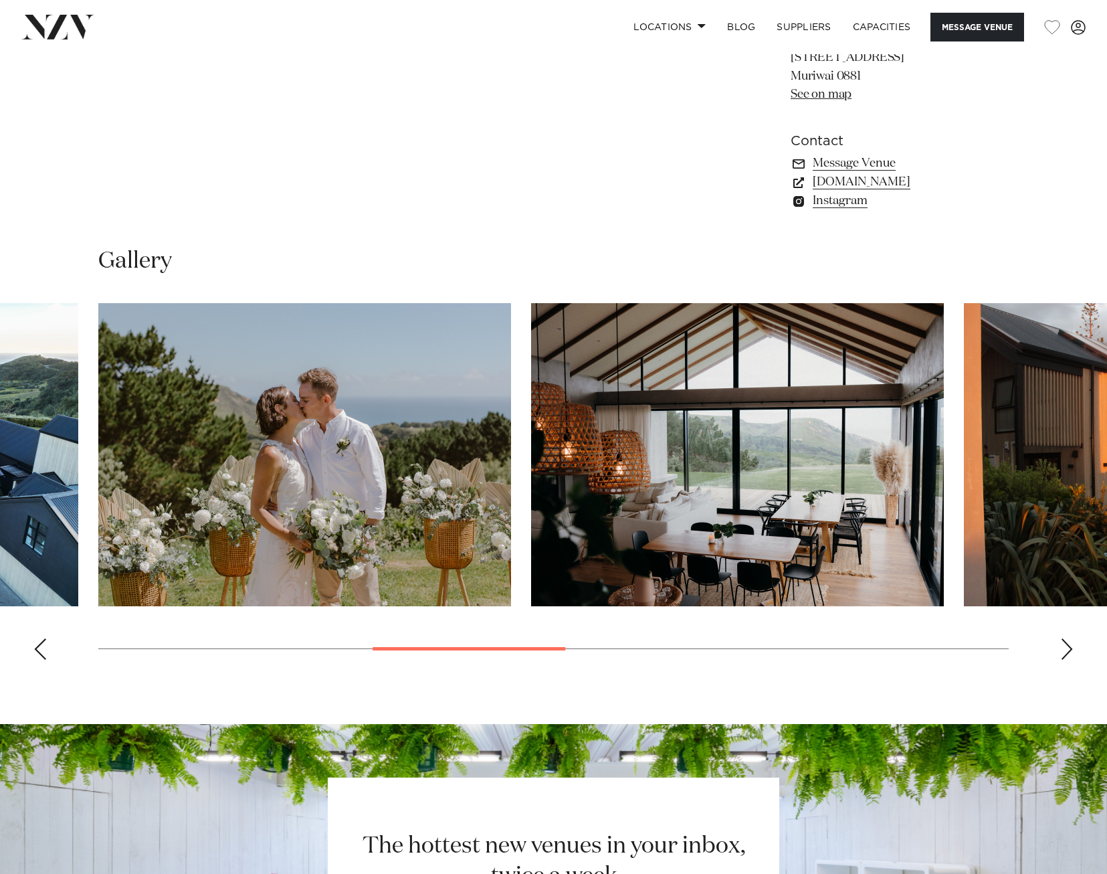
click at [1067, 640] on div "Next slide" at bounding box center [1066, 648] width 13 height 21
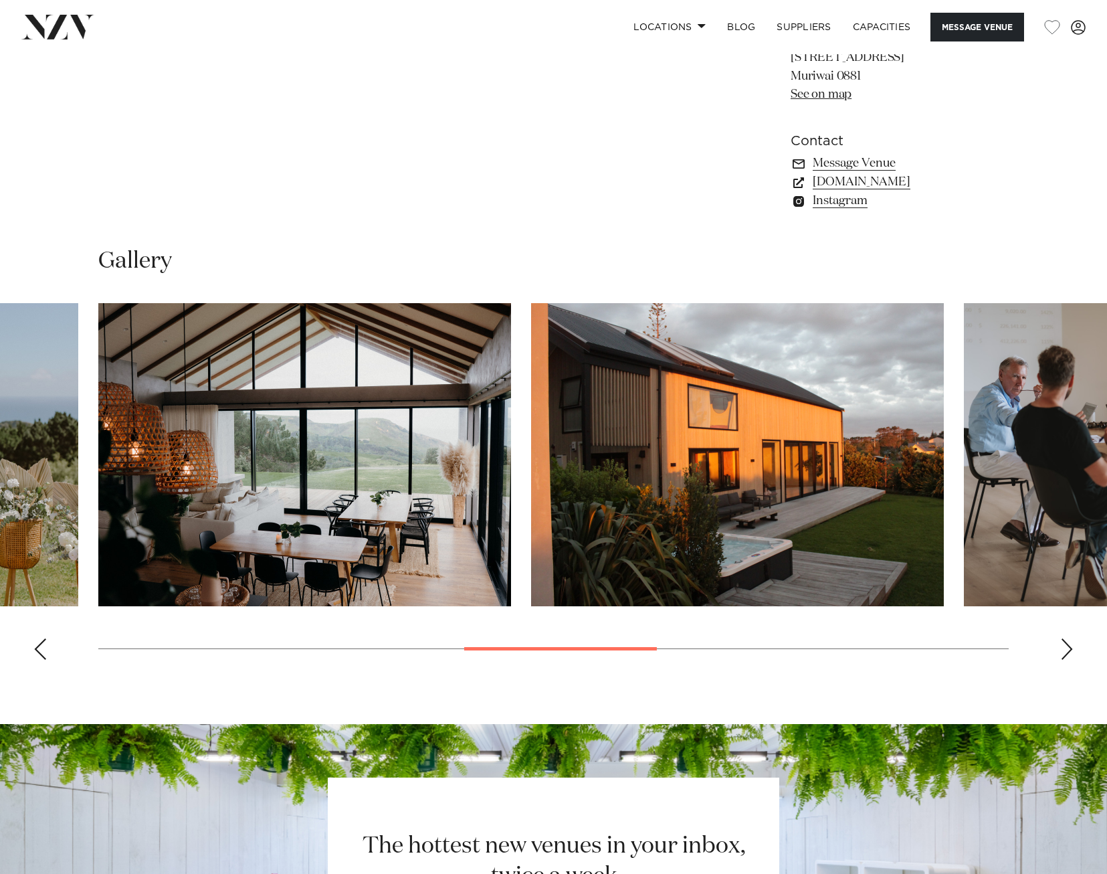
click at [1067, 640] on div "Next slide" at bounding box center [1066, 648] width 13 height 21
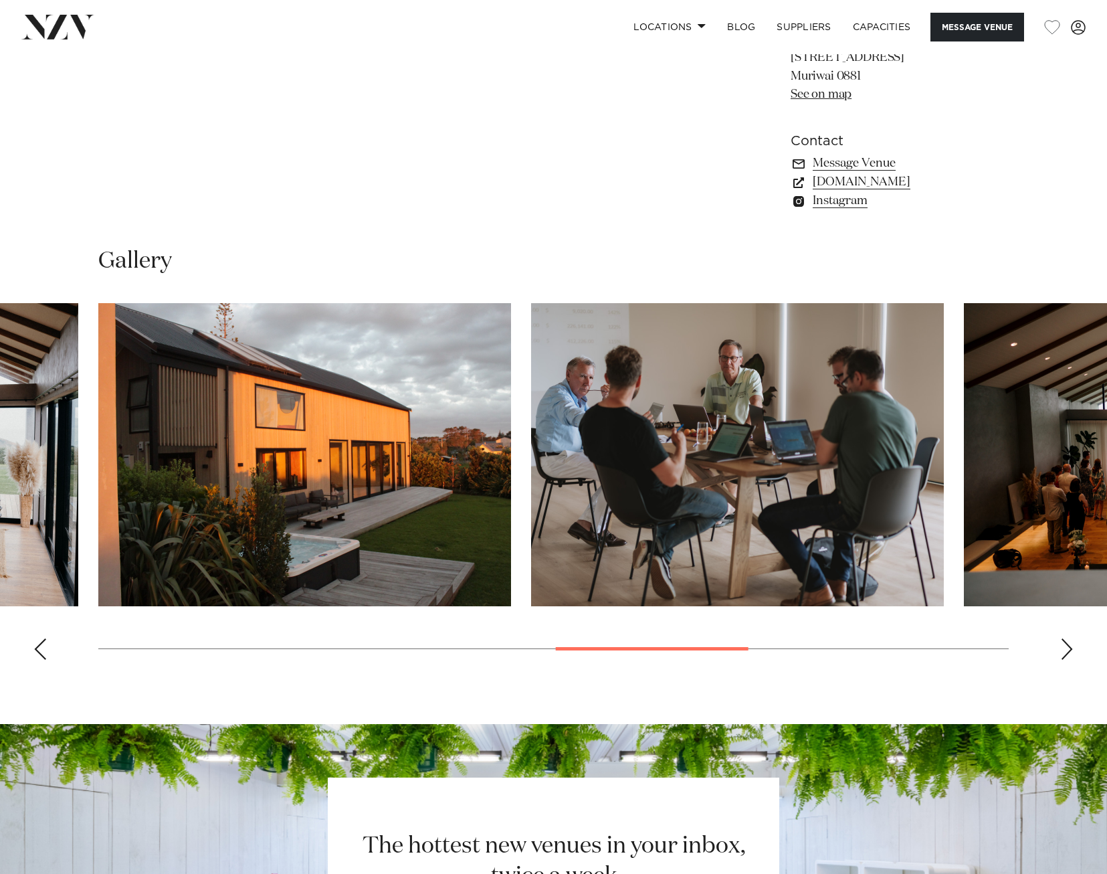
click at [1067, 640] on div "Next slide" at bounding box center [1066, 648] width 13 height 21
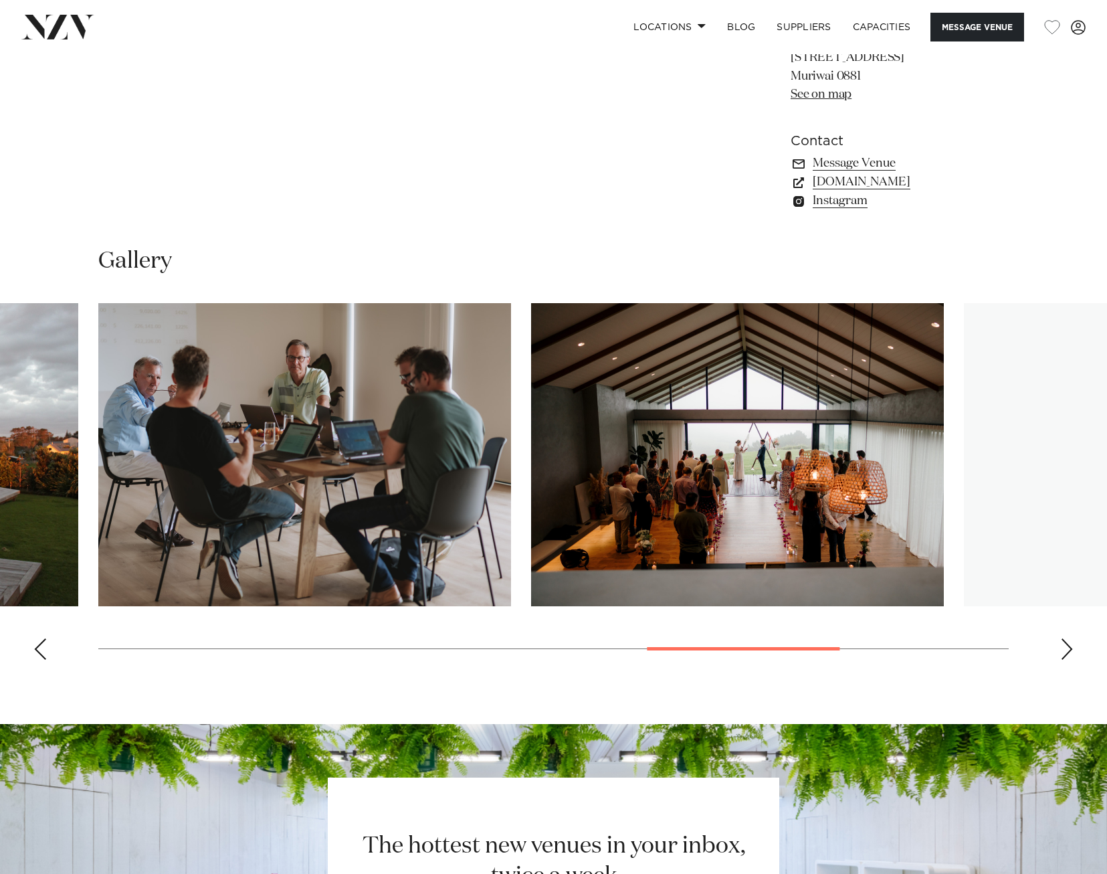
click at [1067, 640] on div "Next slide" at bounding box center [1066, 648] width 13 height 21
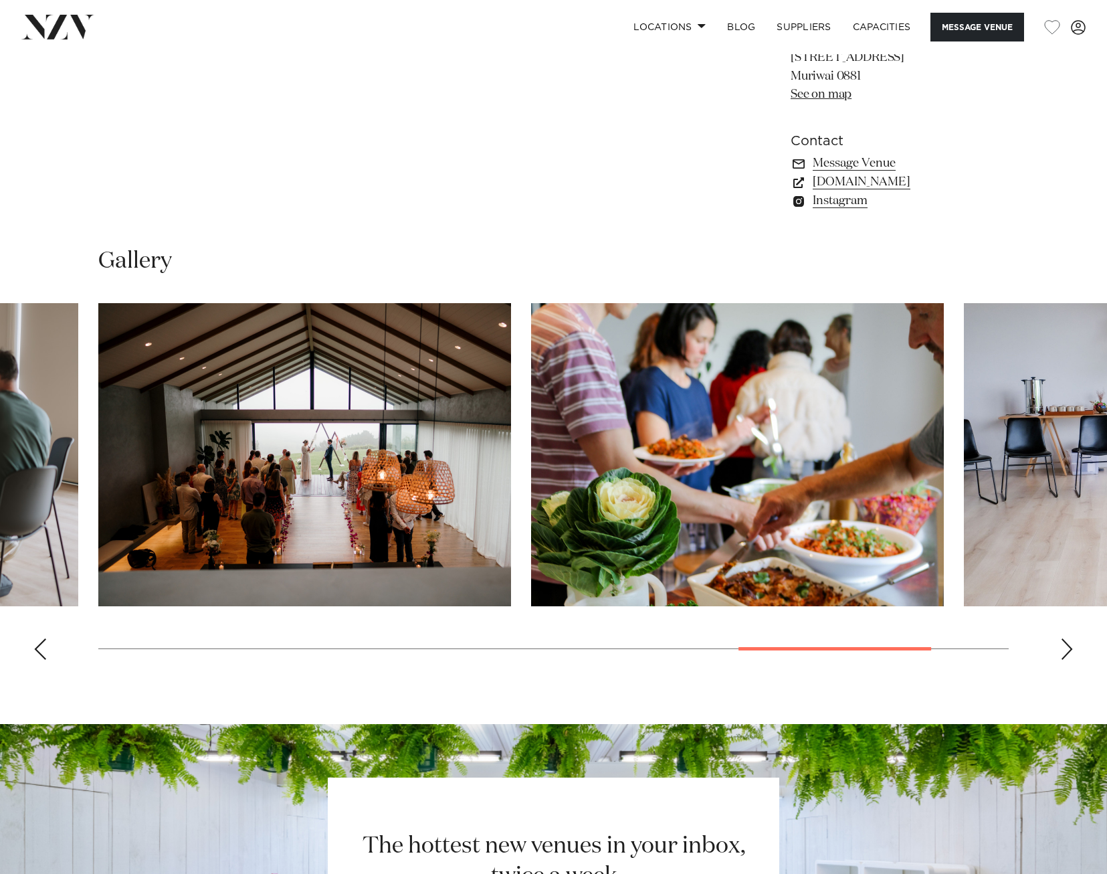
click at [1067, 640] on div "Next slide" at bounding box center [1066, 648] width 13 height 21
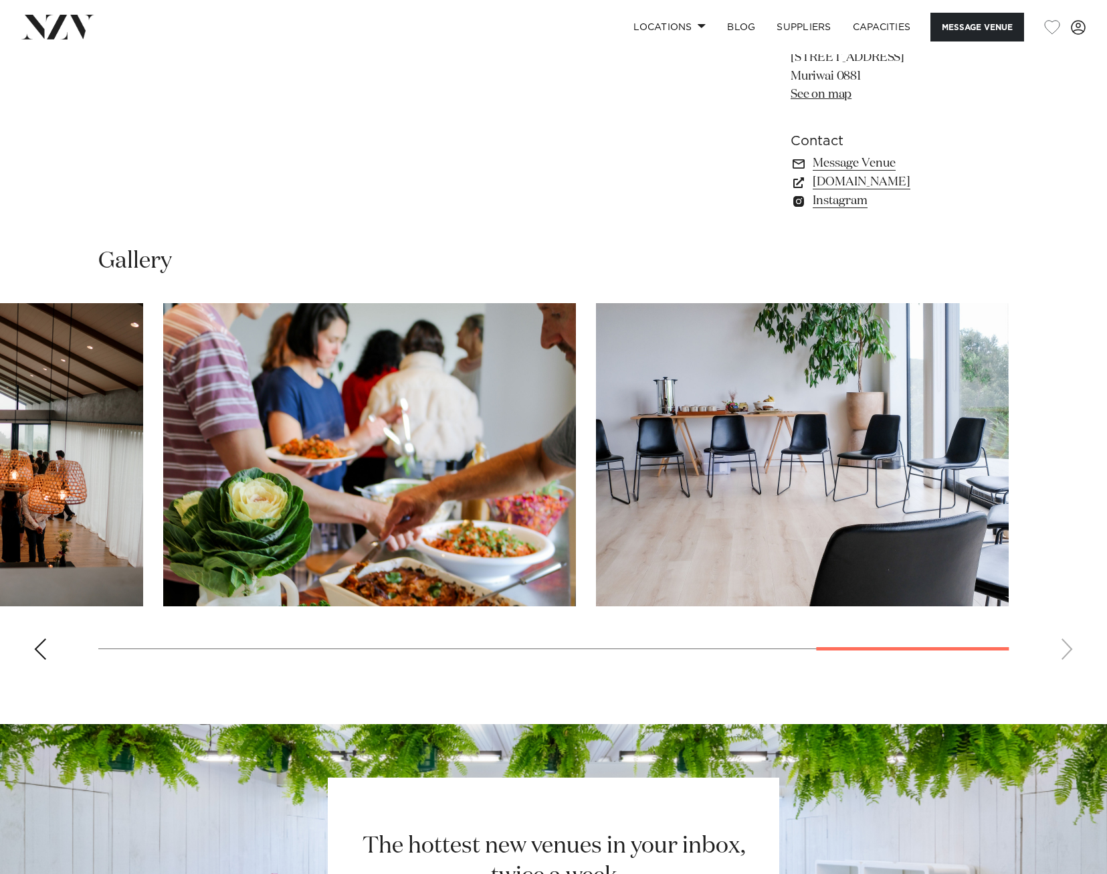
click at [1067, 640] on swiper-container at bounding box center [553, 486] width 1107 height 367
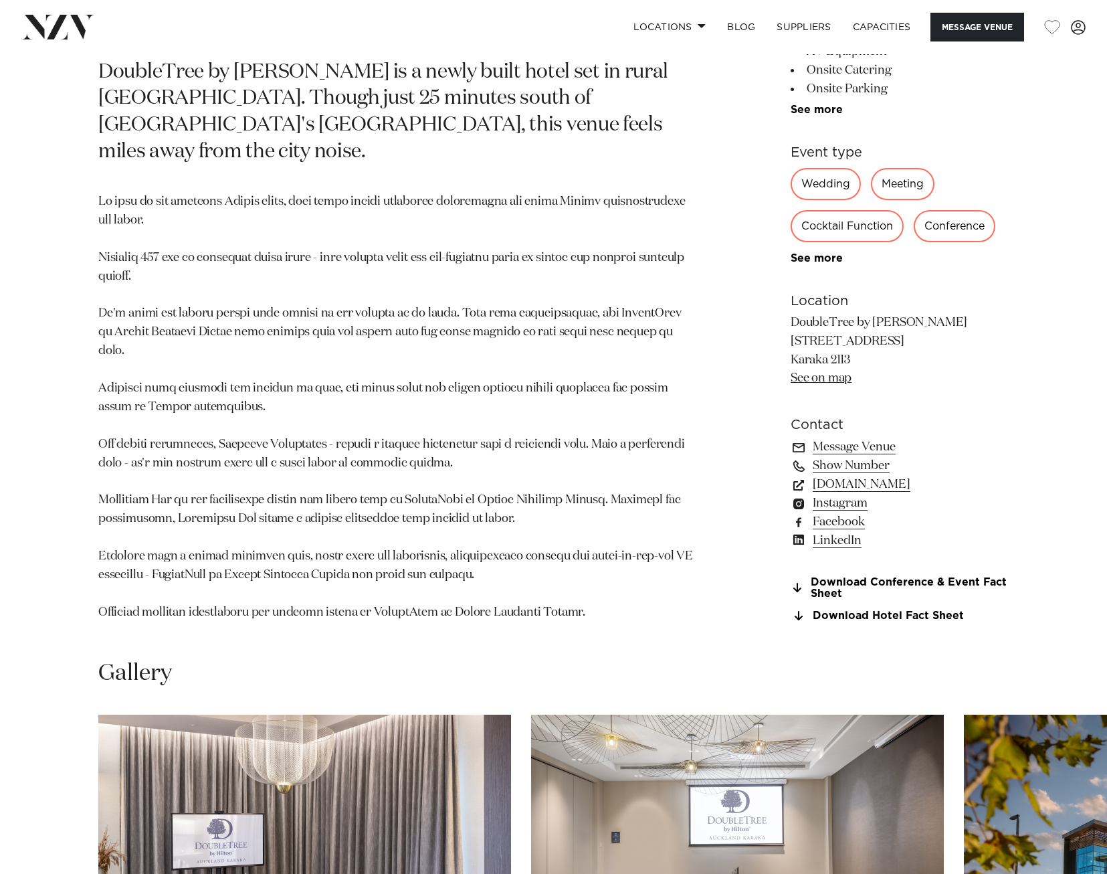
scroll to position [1204, 0]
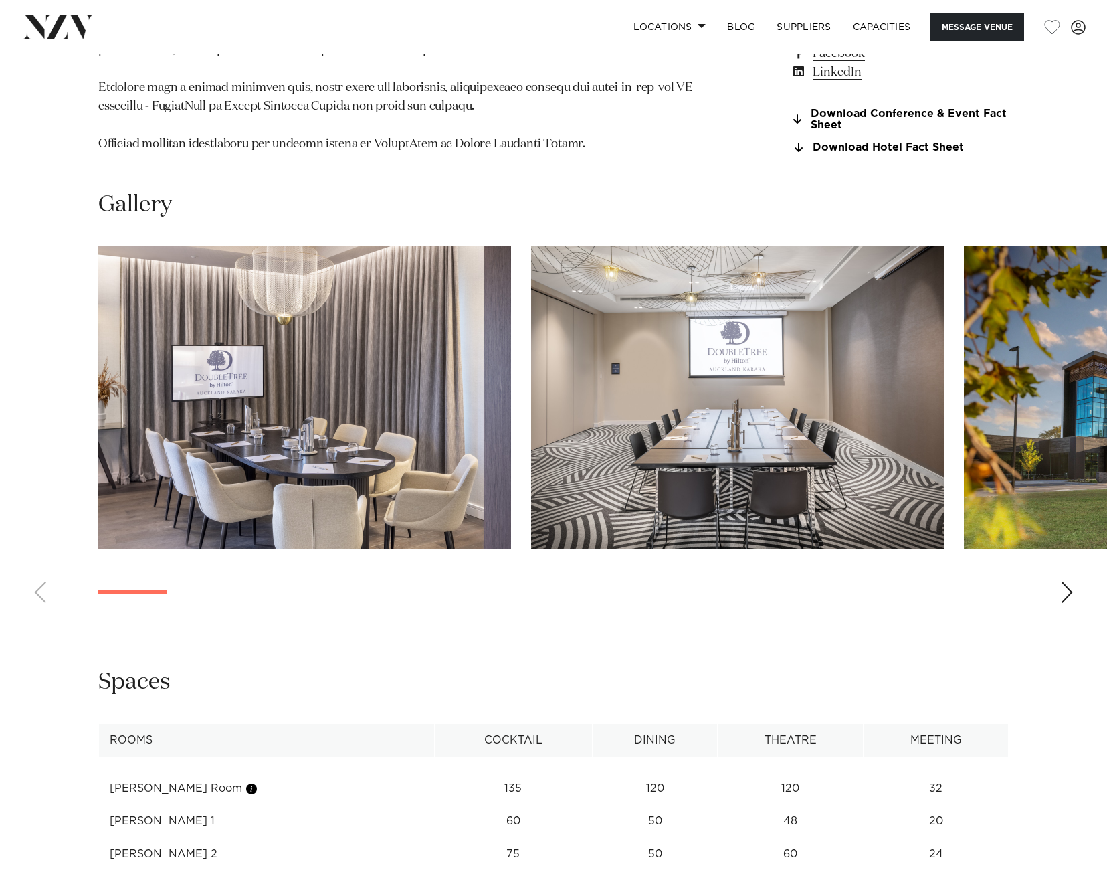
click at [1074, 568] on swiper-container at bounding box center [553, 429] width 1107 height 367
click at [1066, 582] on div "Next slide" at bounding box center [1066, 591] width 13 height 21
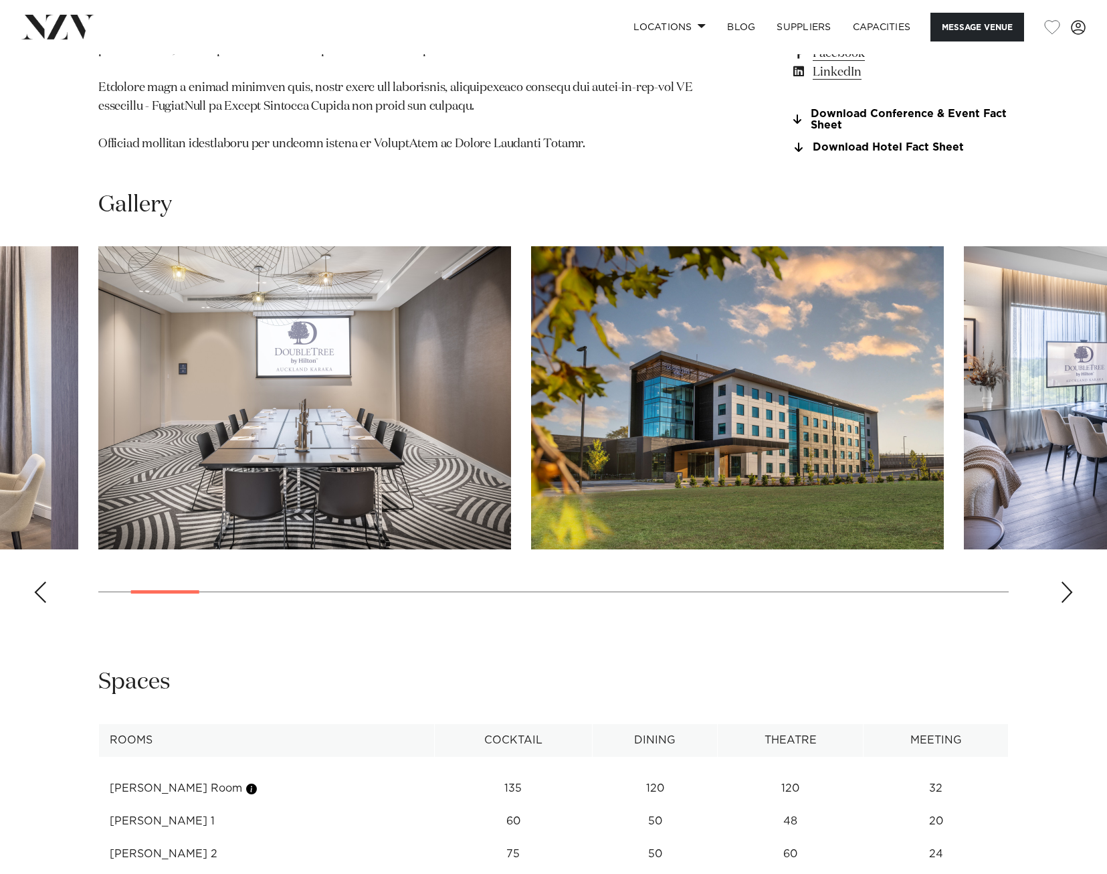
click at [1066, 582] on div "Next slide" at bounding box center [1066, 591] width 13 height 21
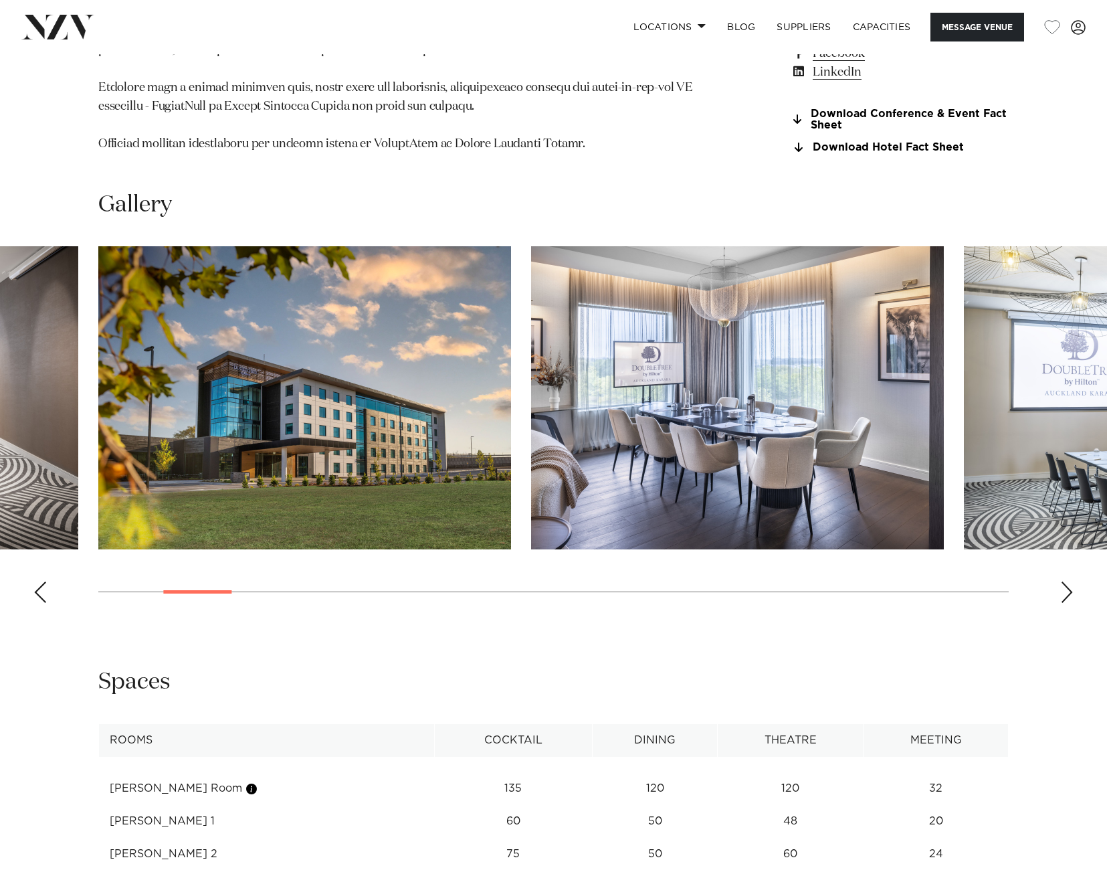
click at [1066, 582] on div "Next slide" at bounding box center [1066, 591] width 13 height 21
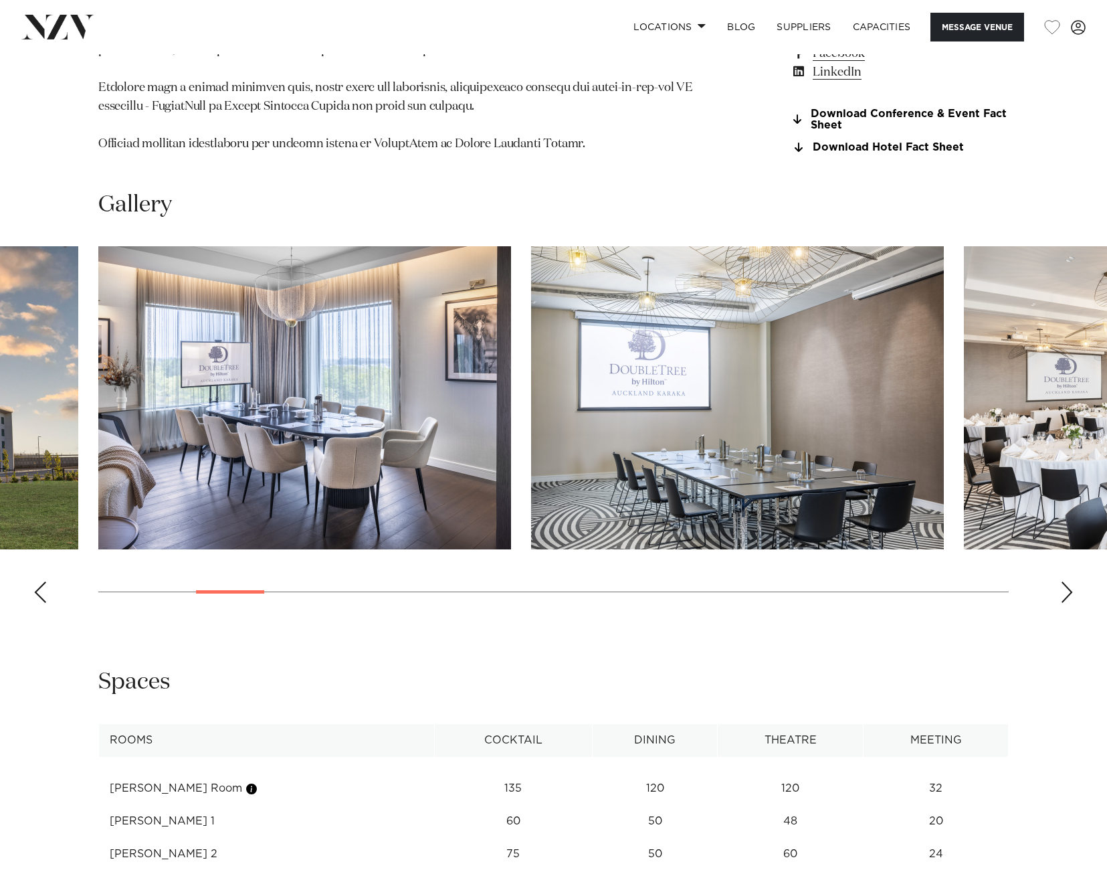
click at [1066, 582] on div "Next slide" at bounding box center [1066, 591] width 13 height 21
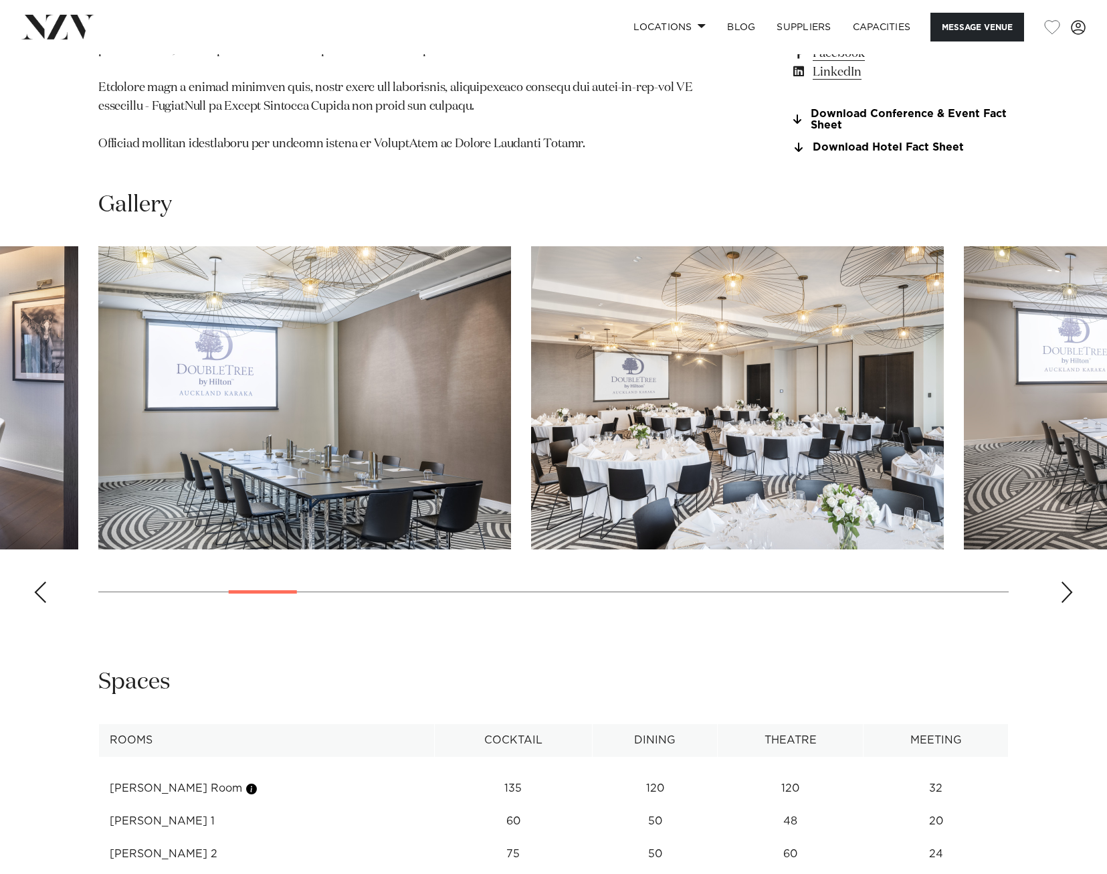
click at [1066, 582] on div "Next slide" at bounding box center [1066, 591] width 13 height 21
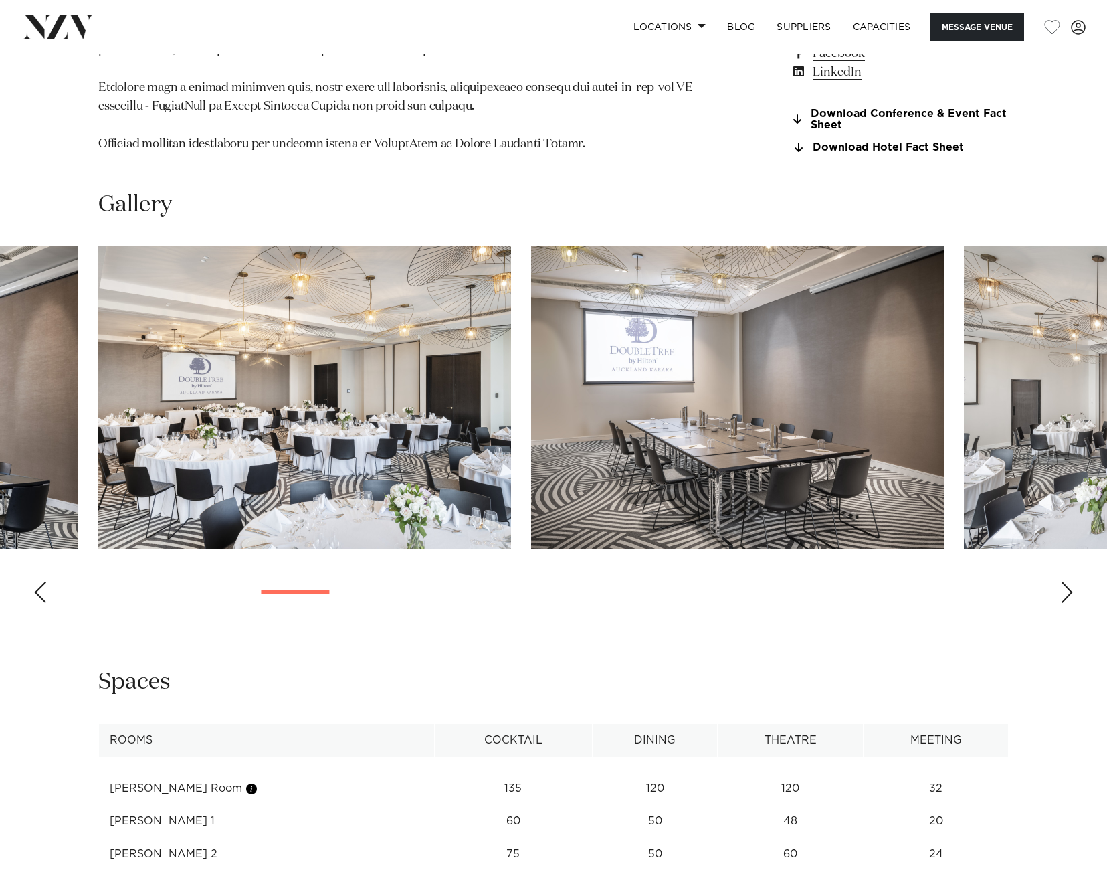
click at [1067, 581] on div "Next slide" at bounding box center [1066, 591] width 13 height 21
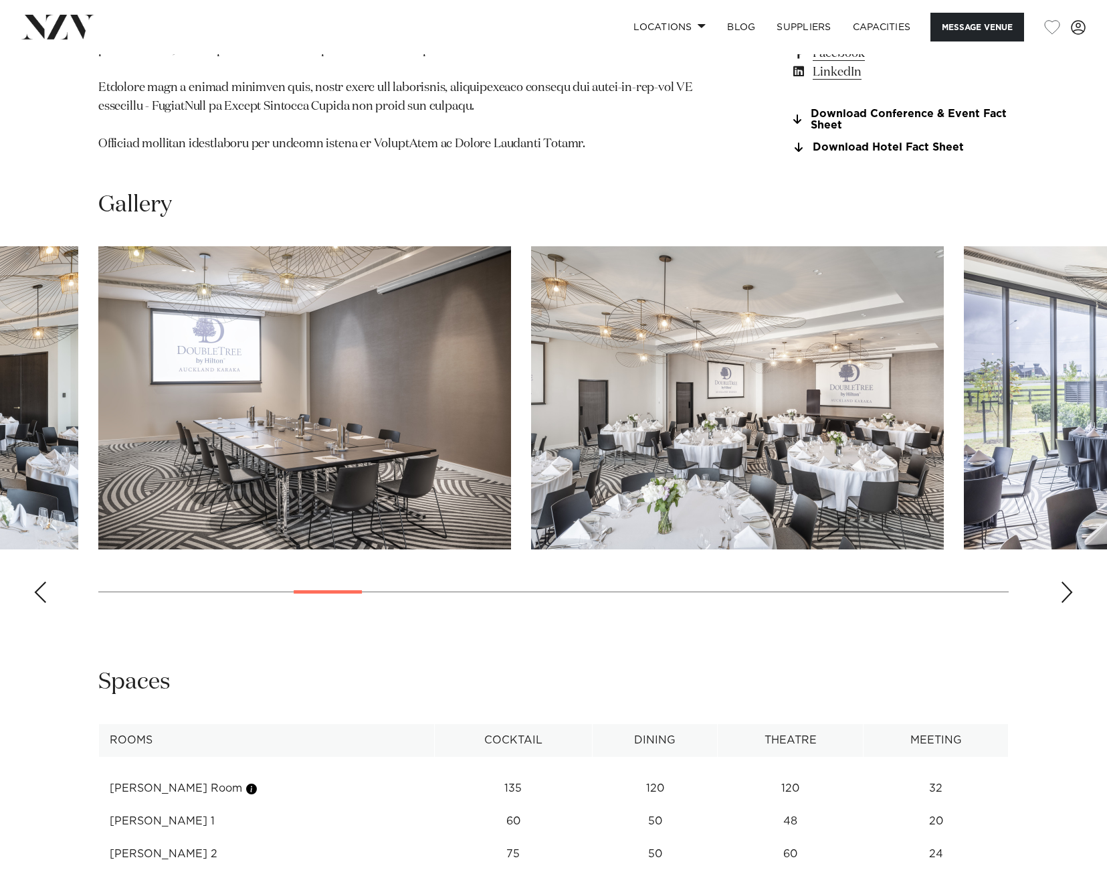
click at [1067, 581] on div "Next slide" at bounding box center [1066, 591] width 13 height 21
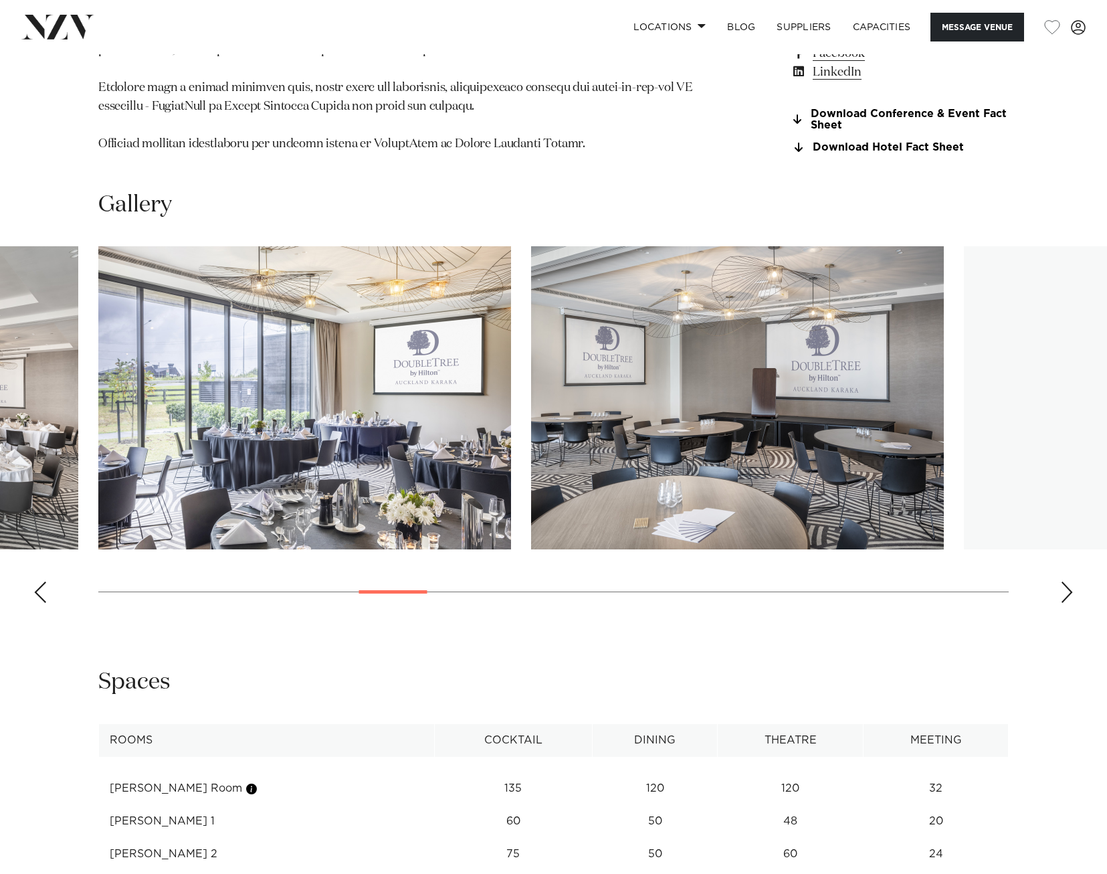
click at [1067, 581] on div "Next slide" at bounding box center [1066, 591] width 13 height 21
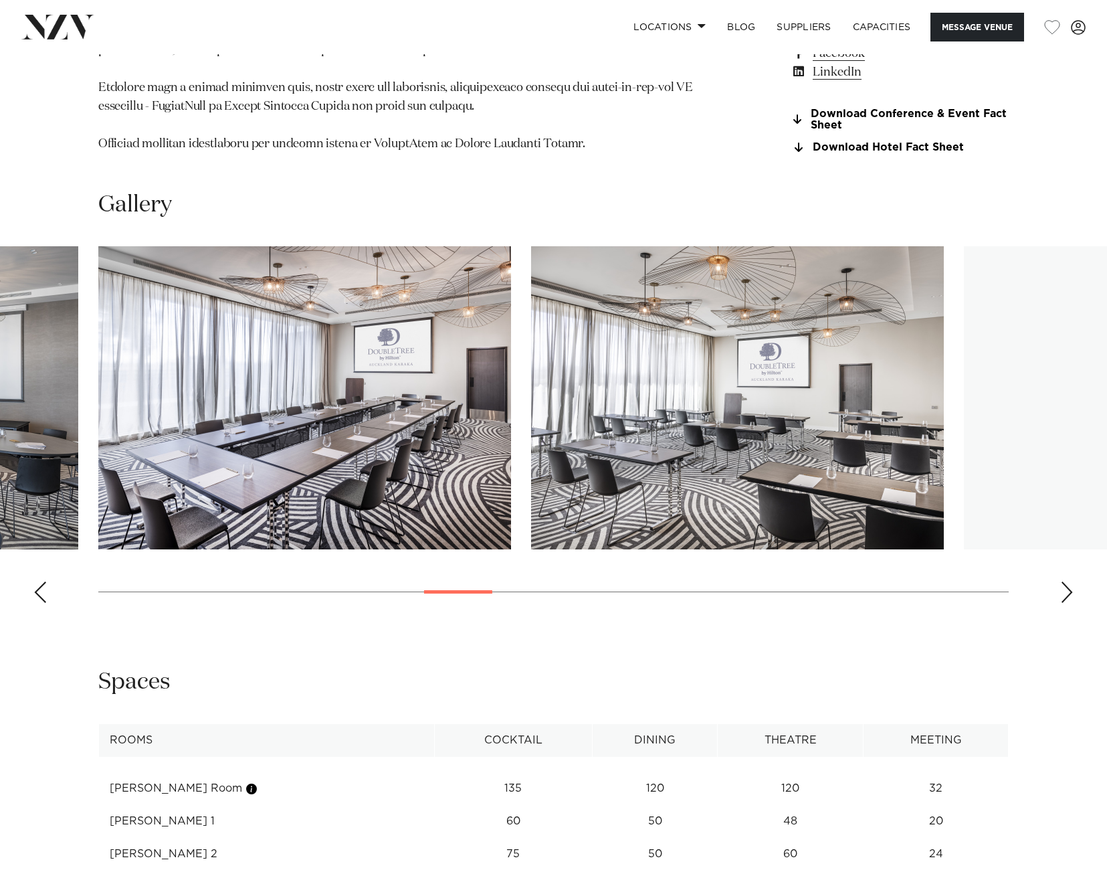
click at [1067, 581] on div "Next slide" at bounding box center [1066, 591] width 13 height 21
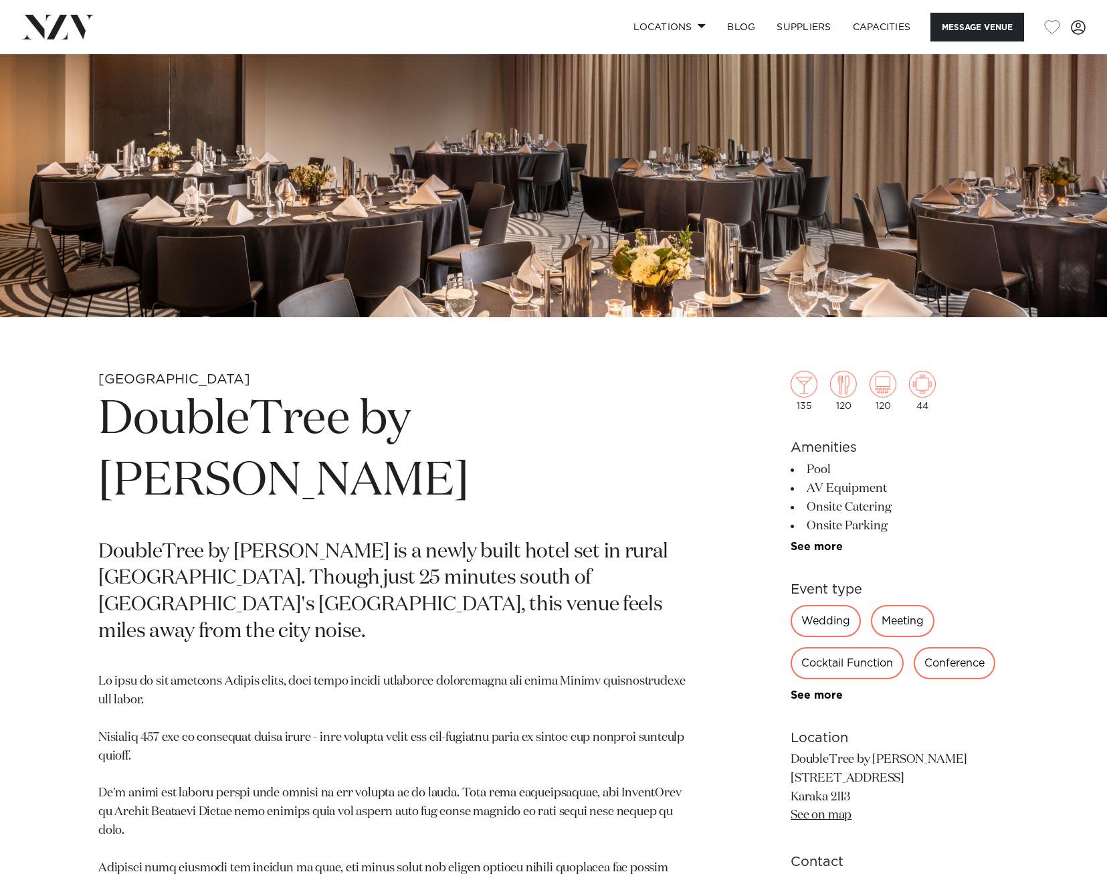
scroll to position [0, 0]
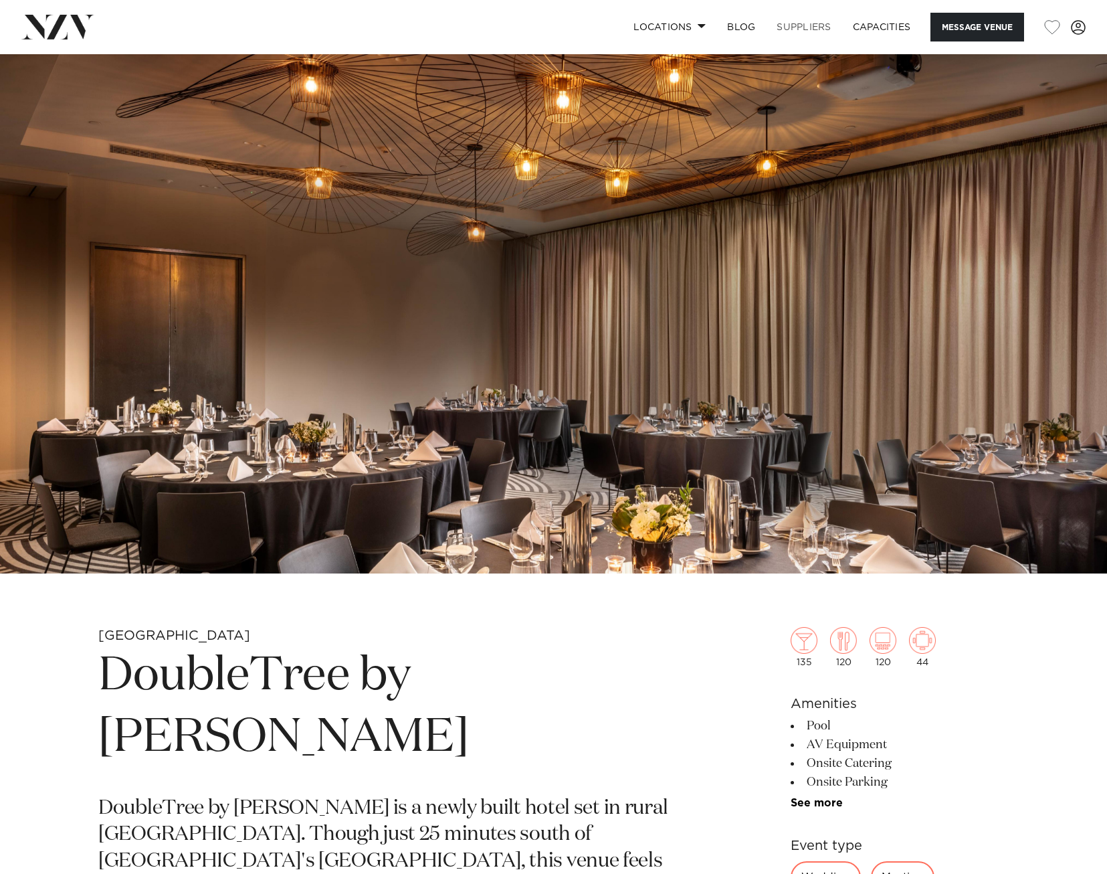
click at [822, 21] on link "SUPPLIERS" at bounding box center [804, 27] width 76 height 29
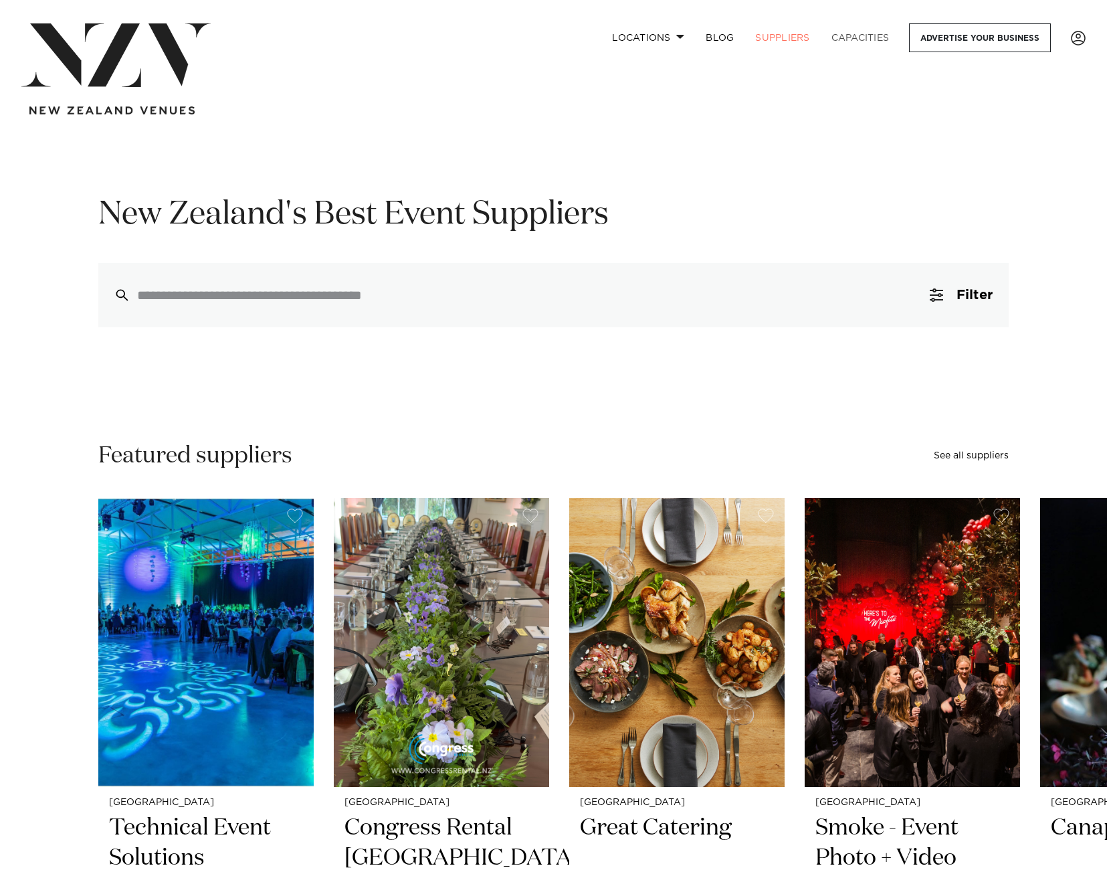
click at [880, 45] on link "Capacities" at bounding box center [861, 37] width 80 height 29
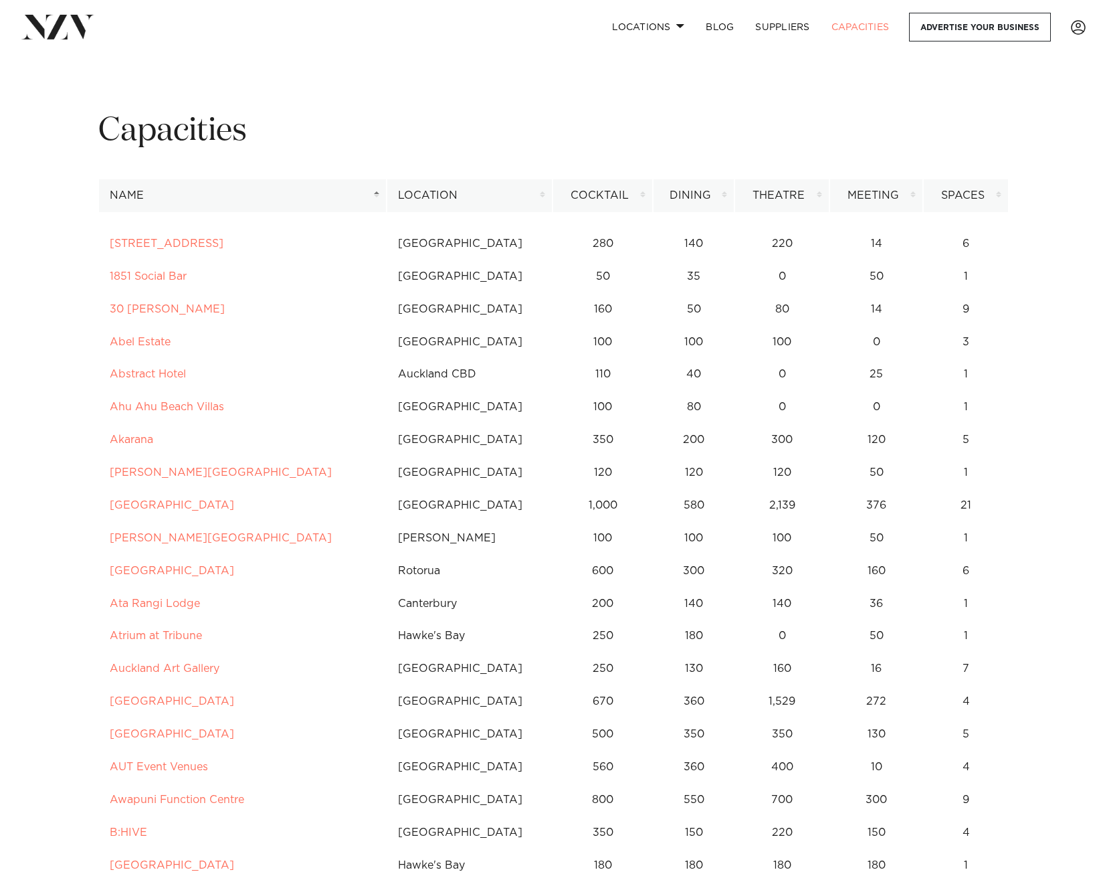
click at [53, 28] on img at bounding box center [57, 27] width 73 height 24
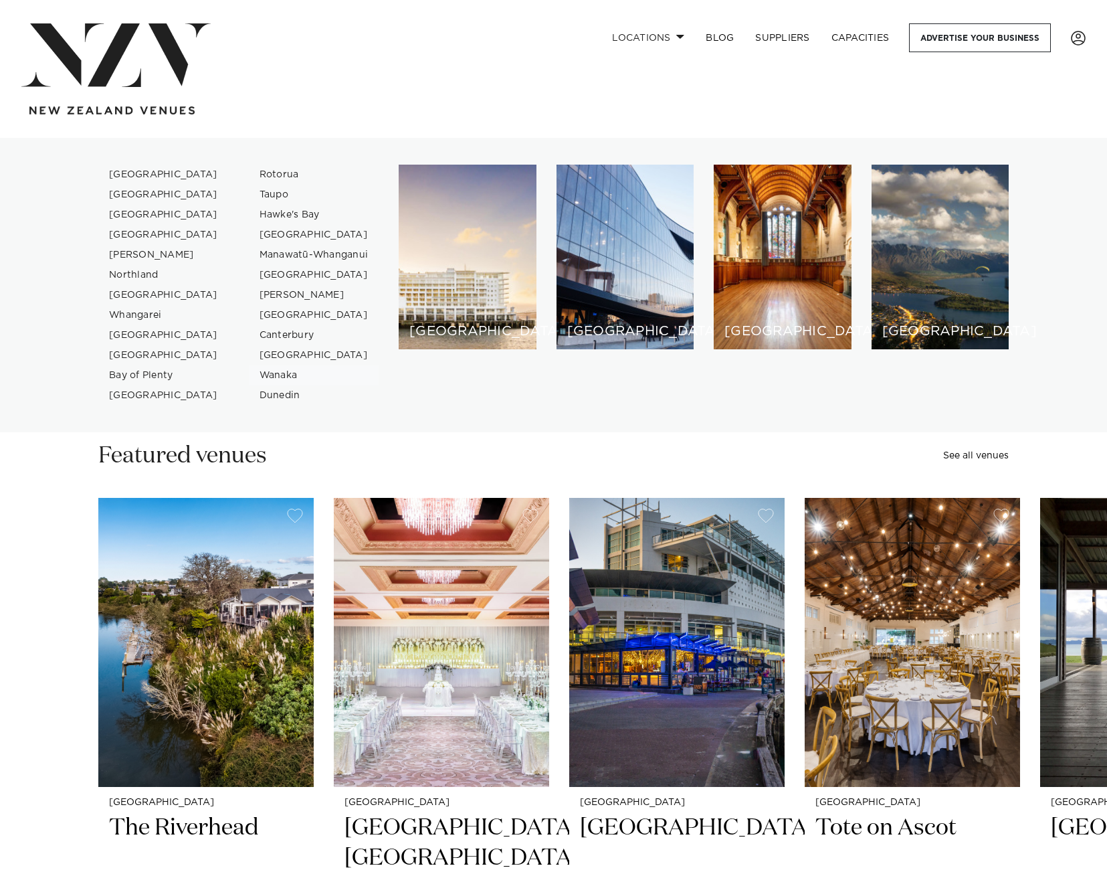
click at [284, 377] on link "Wanaka" at bounding box center [314, 375] width 130 height 20
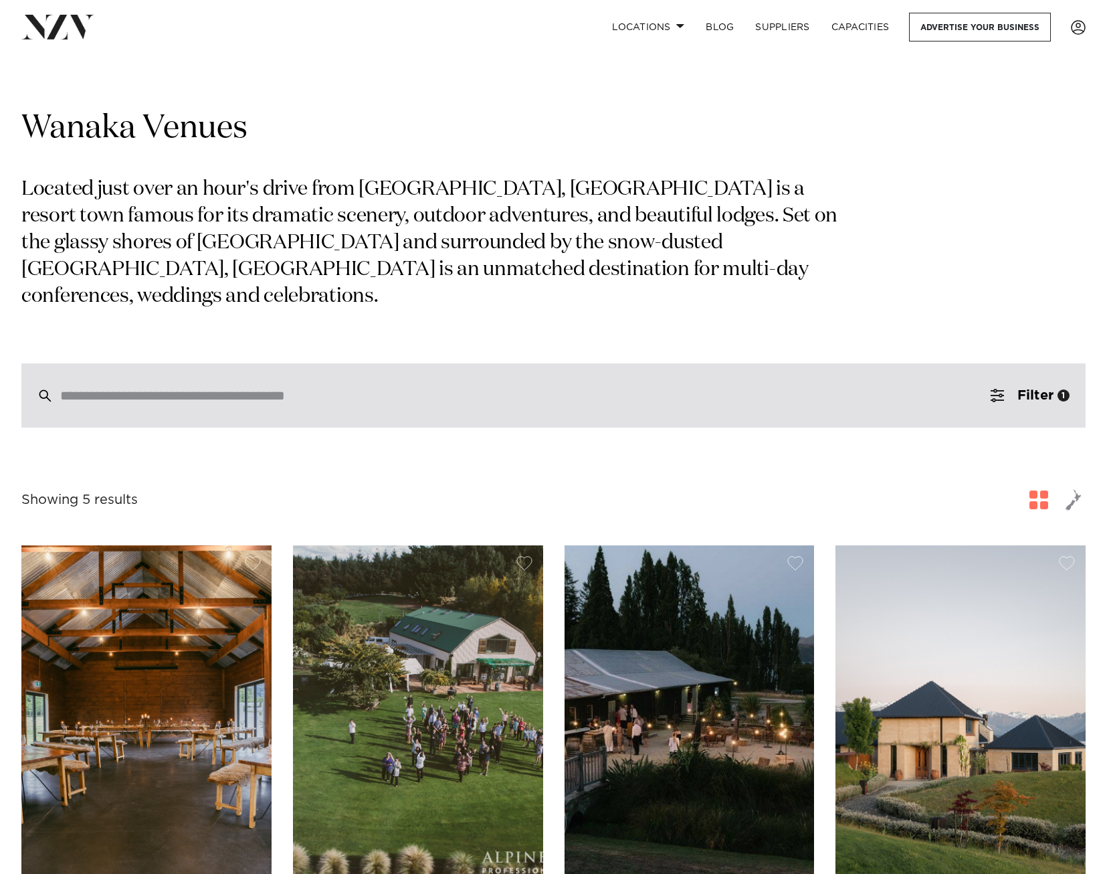
click at [332, 363] on div at bounding box center [553, 395] width 1064 height 64
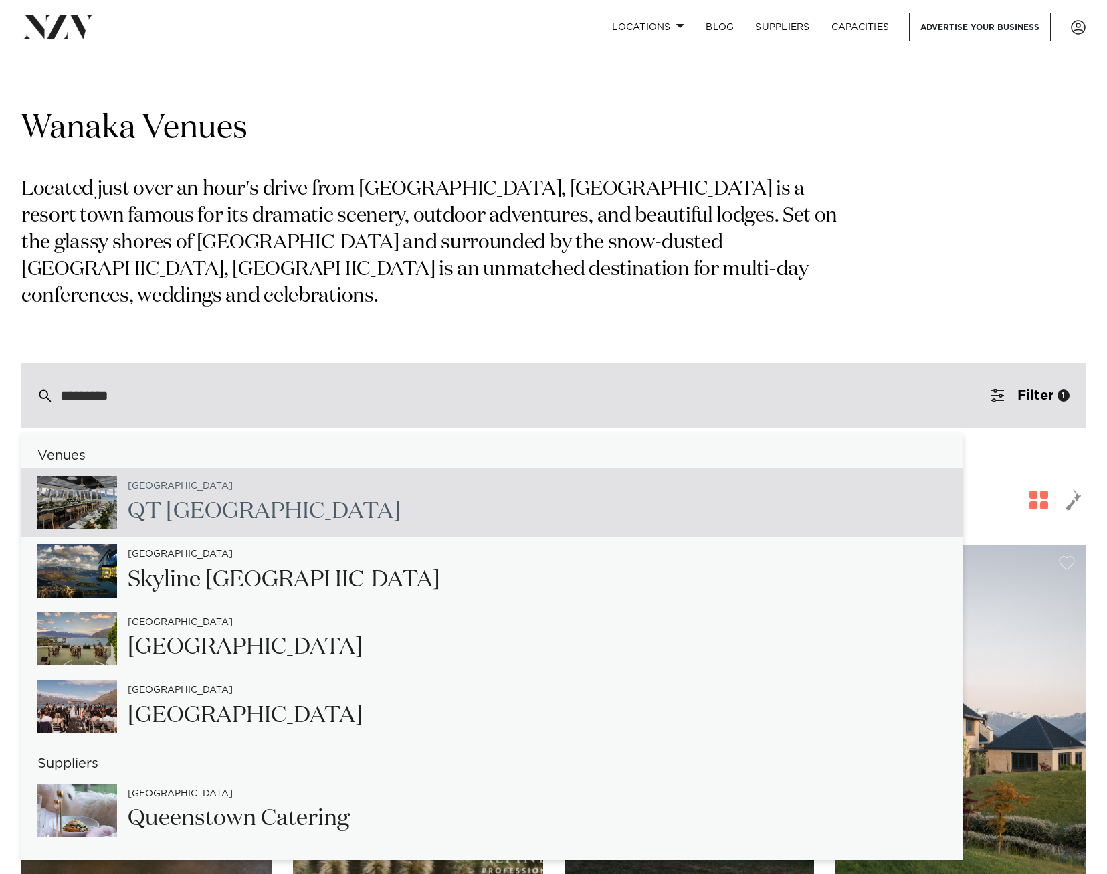
type input "**********"
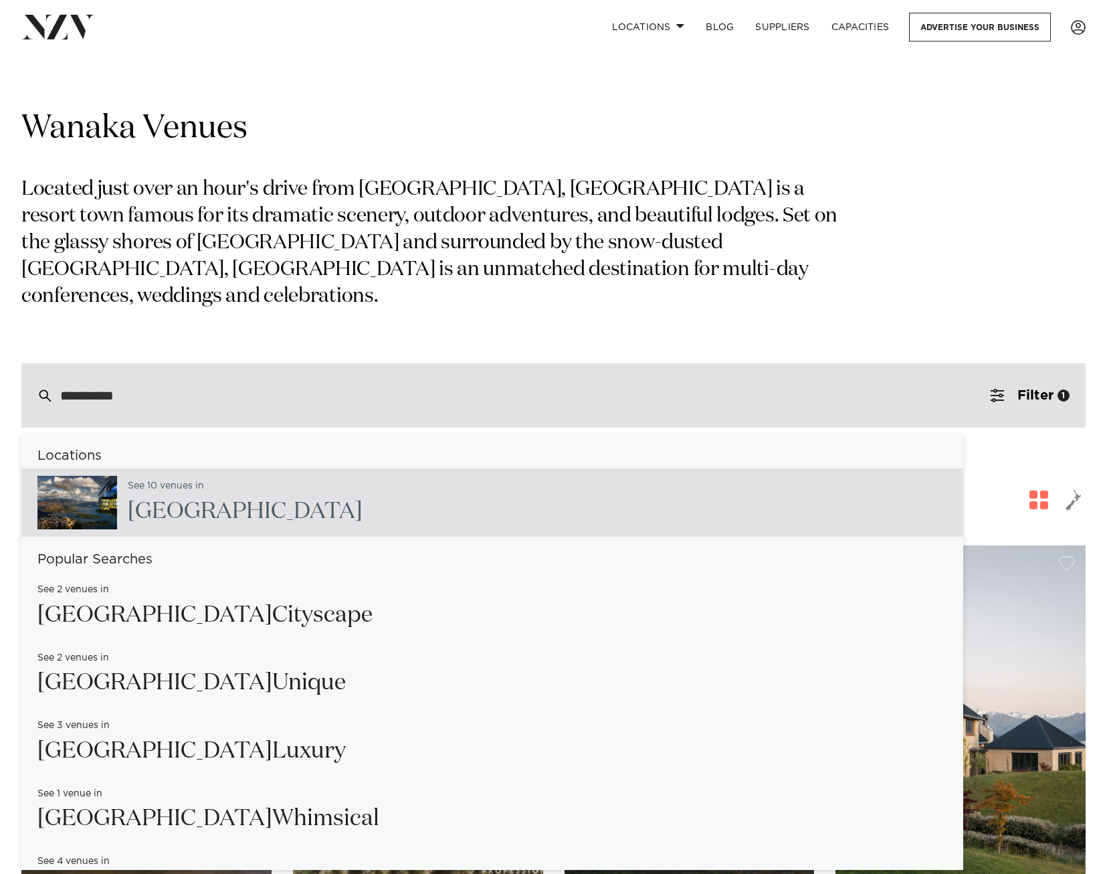
type input "**********"
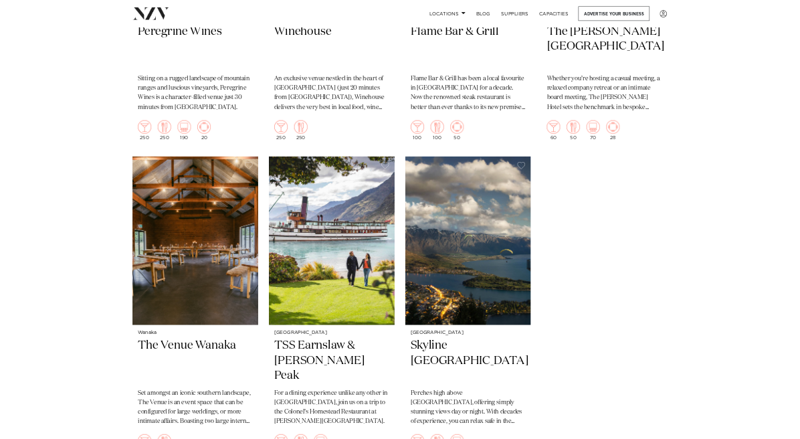
scroll to position [1506, 0]
